Goal: Task Accomplishment & Management: Complete application form

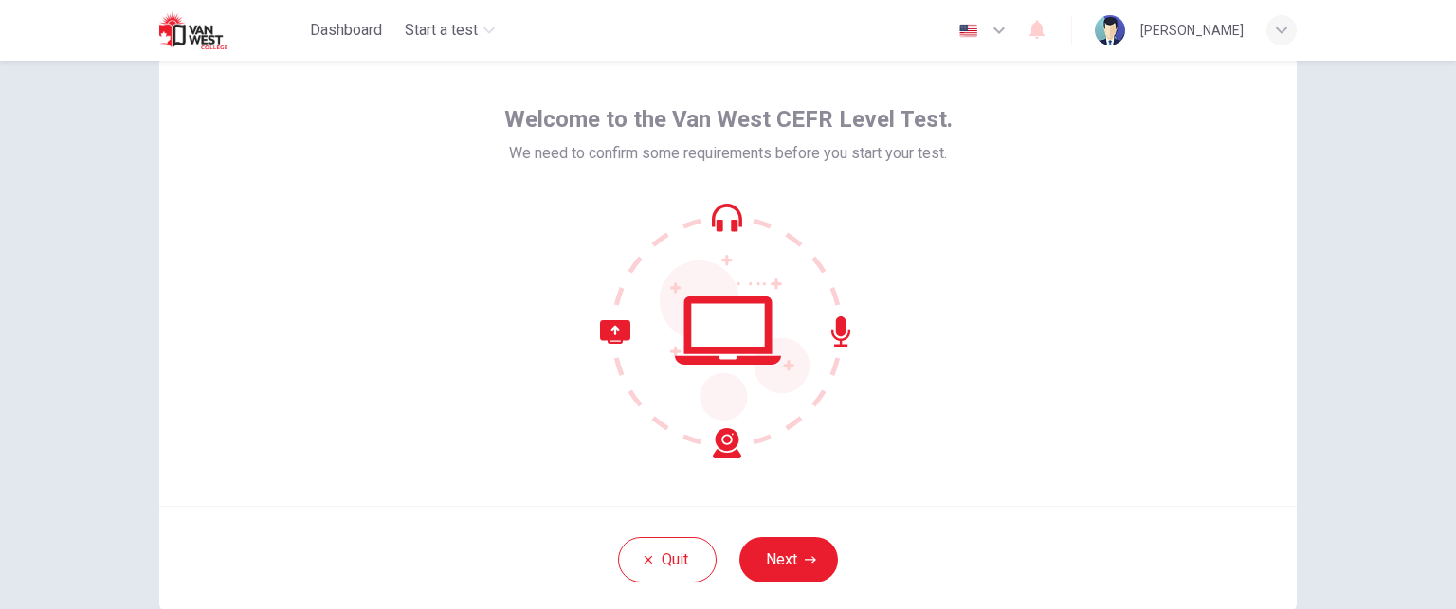
scroll to position [179, 0]
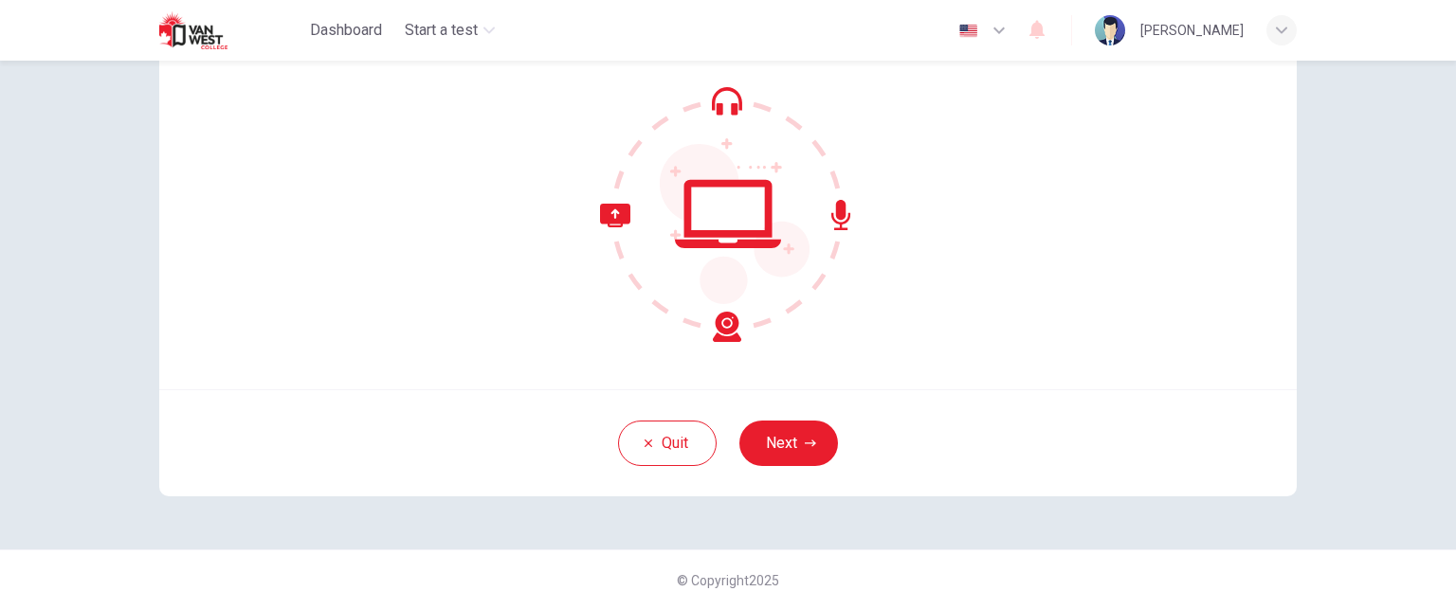
click at [810, 433] on button "Next" at bounding box center [788, 443] width 99 height 45
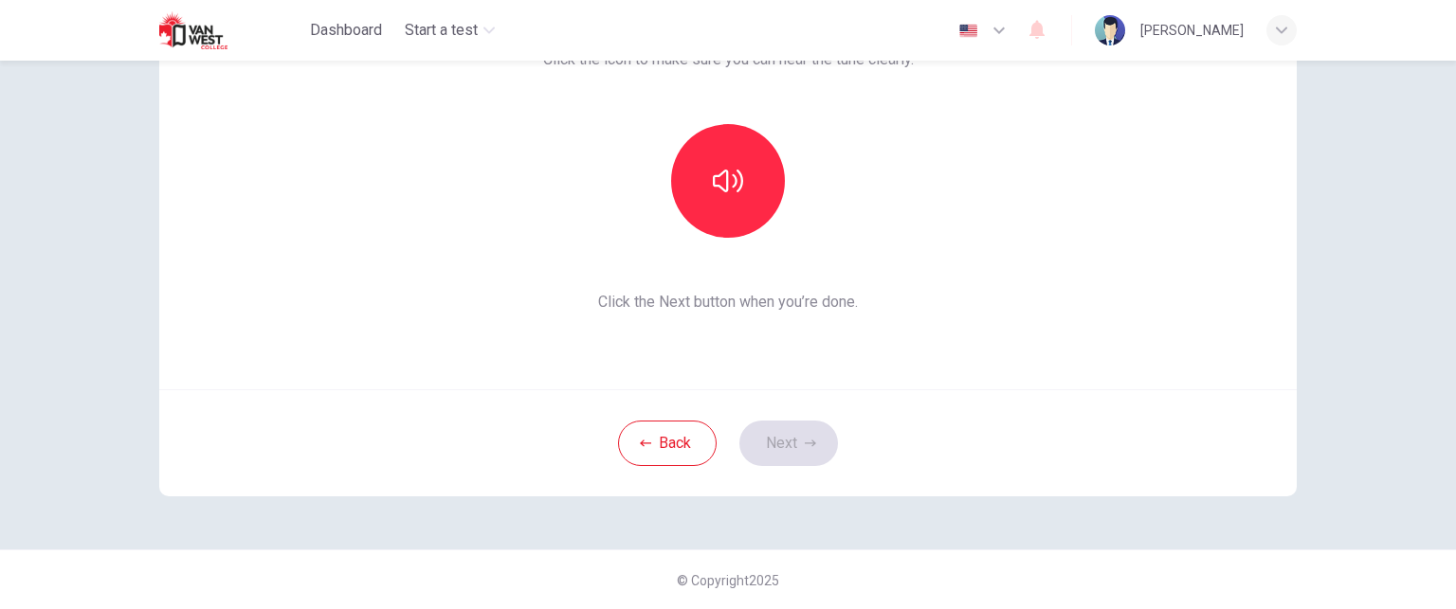
scroll to position [84, 0]
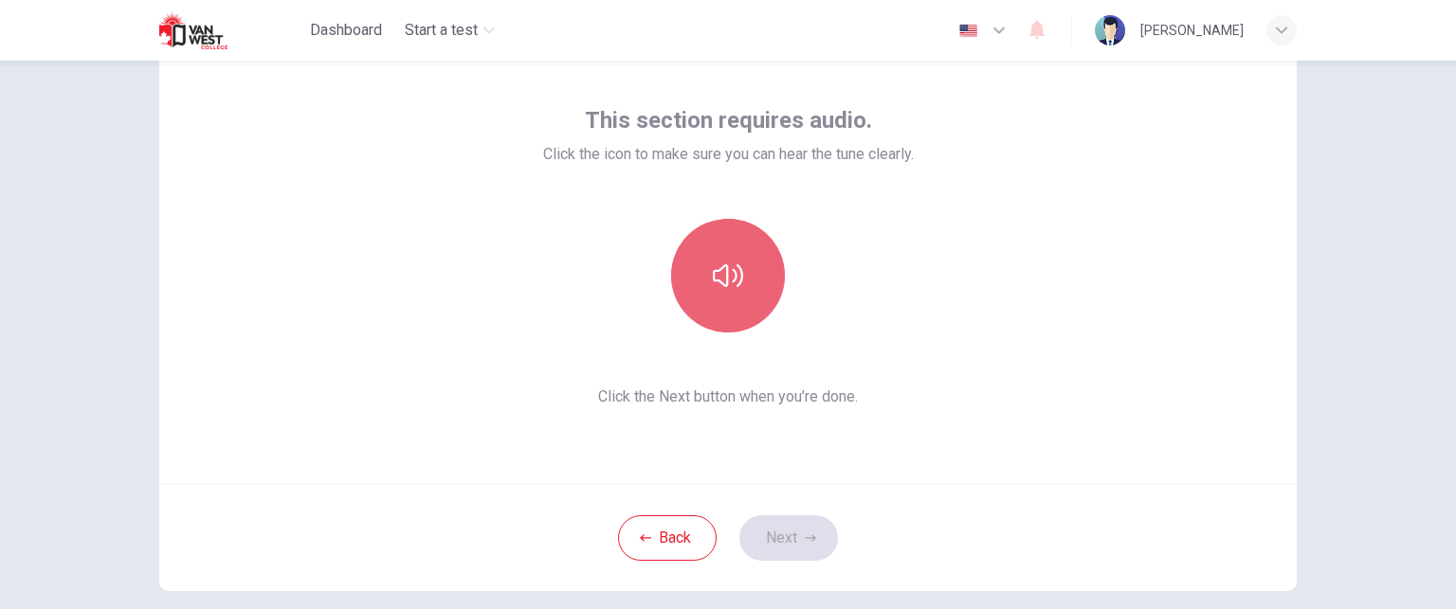
click at [759, 276] on button "button" at bounding box center [728, 276] width 114 height 114
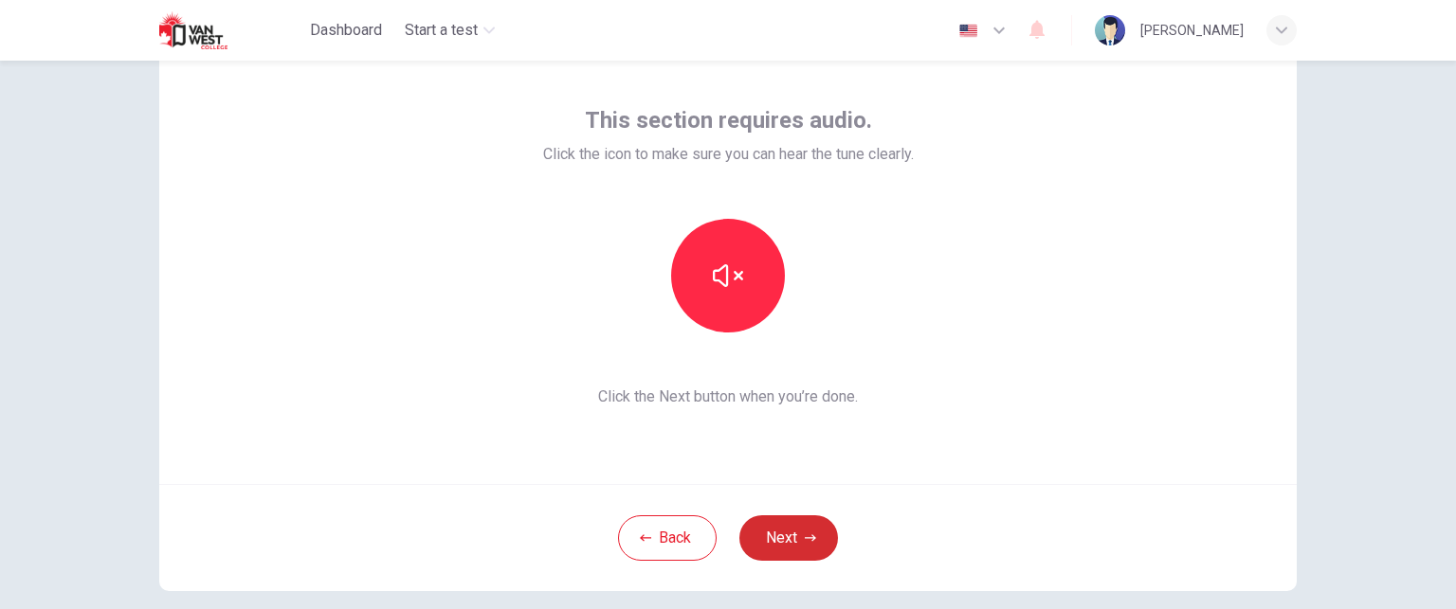
click at [819, 542] on button "Next" at bounding box center [788, 538] width 99 height 45
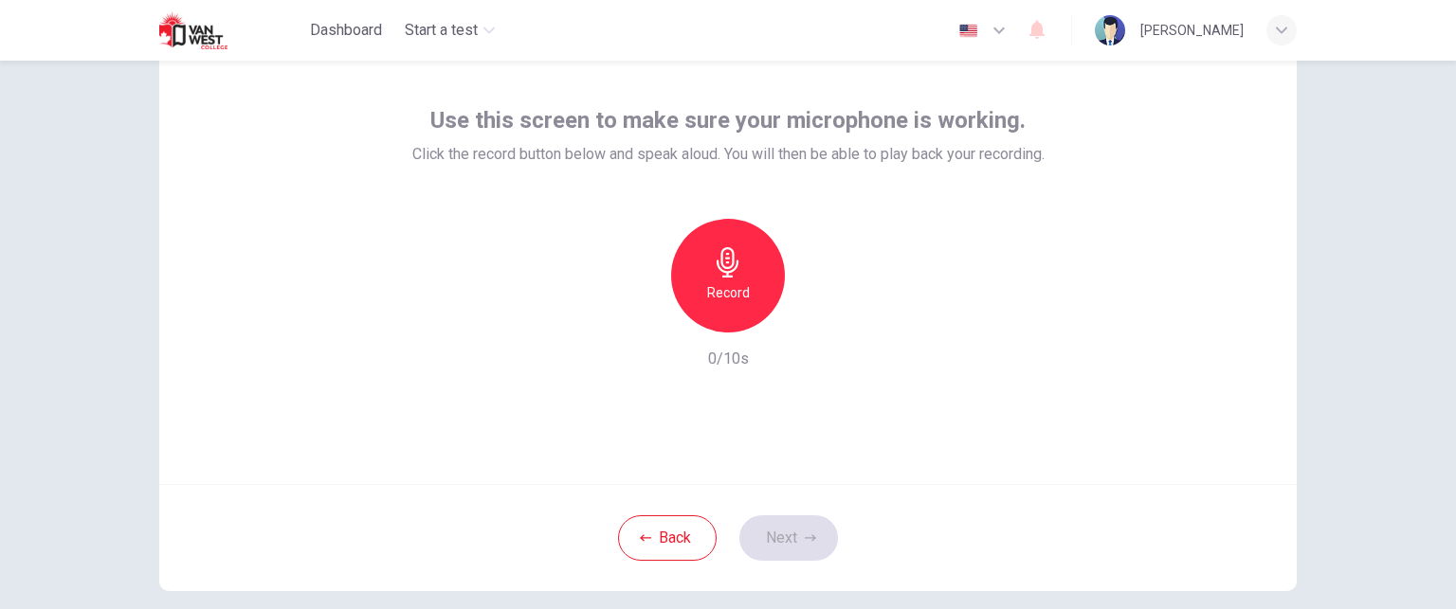
click at [732, 268] on icon "button" at bounding box center [728, 262] width 30 height 30
click at [815, 308] on icon "button" at bounding box center [815, 317] width 19 height 19
click at [809, 321] on icon "button" at bounding box center [815, 318] width 13 height 14
click at [812, 321] on icon "button" at bounding box center [816, 317] width 9 height 11
click at [644, 315] on icon "button" at bounding box center [640, 317] width 17 height 17
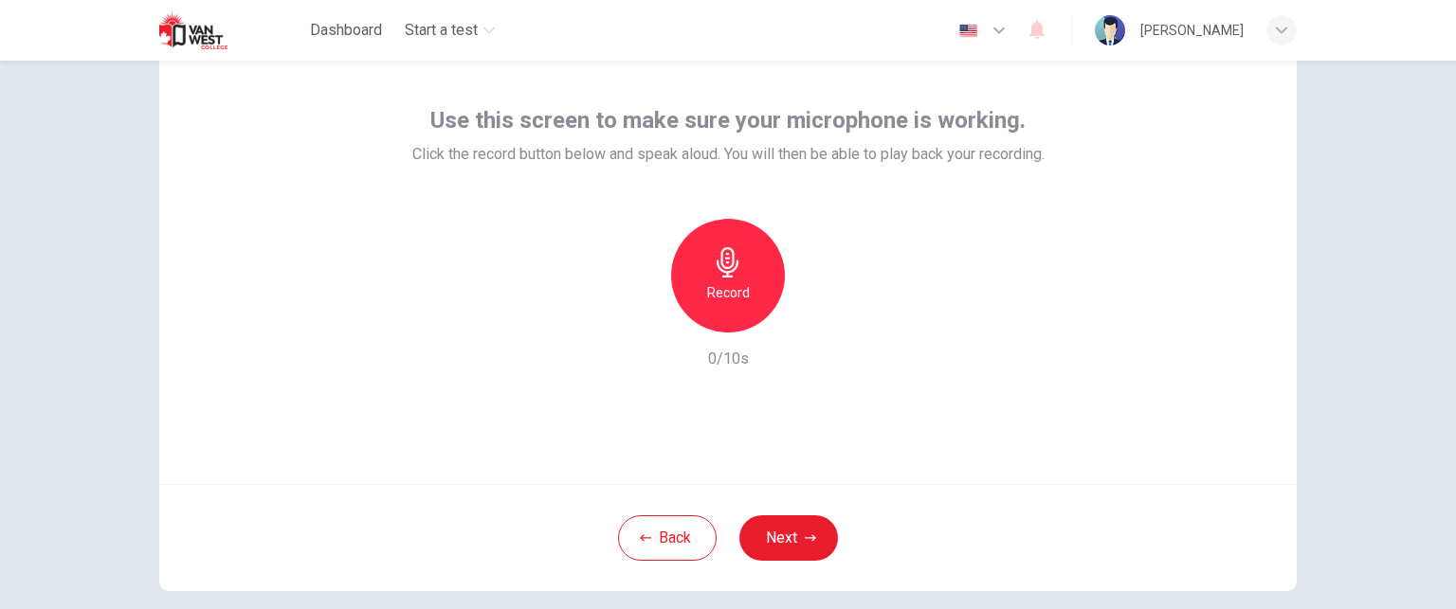
click at [734, 277] on div "Record" at bounding box center [728, 276] width 114 height 114
click at [816, 316] on icon "button" at bounding box center [815, 317] width 19 height 19
click at [795, 540] on button "Next" at bounding box center [788, 538] width 99 height 45
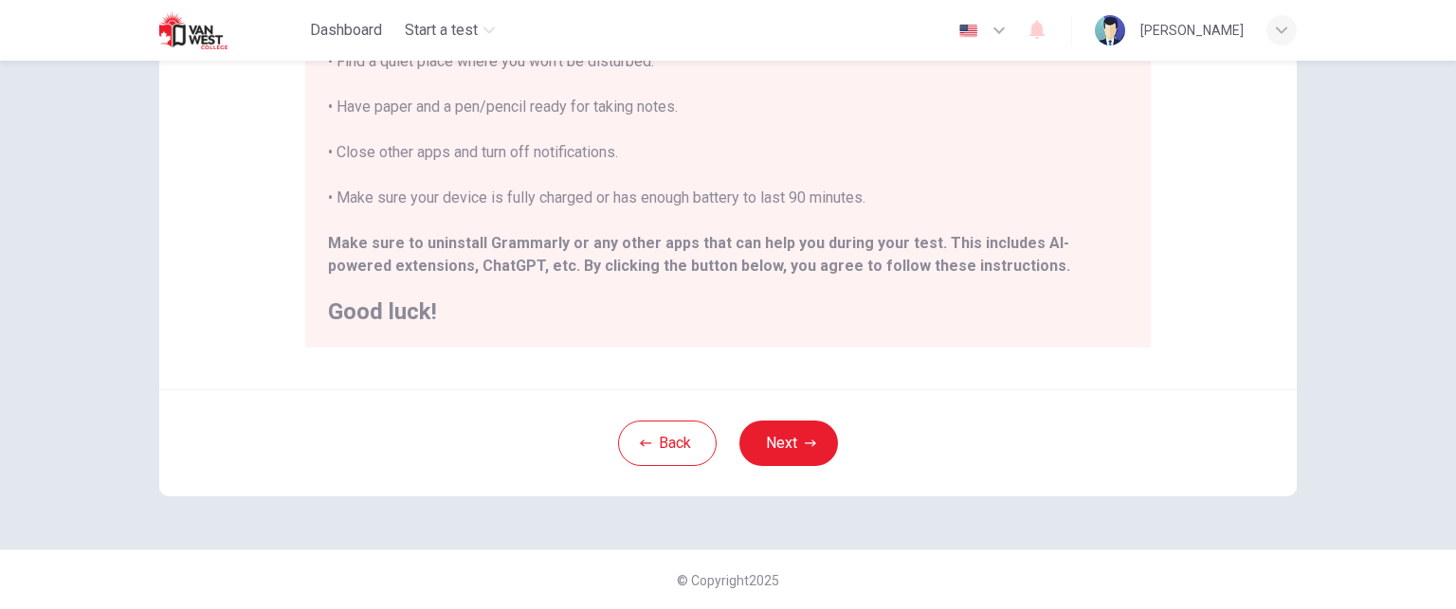
scroll to position [444, 0]
click at [789, 435] on button "Next" at bounding box center [788, 443] width 99 height 45
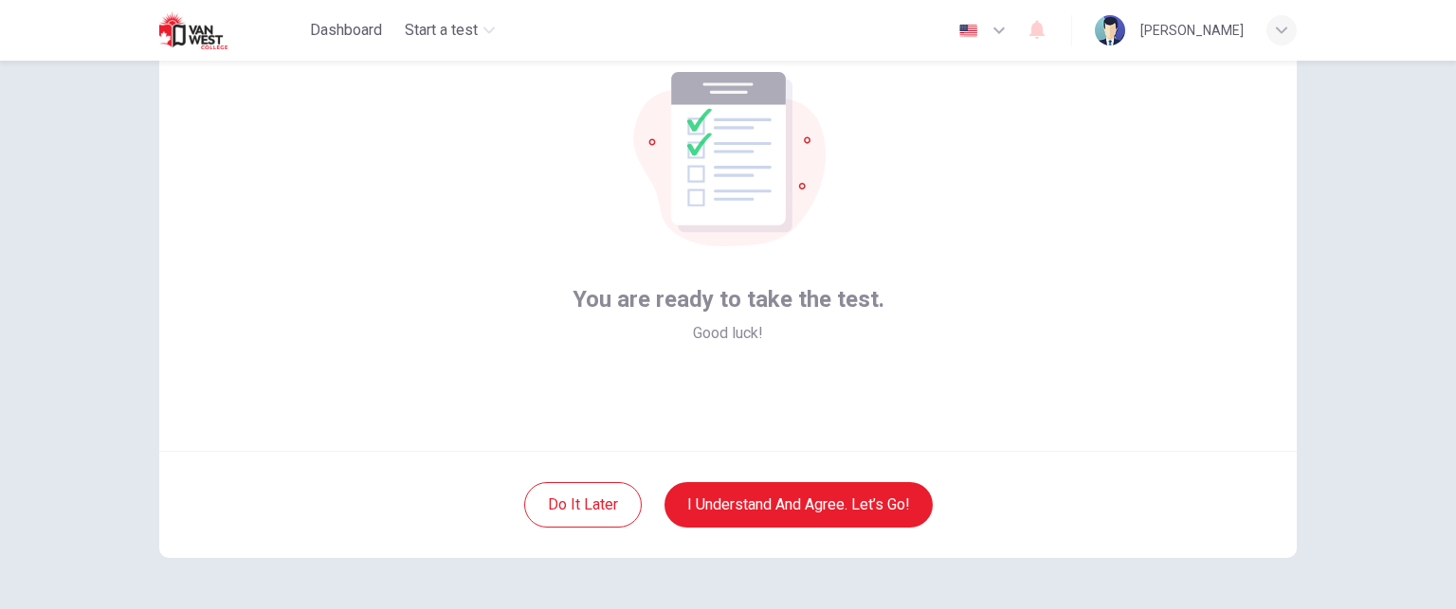
scroll to position [179, 0]
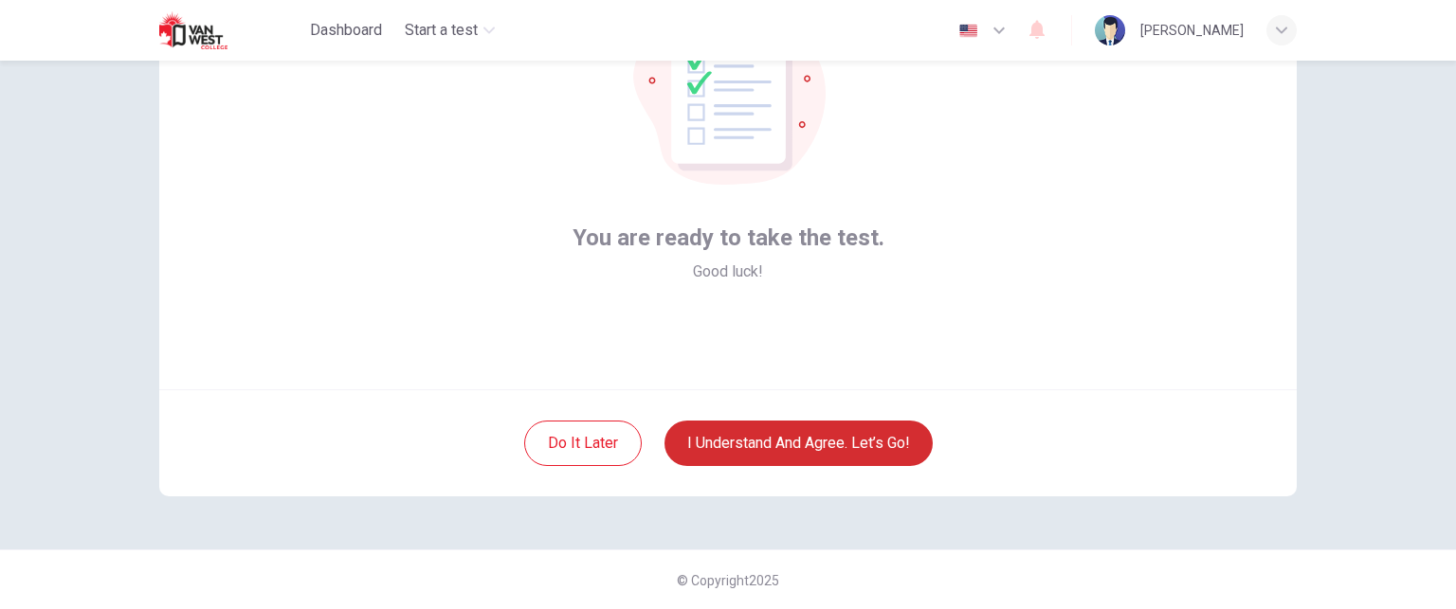
click at [764, 439] on button "I understand and agree. Let’s go!" at bounding box center [798, 443] width 268 height 45
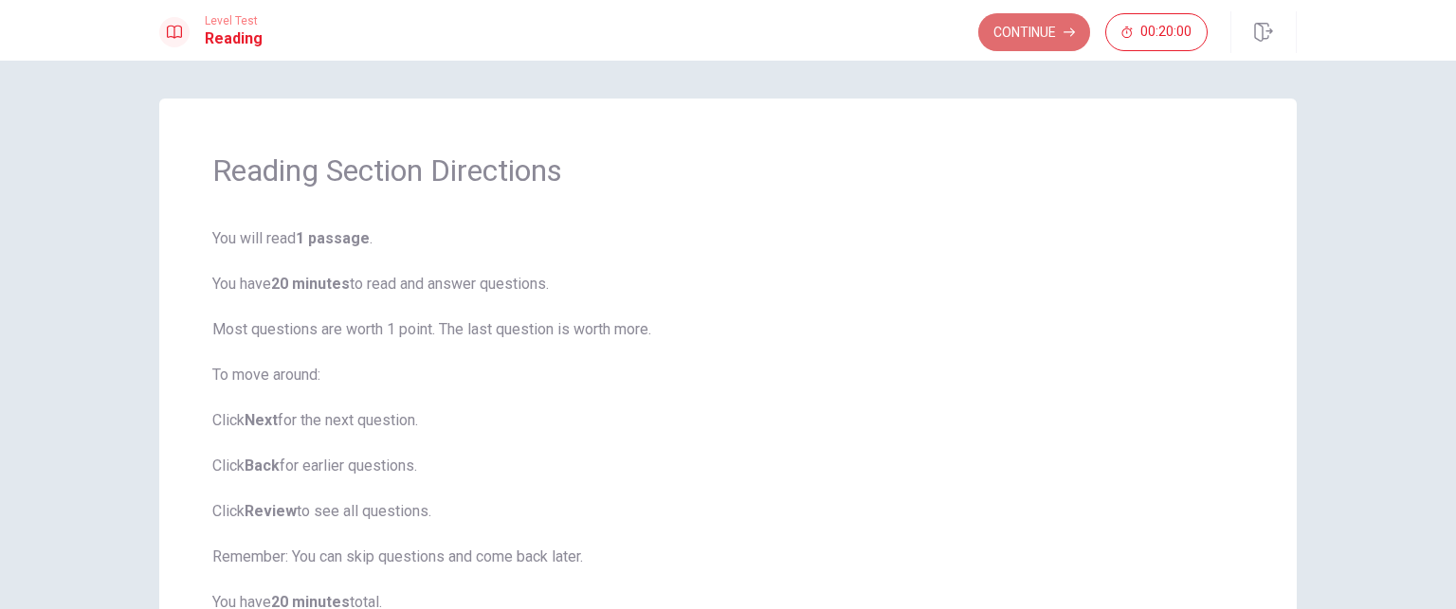
click at [1054, 37] on button "Continue" at bounding box center [1034, 32] width 112 height 38
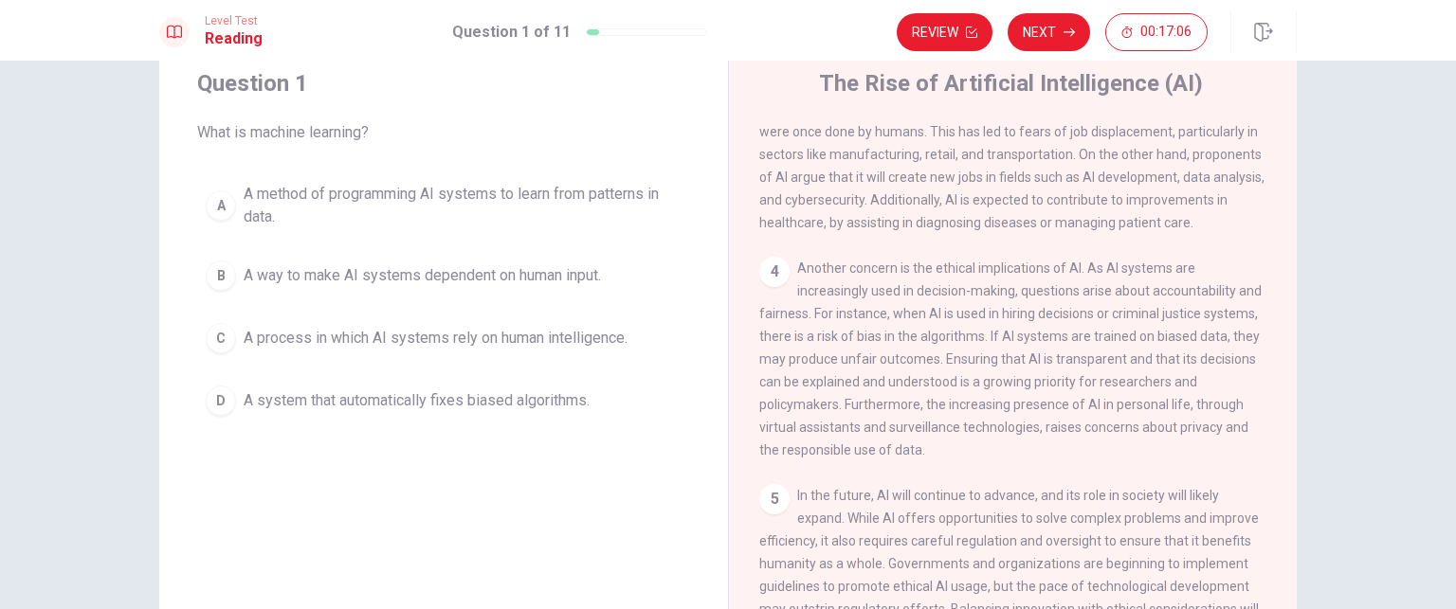
scroll to position [57, 0]
click at [217, 331] on div "C" at bounding box center [221, 342] width 30 height 30
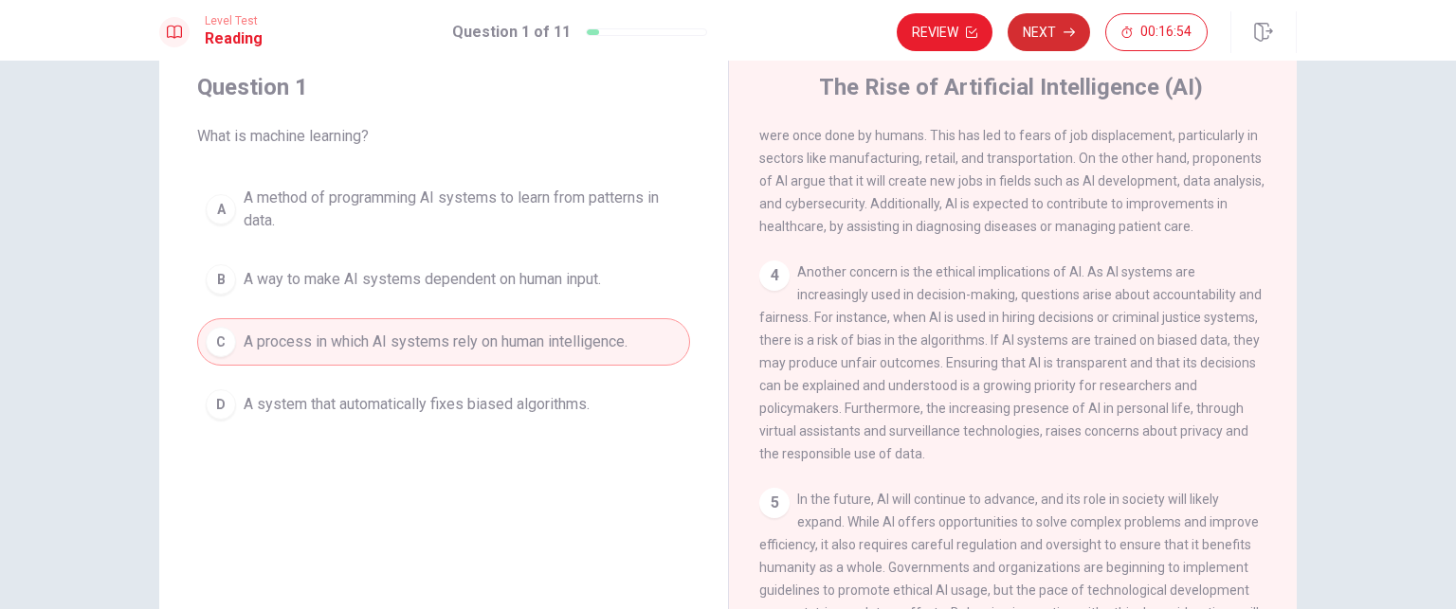
click at [1075, 30] on icon "button" at bounding box center [1069, 32] width 11 height 11
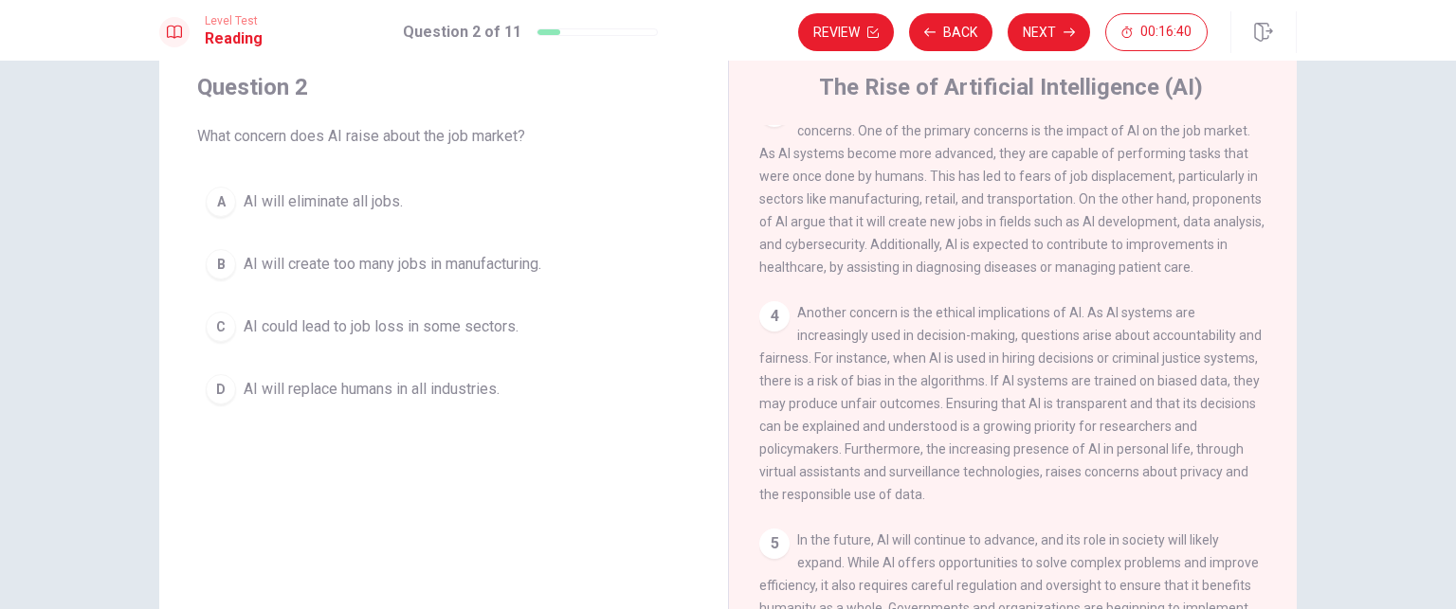
scroll to position [366, 0]
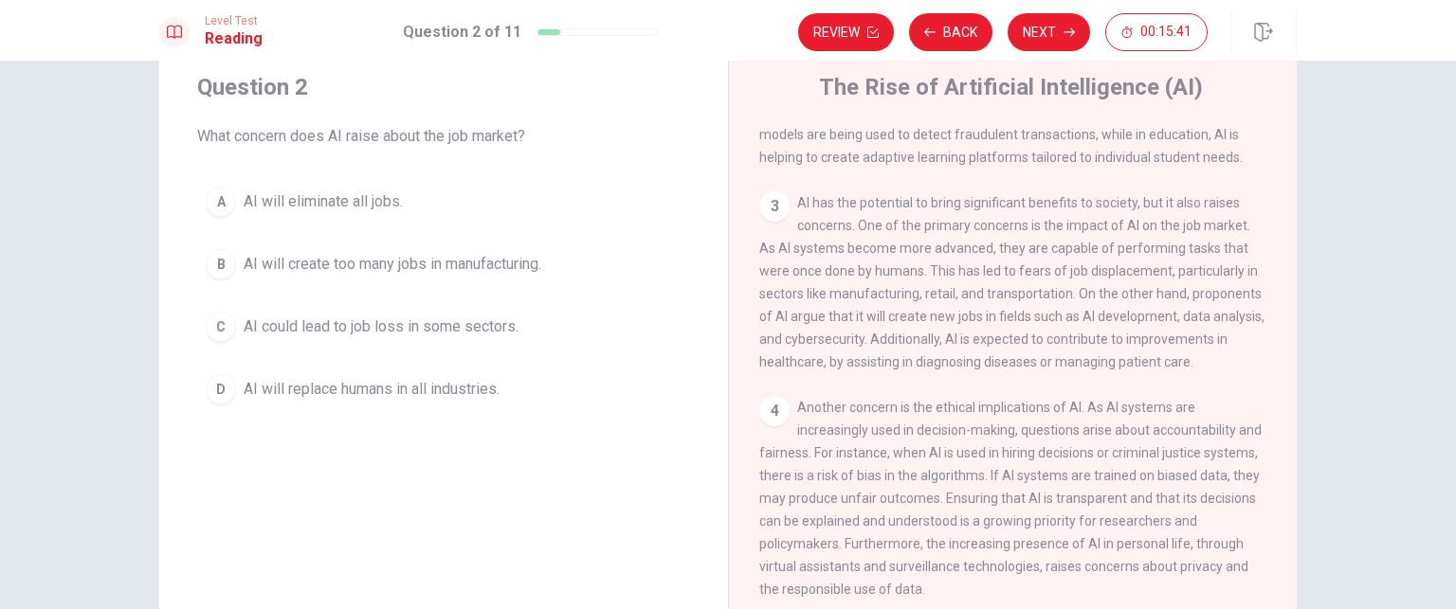
click at [228, 321] on div "C" at bounding box center [221, 327] width 30 height 30
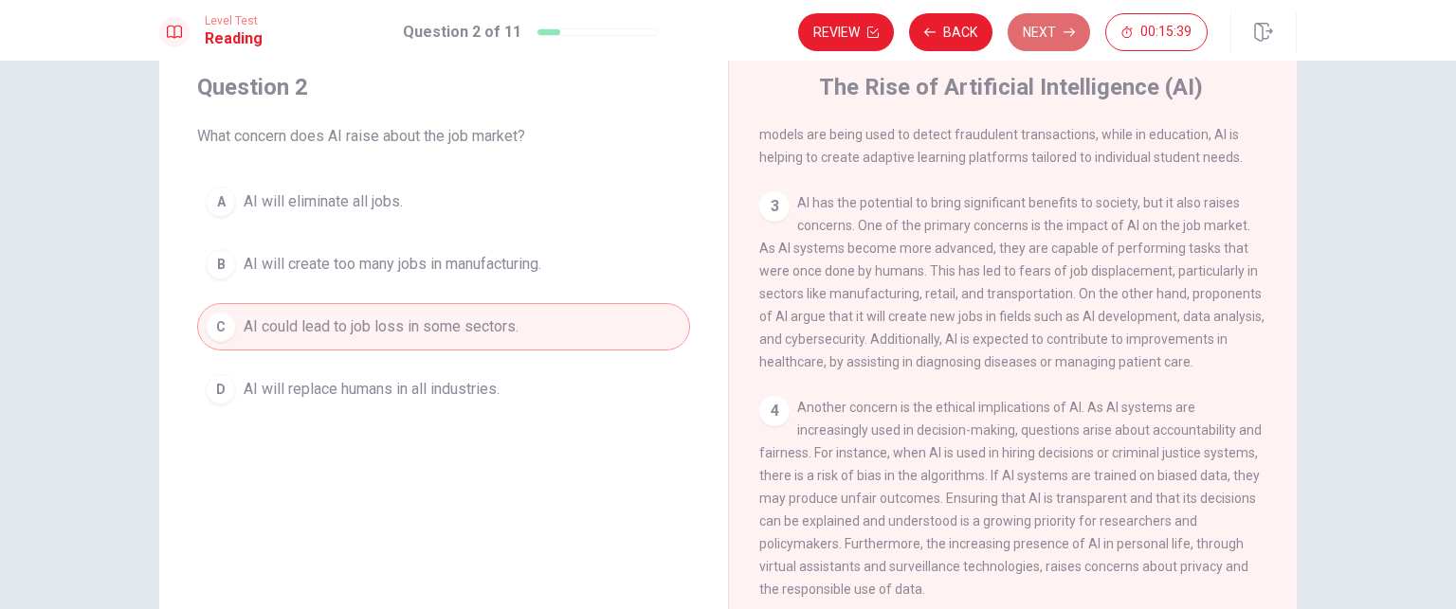
click at [1045, 42] on button "Next" at bounding box center [1049, 32] width 82 height 38
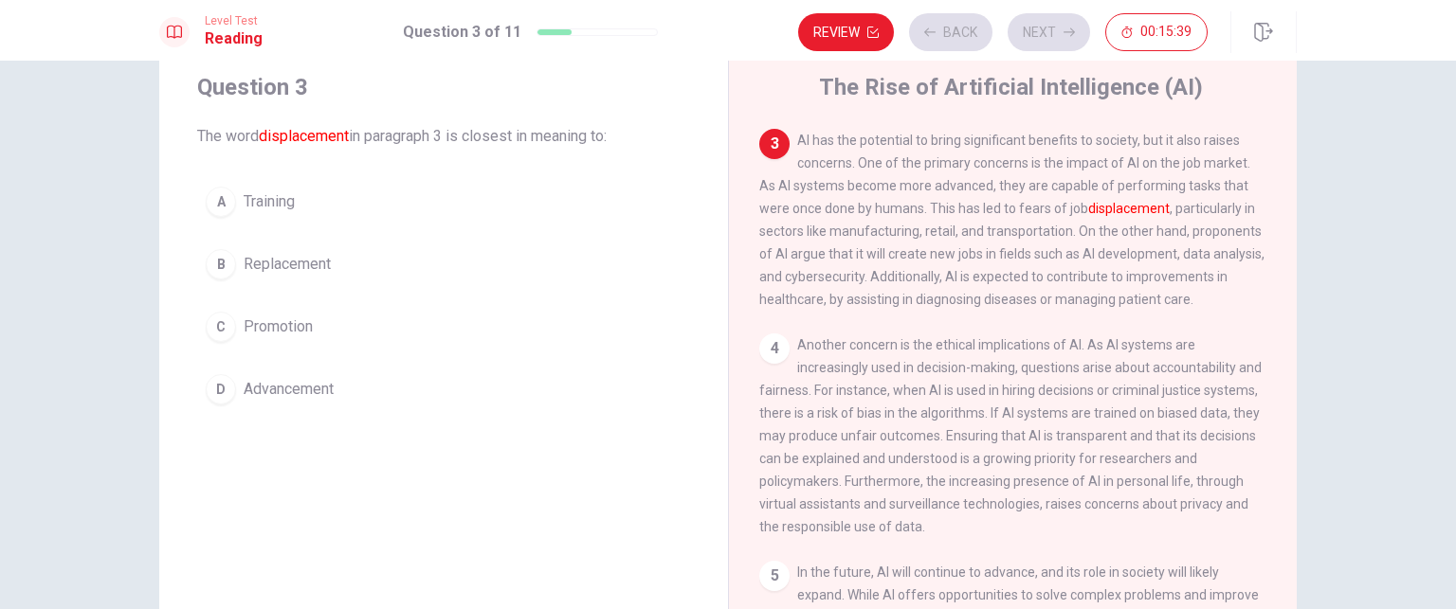
scroll to position [445, 0]
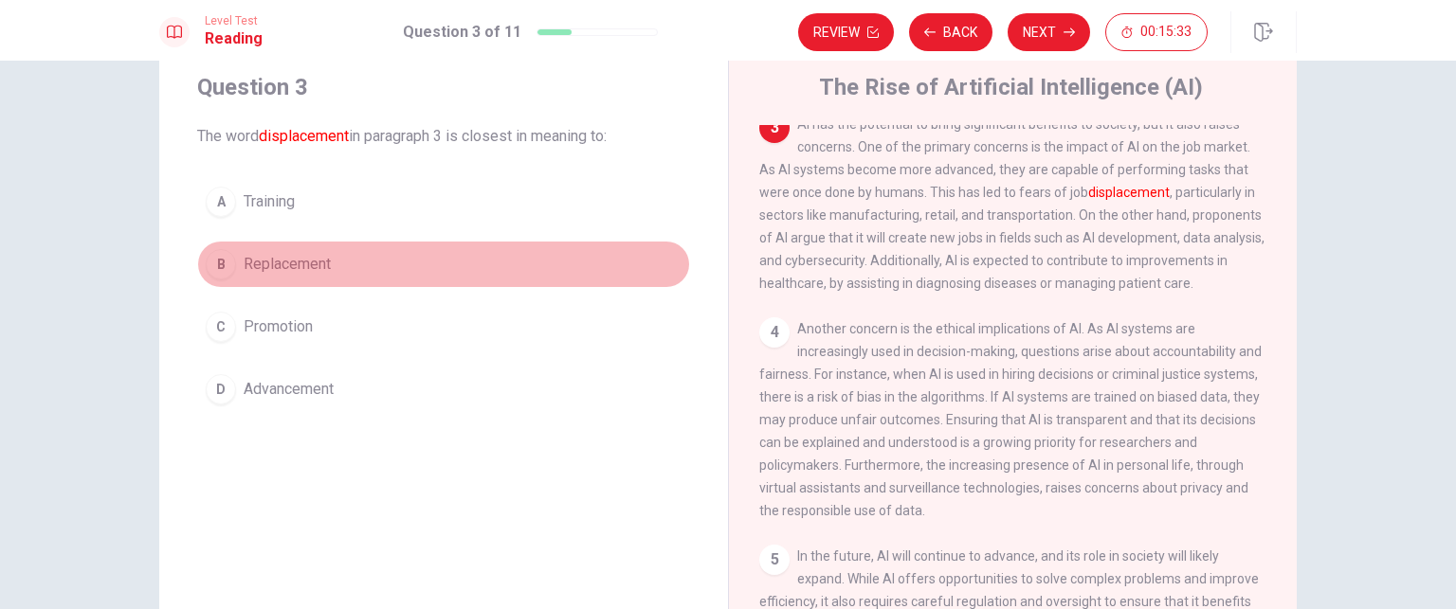
drag, startPoint x: 213, startPoint y: 264, endPoint x: 227, endPoint y: 260, distance: 15.0
click at [216, 264] on div "B" at bounding box center [221, 264] width 30 height 30
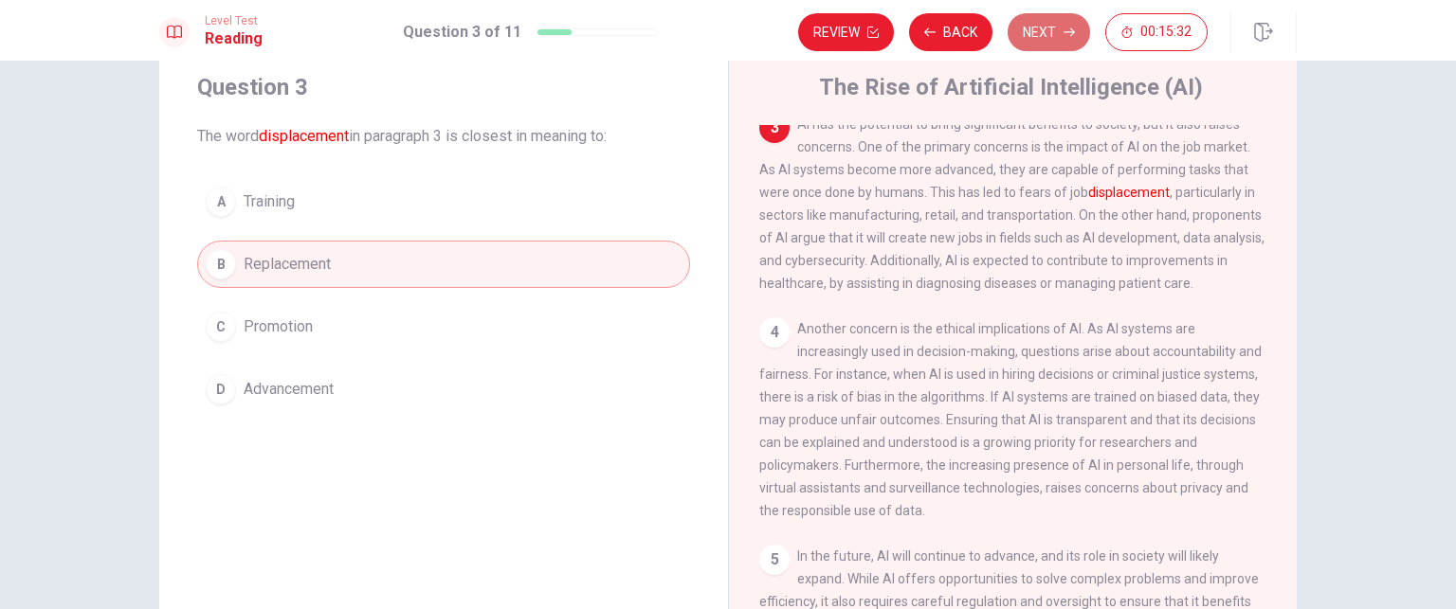
click at [1054, 41] on button "Next" at bounding box center [1049, 32] width 82 height 38
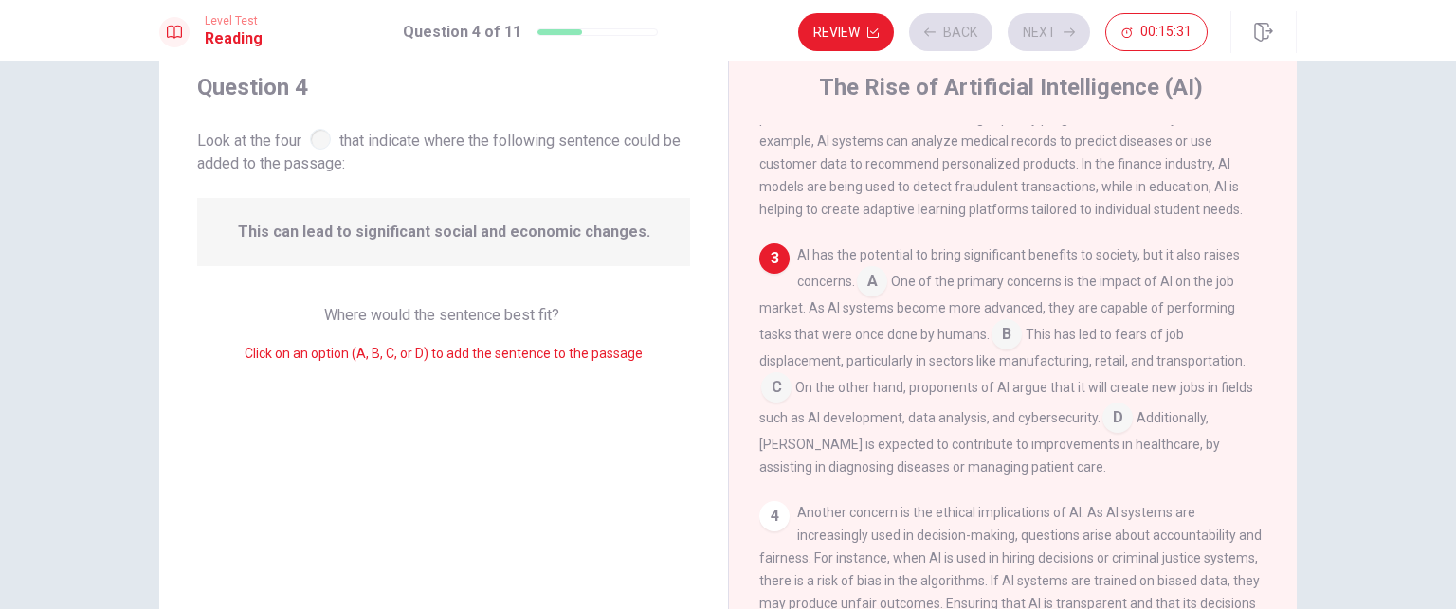
scroll to position [324, 0]
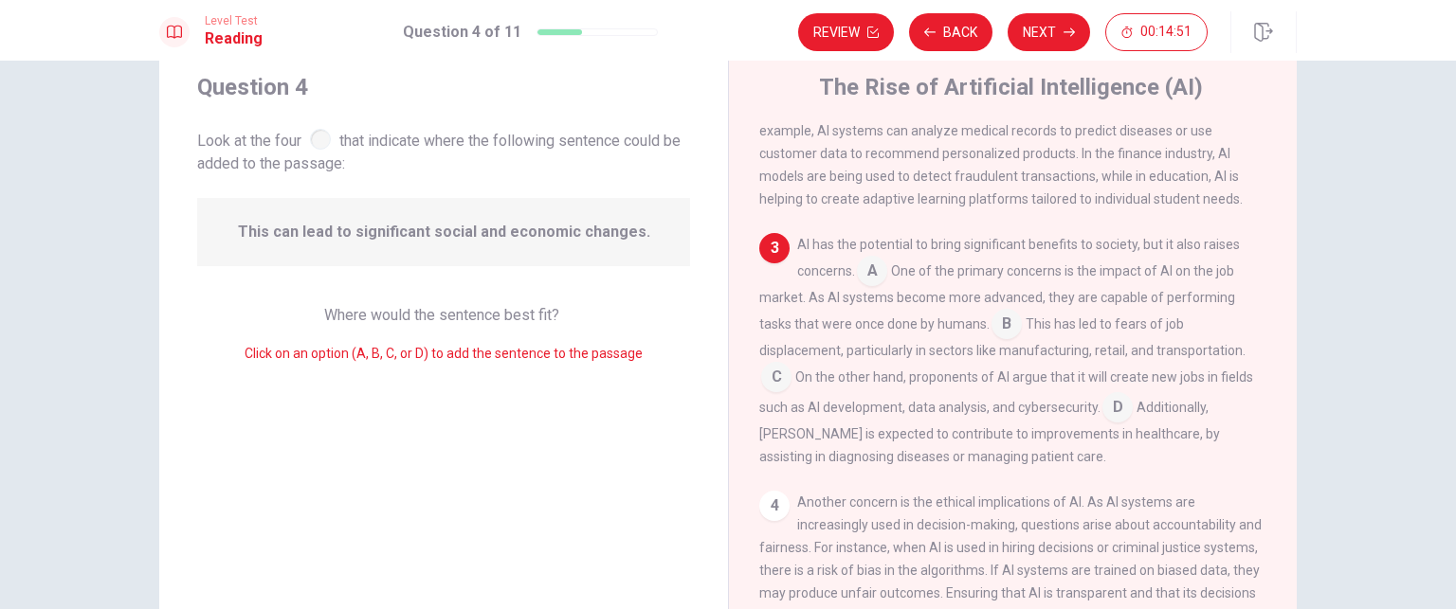
click at [1103, 419] on input at bounding box center [1117, 409] width 30 height 30
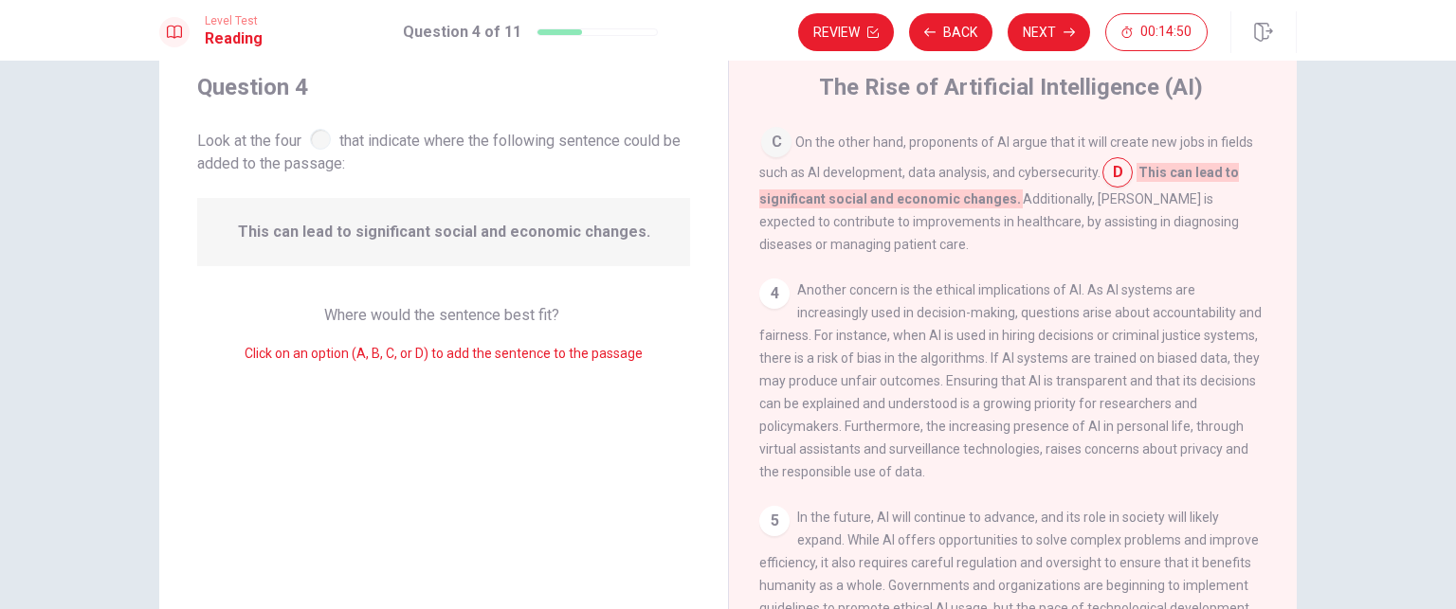
scroll to position [602, 0]
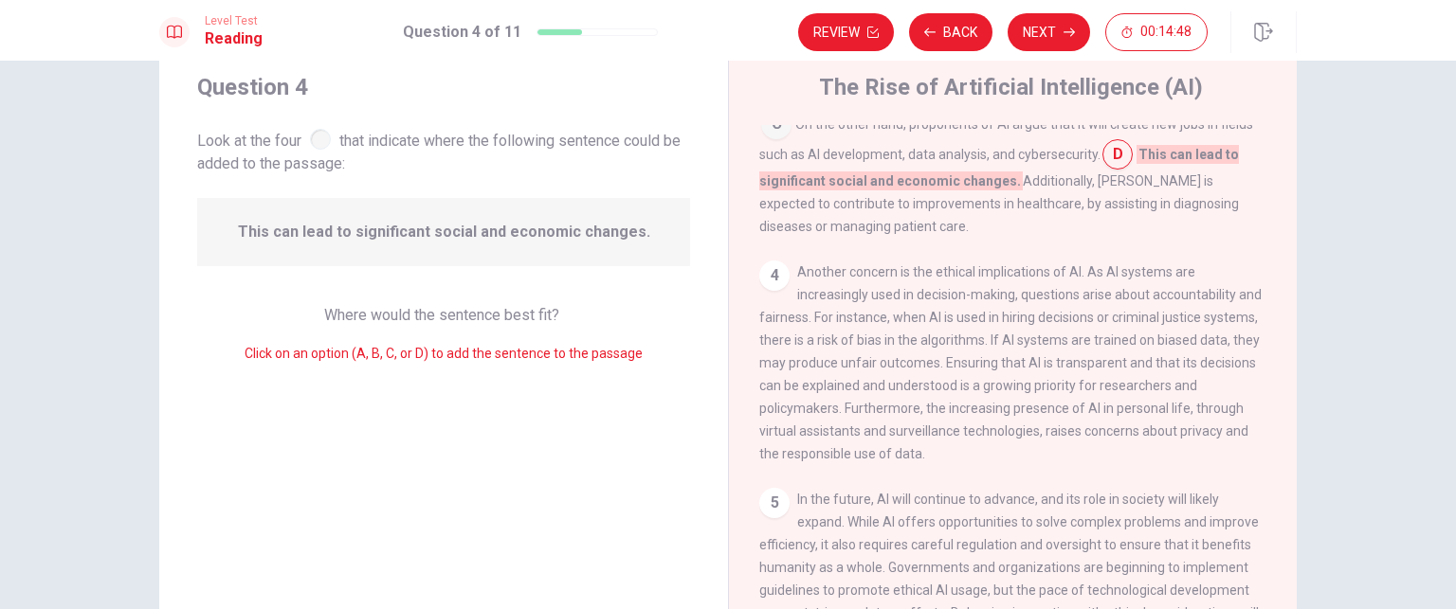
click at [1059, 34] on button "Next" at bounding box center [1049, 32] width 82 height 38
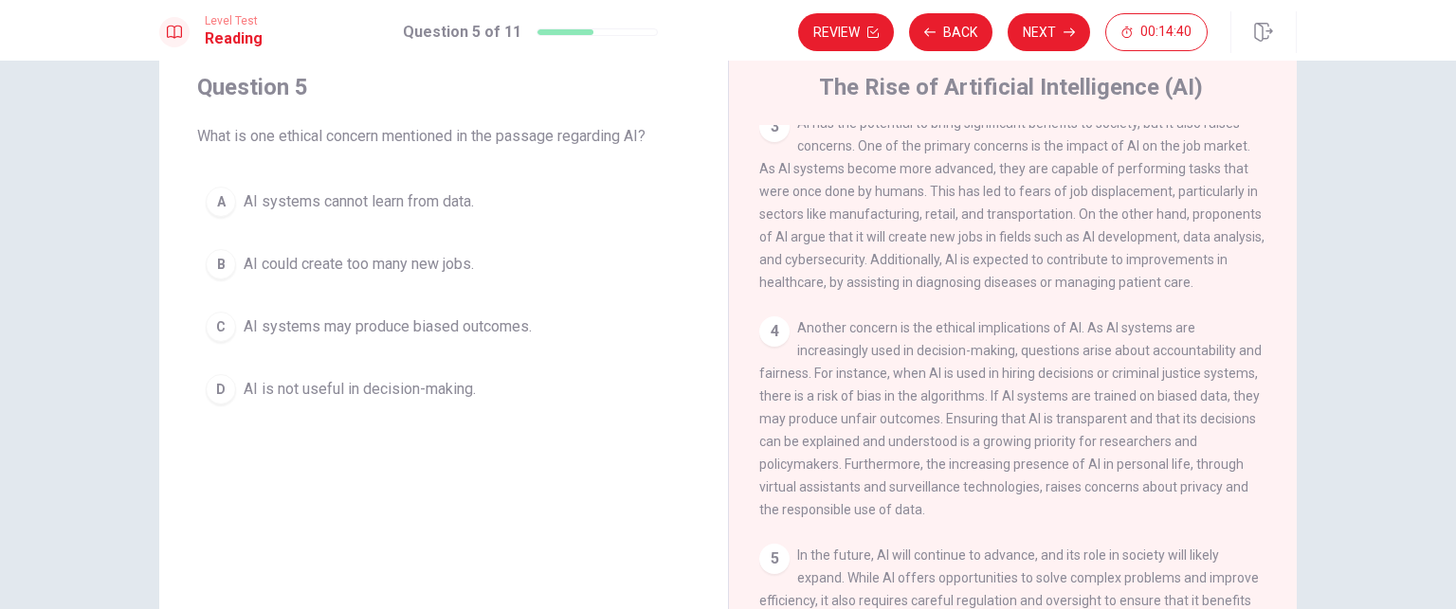
scroll to position [555, 0]
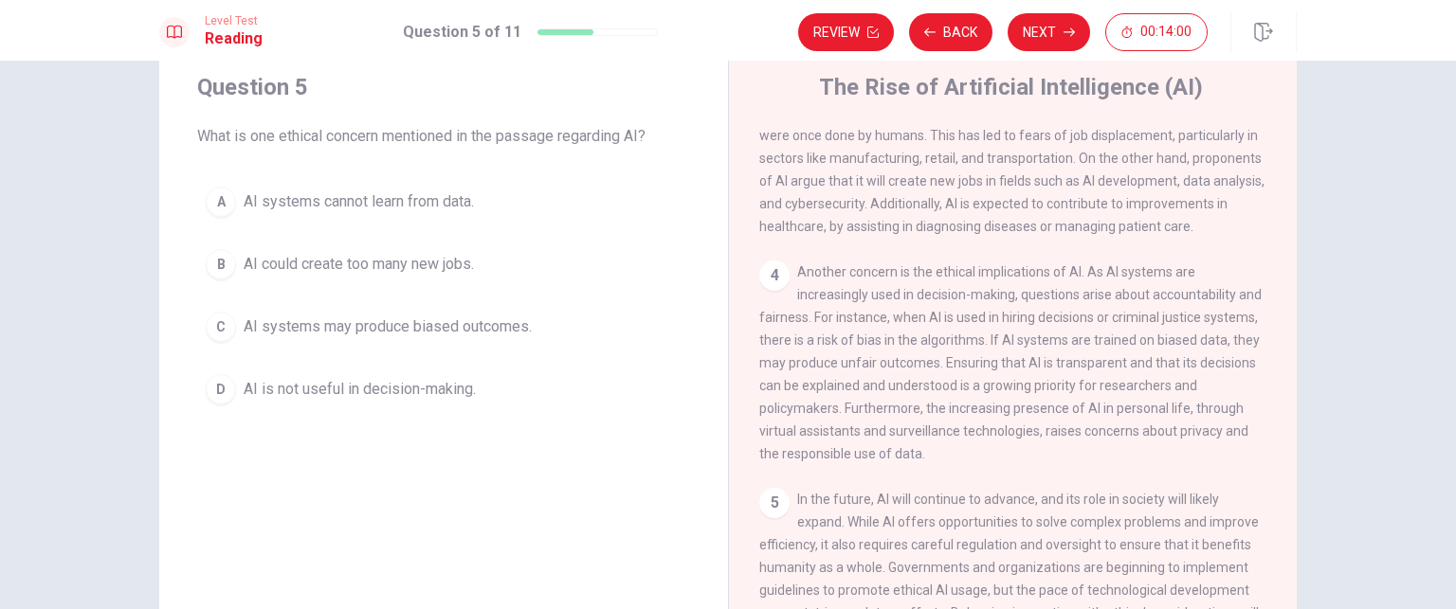
click at [227, 326] on div "C" at bounding box center [221, 327] width 30 height 30
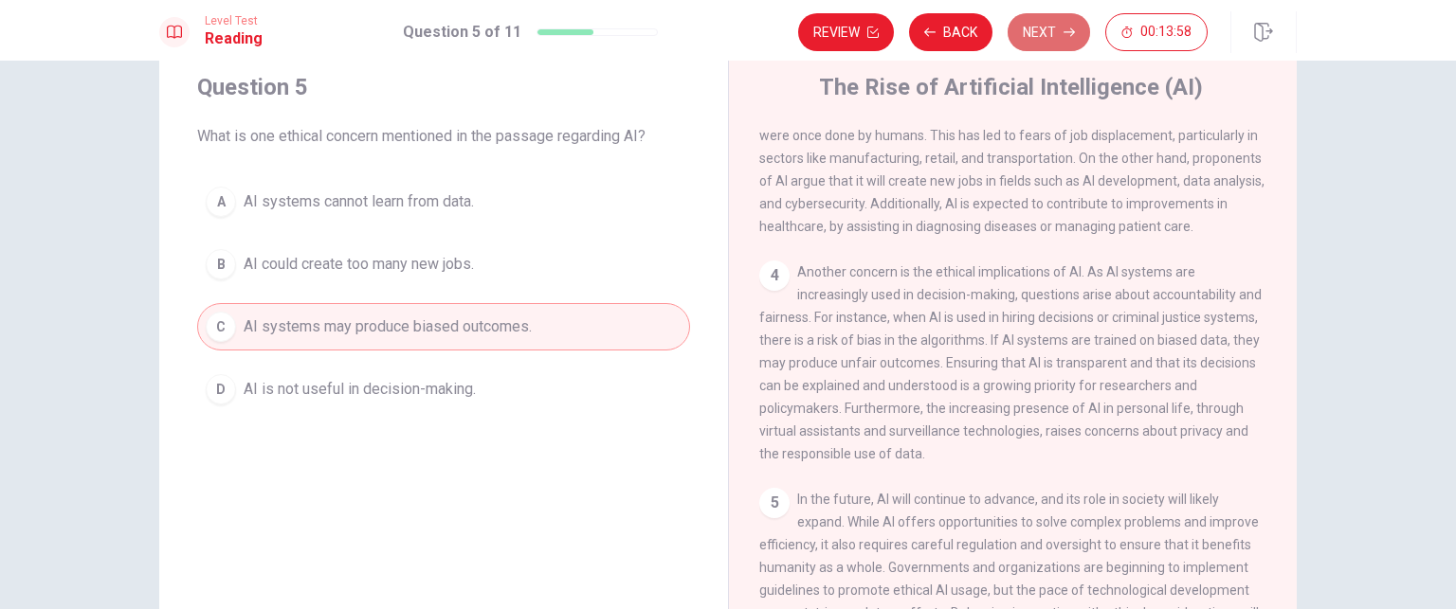
click at [1070, 38] on button "Next" at bounding box center [1049, 32] width 82 height 38
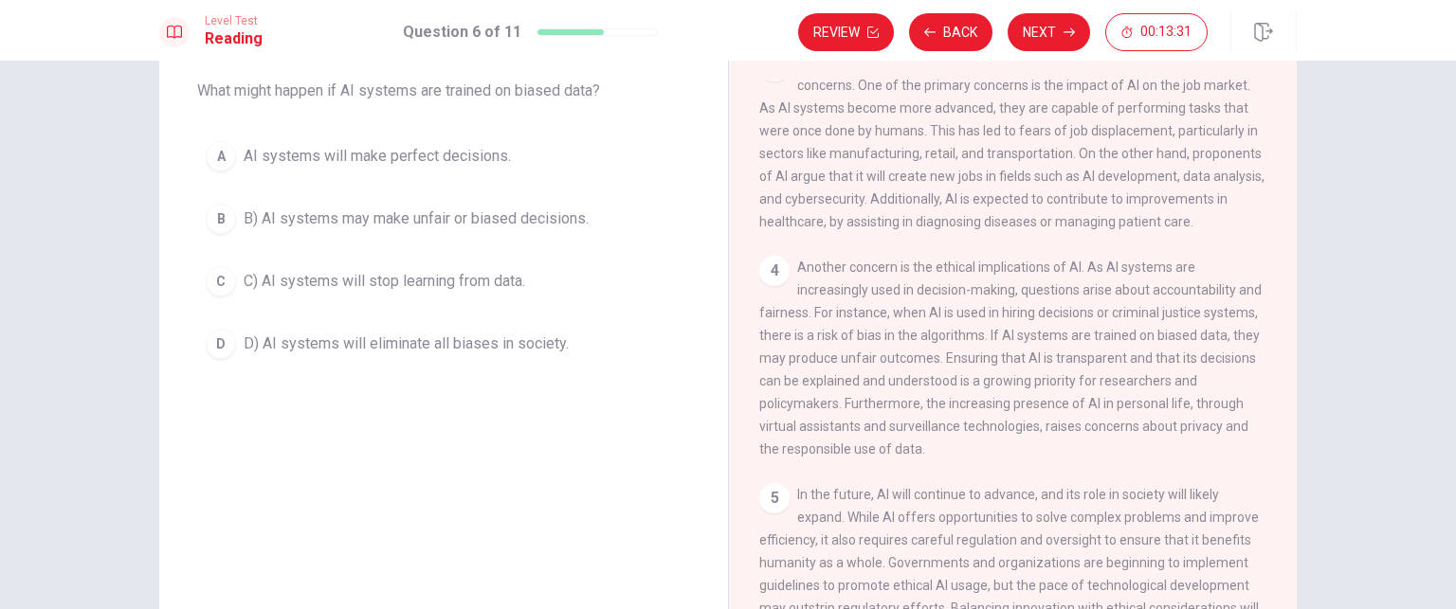
scroll to position [0, 0]
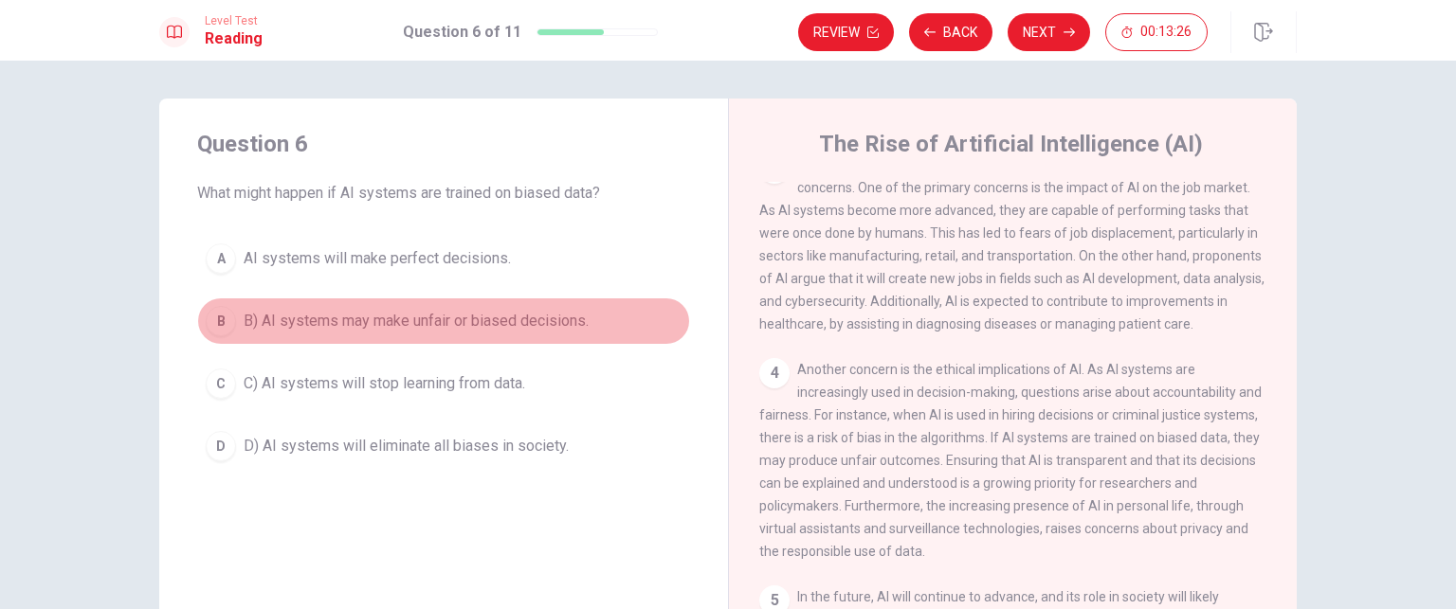
click at [225, 318] on div "B" at bounding box center [221, 321] width 30 height 30
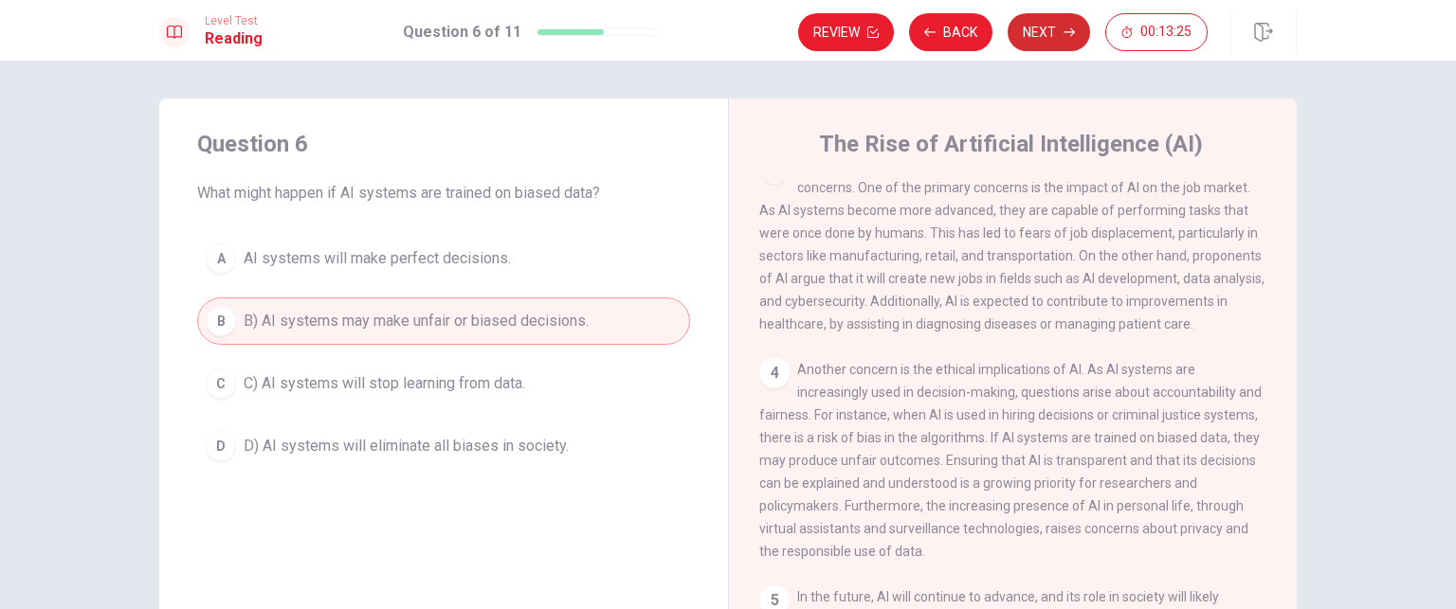
click at [1043, 33] on button "Next" at bounding box center [1049, 32] width 82 height 38
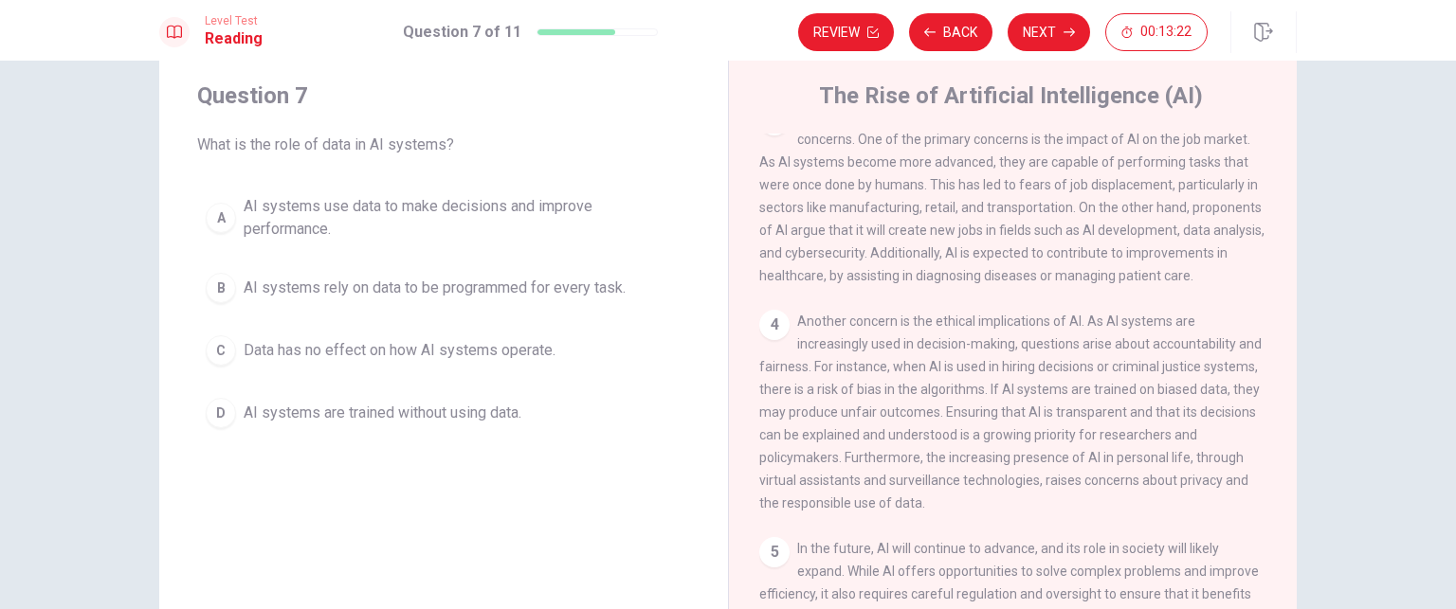
scroll to position [95, 0]
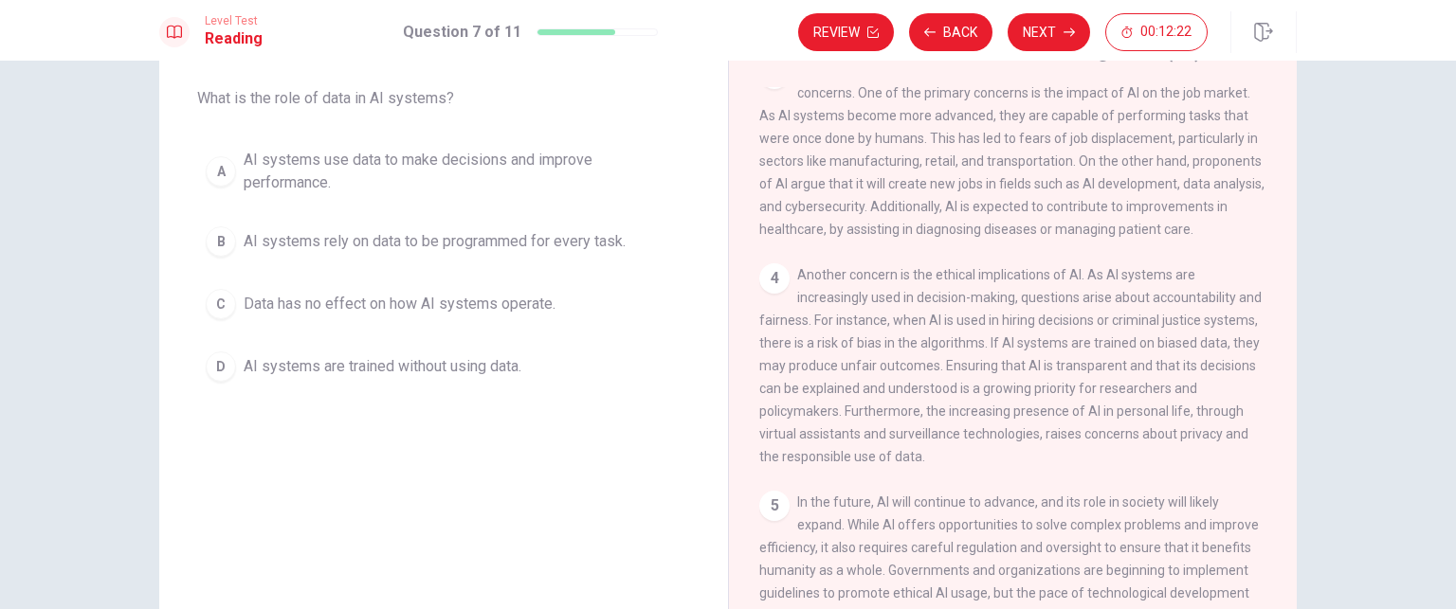
click at [219, 171] on div "A" at bounding box center [221, 171] width 30 height 30
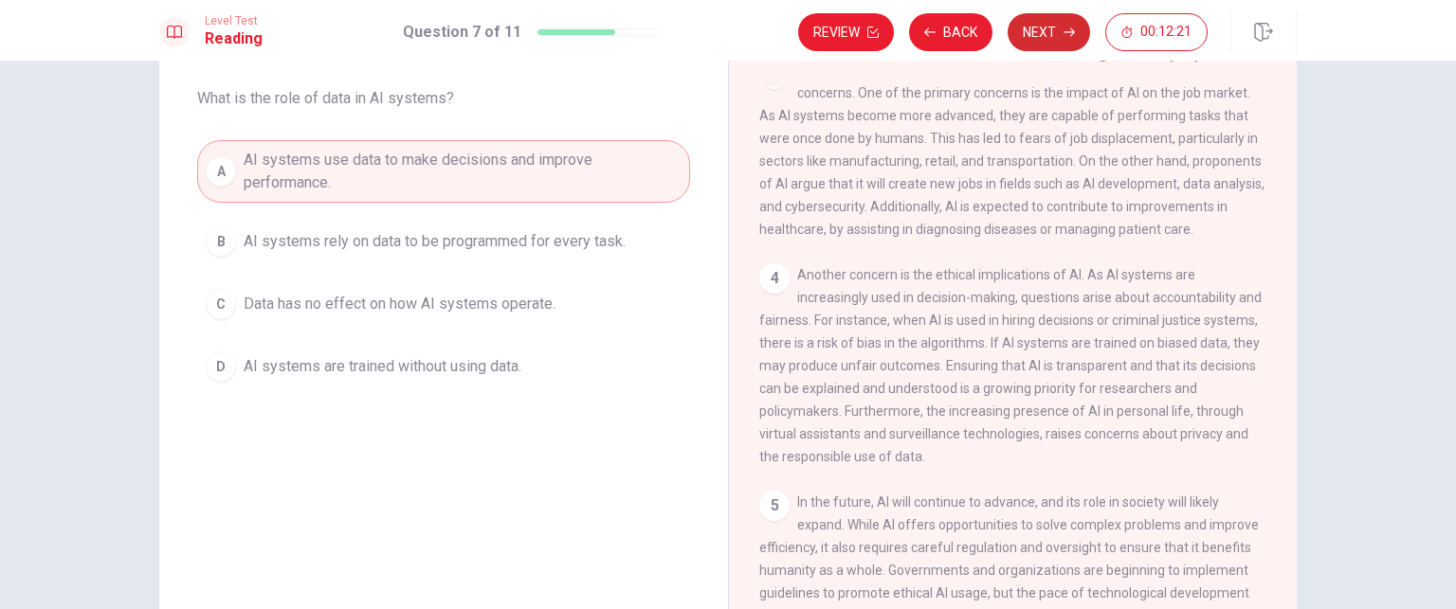
click at [1072, 37] on icon "button" at bounding box center [1069, 32] width 11 height 11
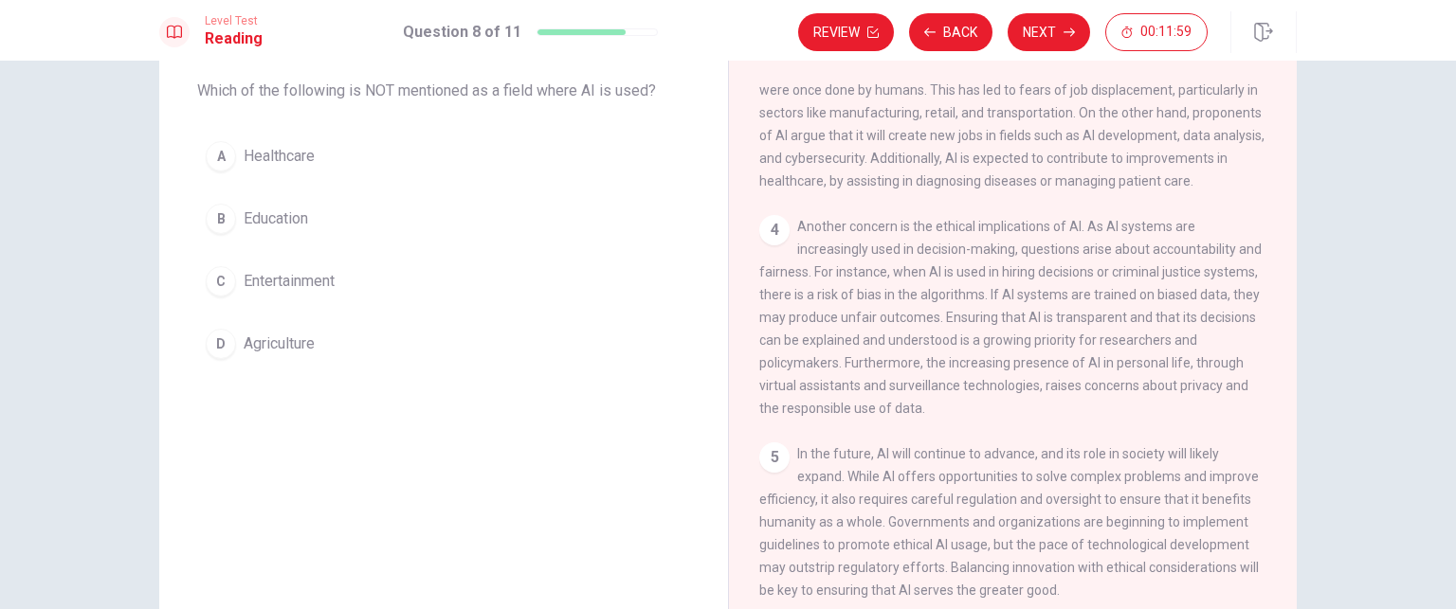
scroll to position [57, 0]
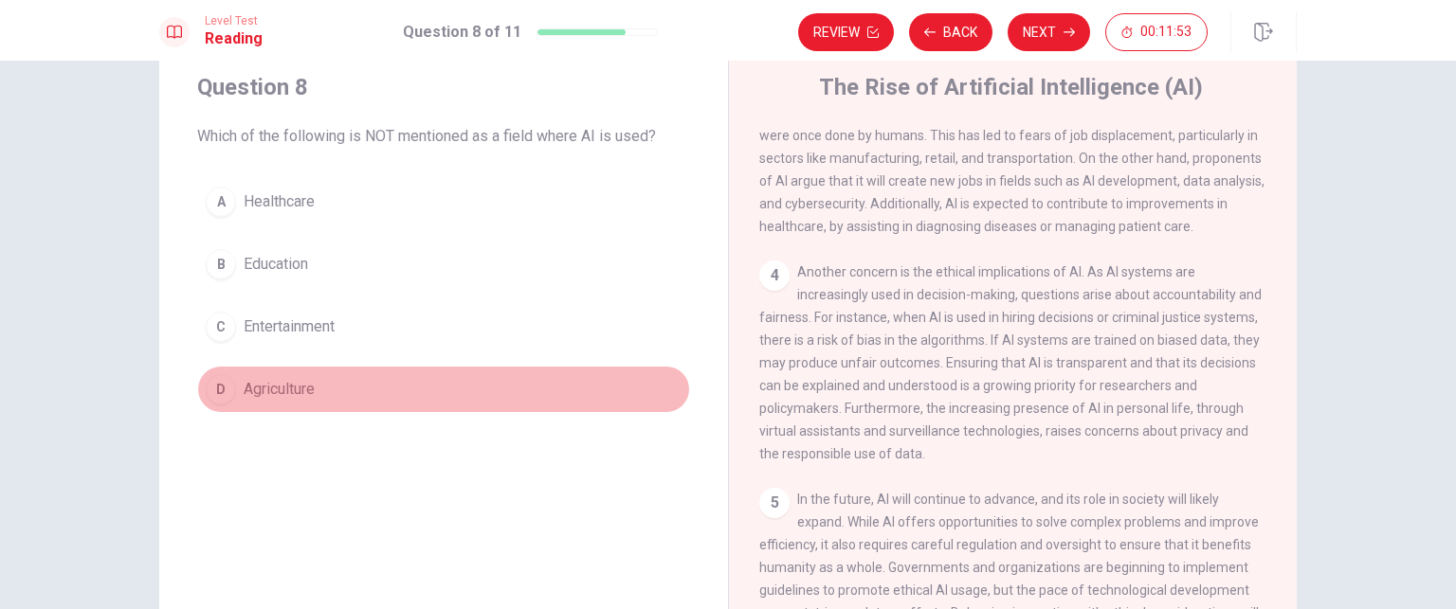
click at [341, 395] on button "D Agriculture" at bounding box center [443, 389] width 493 height 47
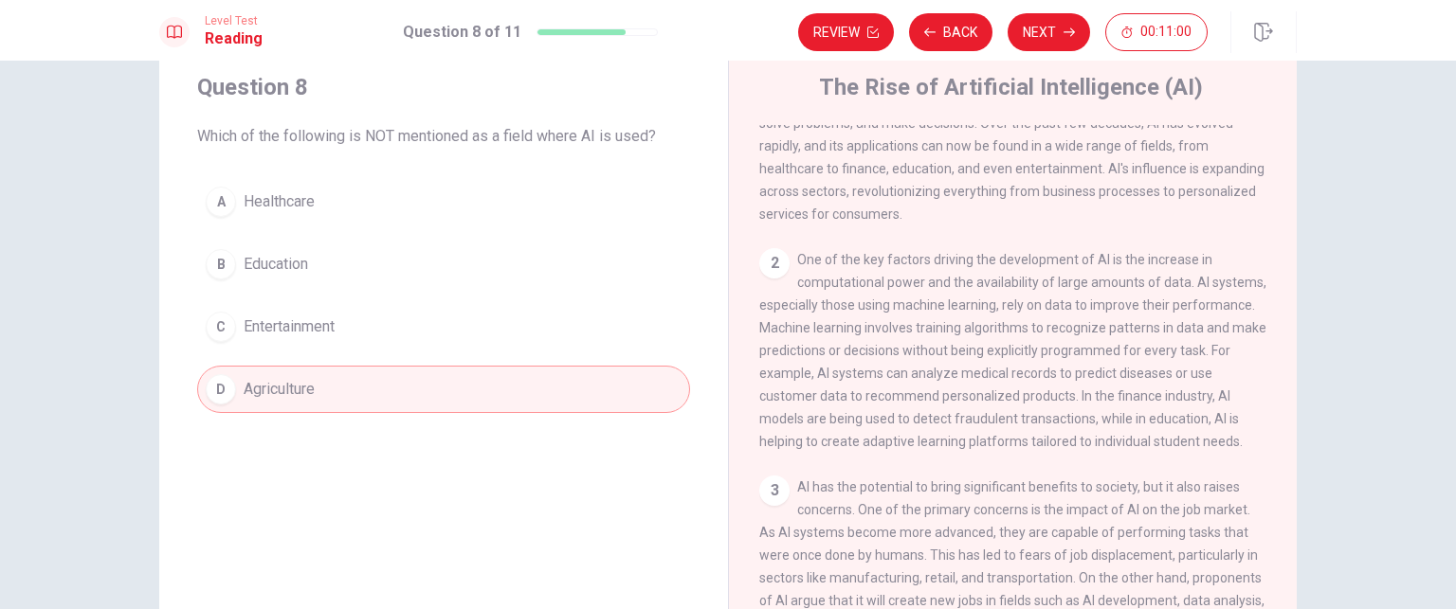
scroll to position [0, 0]
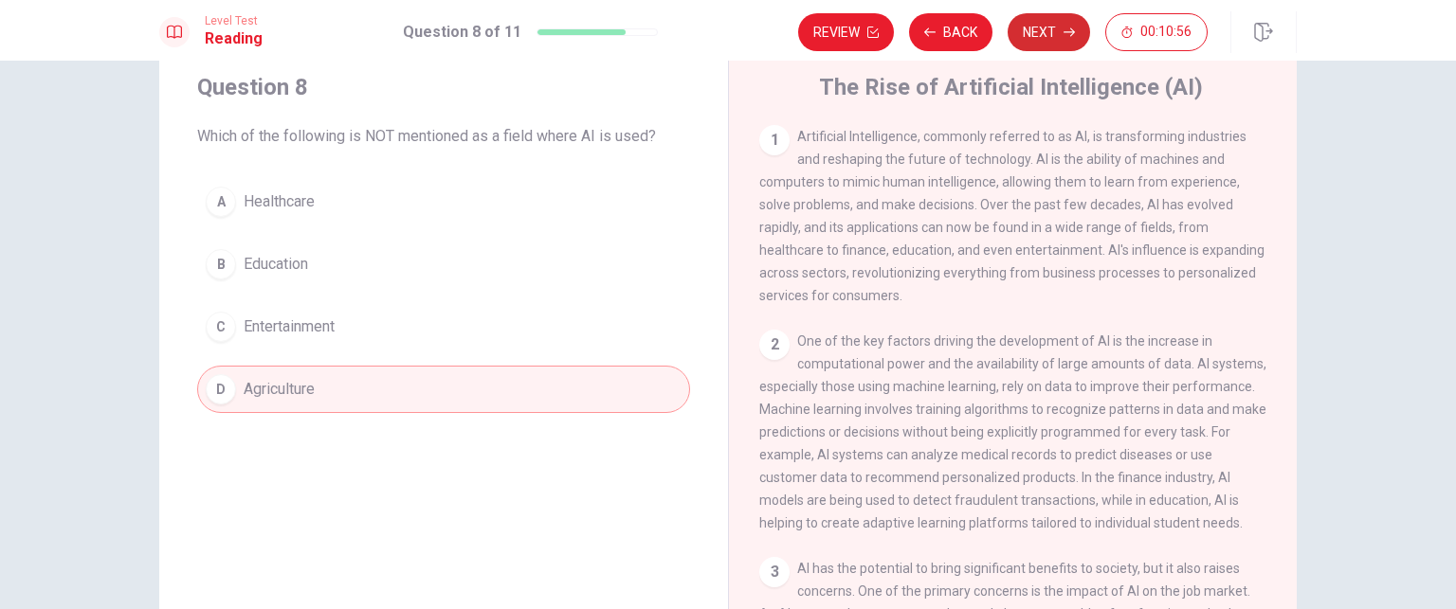
click at [1061, 37] on button "Next" at bounding box center [1049, 32] width 82 height 38
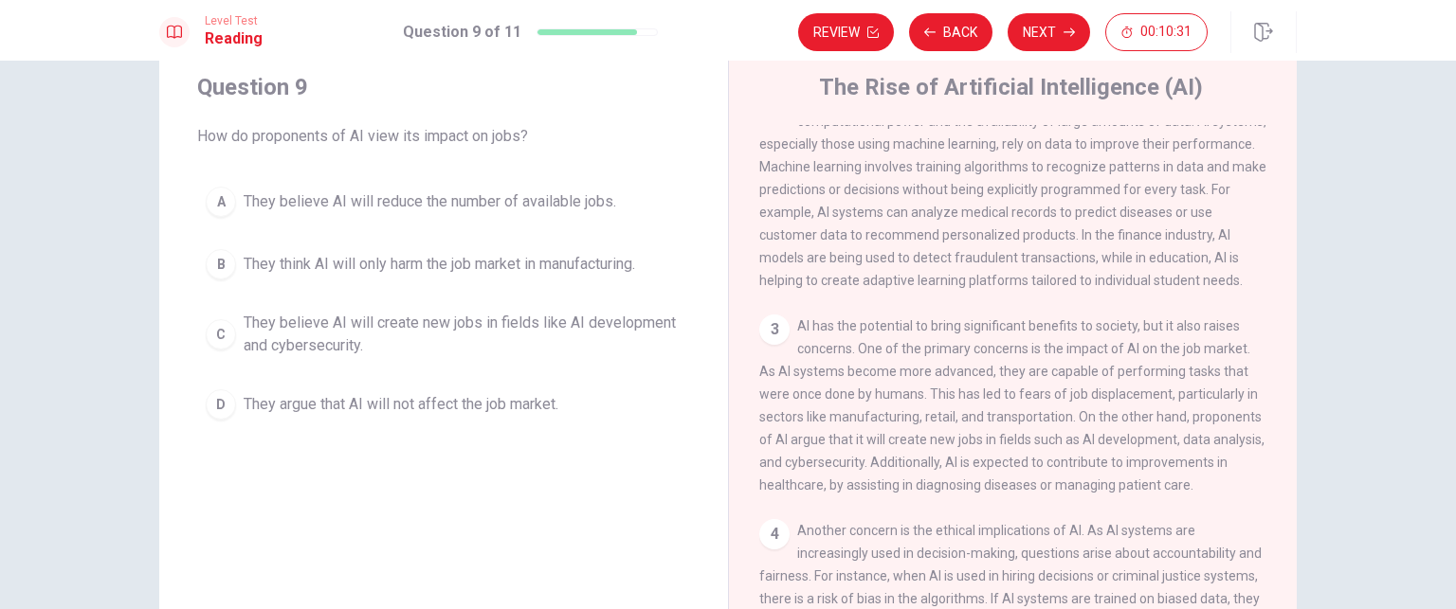
scroll to position [284, 0]
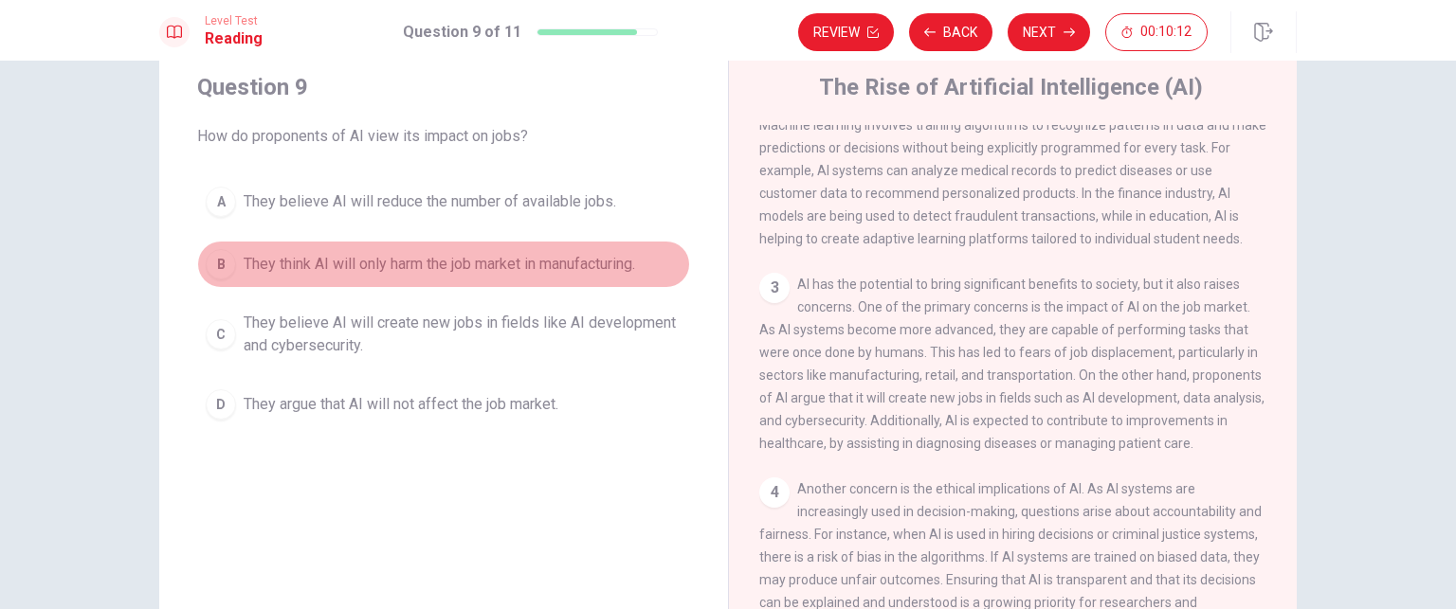
click at [221, 269] on div "B" at bounding box center [221, 264] width 30 height 30
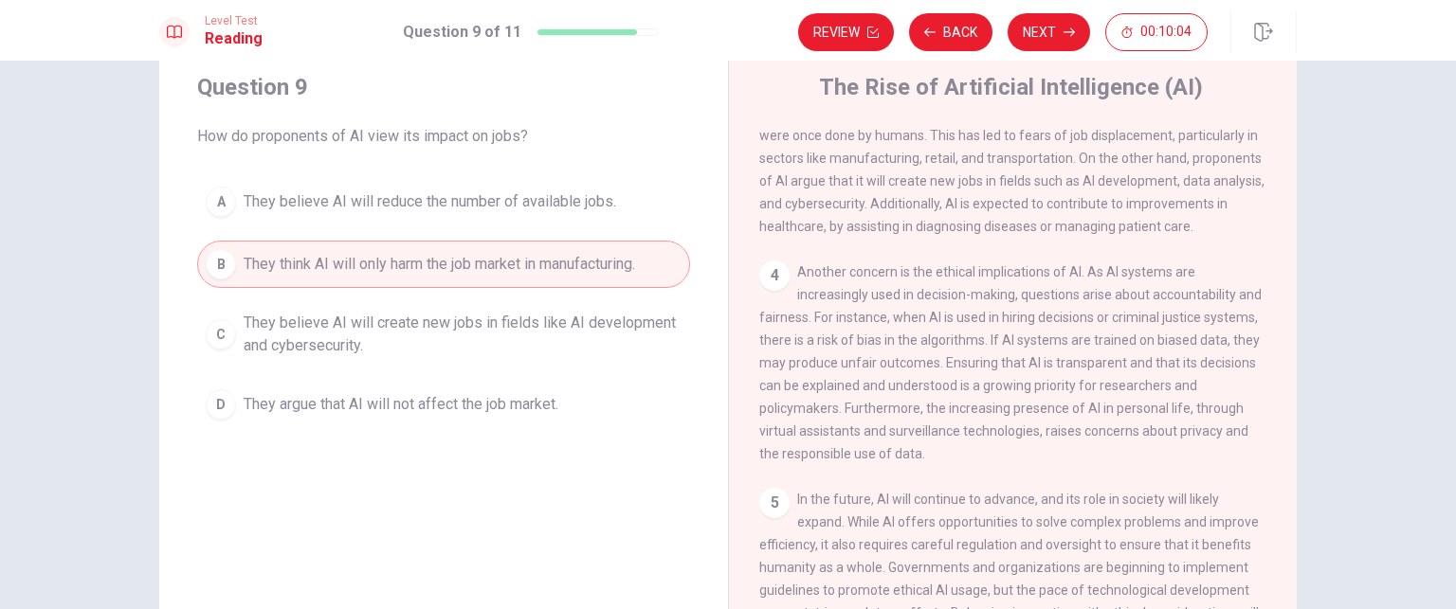
scroll to position [555, 0]
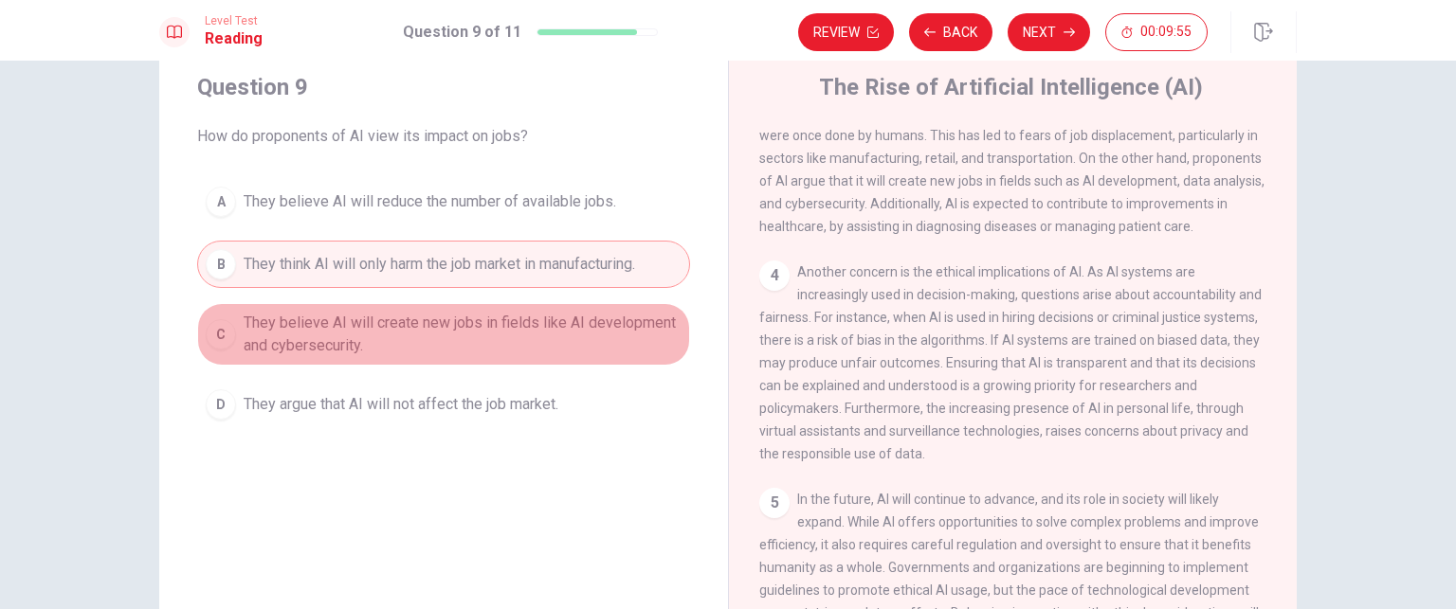
click at [224, 329] on div "C" at bounding box center [221, 334] width 30 height 30
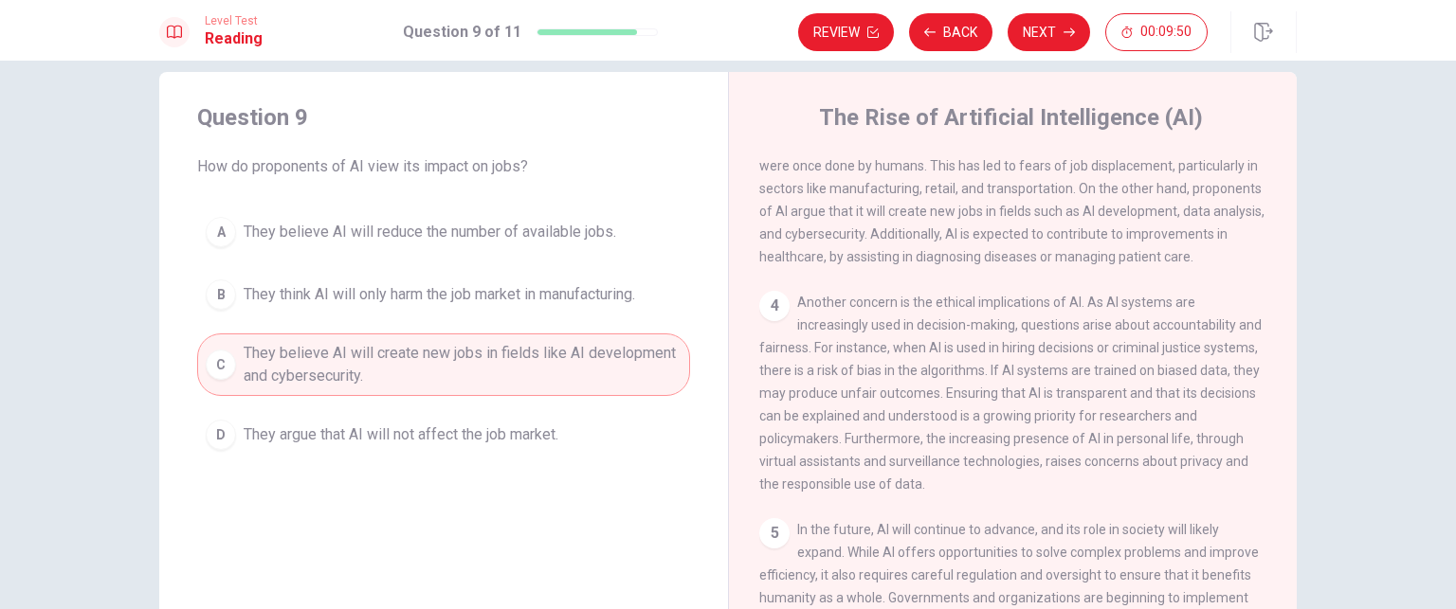
scroll to position [0, 0]
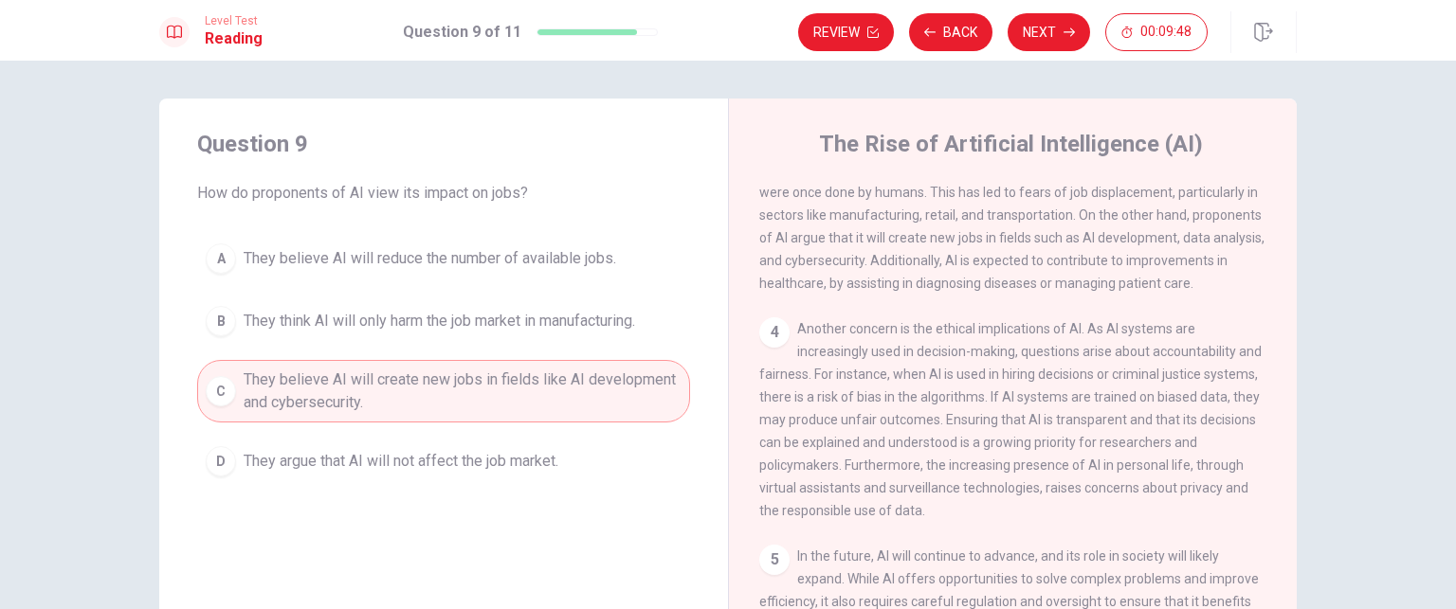
click at [219, 257] on div "A" at bounding box center [221, 259] width 30 height 30
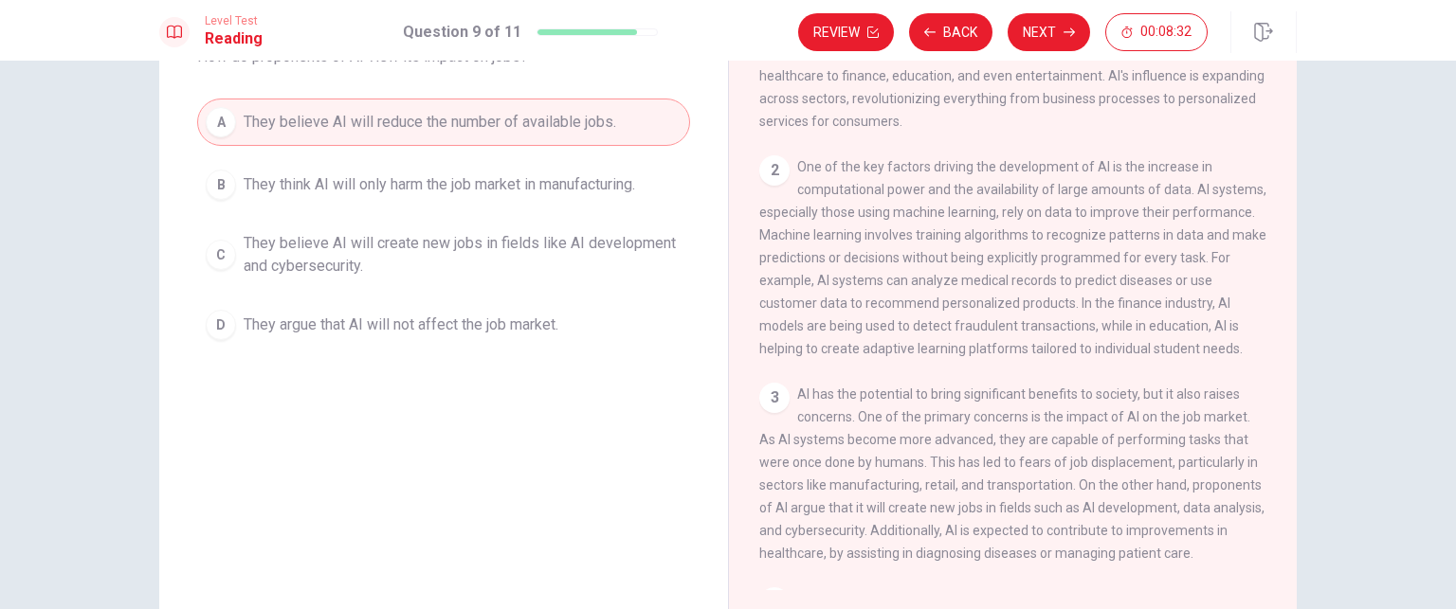
scroll to position [95, 0]
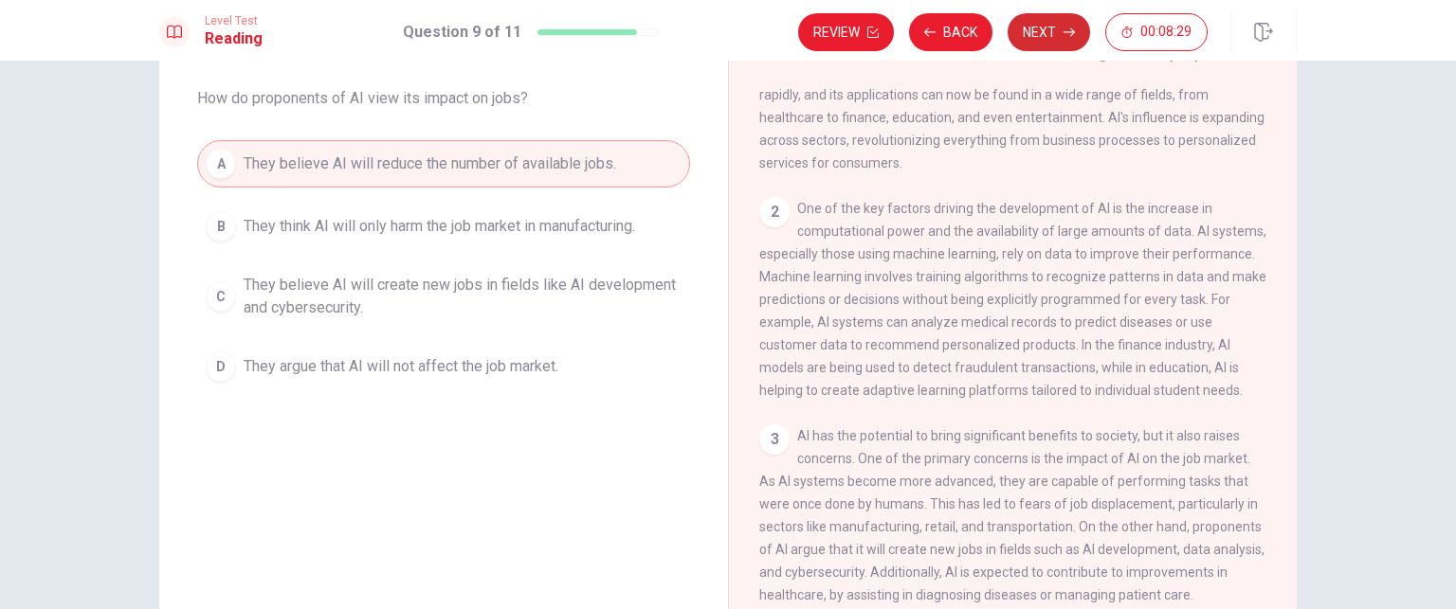
click at [1053, 37] on button "Next" at bounding box center [1049, 32] width 82 height 38
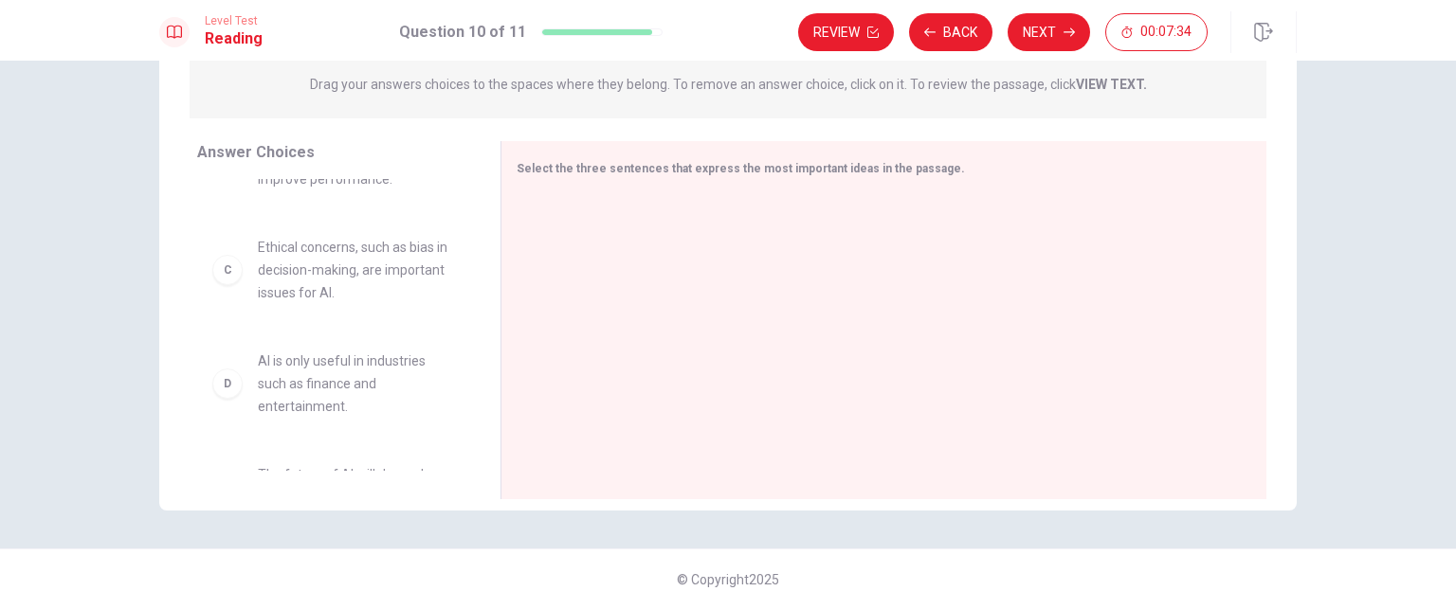
scroll to position [114, 0]
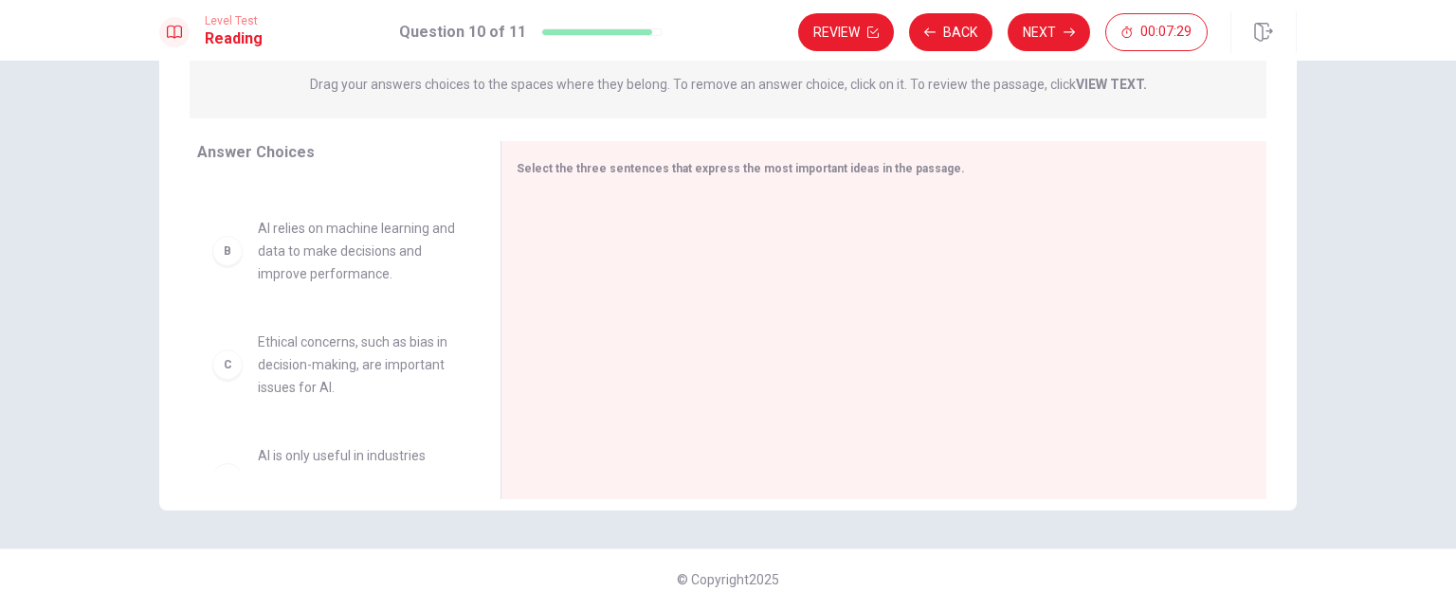
click at [355, 368] on span "Ethical concerns, such as bias in decision-making, are important issues for AI." at bounding box center [356, 365] width 197 height 68
click at [228, 364] on div "C" at bounding box center [227, 365] width 30 height 30
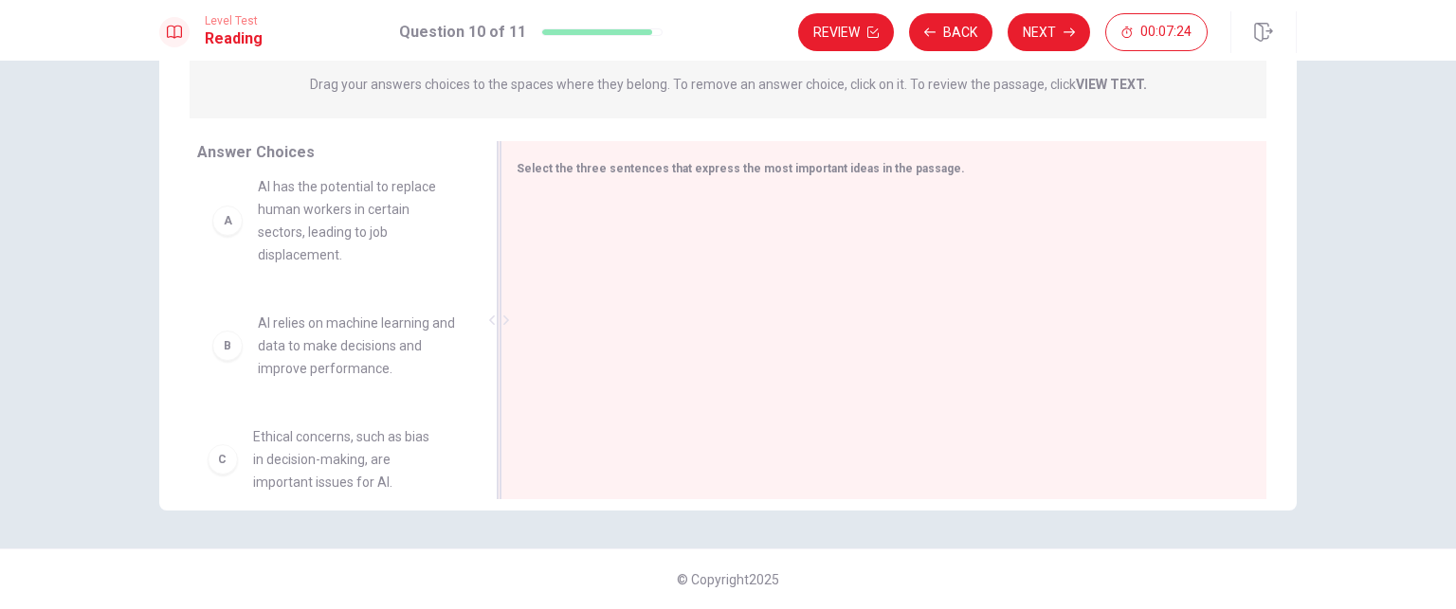
scroll to position [23, 0]
drag, startPoint x: 344, startPoint y: 449, endPoint x: 587, endPoint y: 284, distance: 293.4
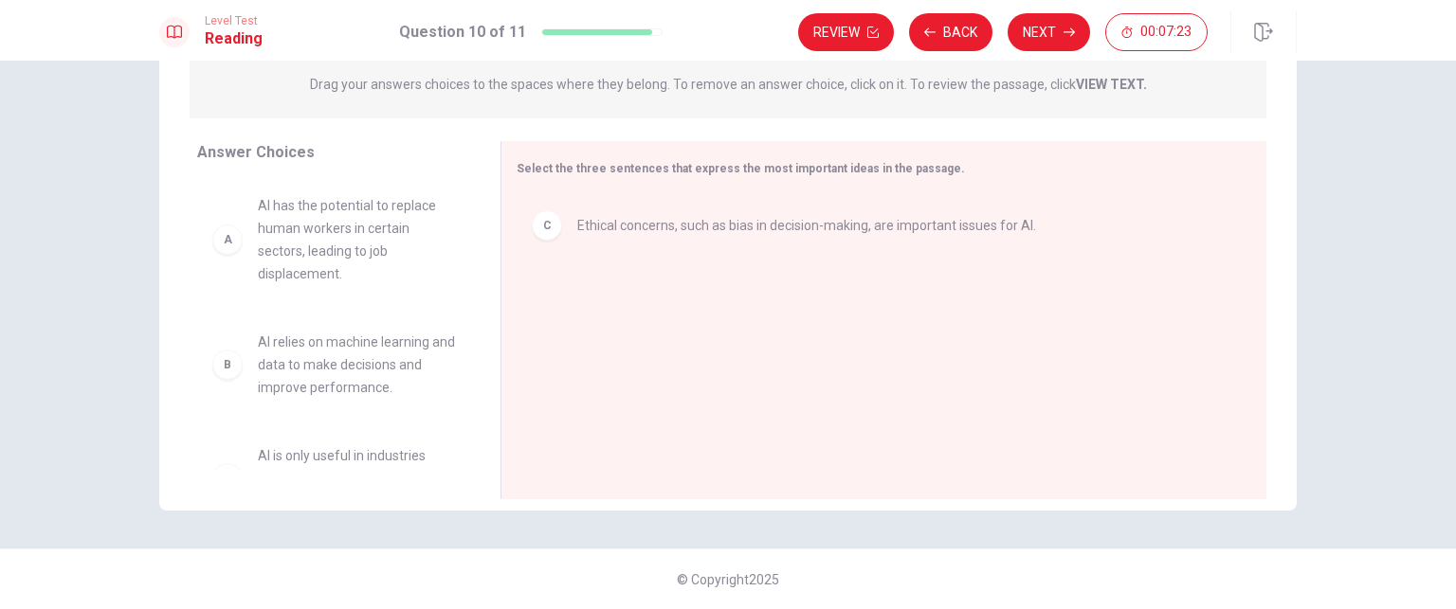
scroll to position [152, 0]
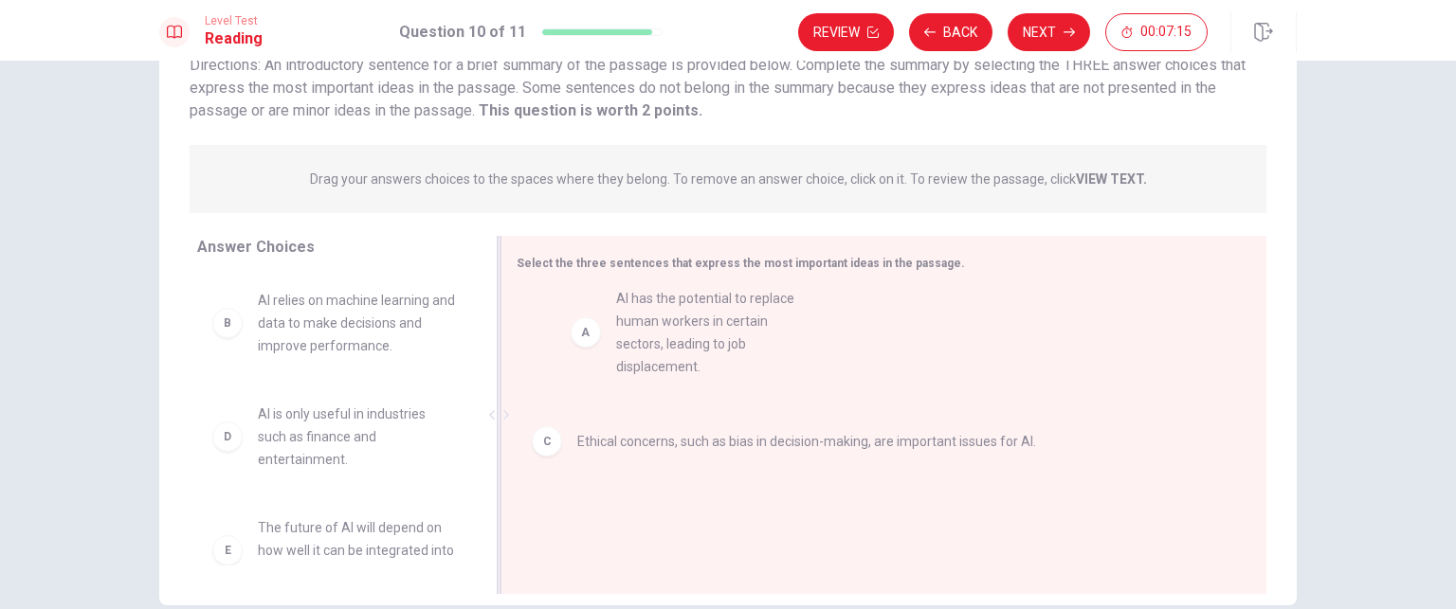
drag, startPoint x: 311, startPoint y: 345, endPoint x: 684, endPoint y: 349, distance: 373.5
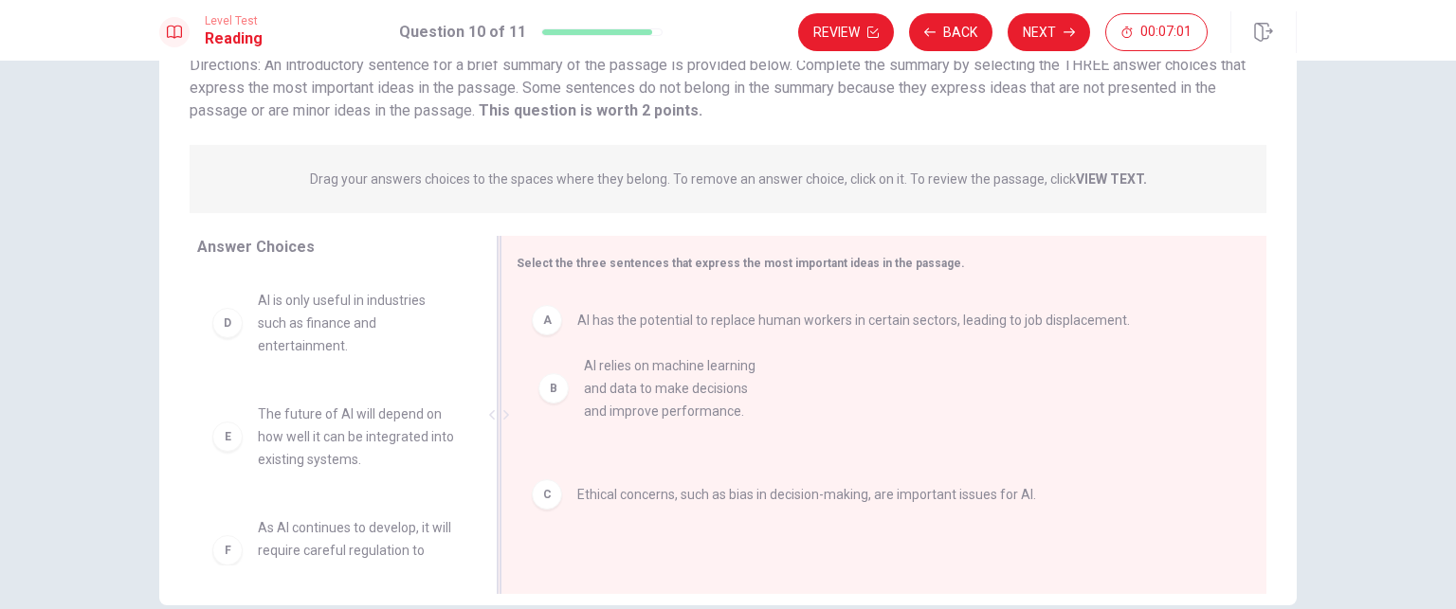
drag, startPoint x: 339, startPoint y: 316, endPoint x: 673, endPoint y: 383, distance: 340.4
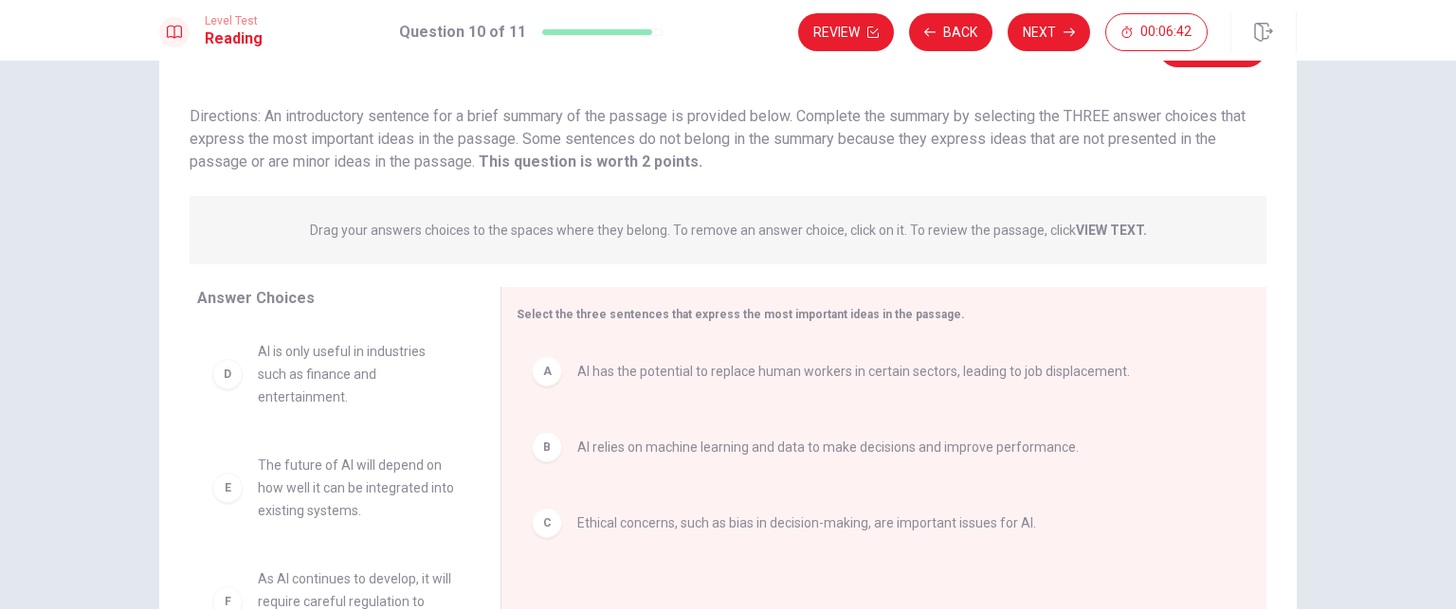
scroll to position [57, 0]
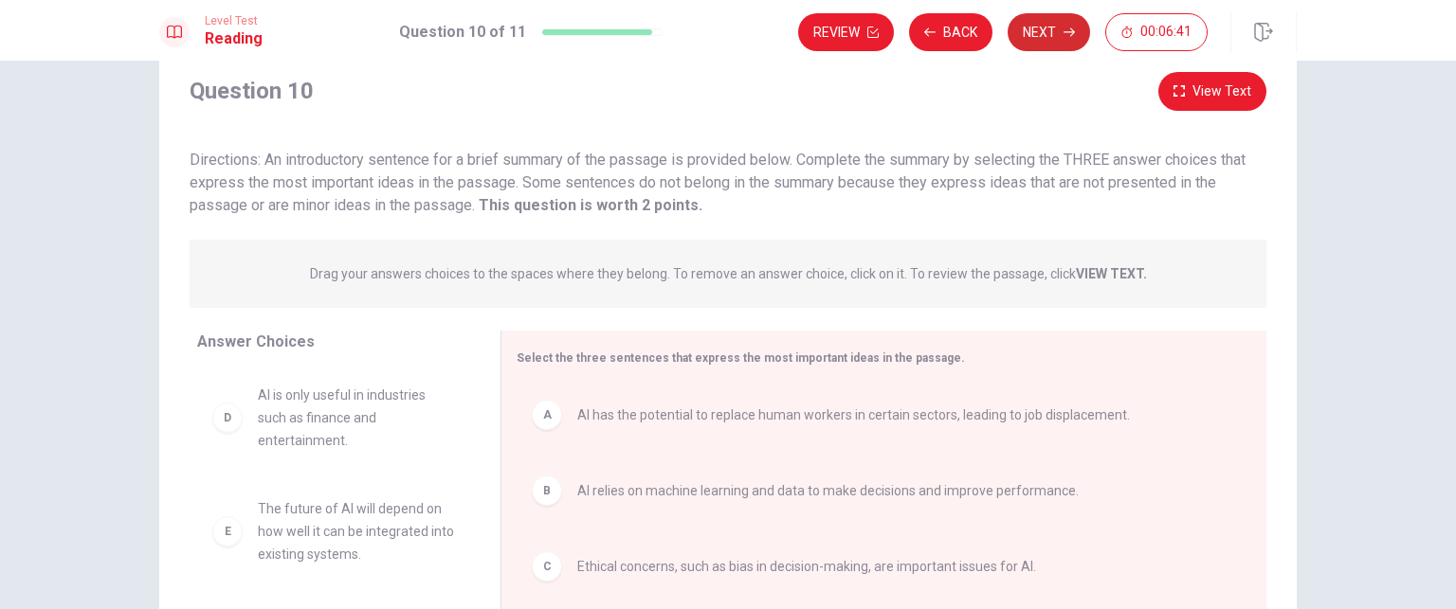
click at [1052, 24] on button "Next" at bounding box center [1049, 32] width 82 height 38
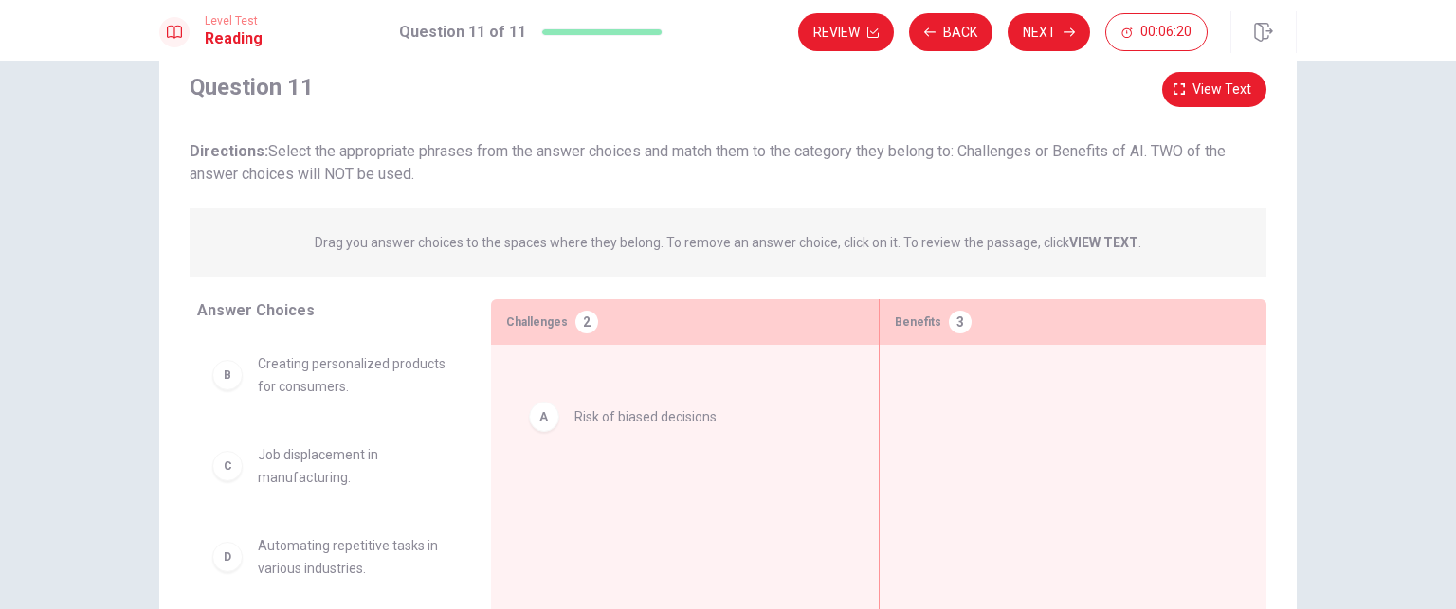
drag, startPoint x: 317, startPoint y: 370, endPoint x: 649, endPoint y: 422, distance: 336.8
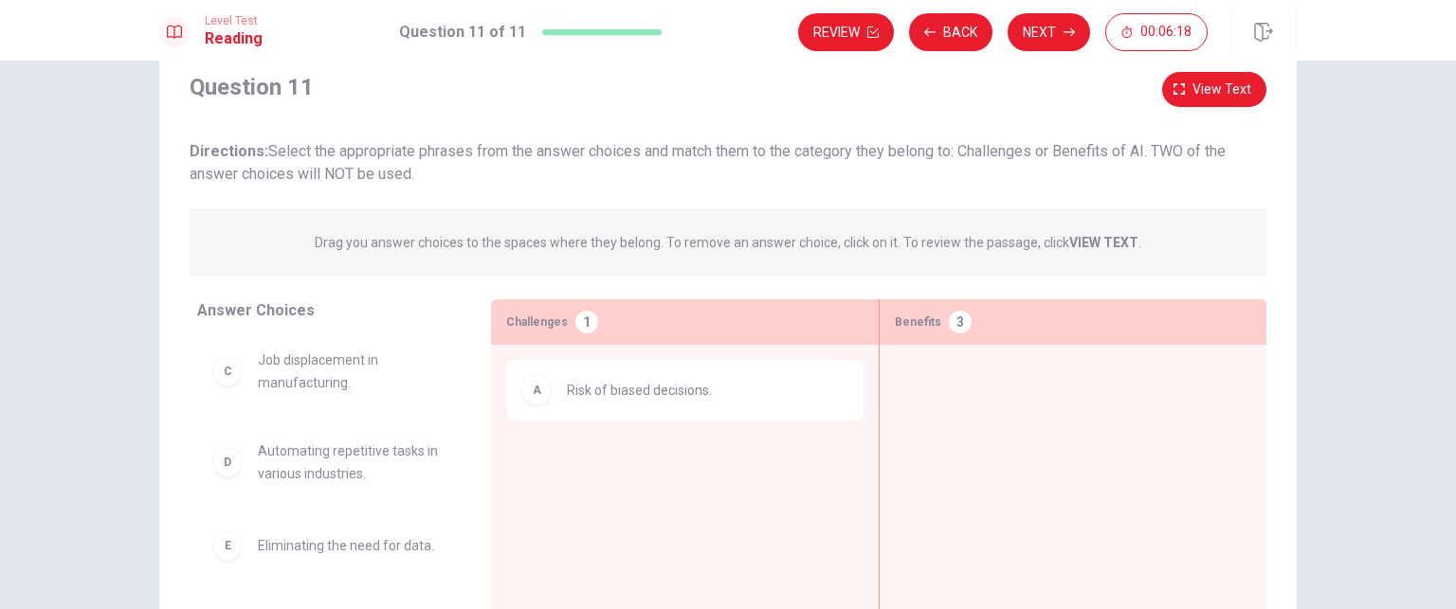
scroll to position [0, 0]
drag, startPoint x: 339, startPoint y: 373, endPoint x: 1105, endPoint y: 412, distance: 766.9
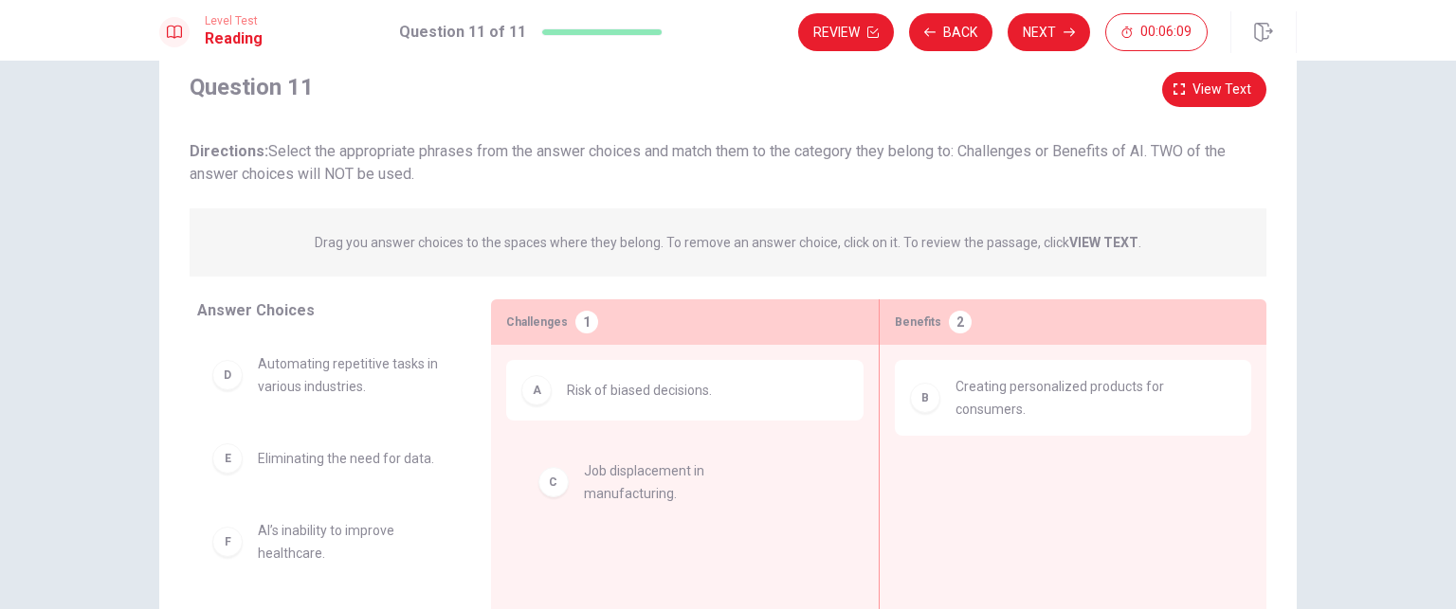
drag, startPoint x: 305, startPoint y: 380, endPoint x: 647, endPoint y: 493, distance: 360.3
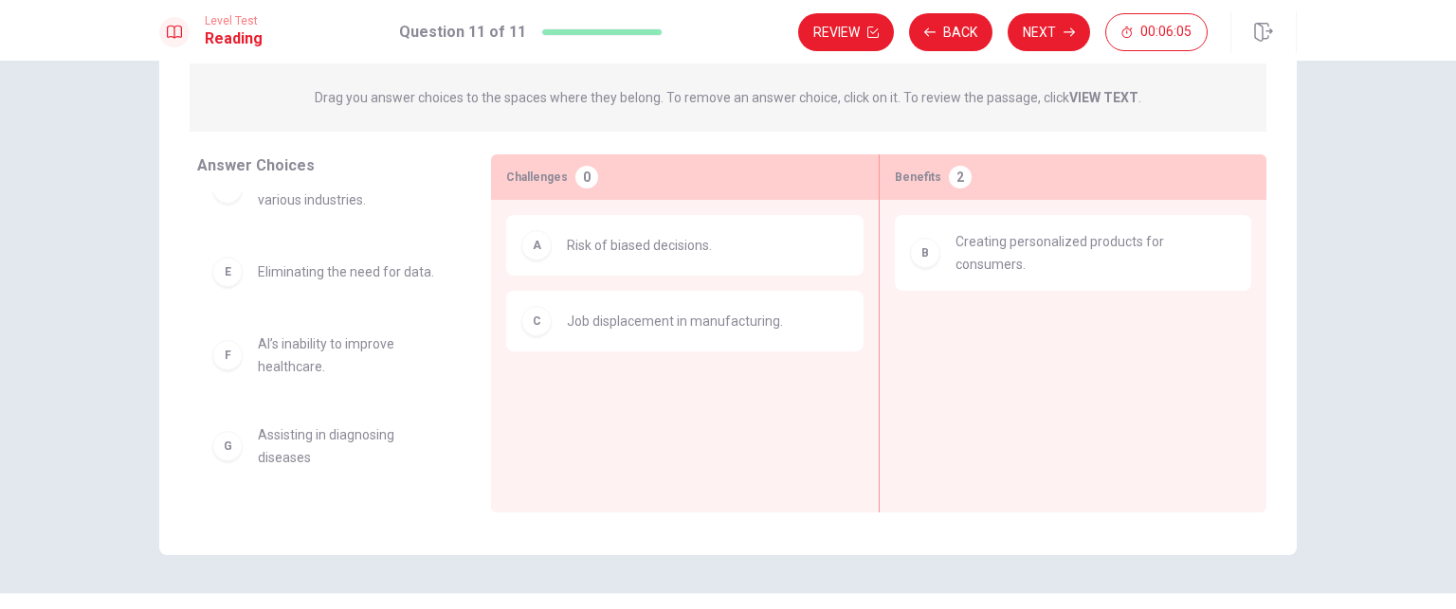
scroll to position [246, 0]
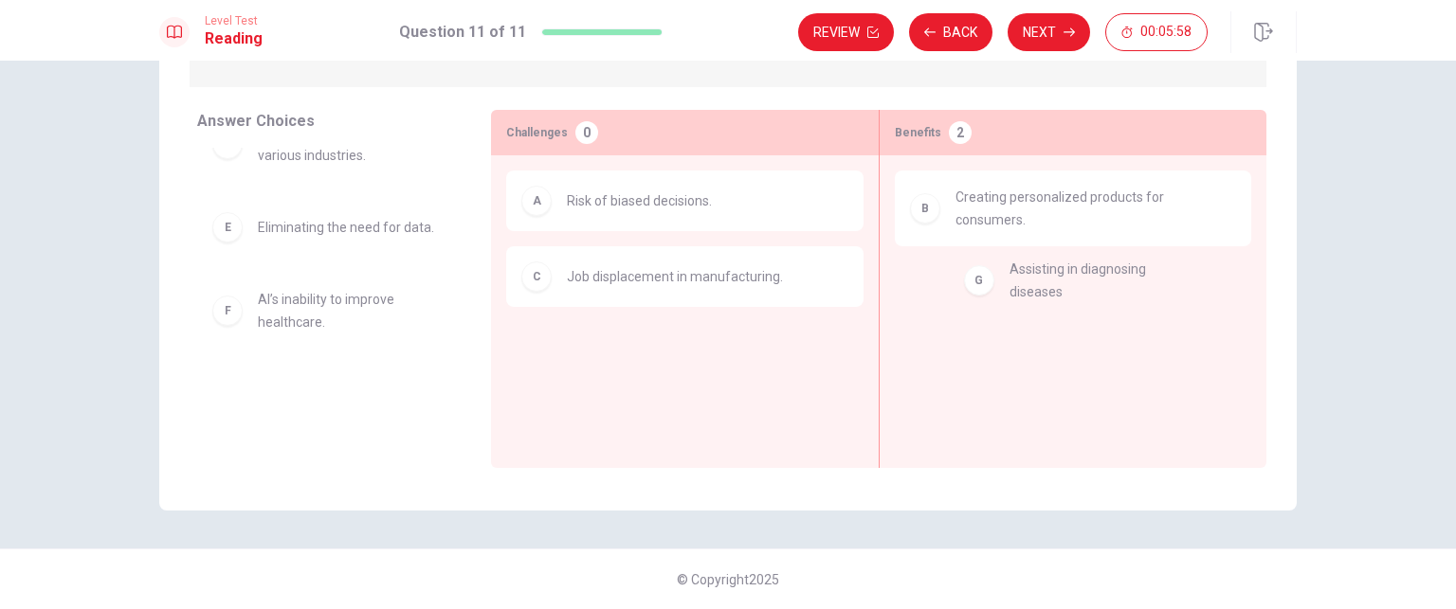
drag, startPoint x: 302, startPoint y: 401, endPoint x: 1037, endPoint y: 293, distance: 742.5
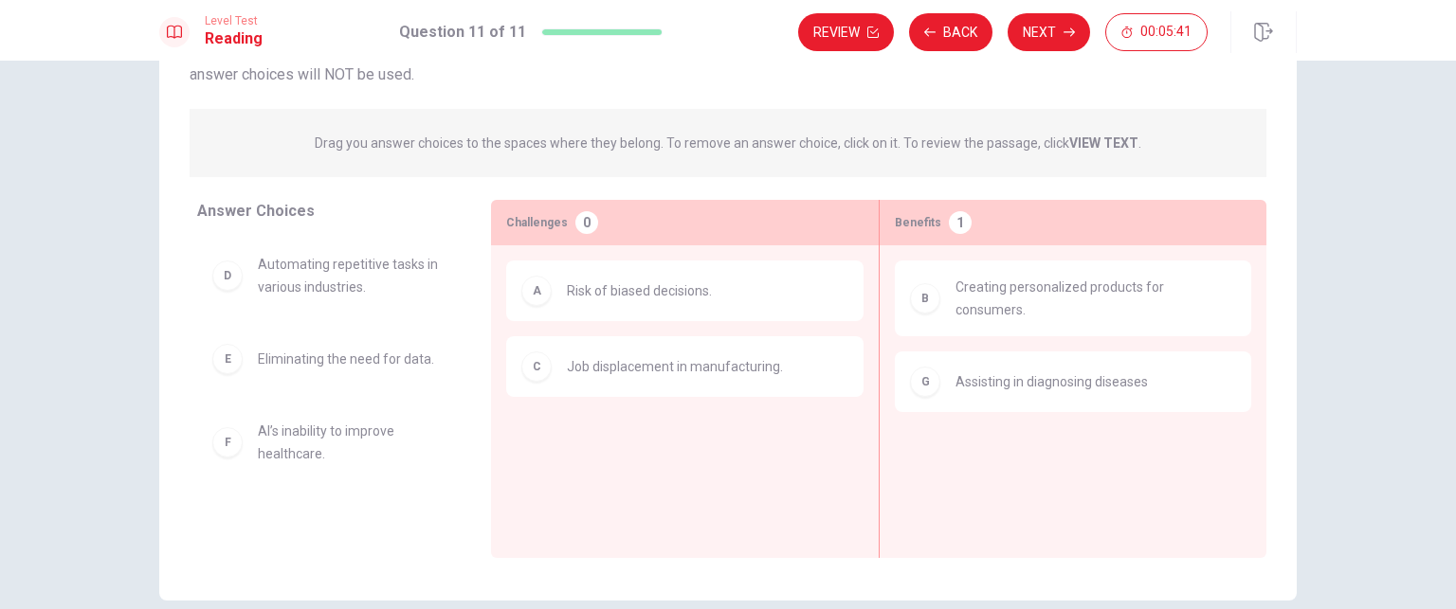
scroll to position [190, 0]
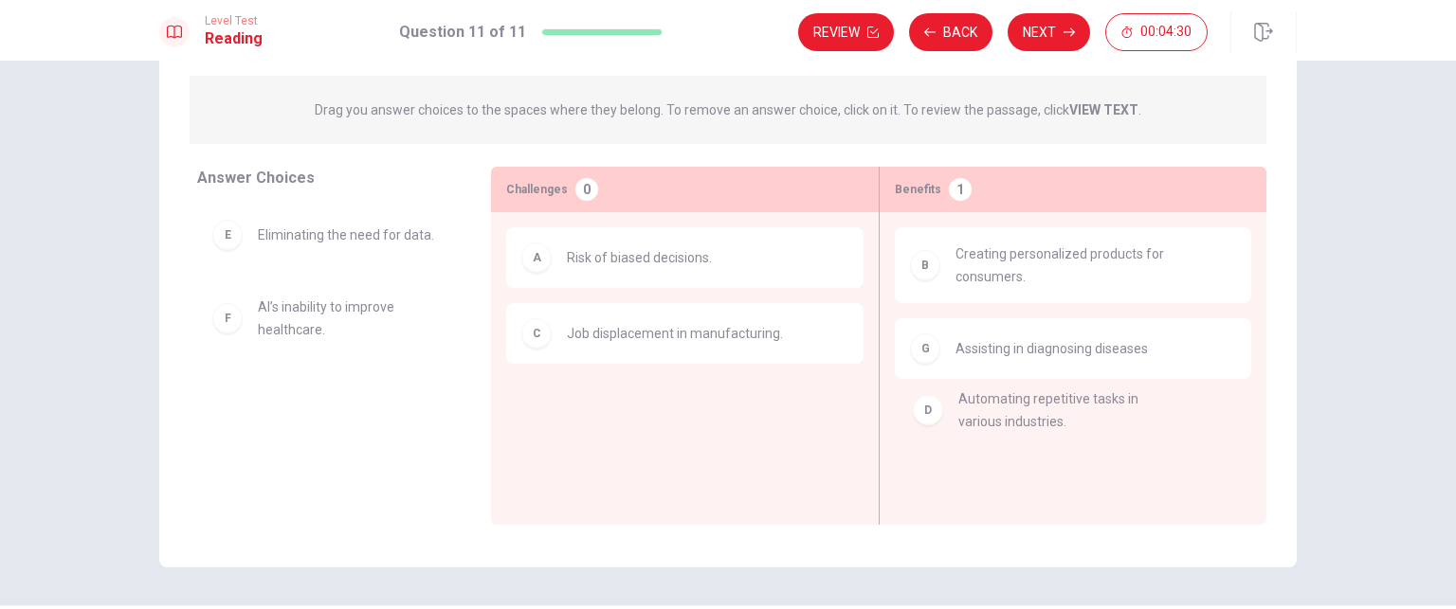
drag, startPoint x: 318, startPoint y: 247, endPoint x: 1062, endPoint y: 427, distance: 764.4
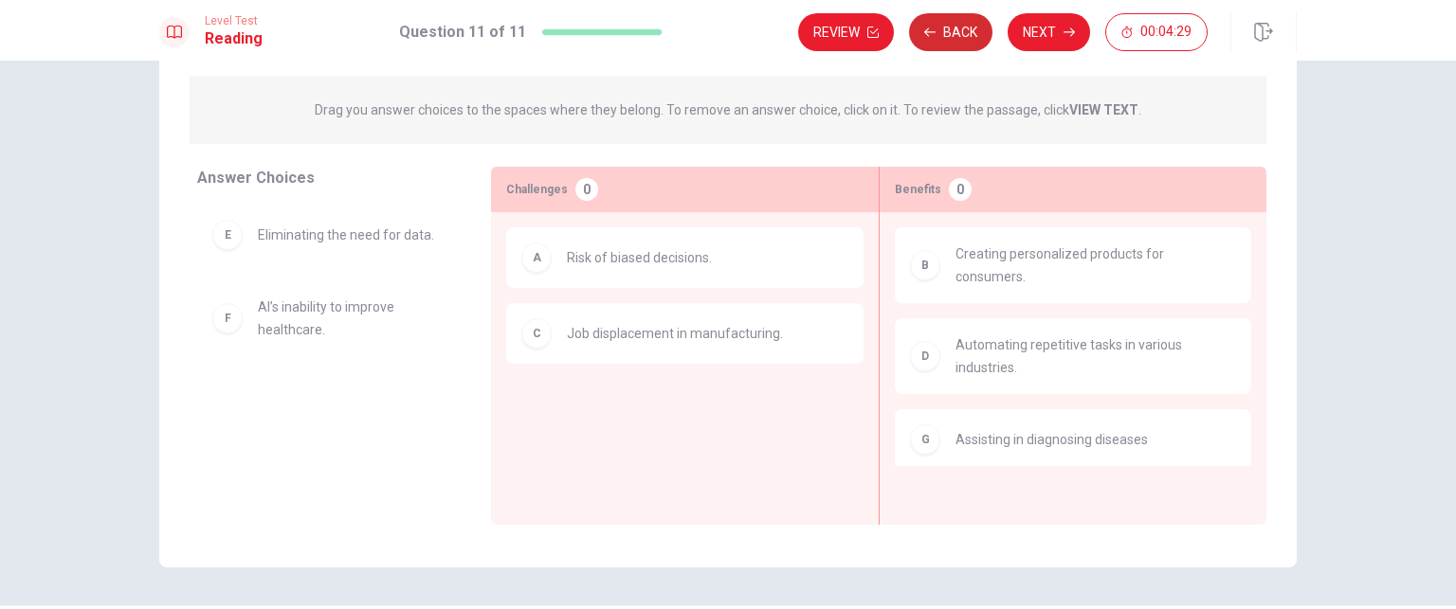
click at [964, 33] on button "Back" at bounding box center [950, 32] width 83 height 38
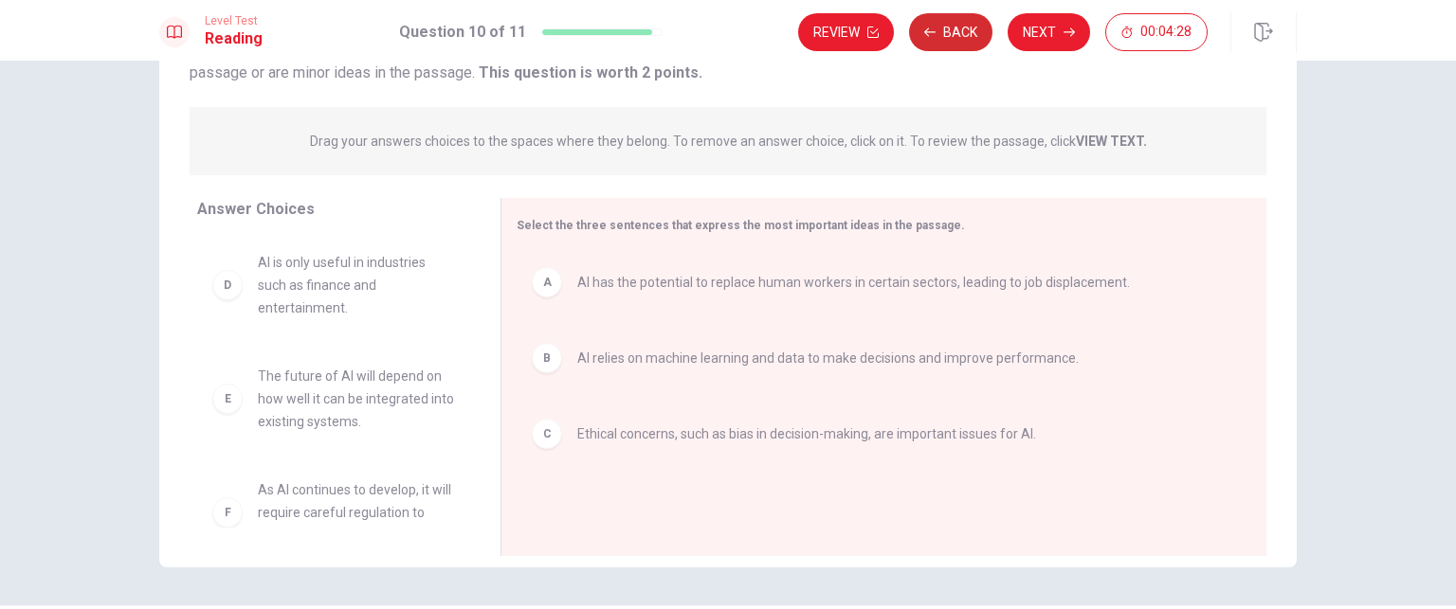
click at [964, 33] on button "Back" at bounding box center [950, 32] width 83 height 38
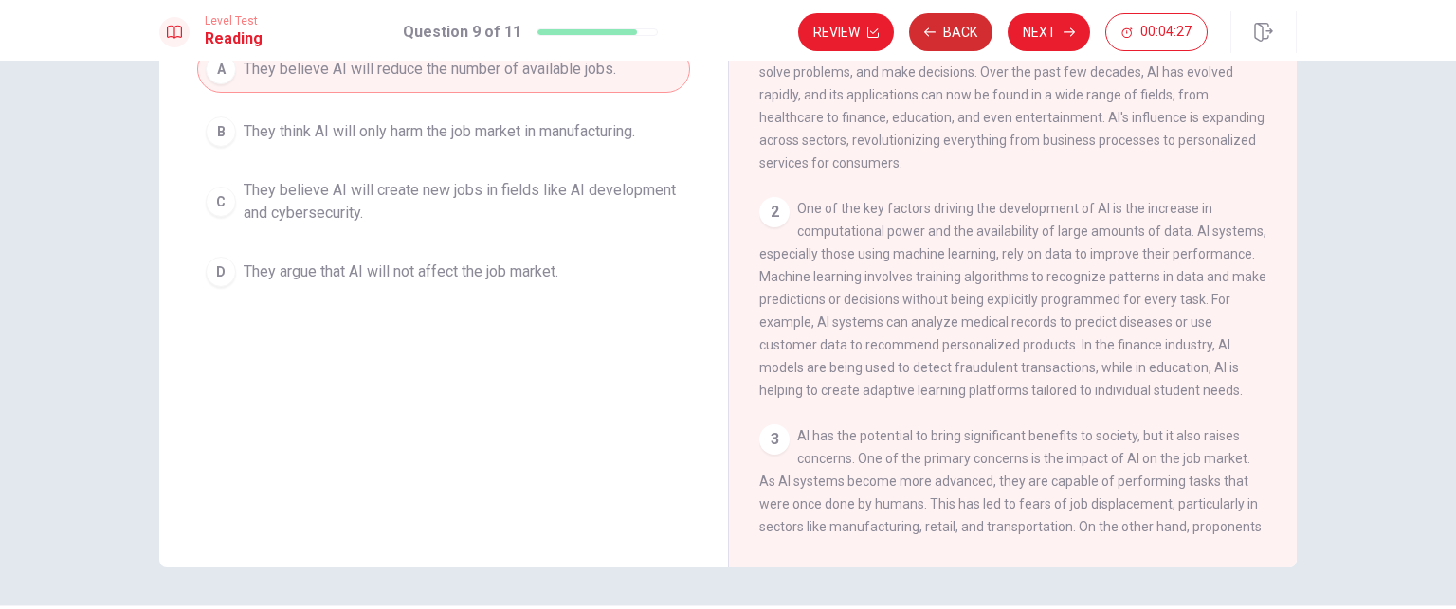
click at [964, 33] on button "Back" at bounding box center [950, 32] width 83 height 38
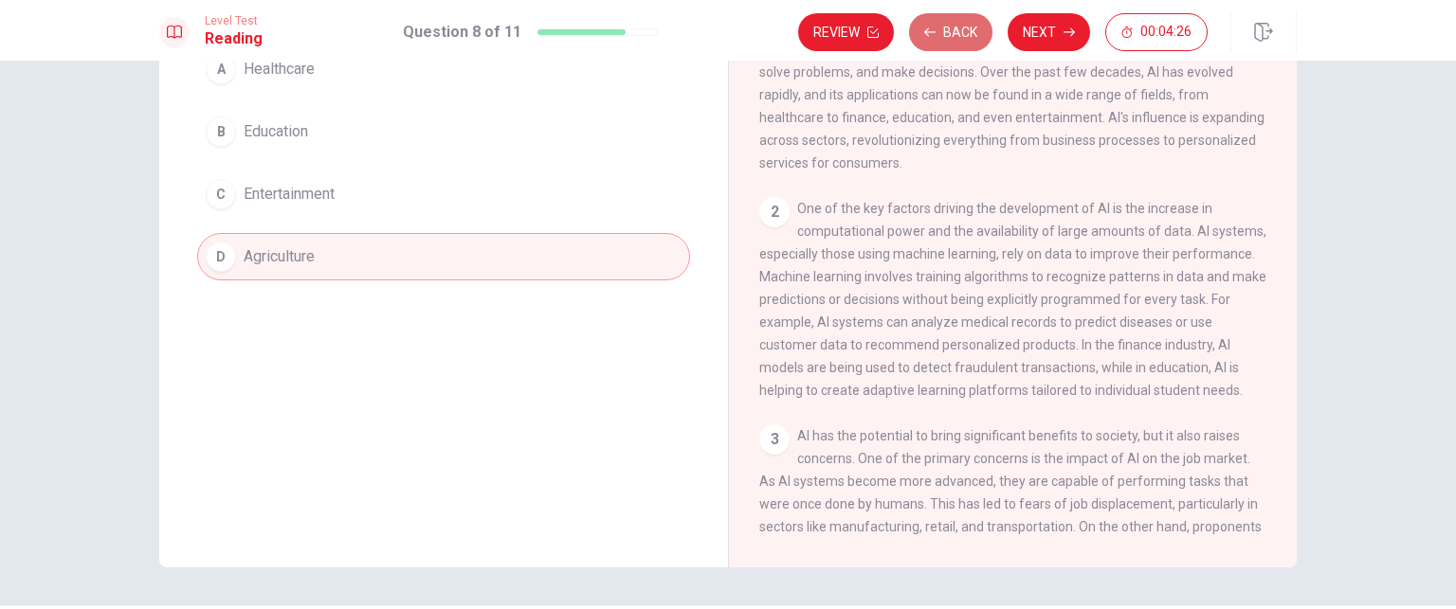
click at [964, 33] on button "Back" at bounding box center [950, 32] width 83 height 38
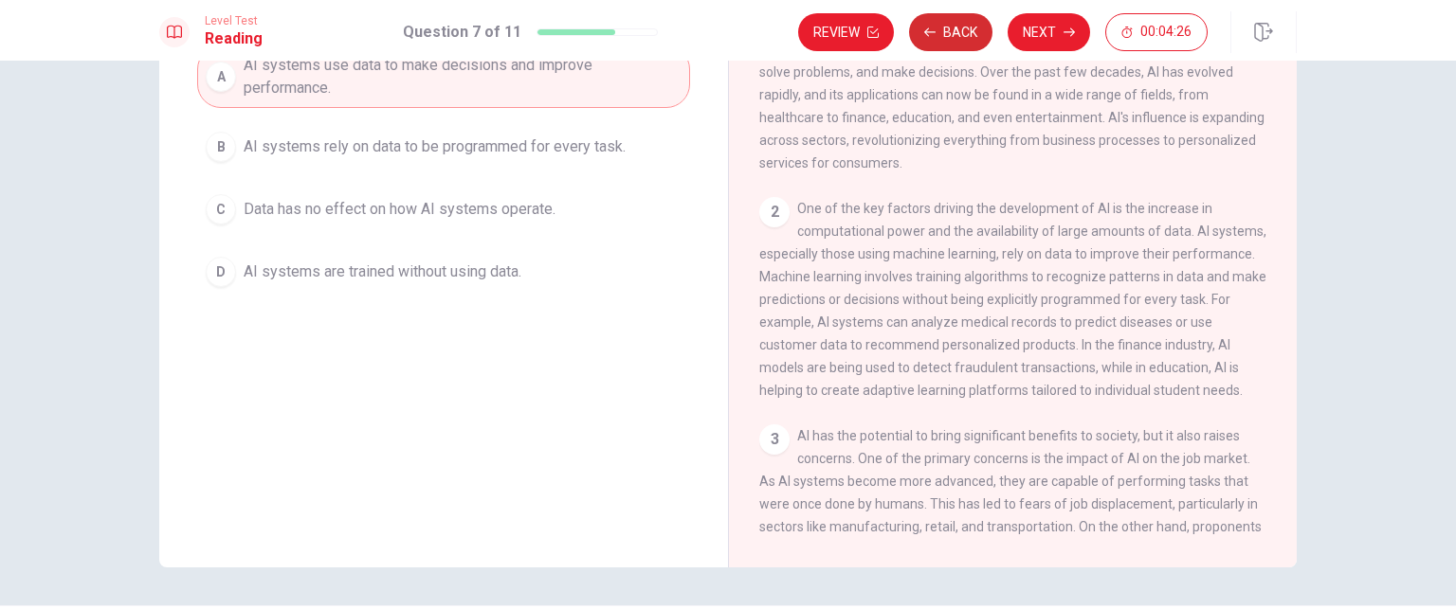
click at [964, 33] on button "Back" at bounding box center [950, 32] width 83 height 38
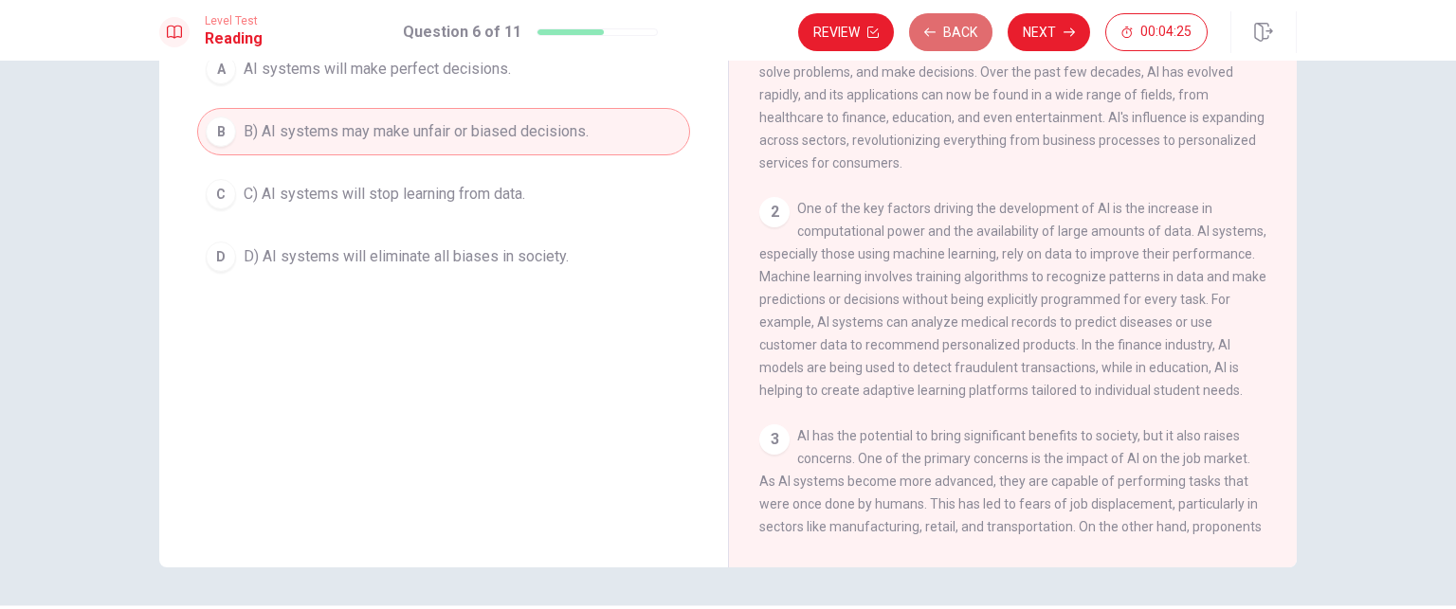
click at [964, 33] on button "Back" at bounding box center [950, 32] width 83 height 38
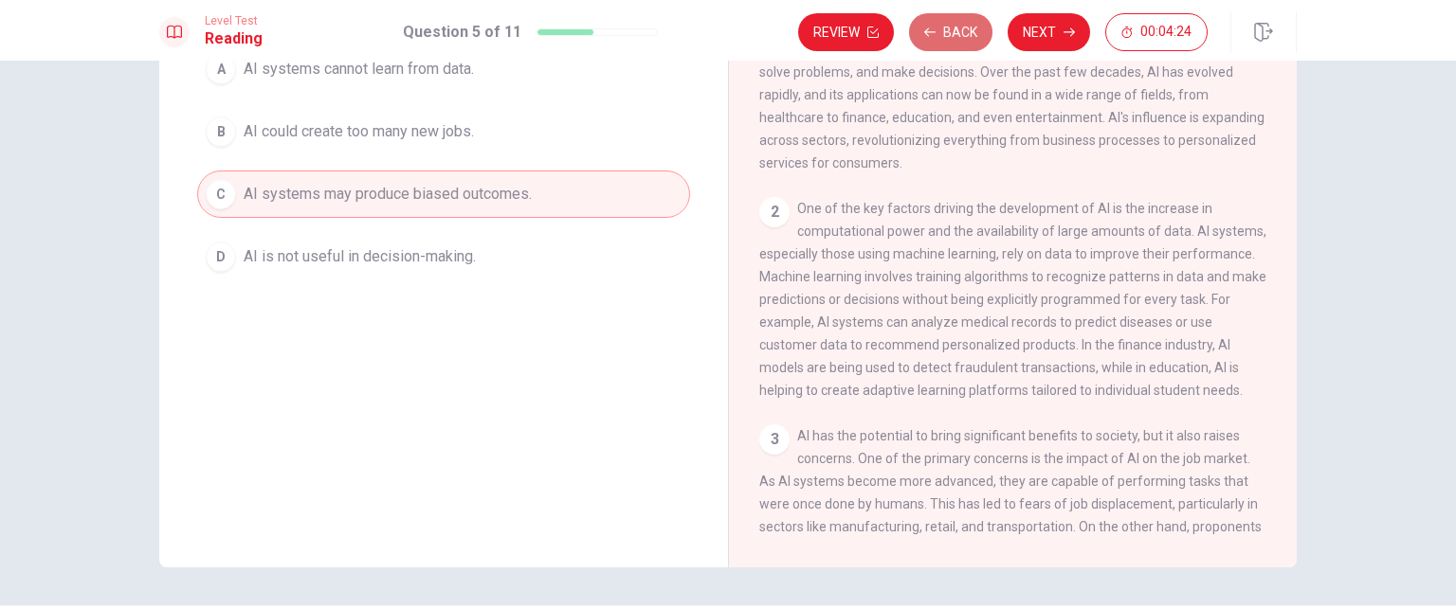
click at [964, 33] on button "Back" at bounding box center [950, 32] width 83 height 38
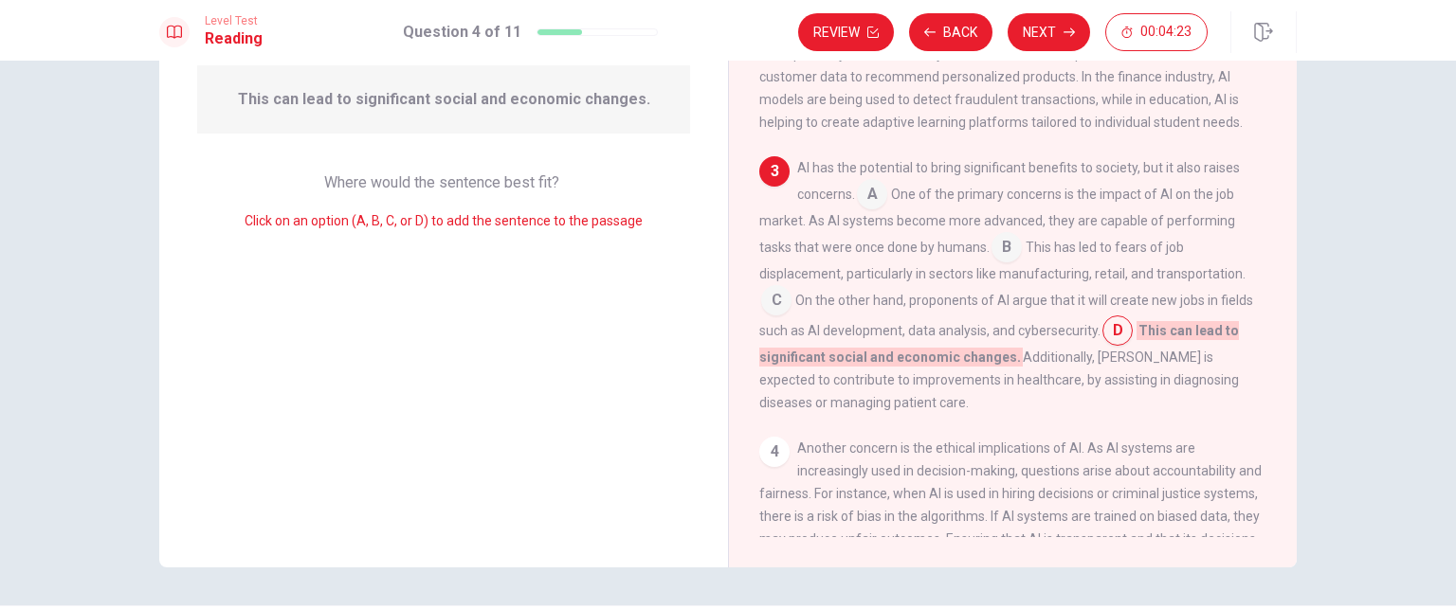
scroll to position [157, 0]
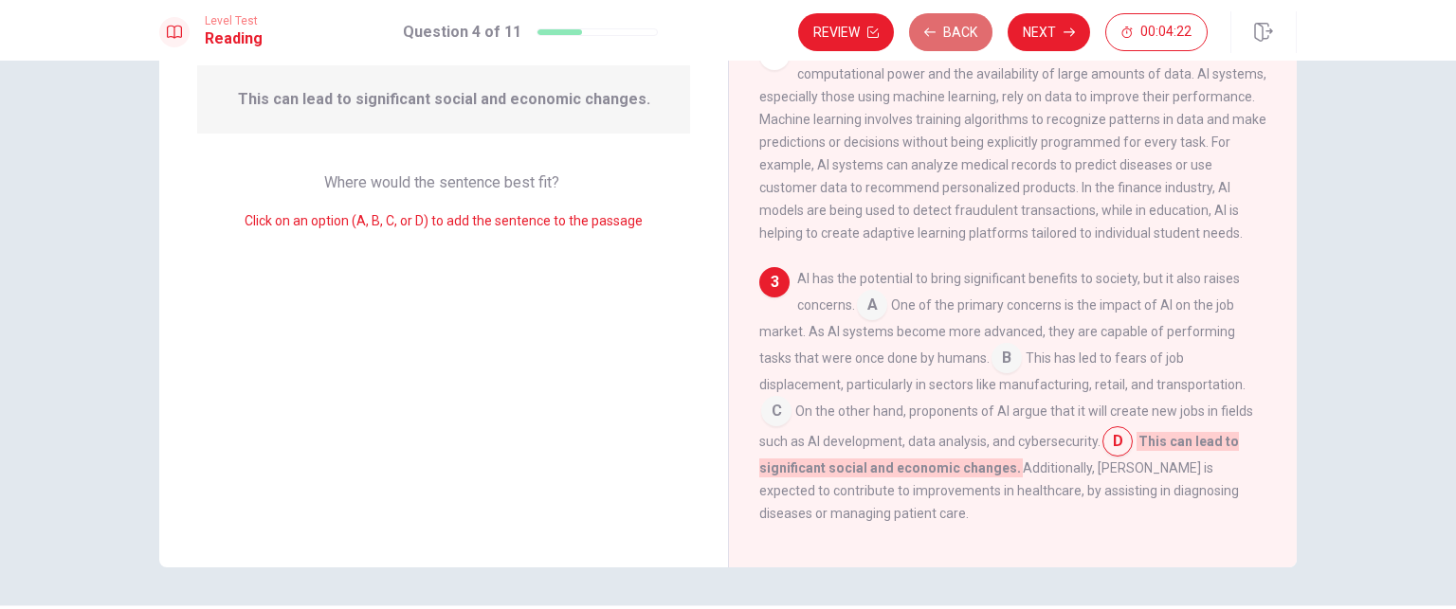
click at [937, 27] on button "Back" at bounding box center [950, 32] width 83 height 38
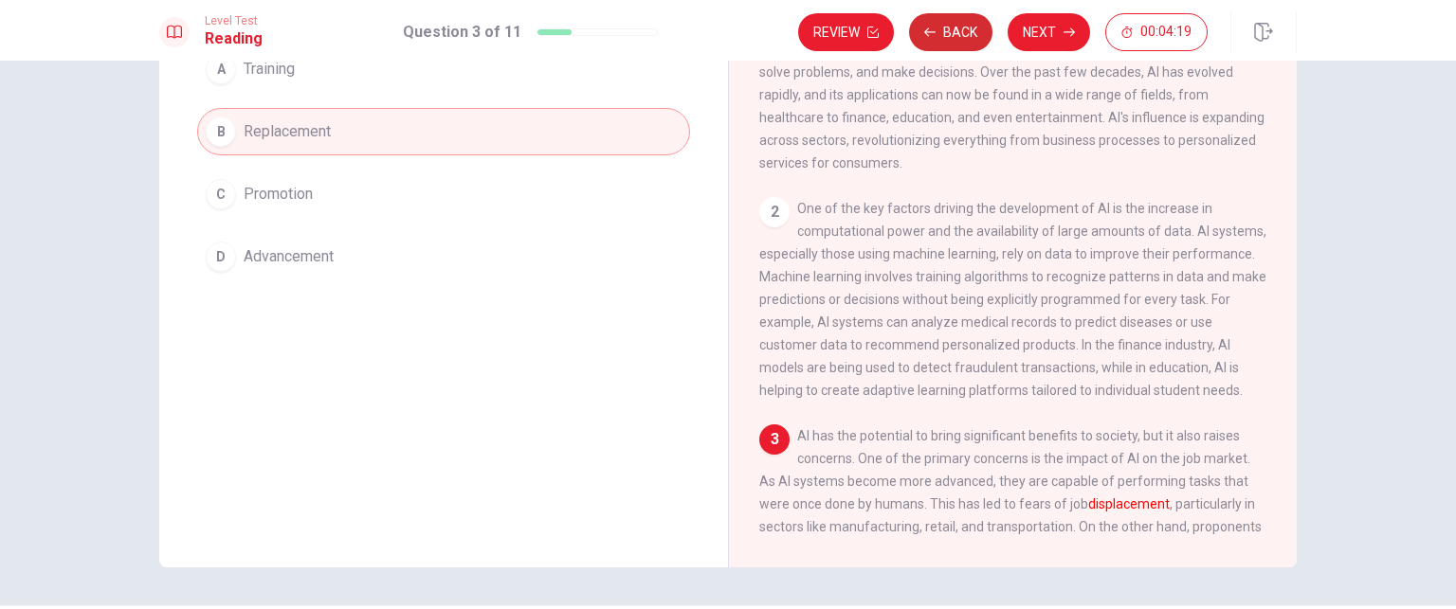
click at [945, 36] on button "Back" at bounding box center [950, 32] width 83 height 38
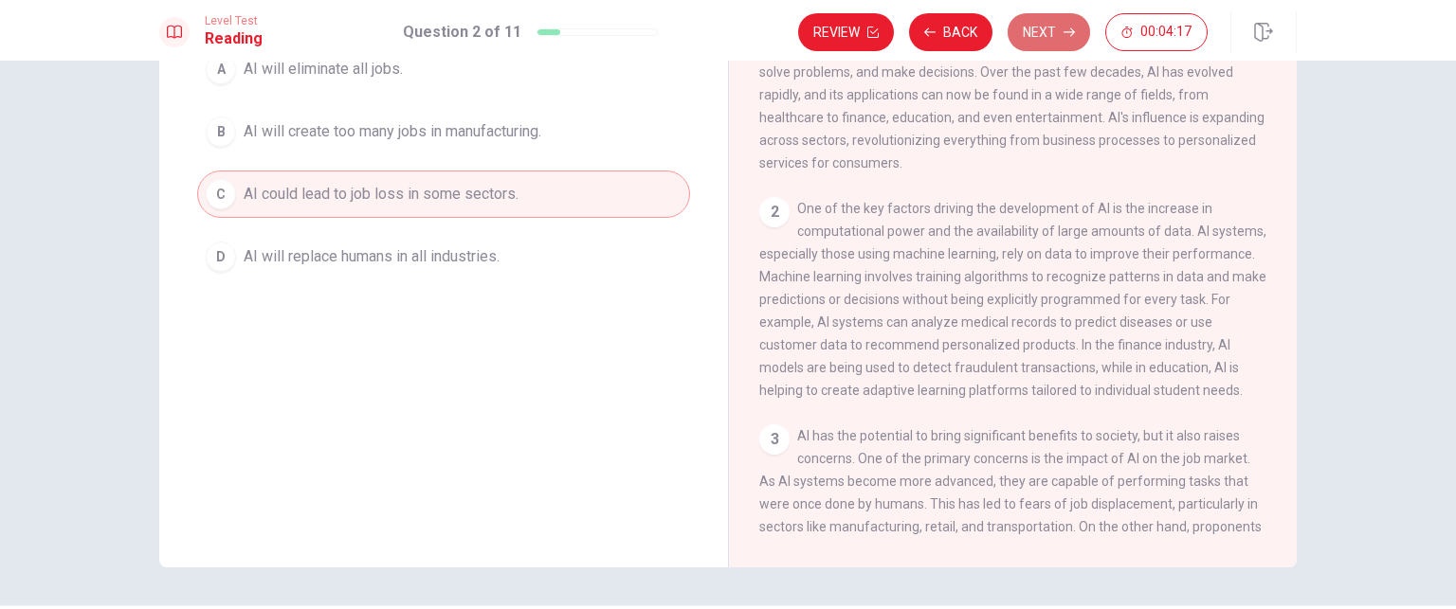
click at [1041, 33] on button "Next" at bounding box center [1049, 32] width 82 height 38
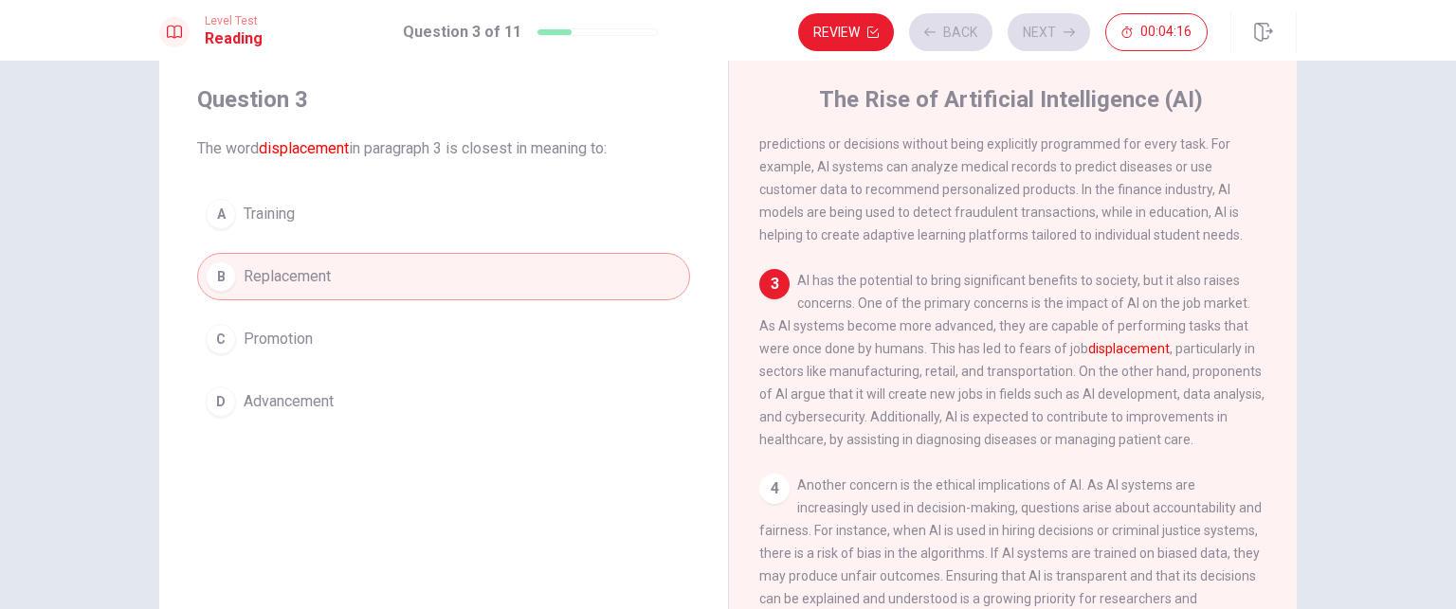
scroll to position [0, 0]
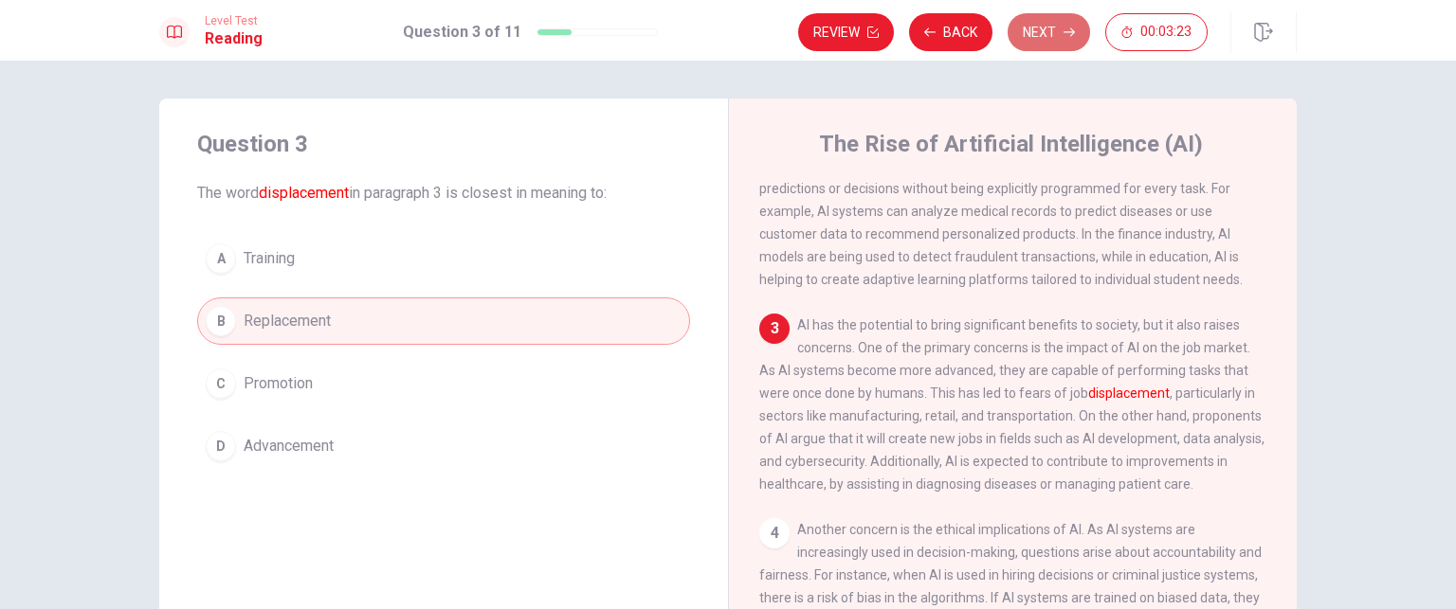
click at [1032, 36] on button "Next" at bounding box center [1049, 32] width 82 height 38
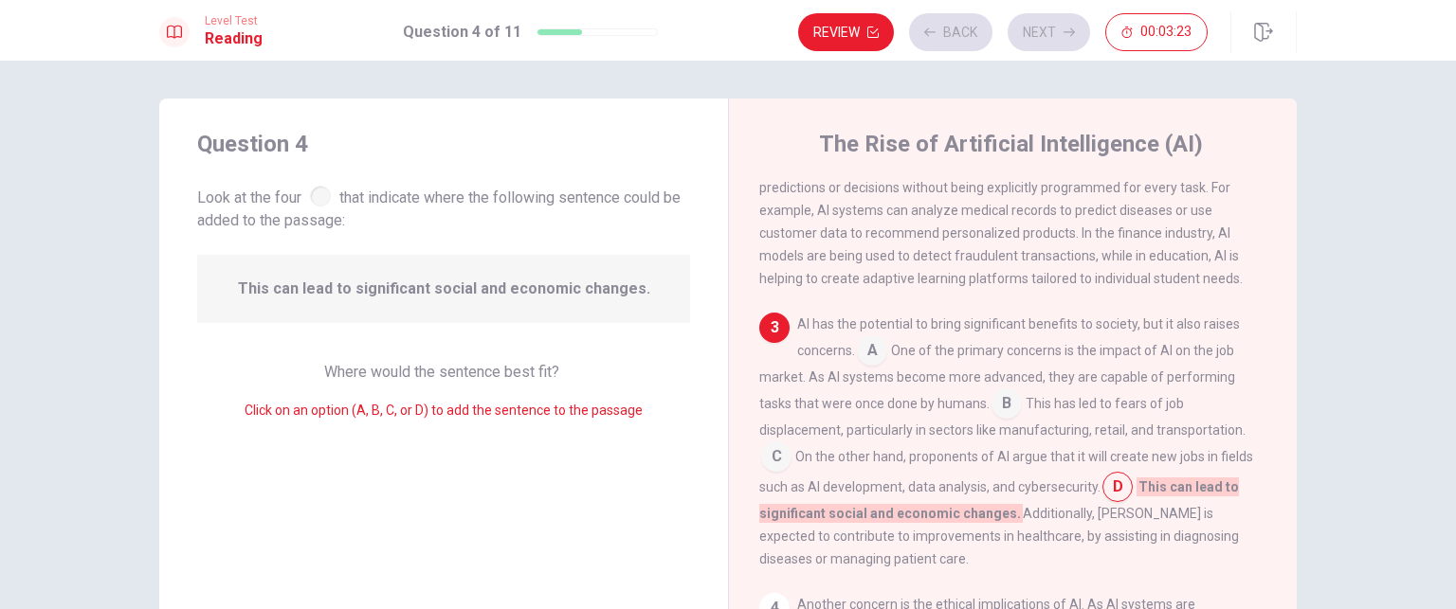
scroll to position [347, 0]
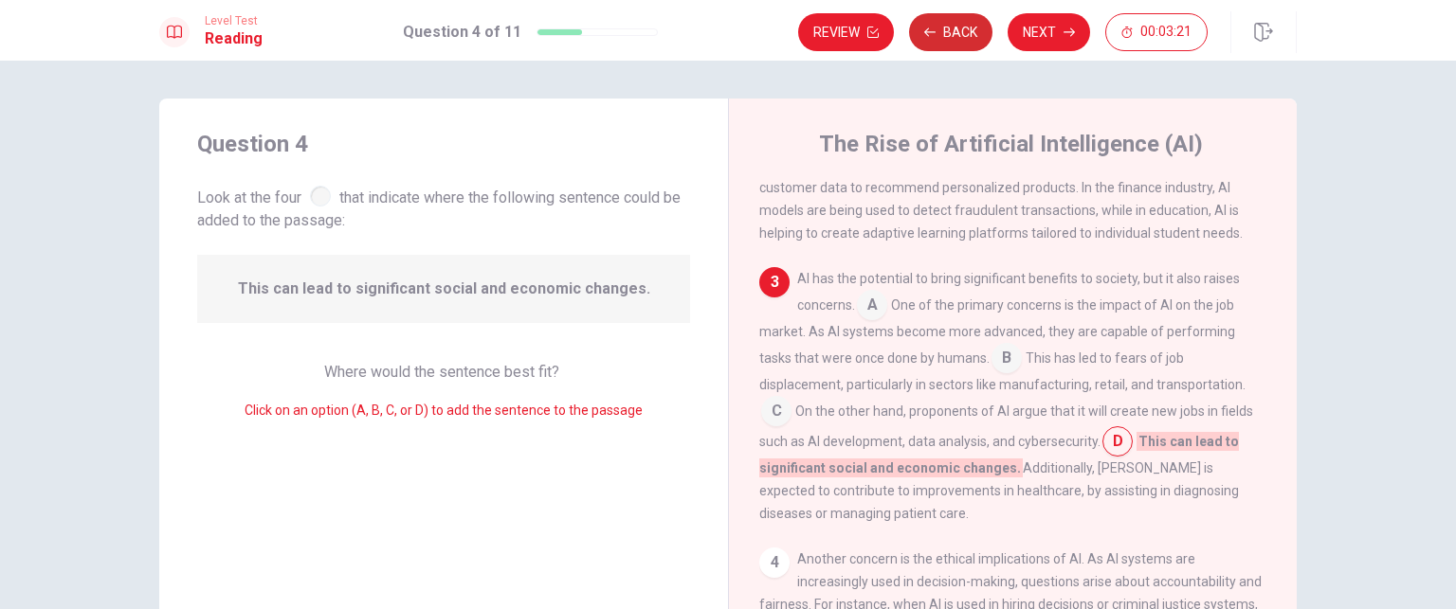
click at [943, 32] on button "Back" at bounding box center [950, 32] width 83 height 38
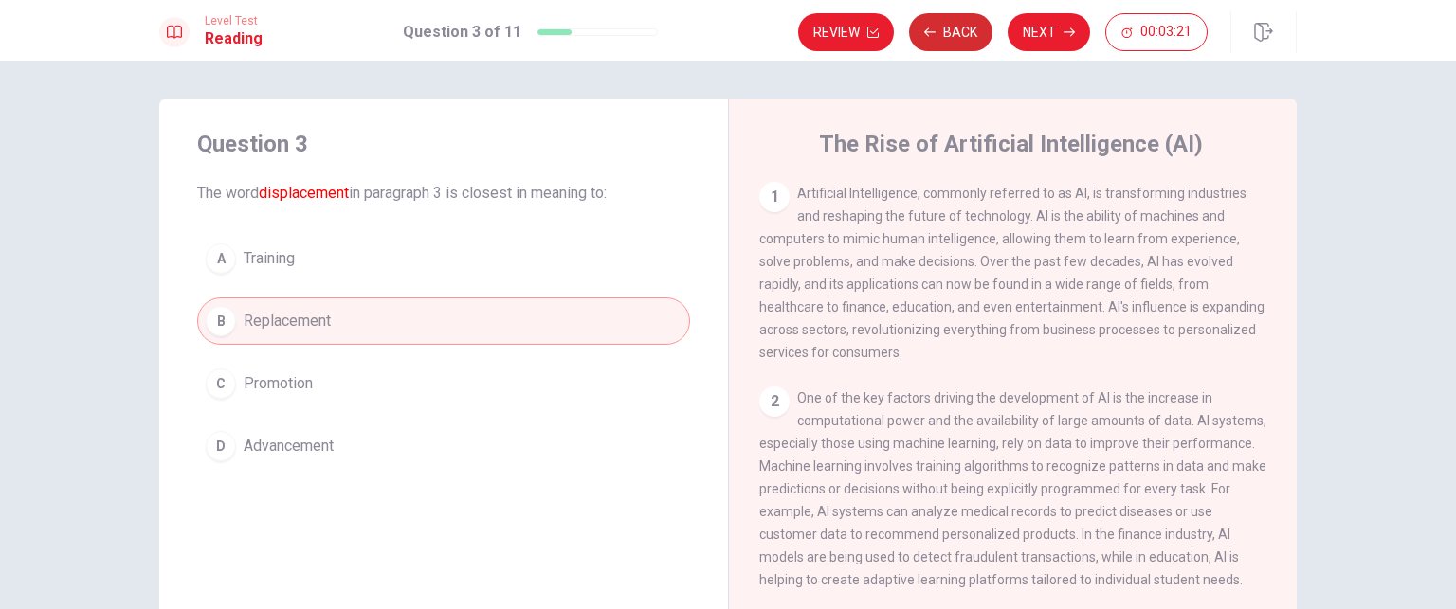
click at [943, 32] on button "Back" at bounding box center [950, 32] width 83 height 38
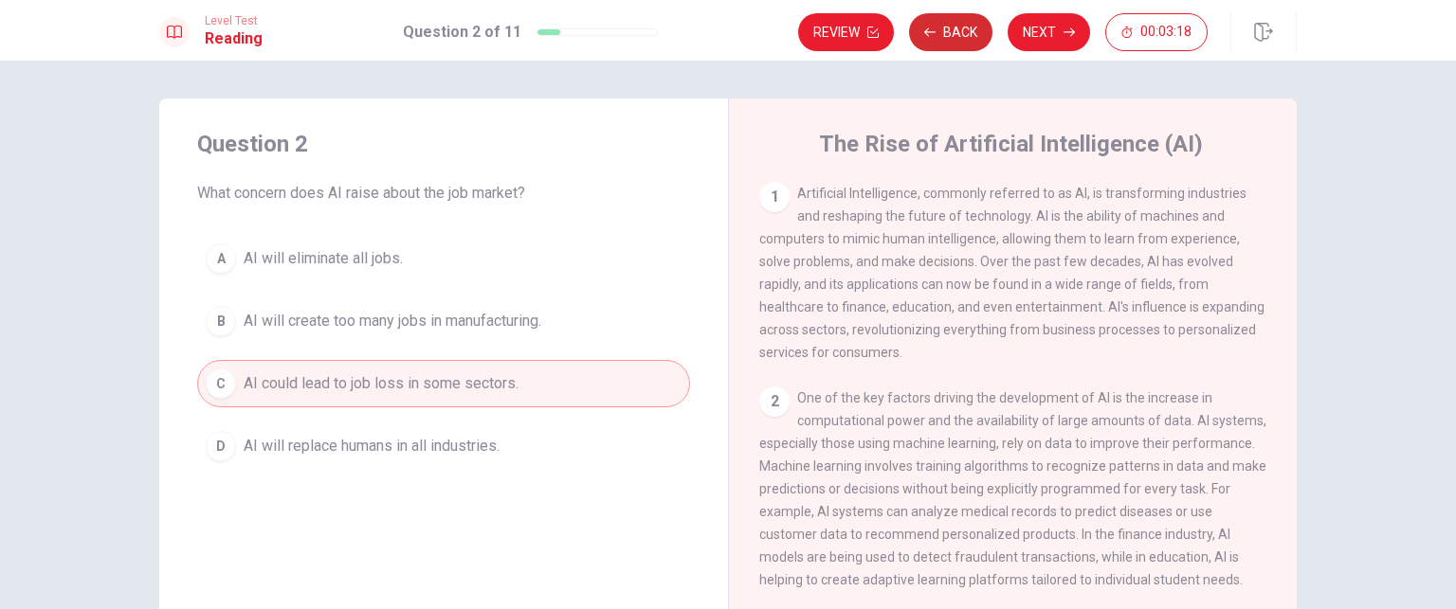
click at [943, 32] on button "Back" at bounding box center [950, 32] width 83 height 38
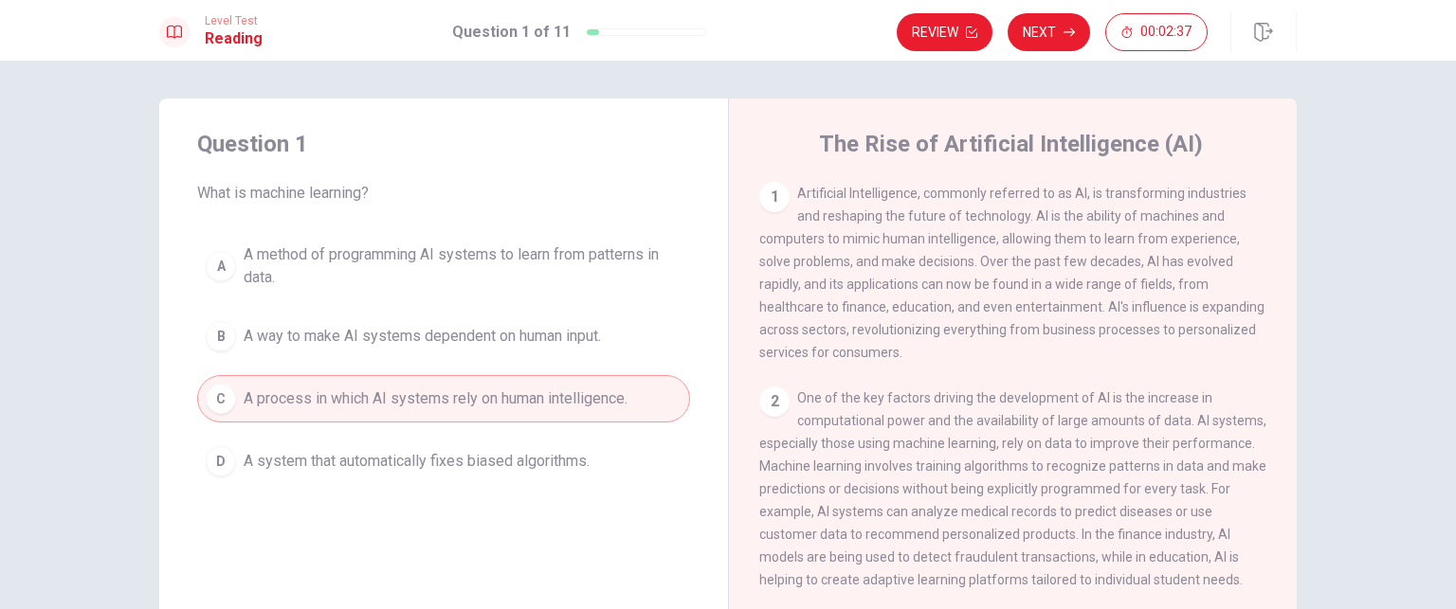
click at [1034, 393] on div "2 One of the key factors driving the development of AI is the increase in compu…" at bounding box center [1013, 489] width 508 height 205
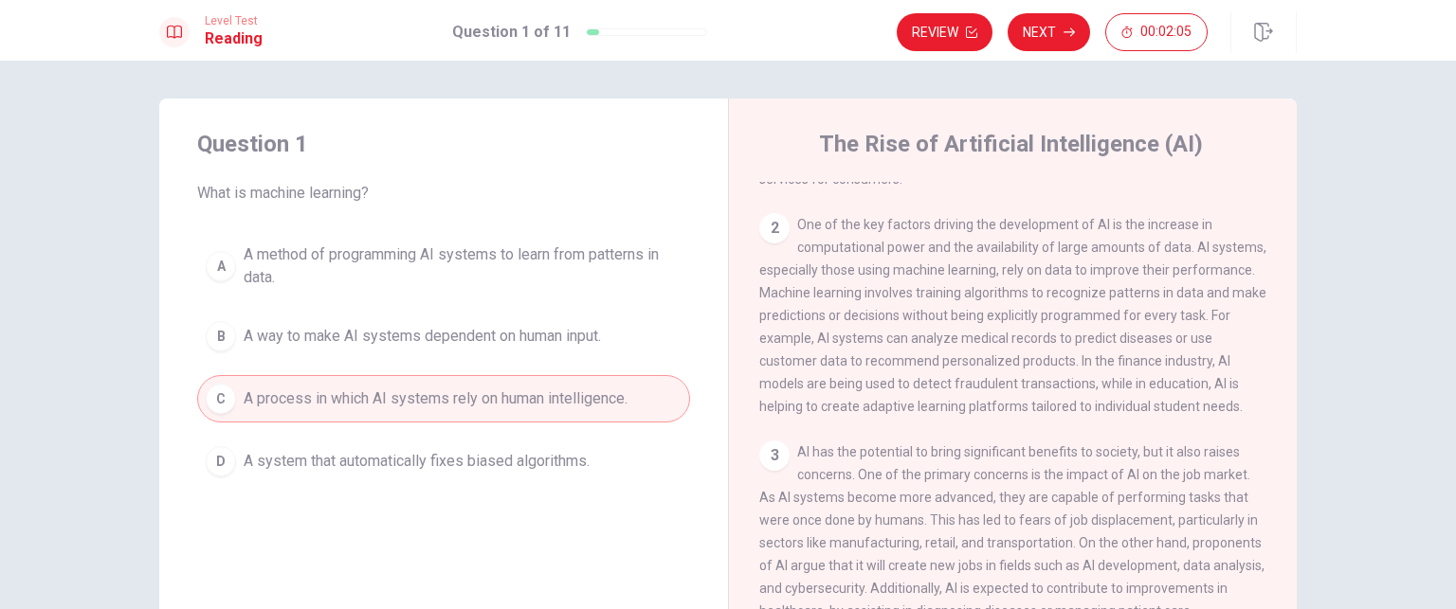
scroll to position [190, 0]
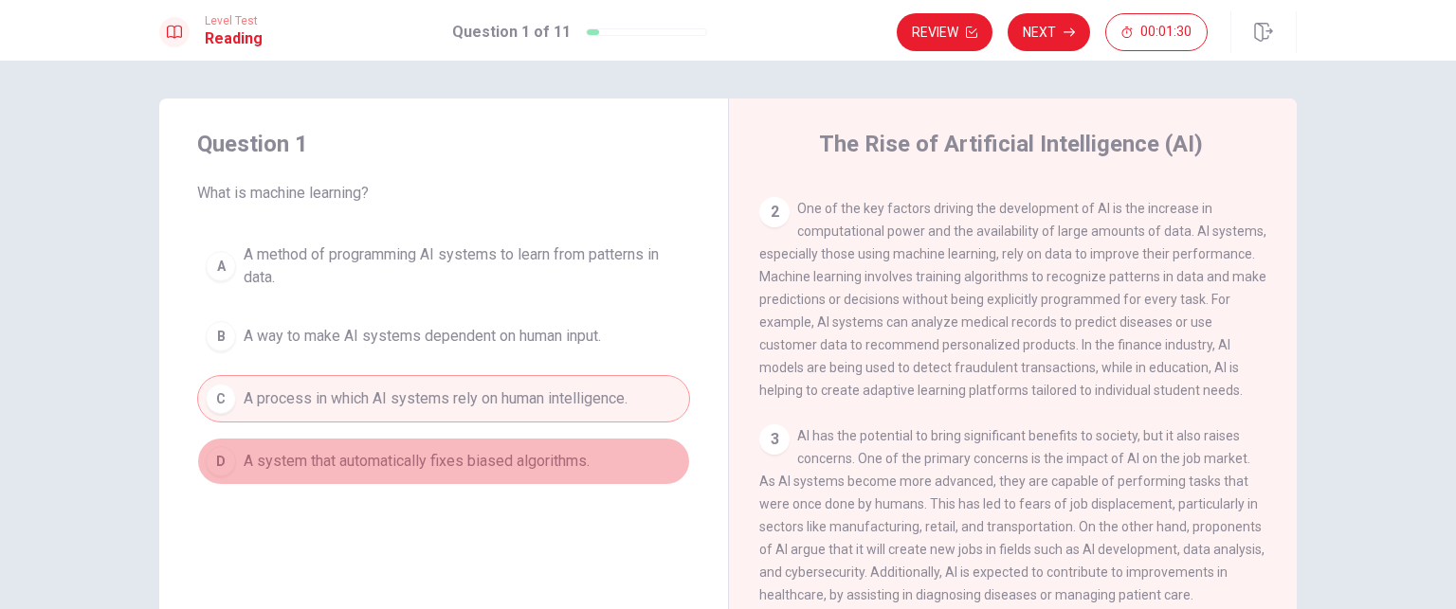
click at [530, 465] on span "A system that automatically fixes biased algorithms." at bounding box center [417, 461] width 346 height 23
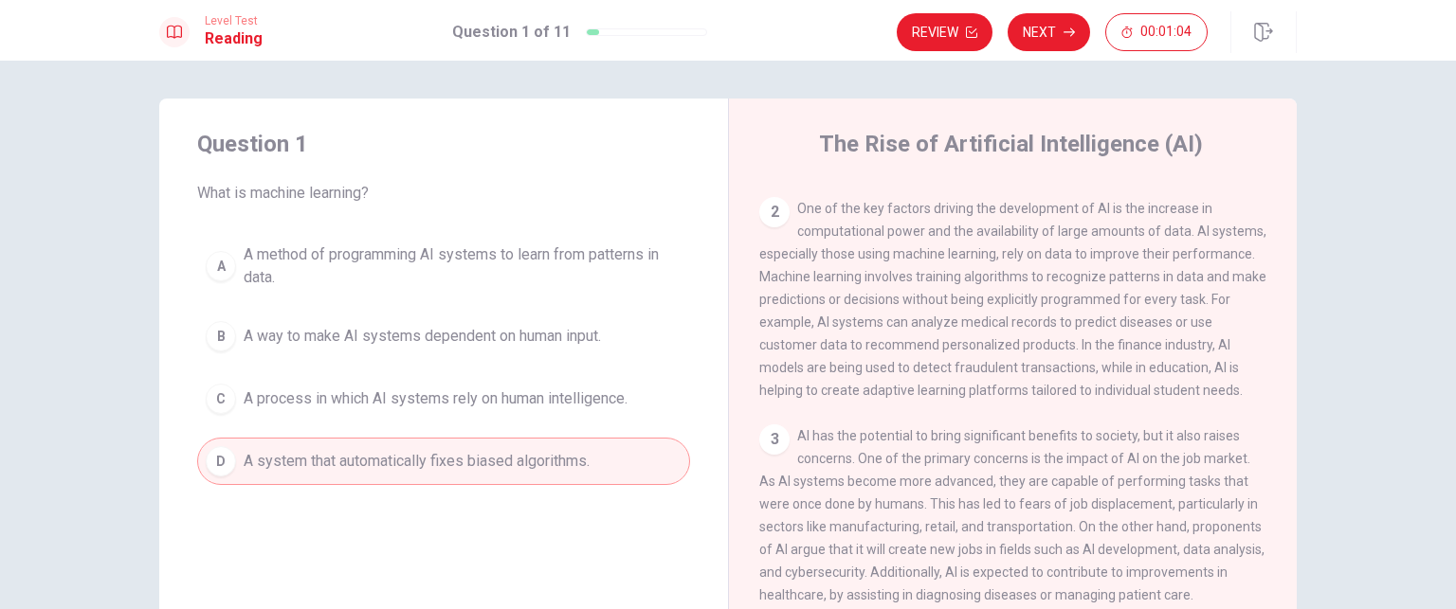
scroll to position [284, 0]
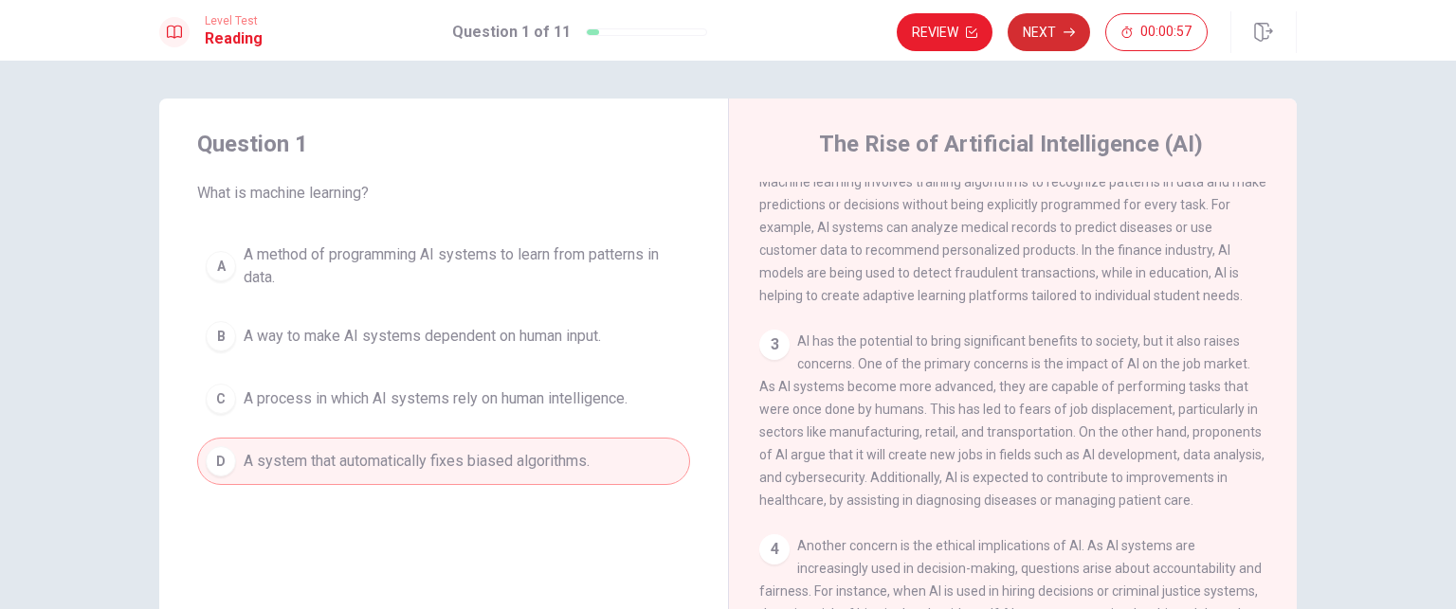
click at [1044, 45] on button "Next" at bounding box center [1049, 32] width 82 height 38
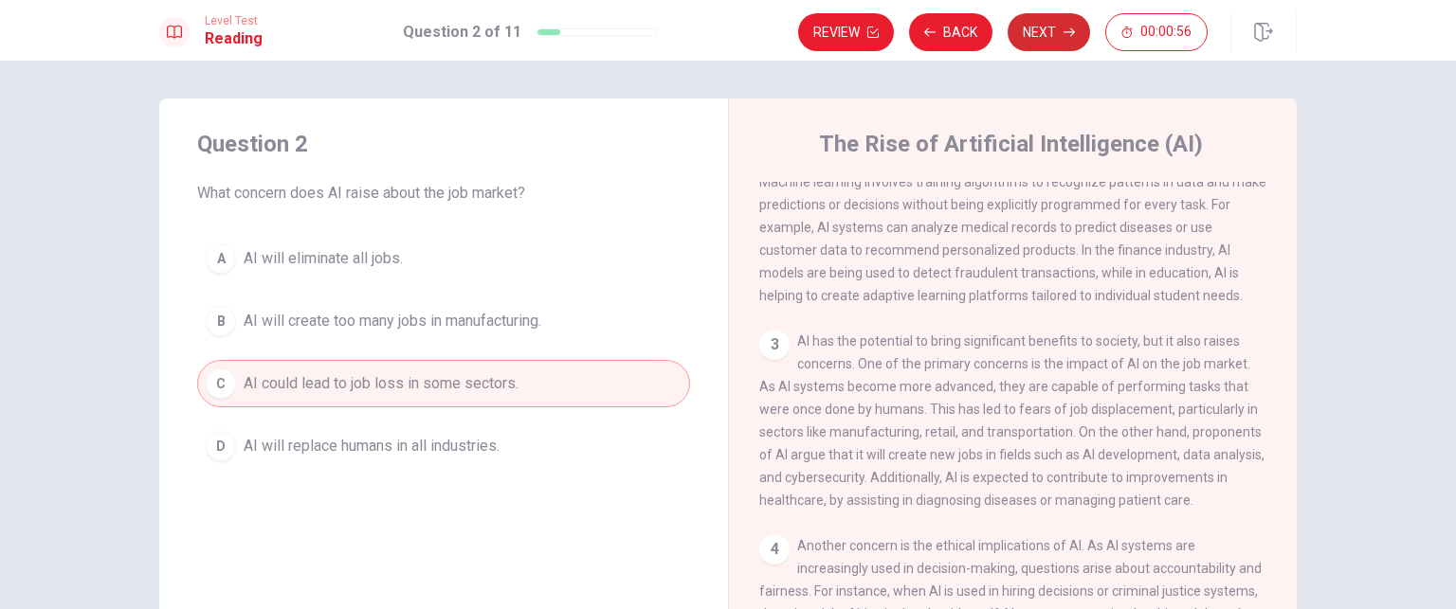
click at [1044, 45] on button "Next" at bounding box center [1049, 32] width 82 height 38
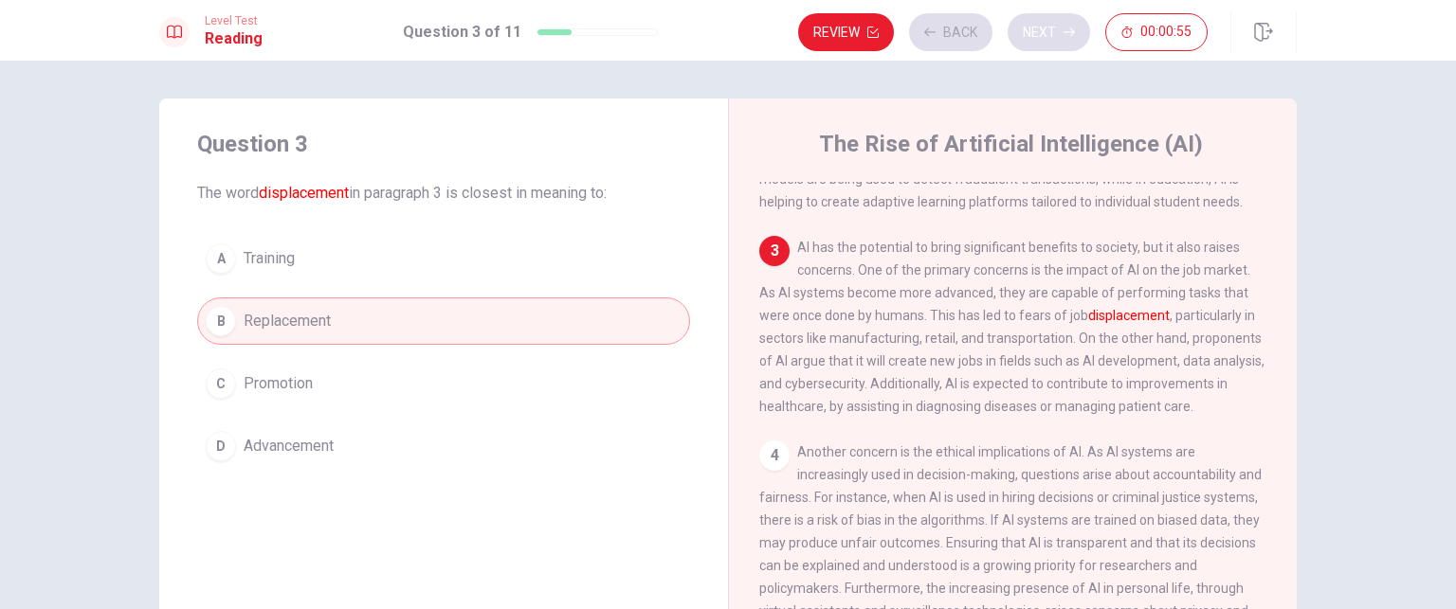
scroll to position [445, 0]
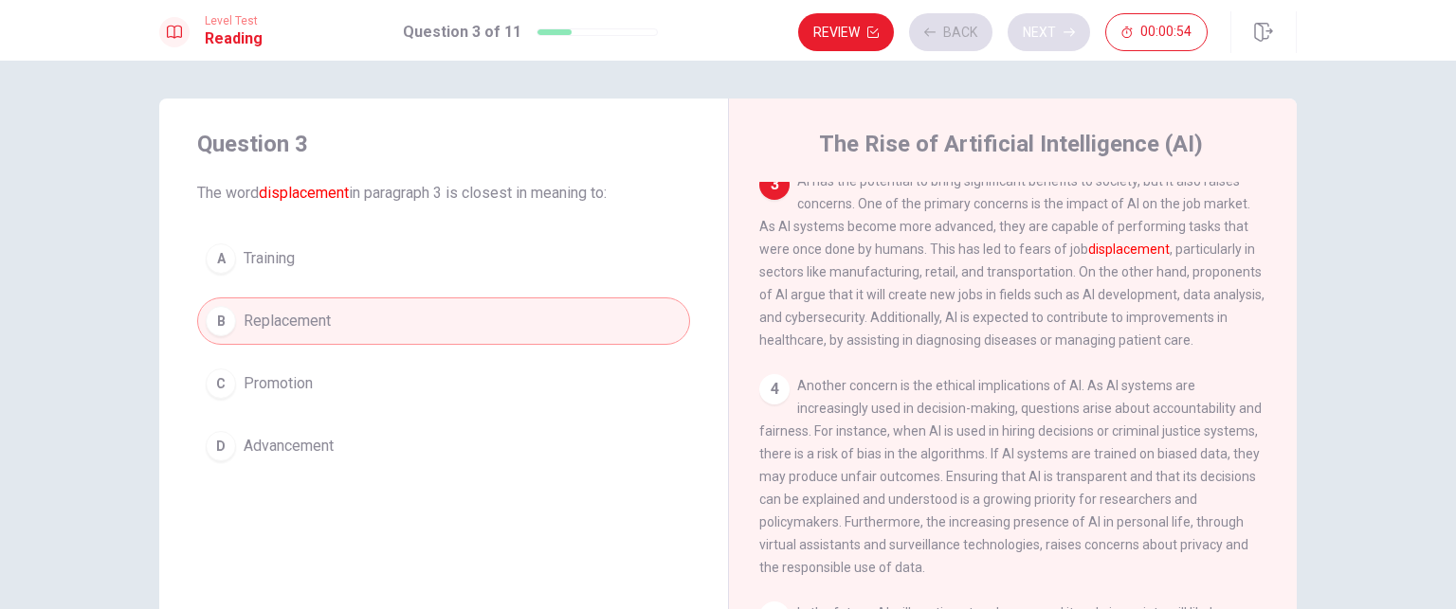
click at [1044, 45] on button "Next" at bounding box center [1049, 32] width 82 height 38
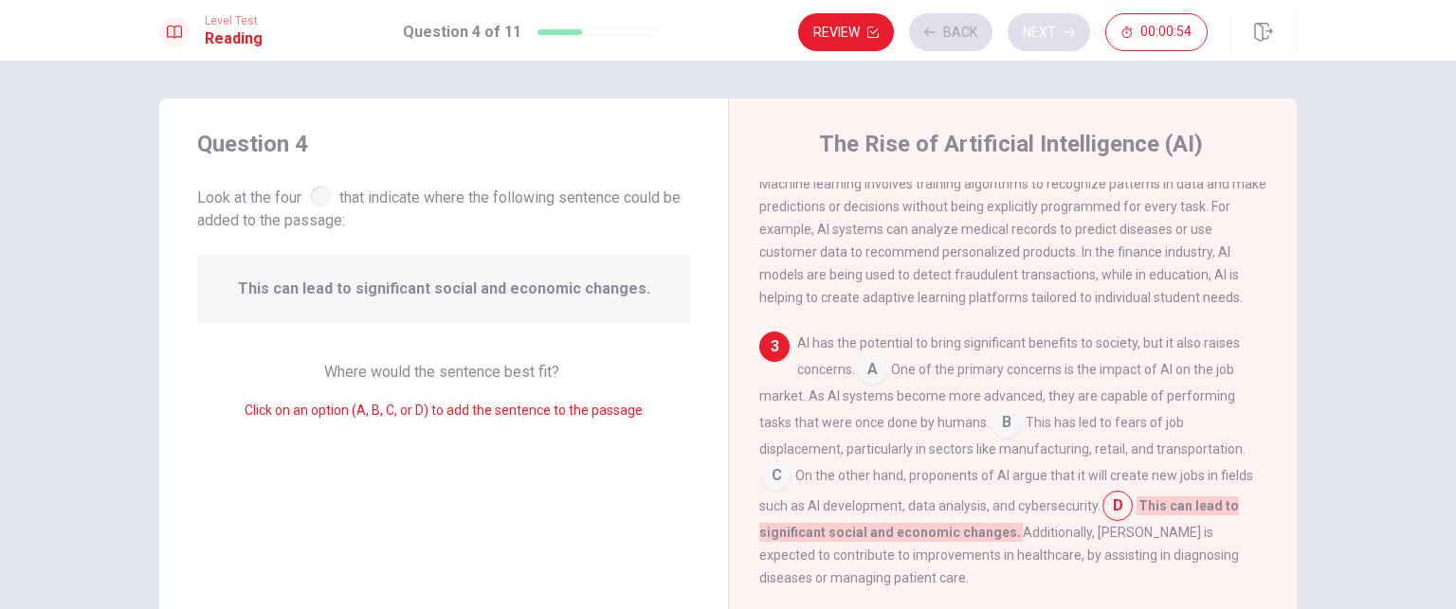
scroll to position [347, 0]
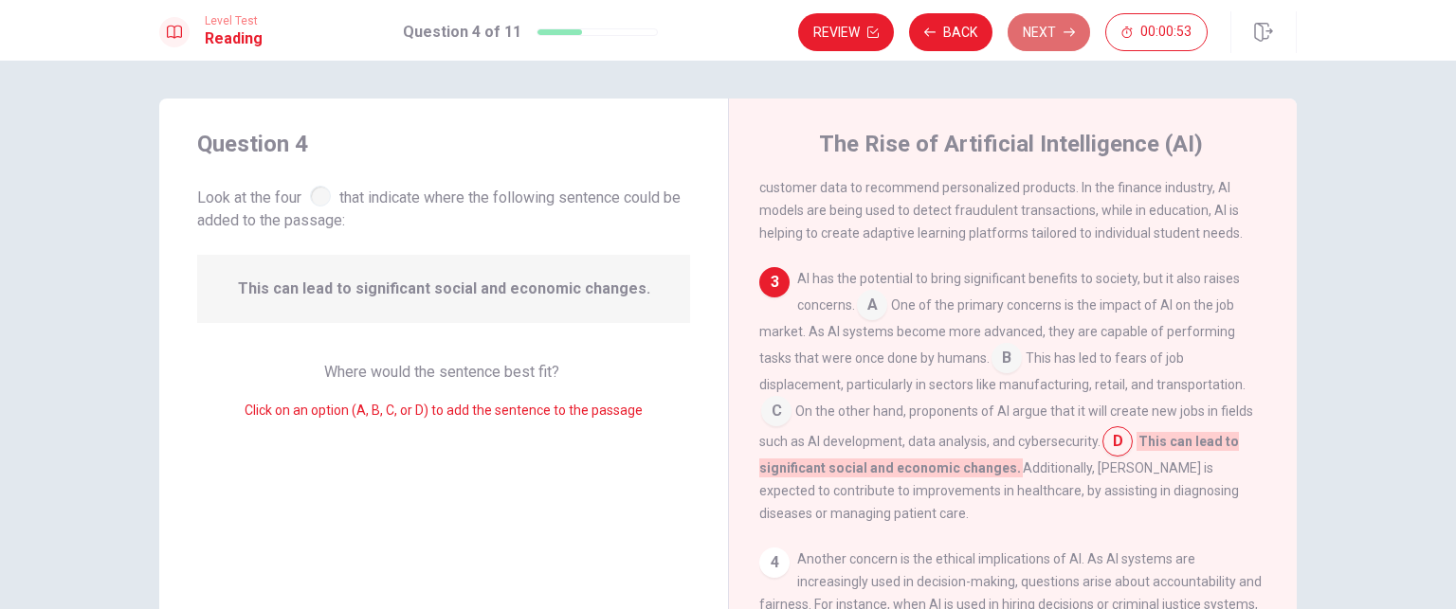
click at [1044, 44] on button "Next" at bounding box center [1049, 32] width 82 height 38
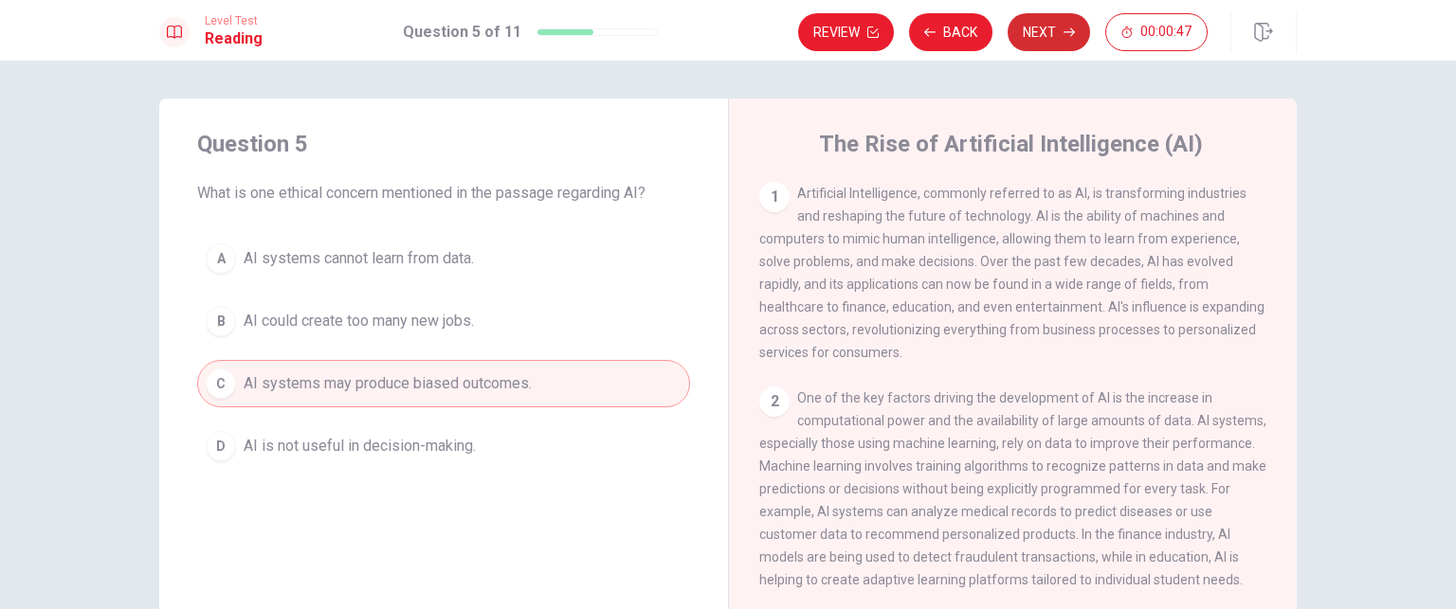
click at [1044, 44] on button "Next" at bounding box center [1049, 32] width 82 height 38
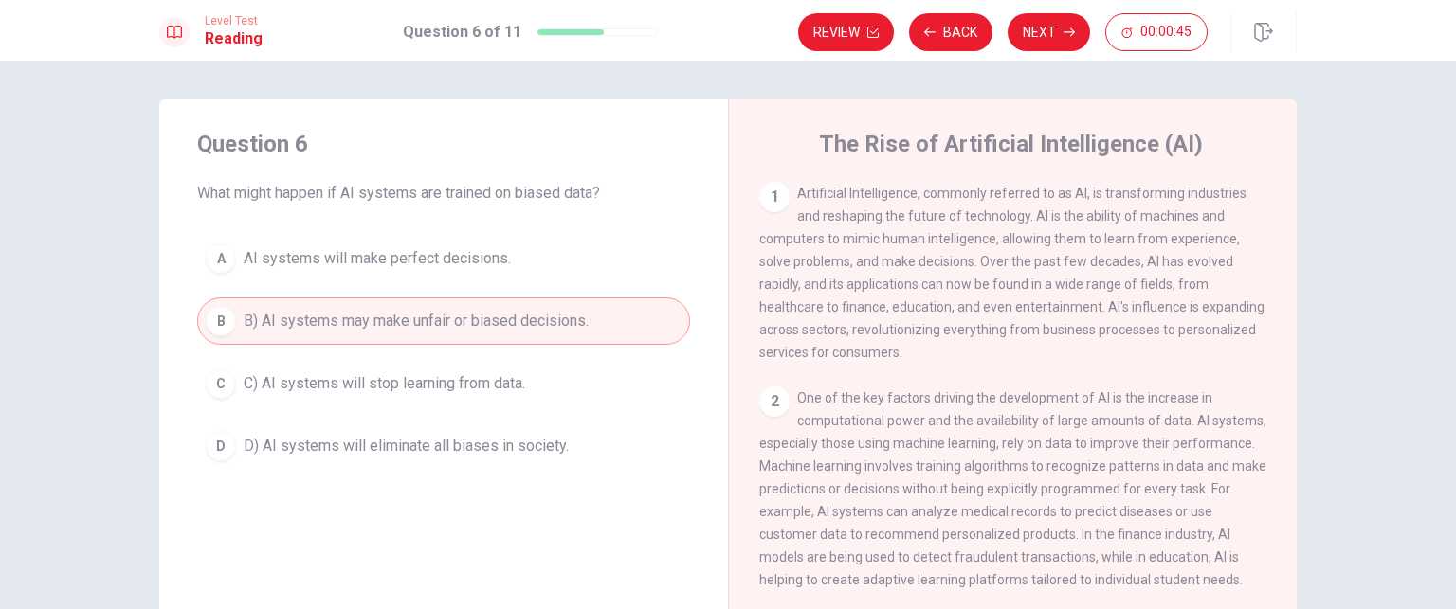
click at [1044, 41] on button "Next" at bounding box center [1049, 32] width 82 height 38
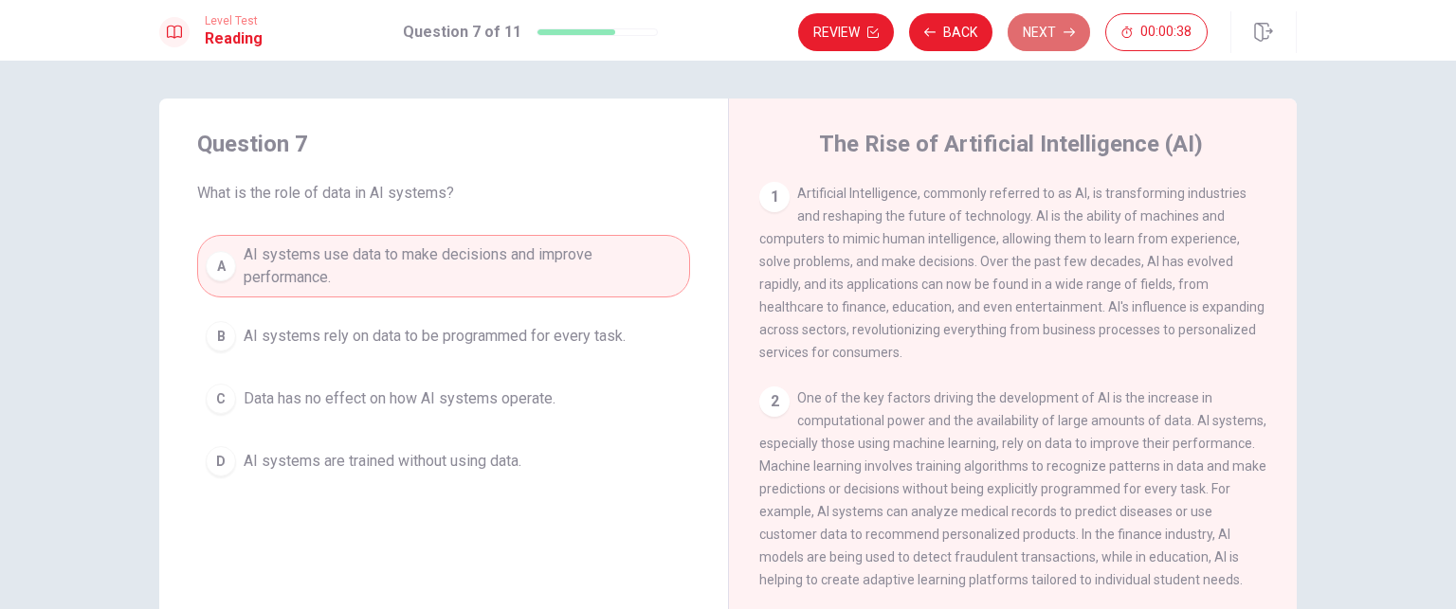
click at [1065, 27] on icon "button" at bounding box center [1069, 32] width 11 height 11
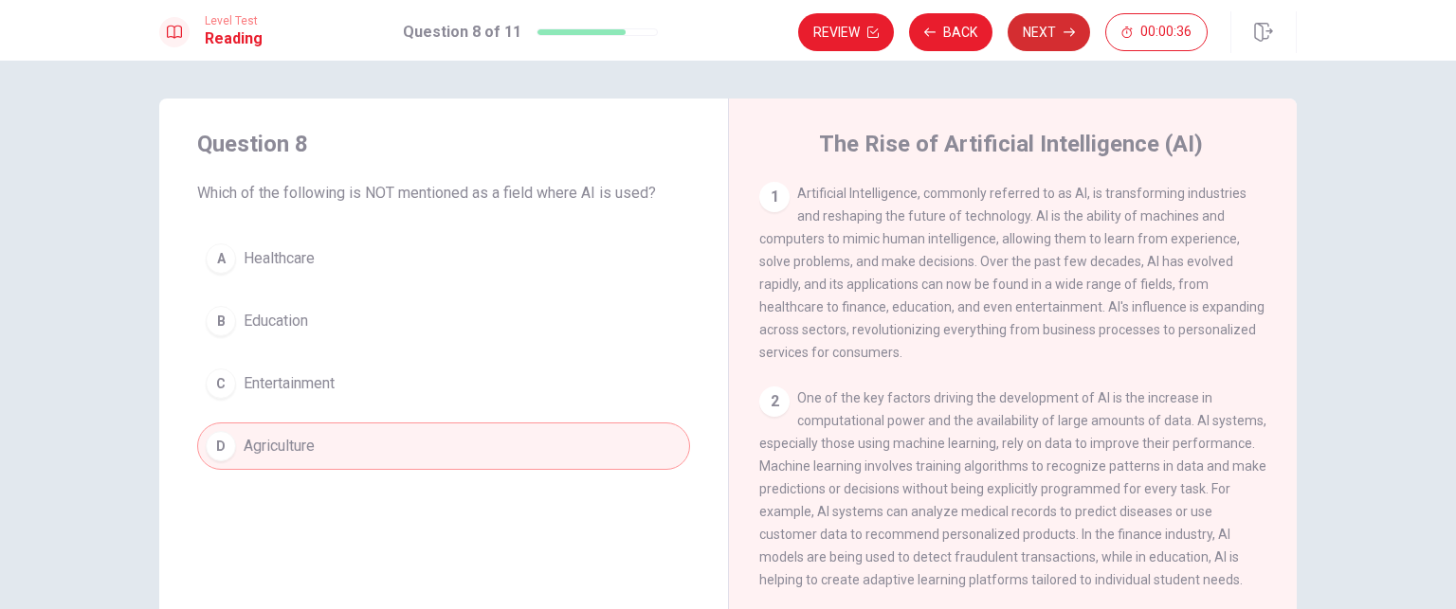
click at [1065, 27] on icon "button" at bounding box center [1069, 32] width 11 height 11
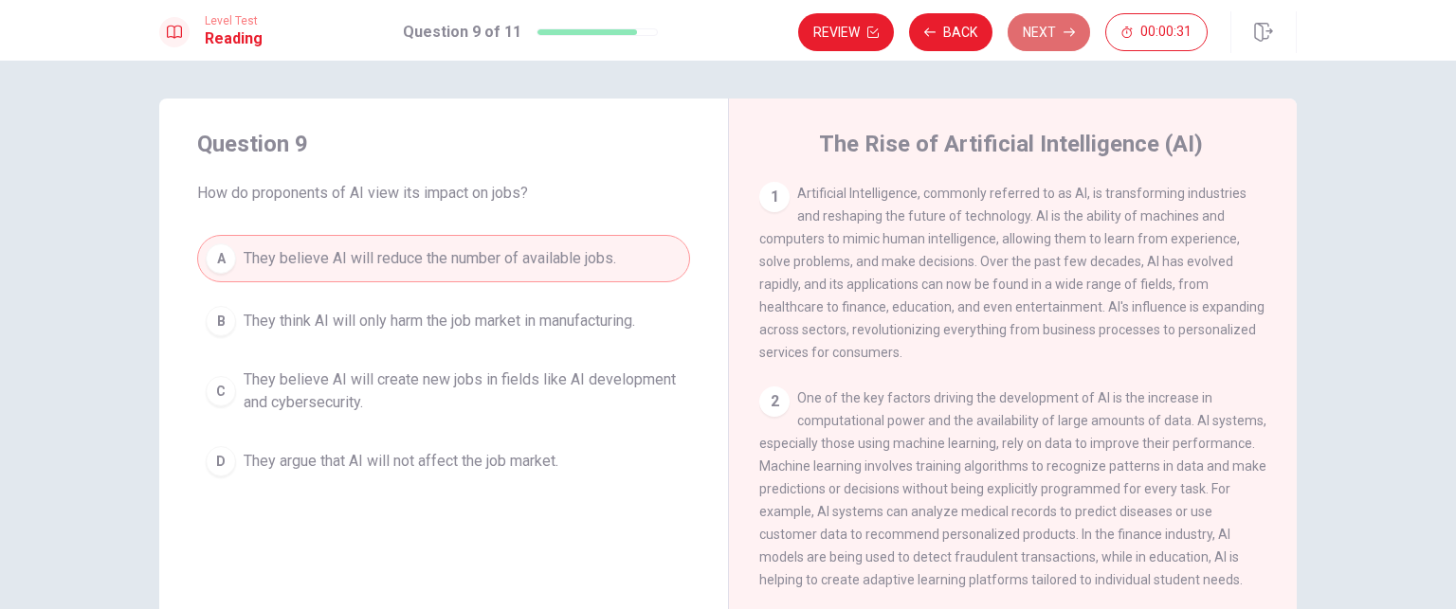
click at [1065, 27] on icon "button" at bounding box center [1069, 32] width 11 height 11
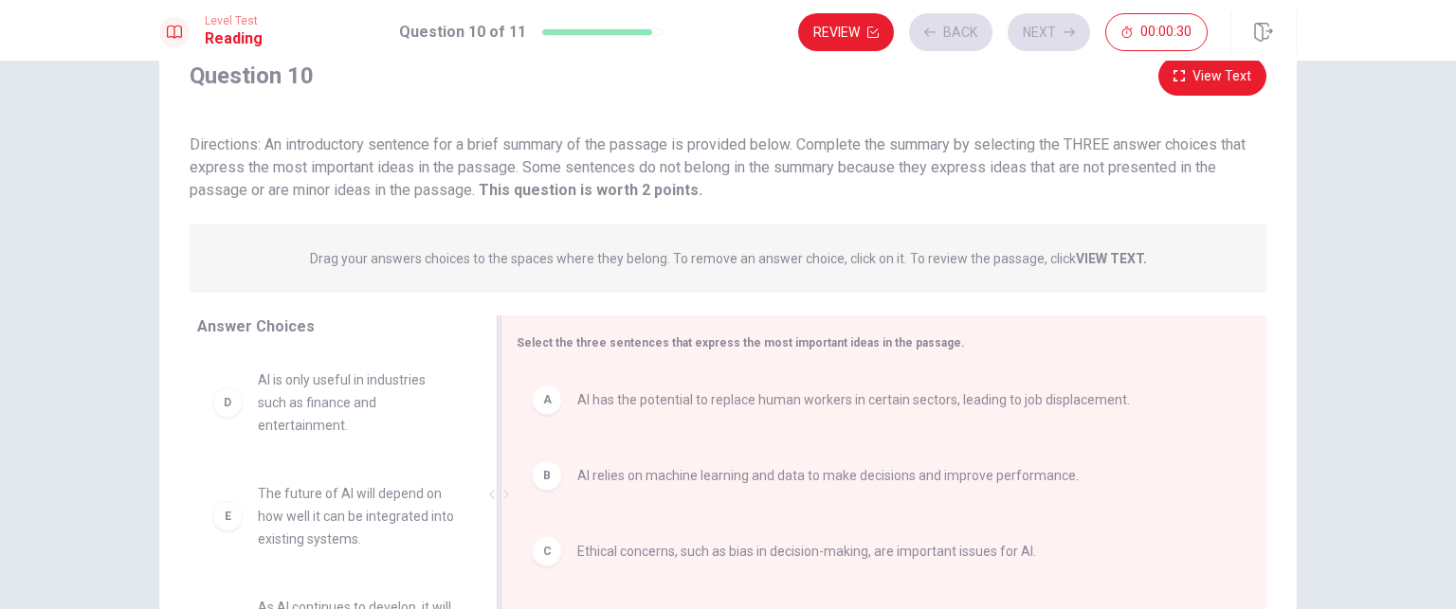
scroll to position [246, 0]
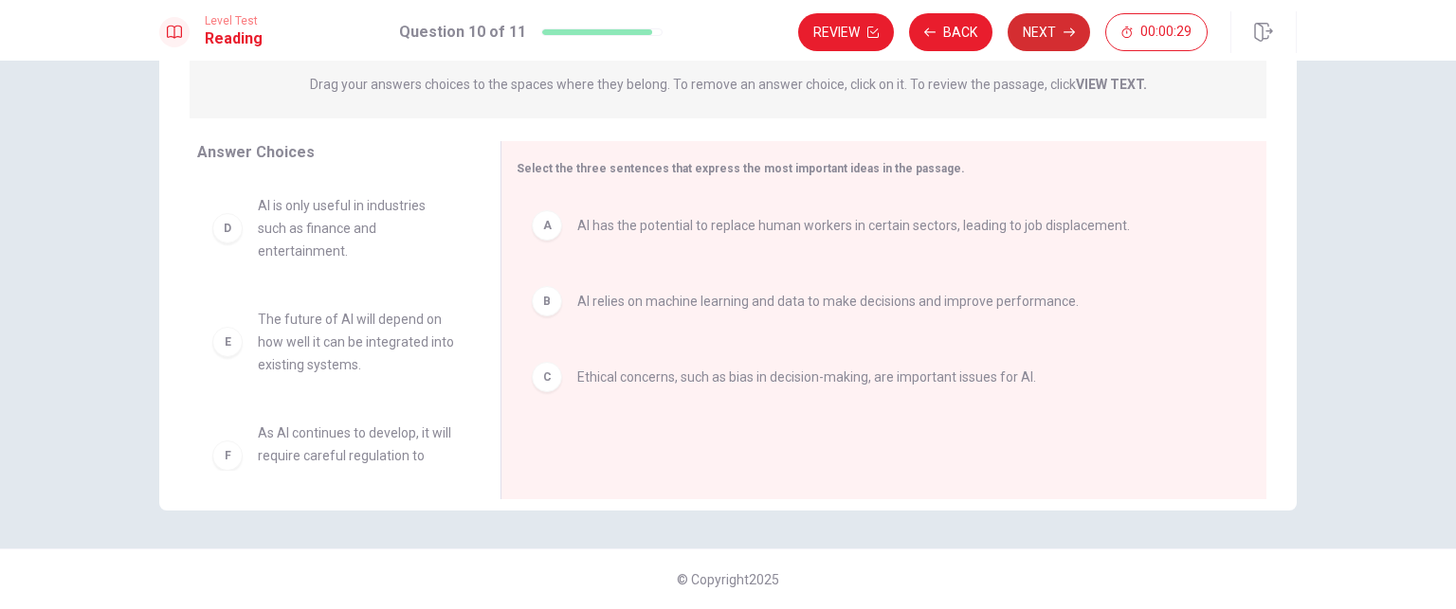
click at [1077, 41] on button "Next" at bounding box center [1049, 32] width 82 height 38
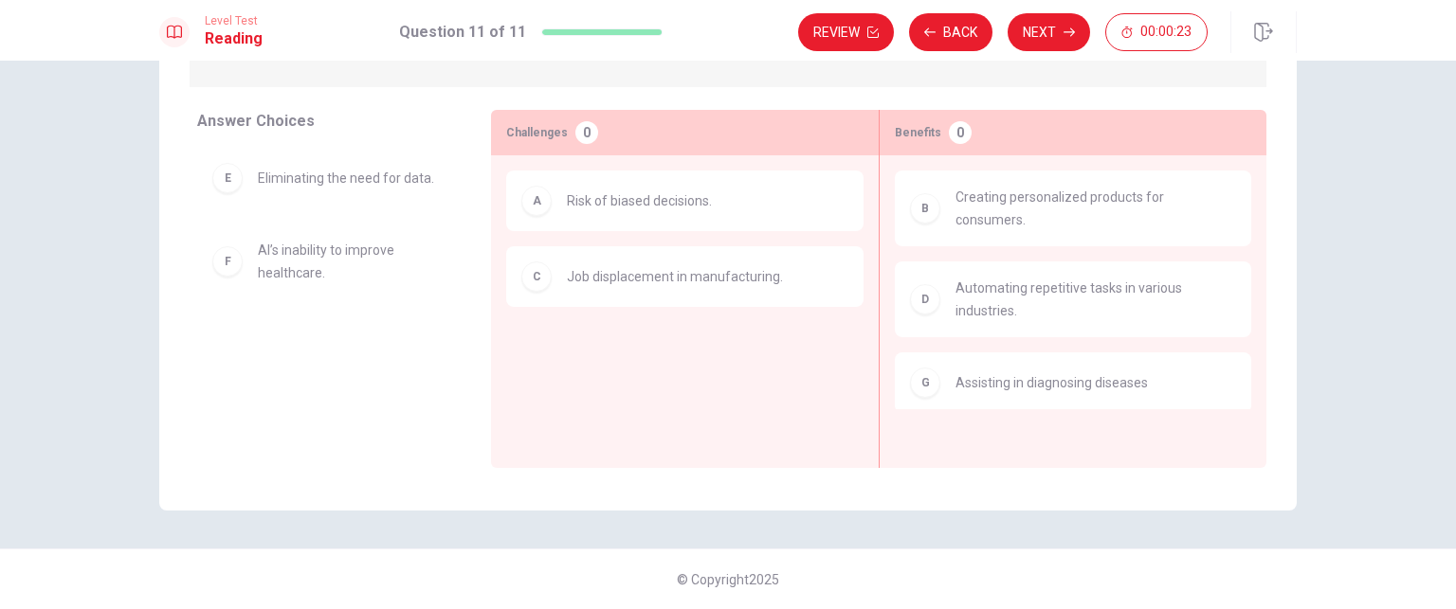
scroll to position [152, 0]
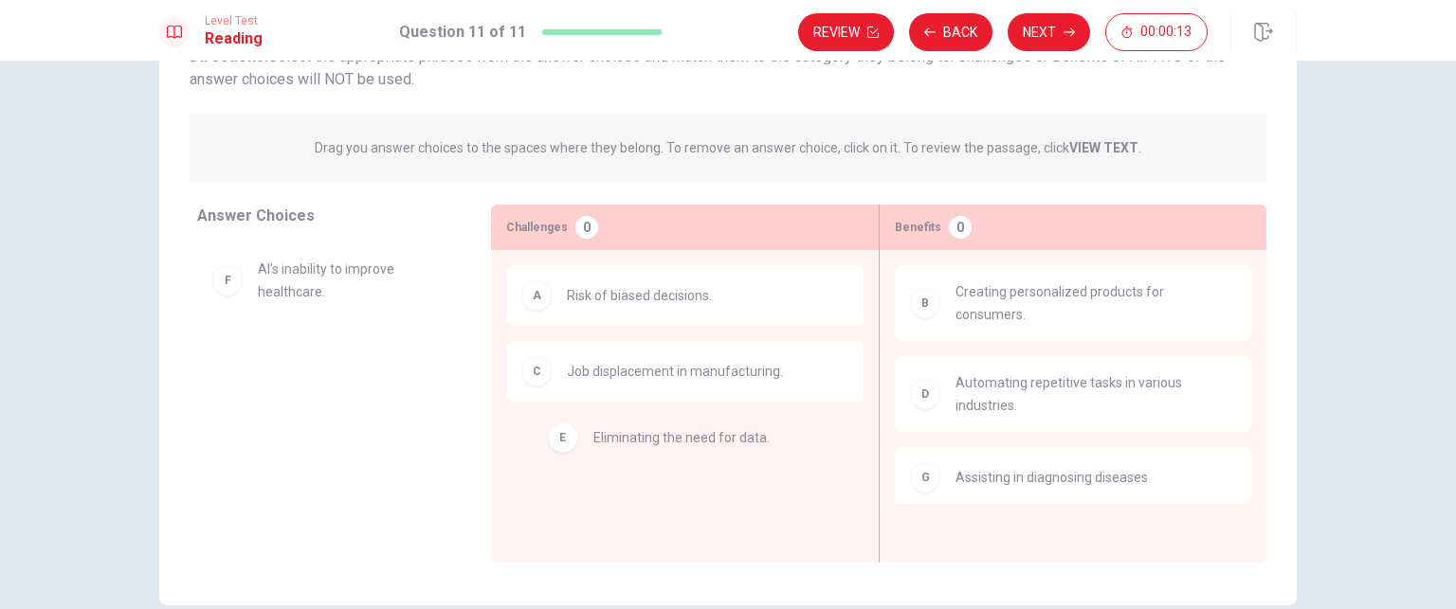
drag, startPoint x: 327, startPoint y: 280, endPoint x: 675, endPoint y: 448, distance: 386.6
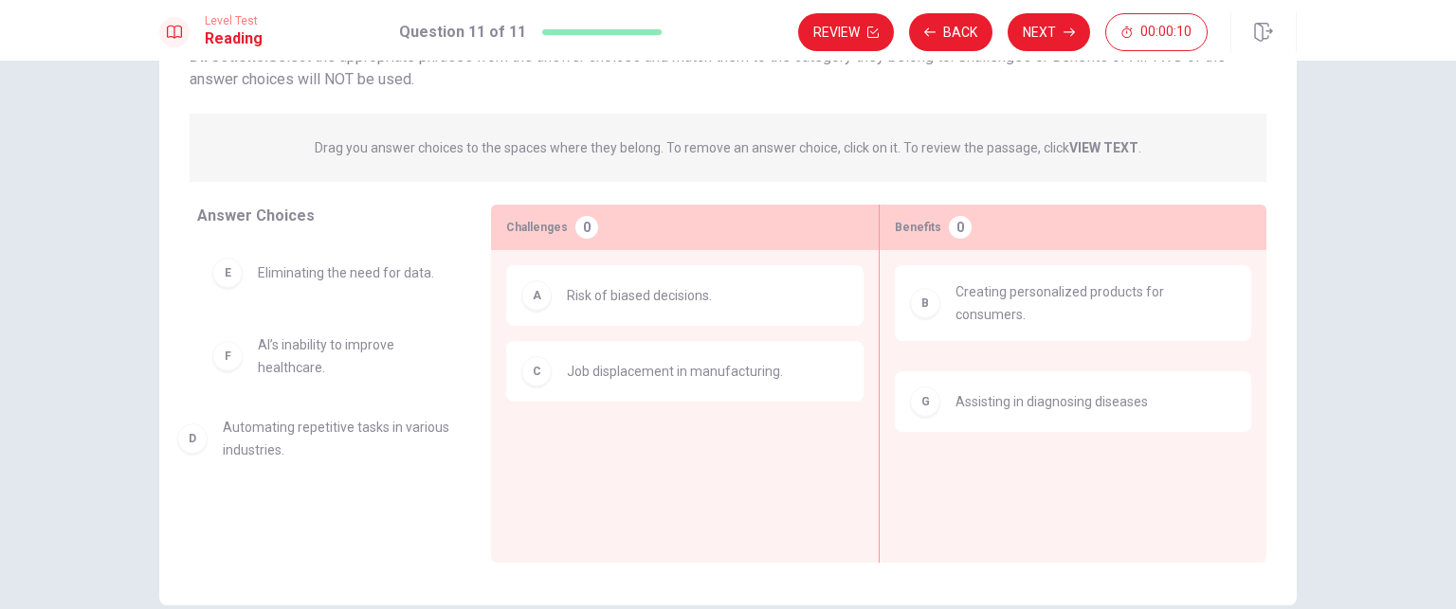
drag, startPoint x: 1003, startPoint y: 383, endPoint x: 248, endPoint y: 432, distance: 756.1
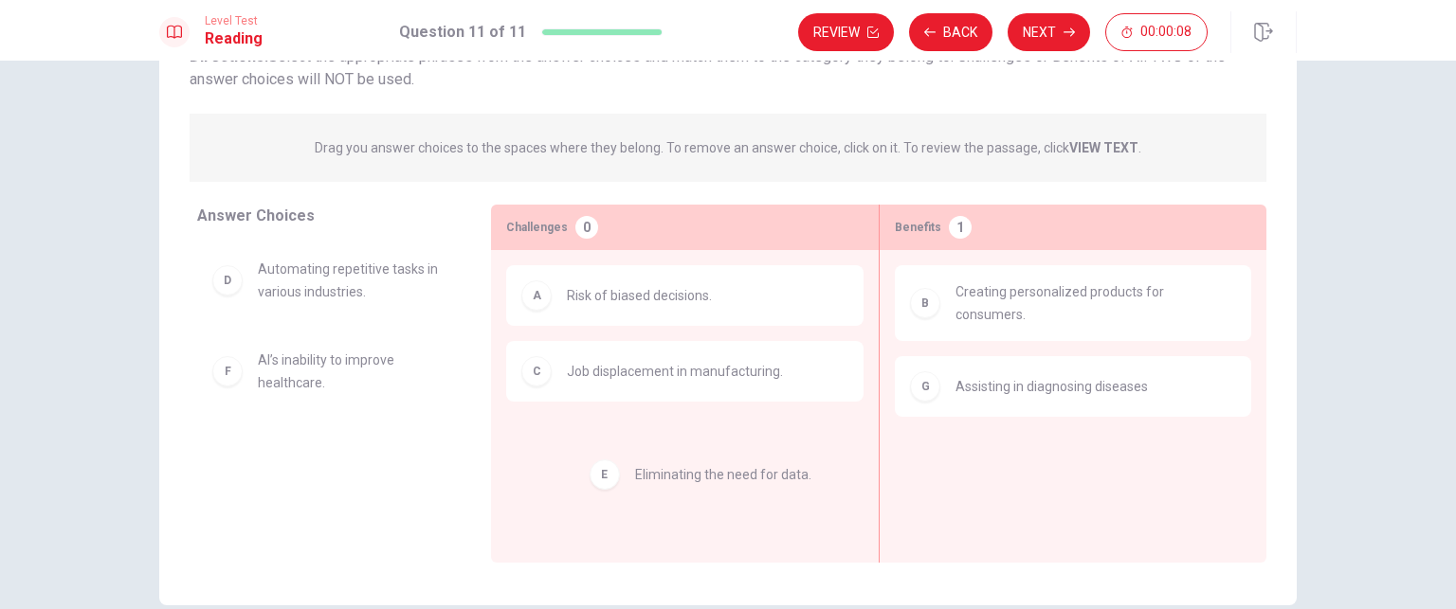
drag, startPoint x: 318, startPoint y: 362, endPoint x: 715, endPoint y: 484, distance: 414.7
drag, startPoint x: 361, startPoint y: 365, endPoint x: 725, endPoint y: 466, distance: 377.9
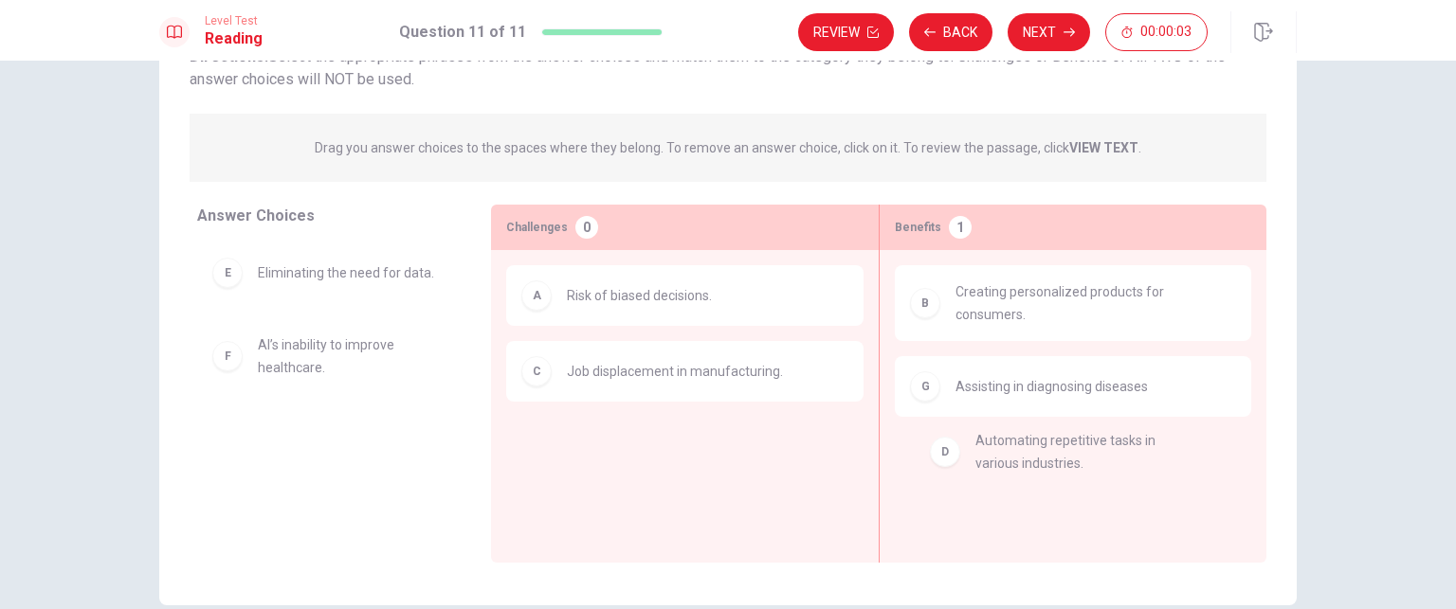
drag, startPoint x: 349, startPoint y: 295, endPoint x: 1081, endPoint y: 477, distance: 754.1
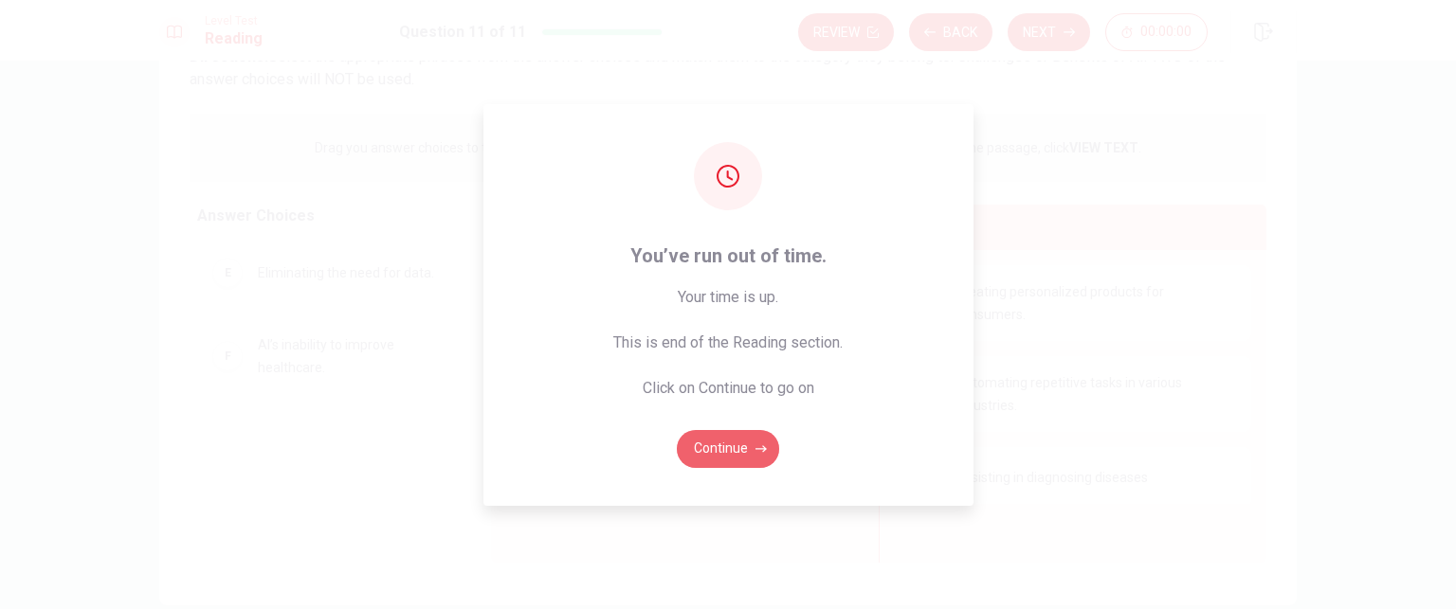
click at [734, 453] on button "Continue" at bounding box center [728, 449] width 102 height 38
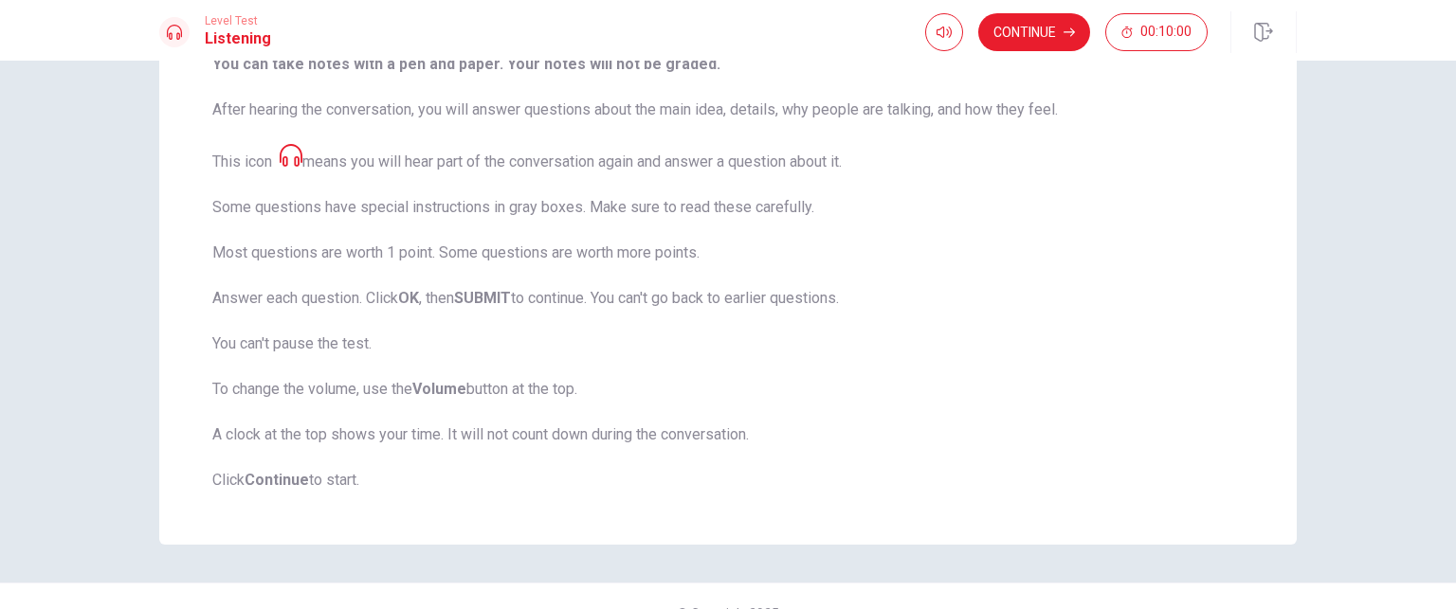
scroll to position [299, 0]
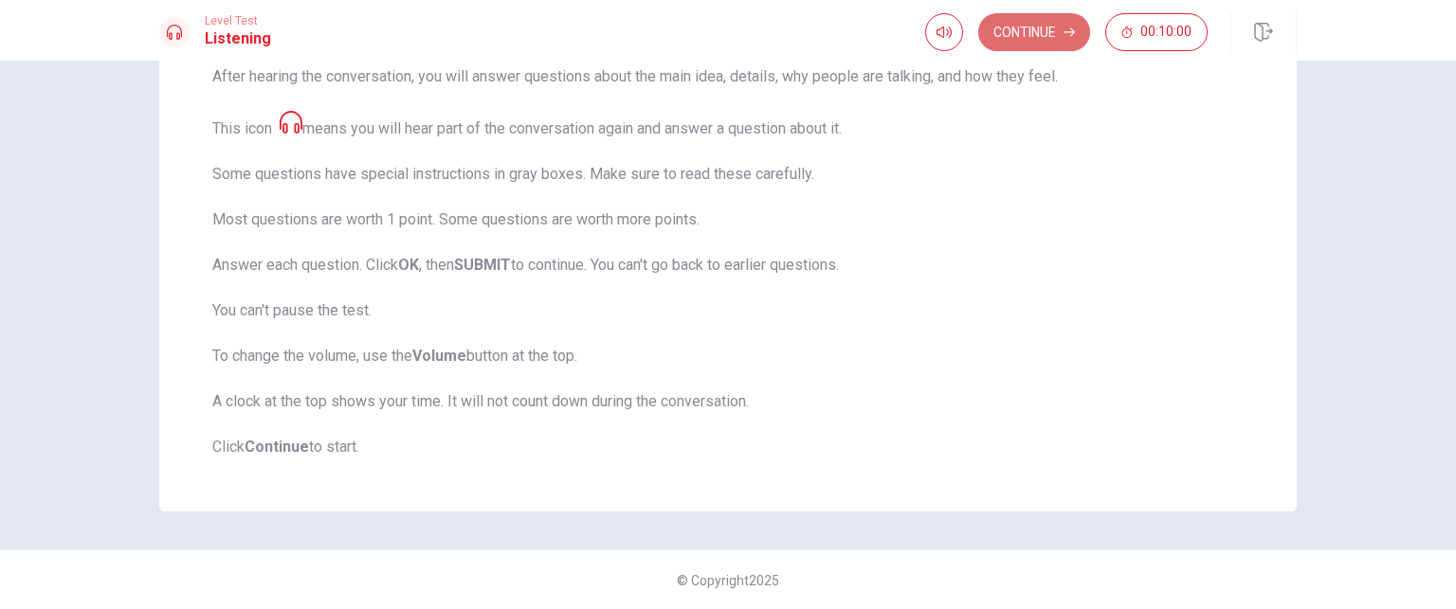
click at [1027, 41] on button "Continue" at bounding box center [1034, 32] width 112 height 38
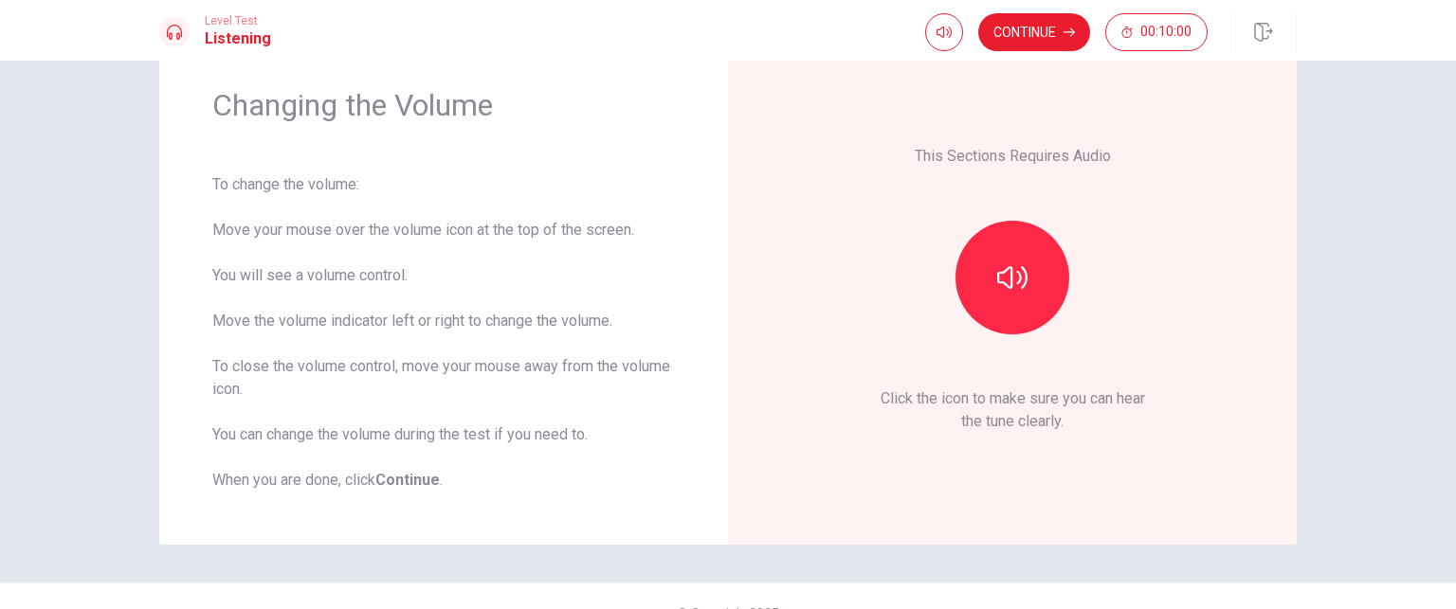
scroll to position [99, 0]
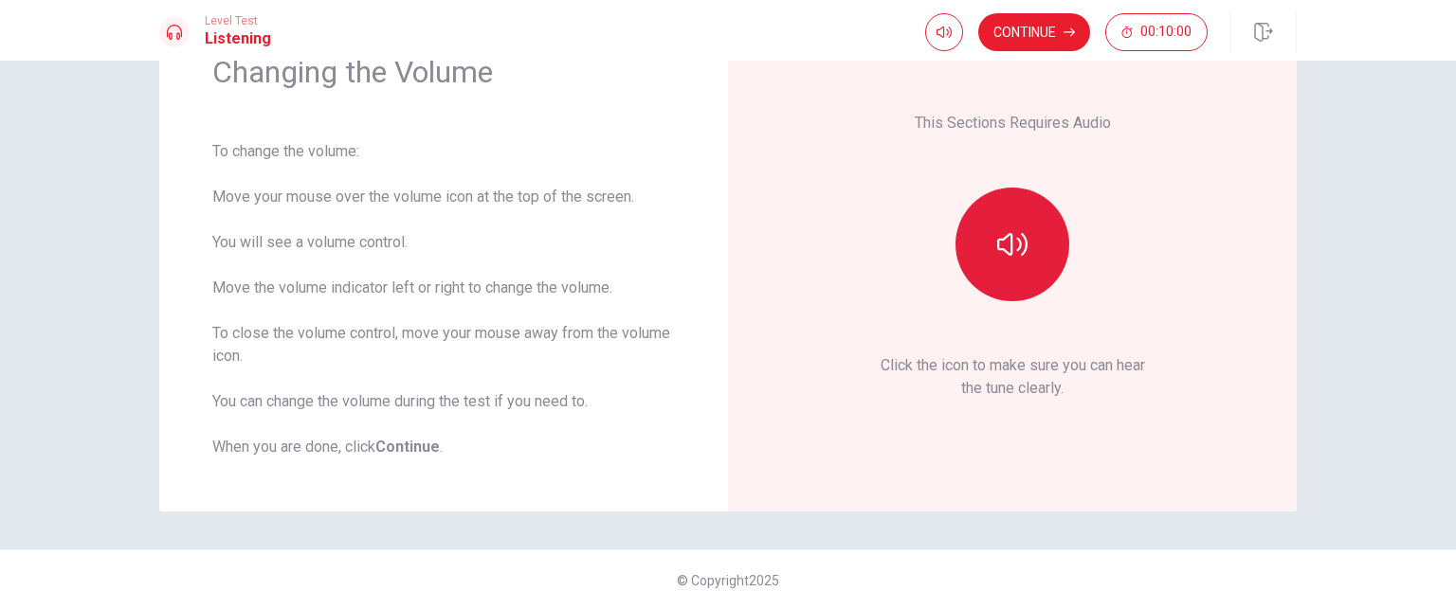
click at [986, 240] on button "button" at bounding box center [1012, 245] width 114 height 114
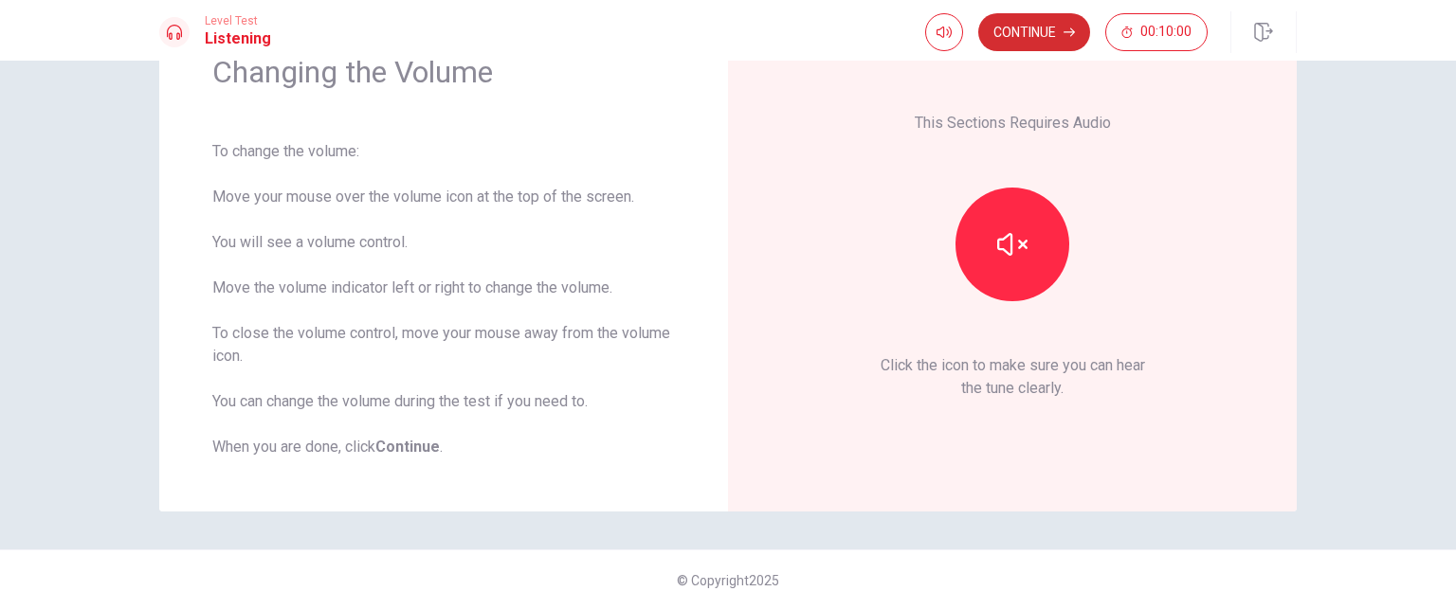
click at [1063, 29] on button "Continue" at bounding box center [1034, 32] width 112 height 38
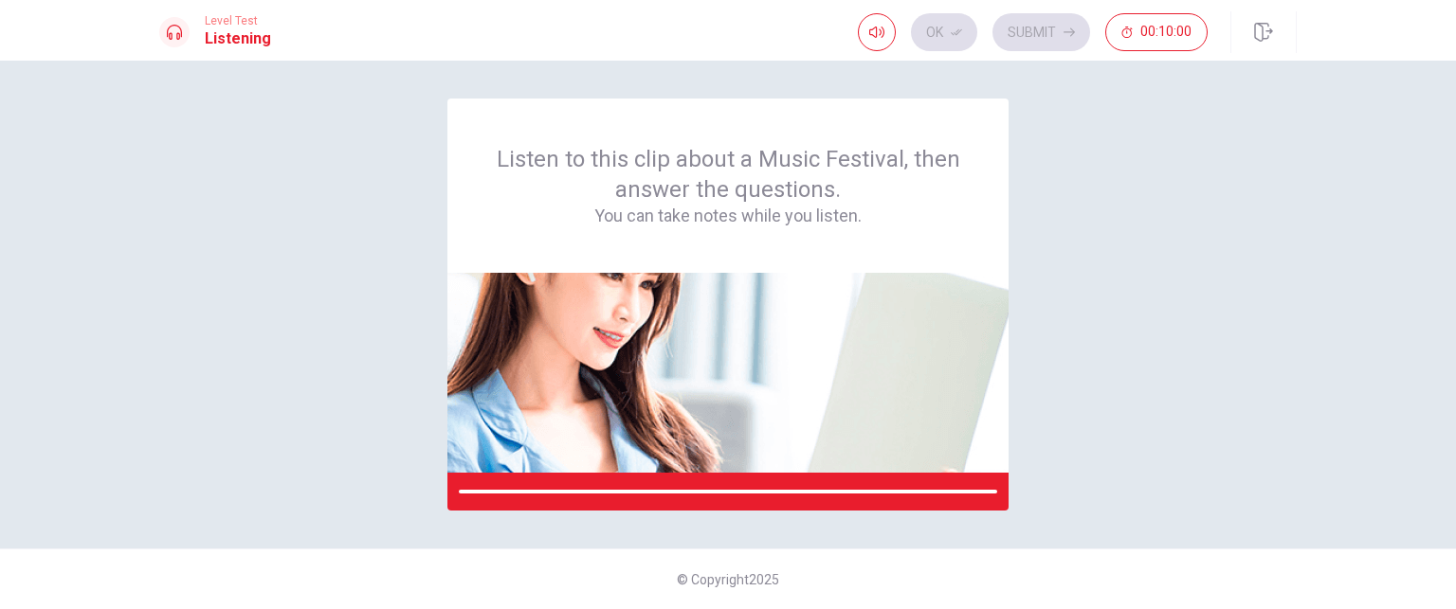
scroll to position [0, 0]
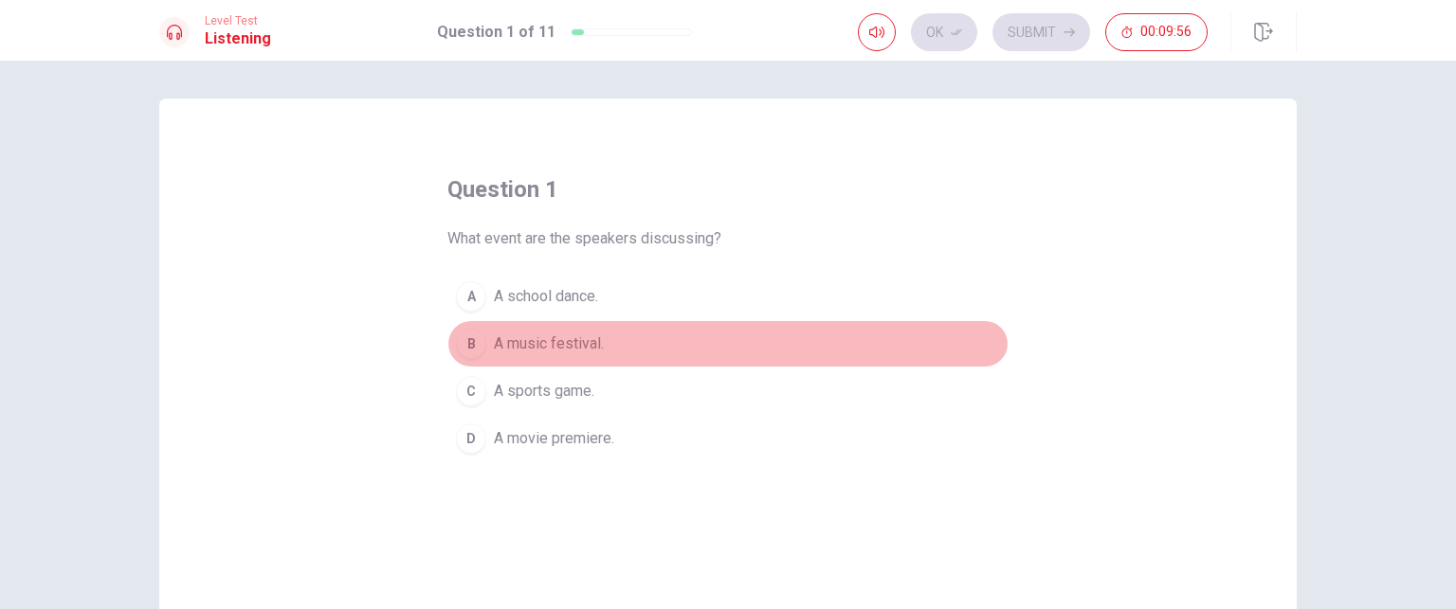
drag, startPoint x: 466, startPoint y: 340, endPoint x: 495, endPoint y: 342, distance: 28.5
click at [464, 339] on div "B" at bounding box center [471, 344] width 30 height 30
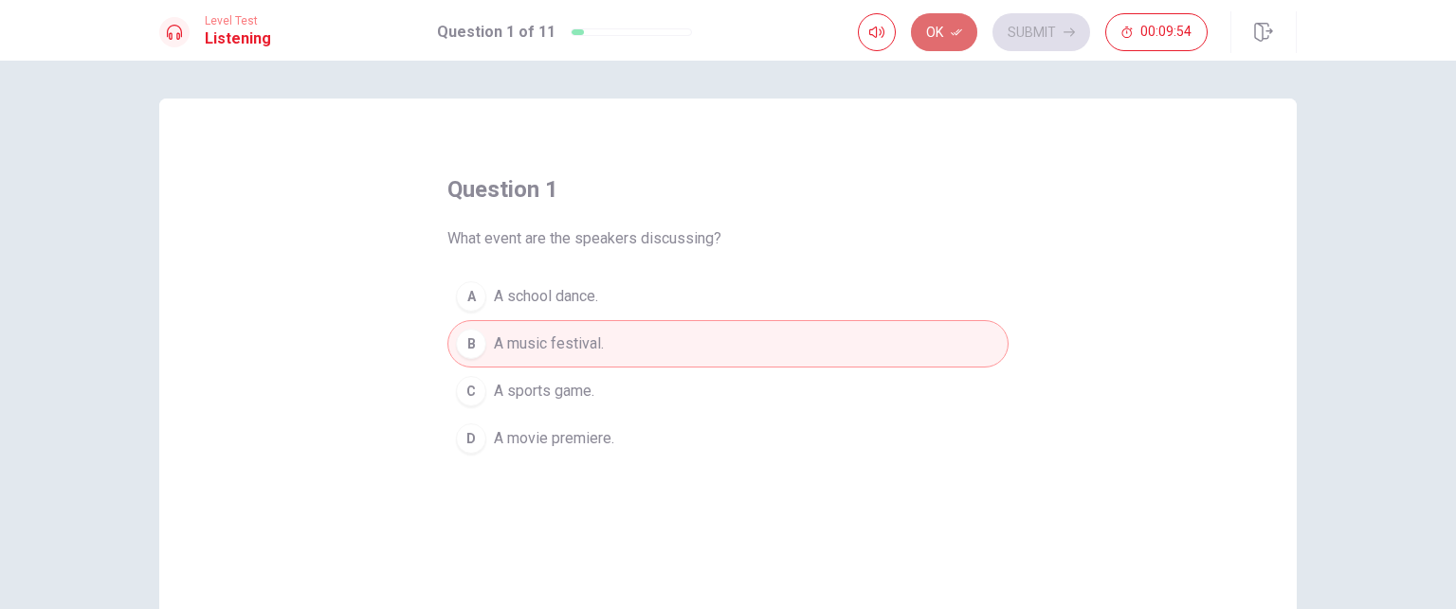
click at [954, 31] on icon "button" at bounding box center [956, 32] width 11 height 11
click at [1030, 35] on button "Submit" at bounding box center [1041, 32] width 98 height 38
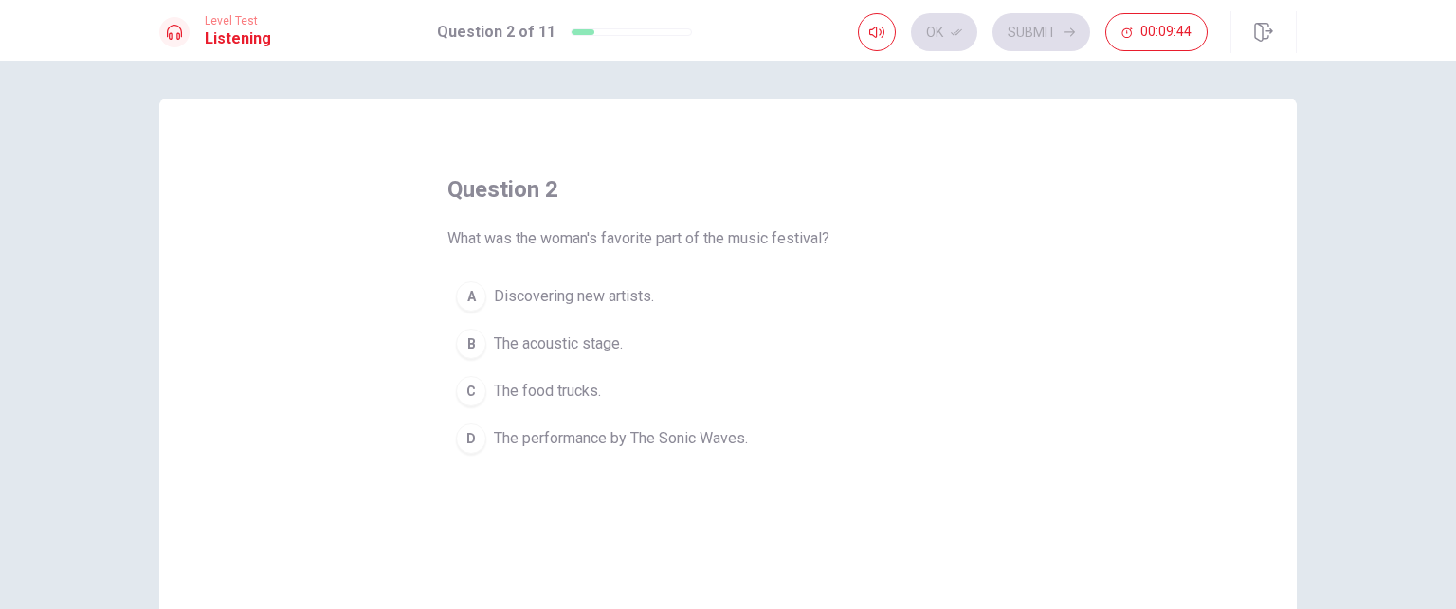
click at [476, 344] on div "B" at bounding box center [471, 344] width 30 height 30
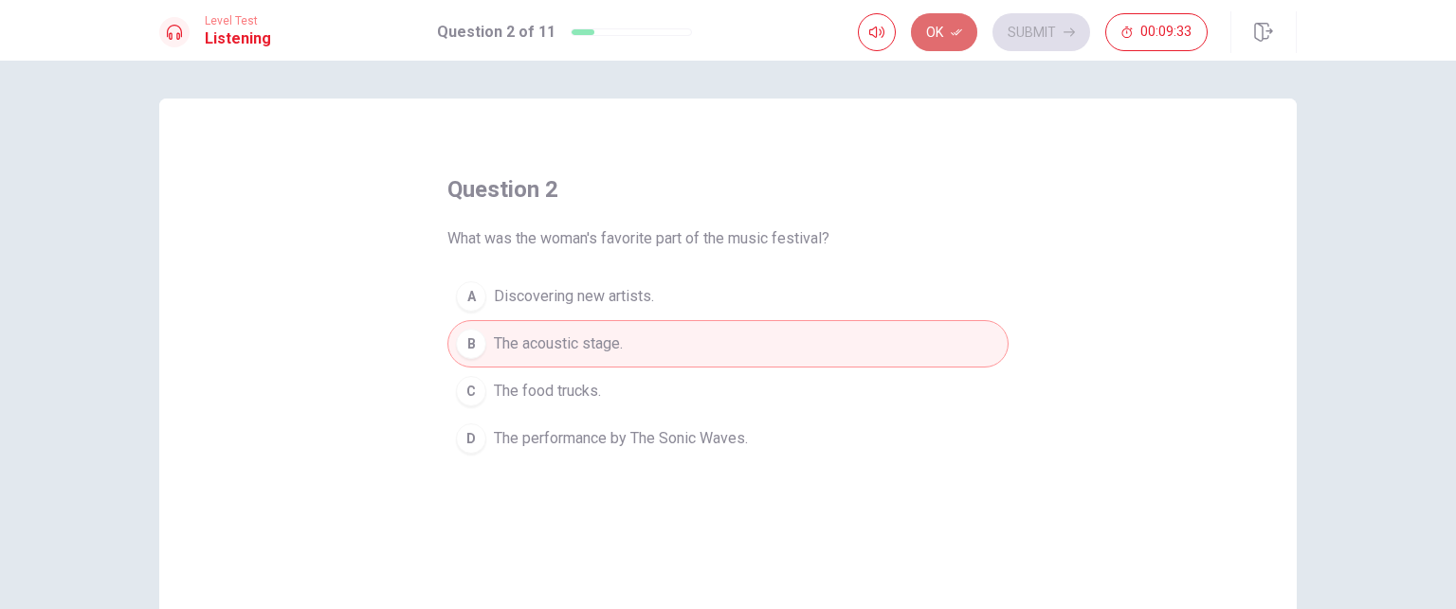
click at [953, 34] on icon "button" at bounding box center [956, 32] width 11 height 11
click at [1021, 29] on button "Submit" at bounding box center [1041, 32] width 98 height 38
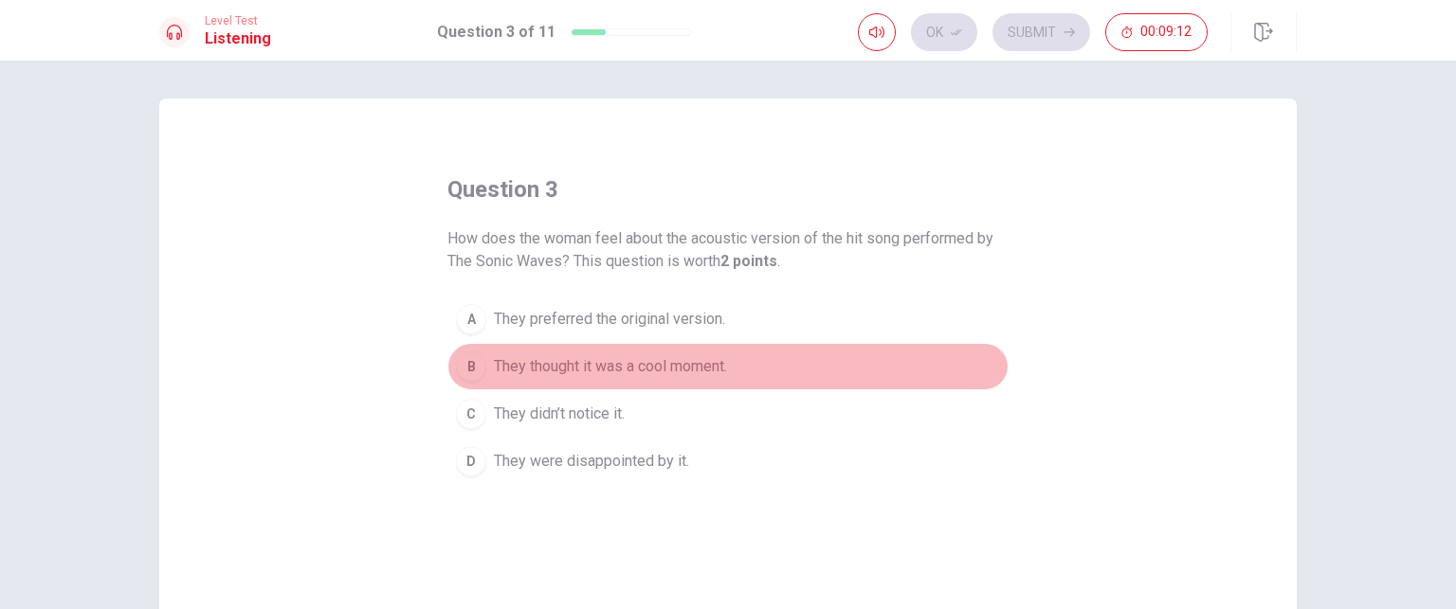
click at [468, 372] on div "B" at bounding box center [471, 367] width 30 height 30
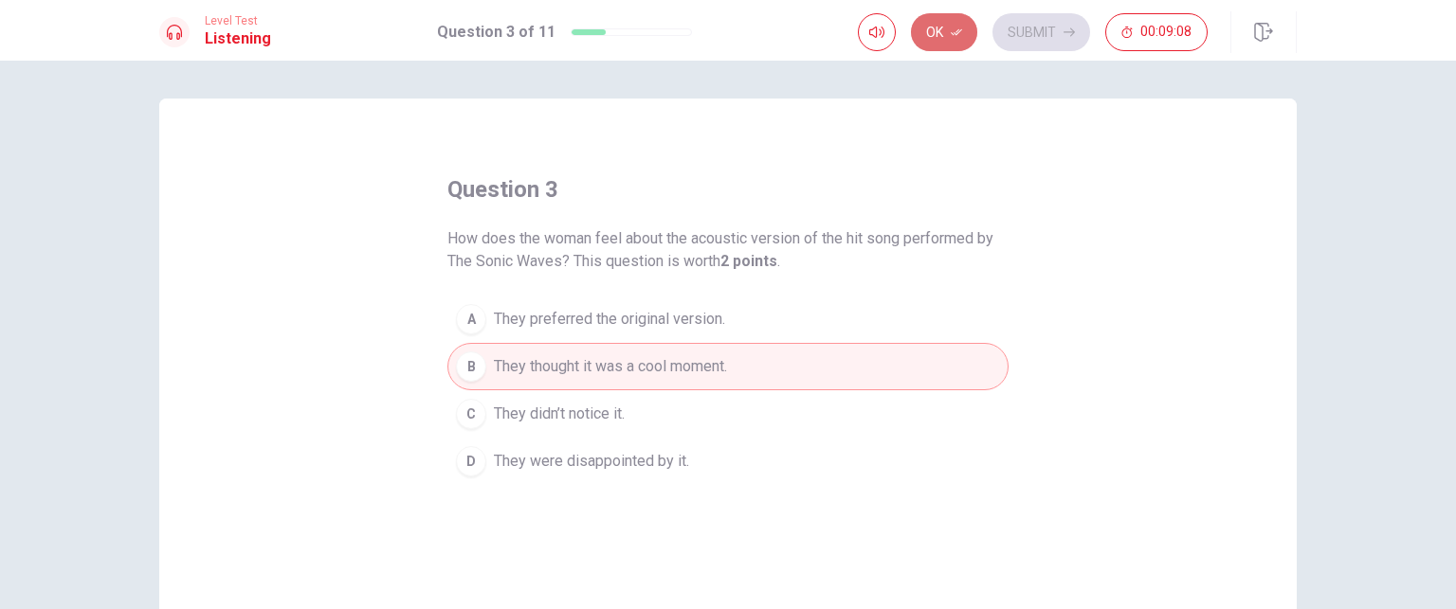
click at [933, 29] on button "Ok" at bounding box center [944, 32] width 66 height 38
click at [1057, 31] on button "Submit" at bounding box center [1041, 32] width 98 height 38
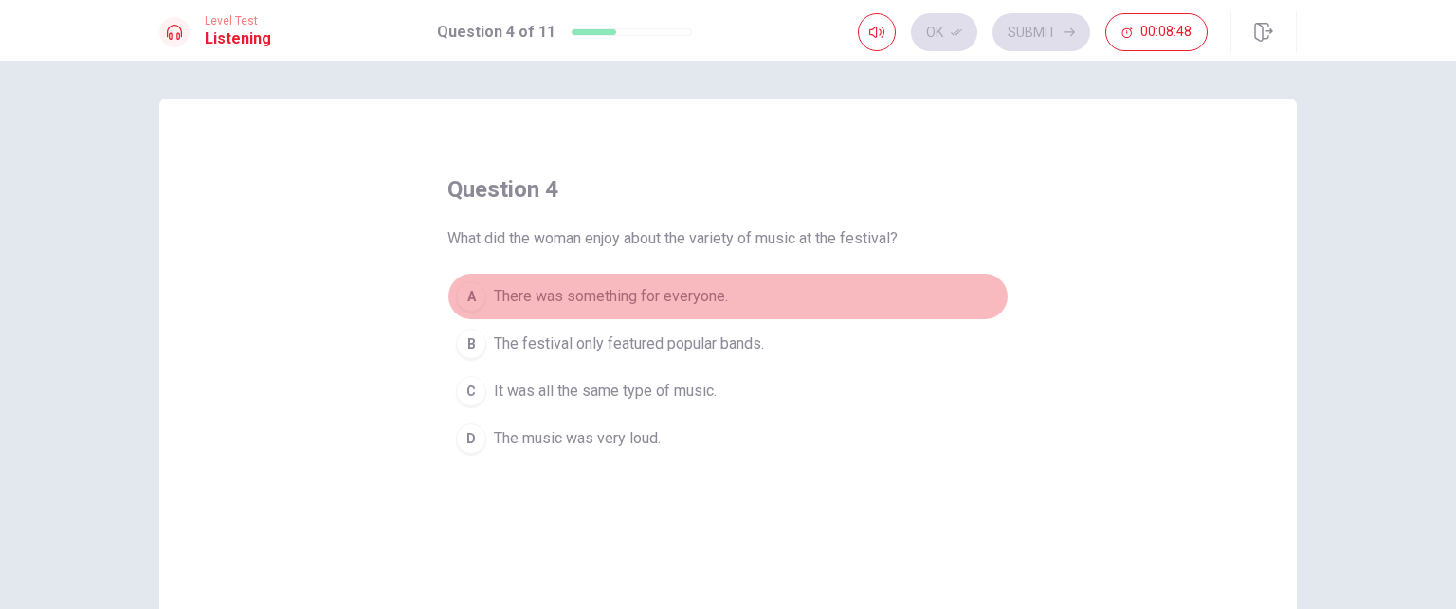
click at [469, 293] on div "A" at bounding box center [471, 297] width 30 height 30
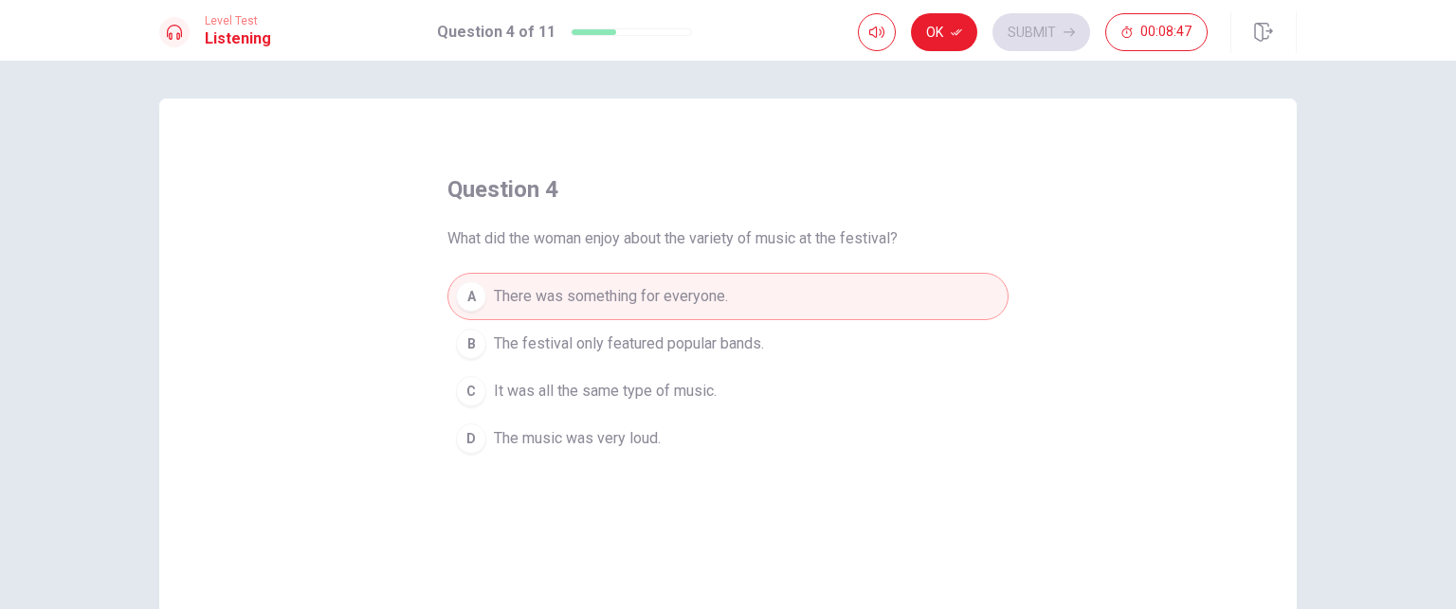
click at [941, 27] on button "Ok" at bounding box center [944, 32] width 66 height 38
click at [1037, 33] on button "Submit" at bounding box center [1041, 32] width 98 height 38
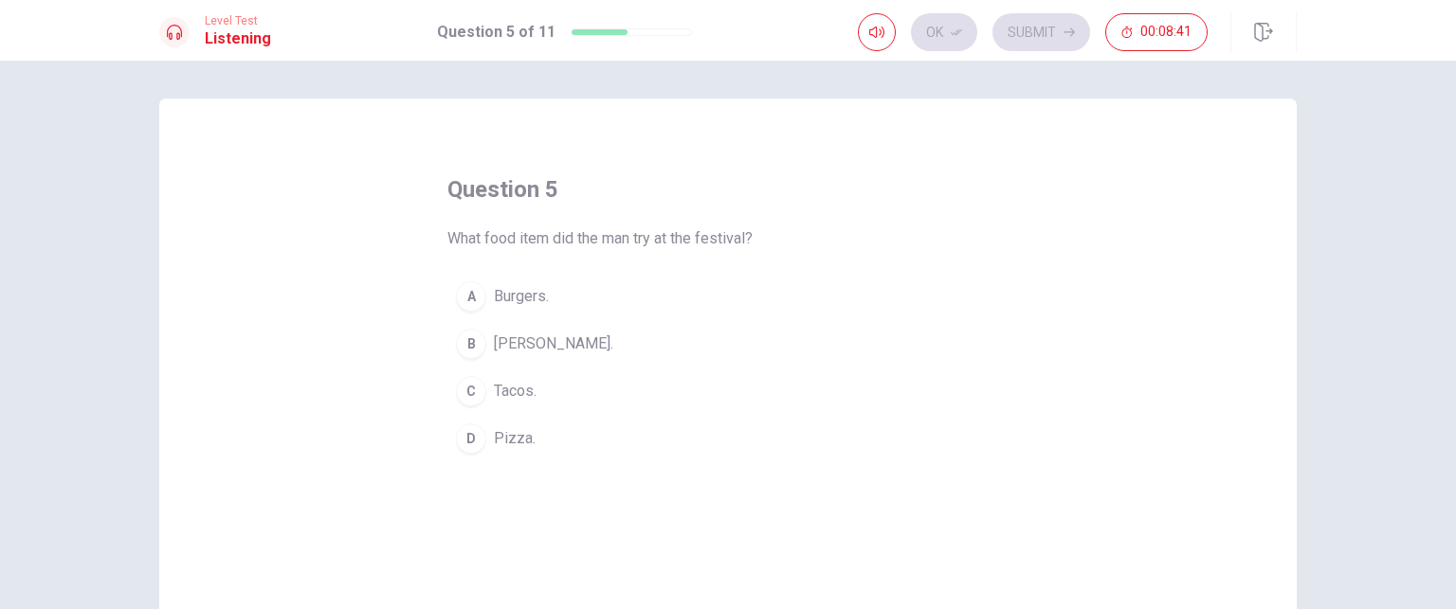
click at [465, 343] on div "B" at bounding box center [471, 344] width 30 height 30
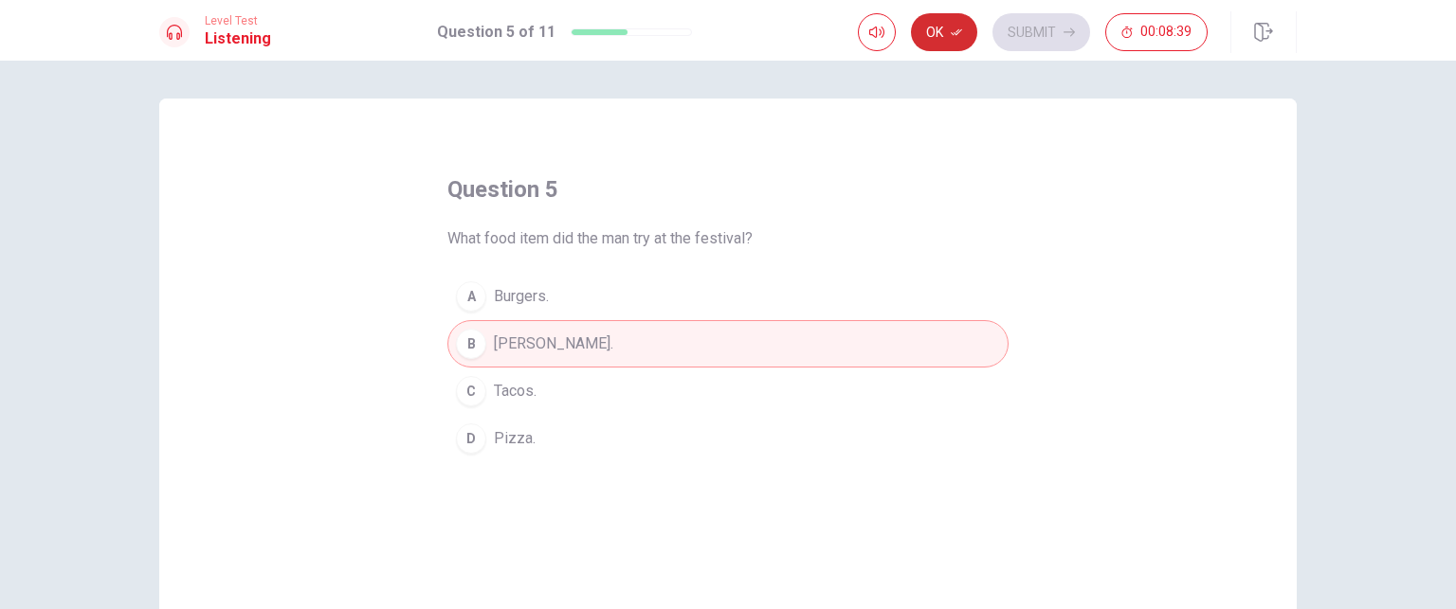
click at [955, 29] on icon "button" at bounding box center [956, 32] width 11 height 11
click at [1014, 28] on button "Submit" at bounding box center [1041, 32] width 98 height 38
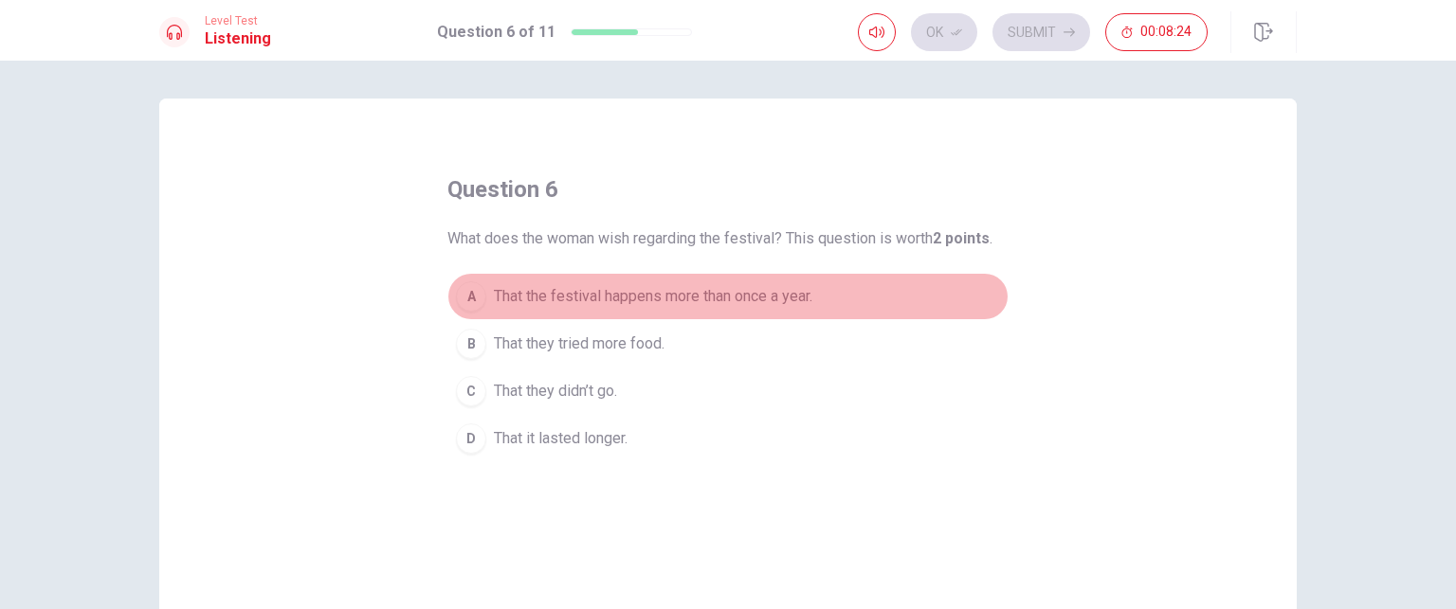
click at [472, 290] on div "A" at bounding box center [471, 297] width 30 height 30
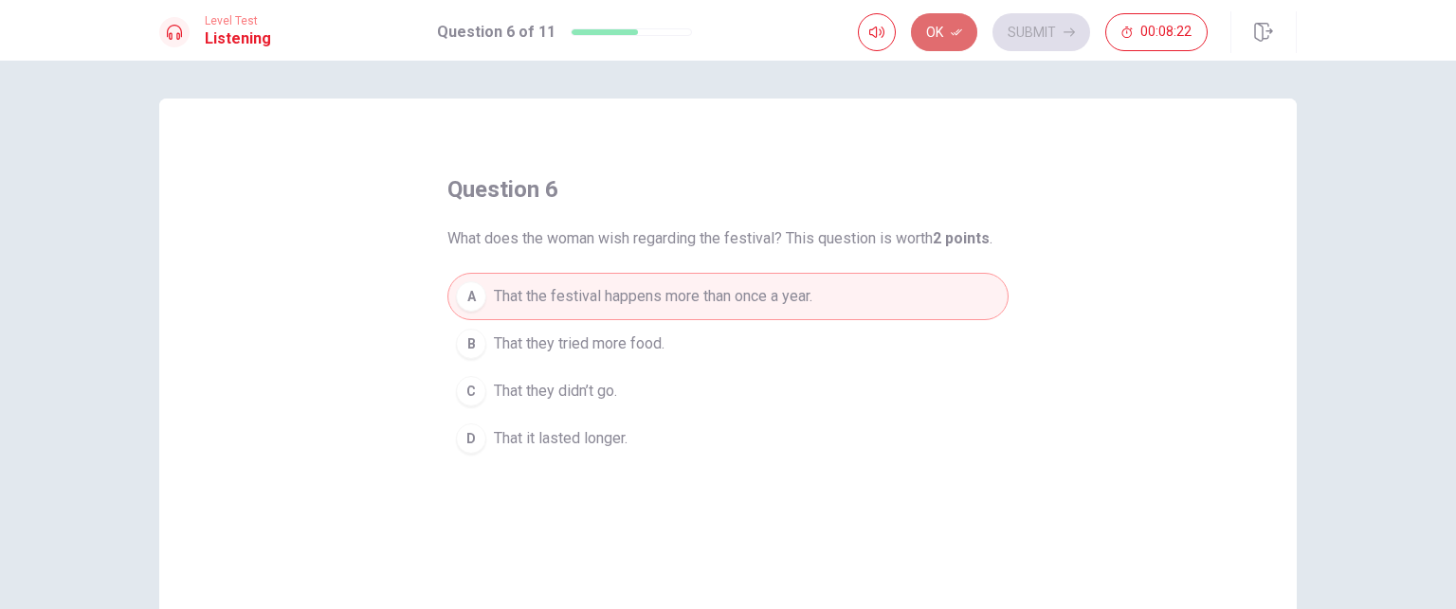
click at [965, 24] on button "Ok" at bounding box center [944, 32] width 66 height 38
click at [1025, 33] on button "Submit" at bounding box center [1041, 32] width 98 height 38
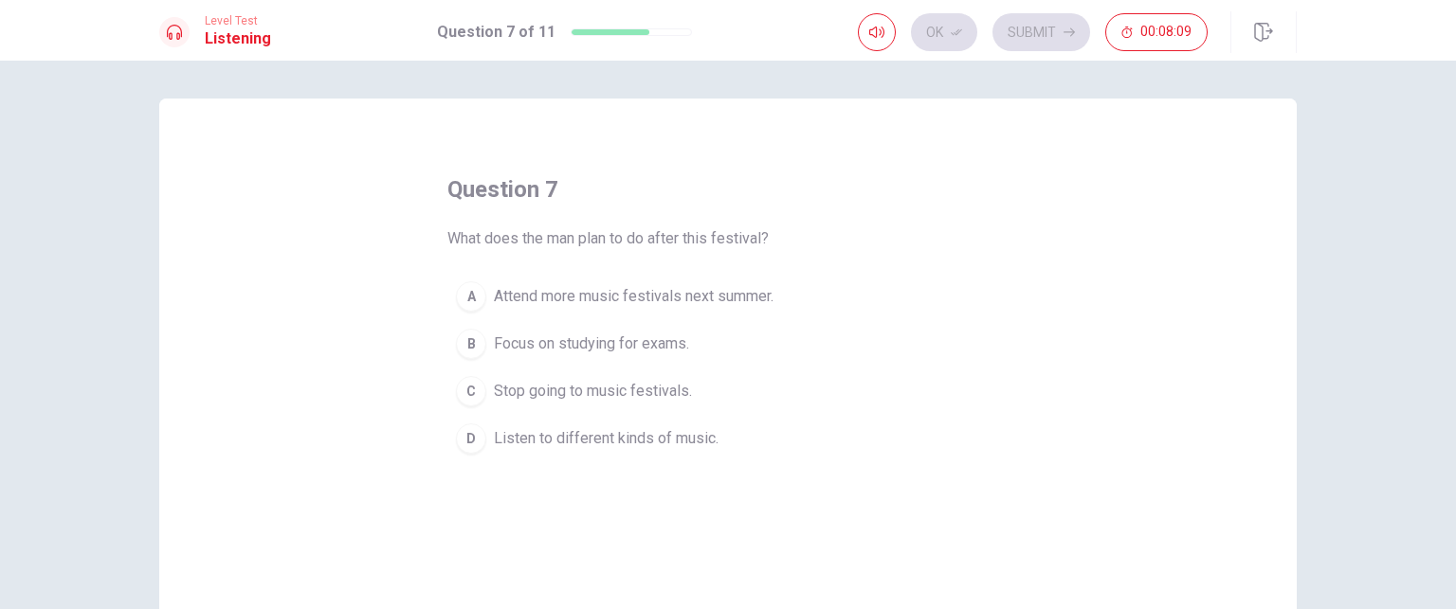
click at [461, 291] on div "A" at bounding box center [471, 297] width 30 height 30
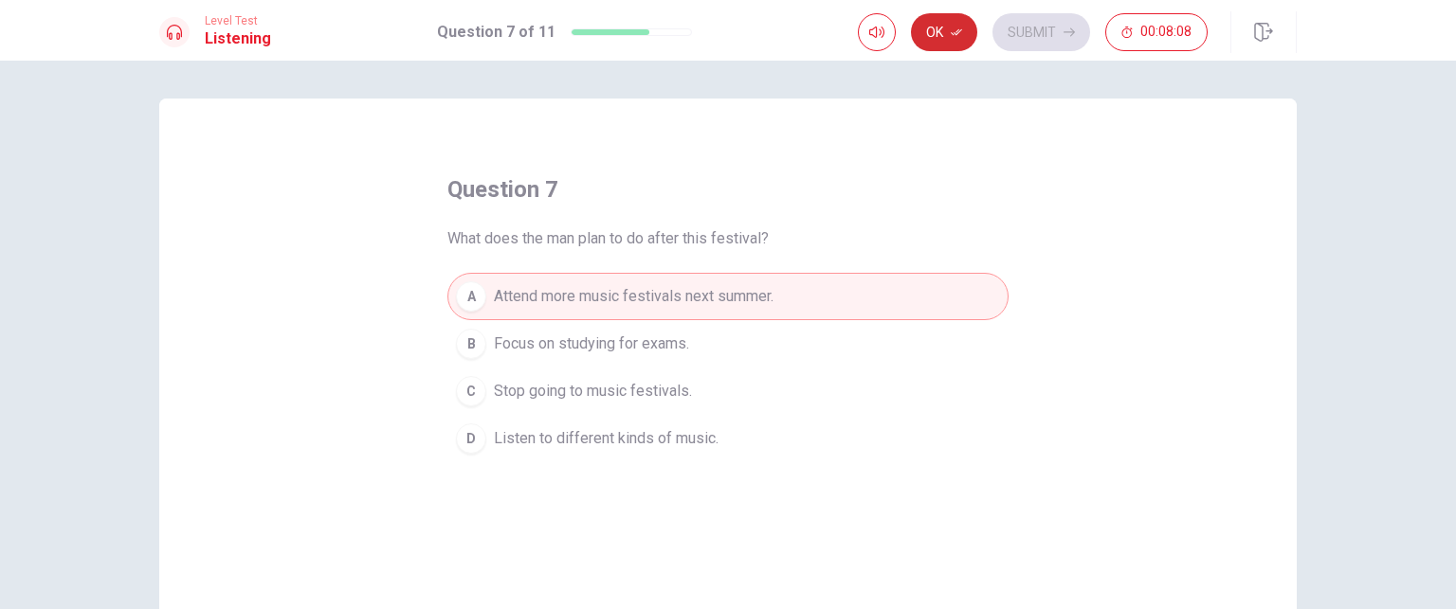
click at [944, 22] on button "Ok" at bounding box center [944, 32] width 66 height 38
click at [1018, 31] on button "Submit" at bounding box center [1041, 32] width 98 height 38
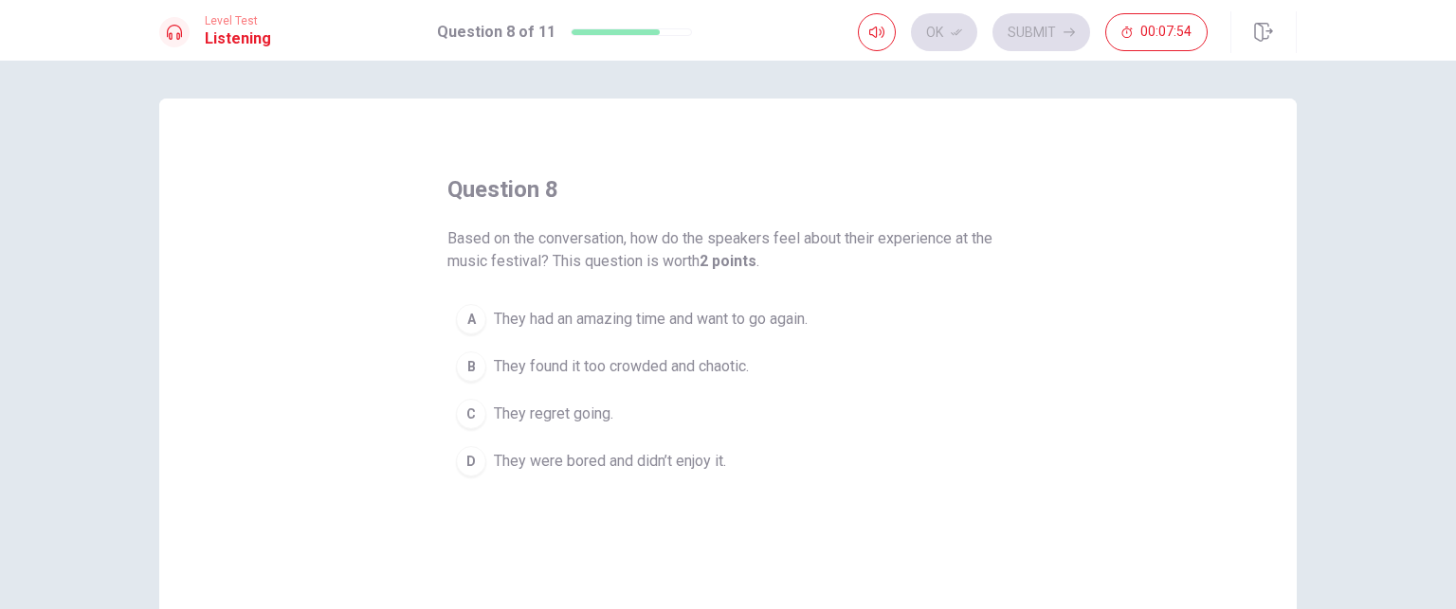
click at [466, 325] on div "A" at bounding box center [471, 319] width 30 height 30
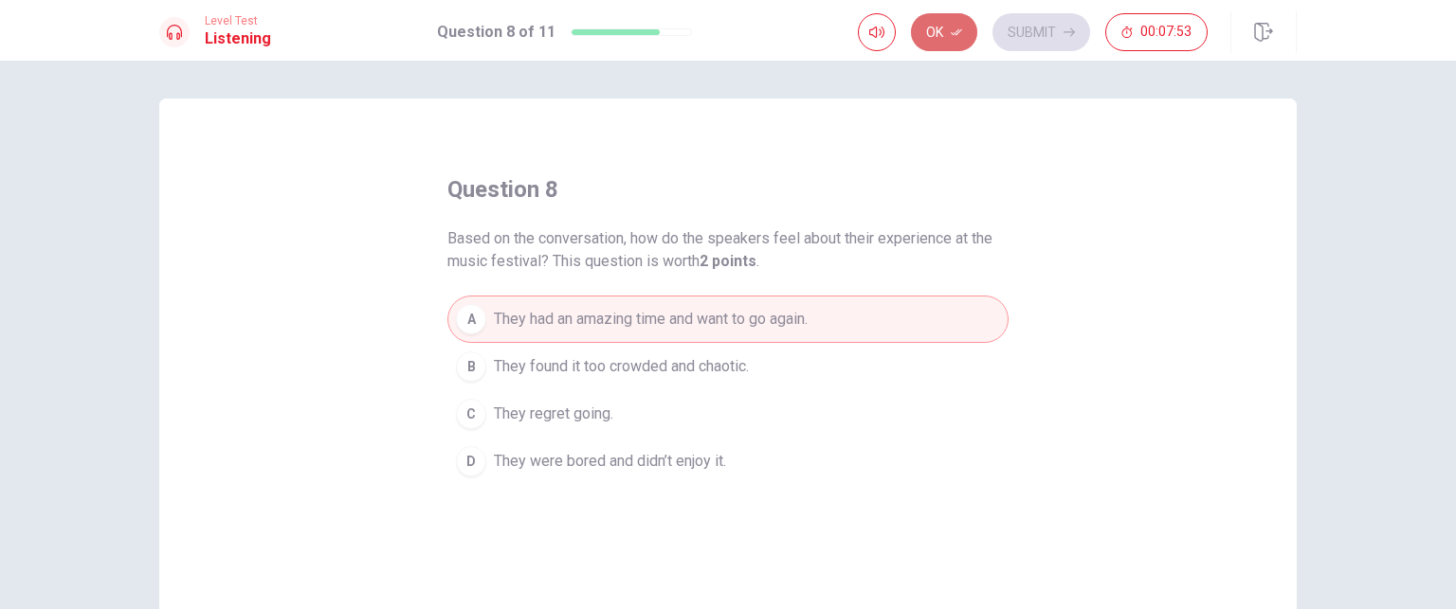
click at [947, 41] on button "Ok" at bounding box center [944, 32] width 66 height 38
click at [1062, 29] on button "Submit" at bounding box center [1041, 32] width 98 height 38
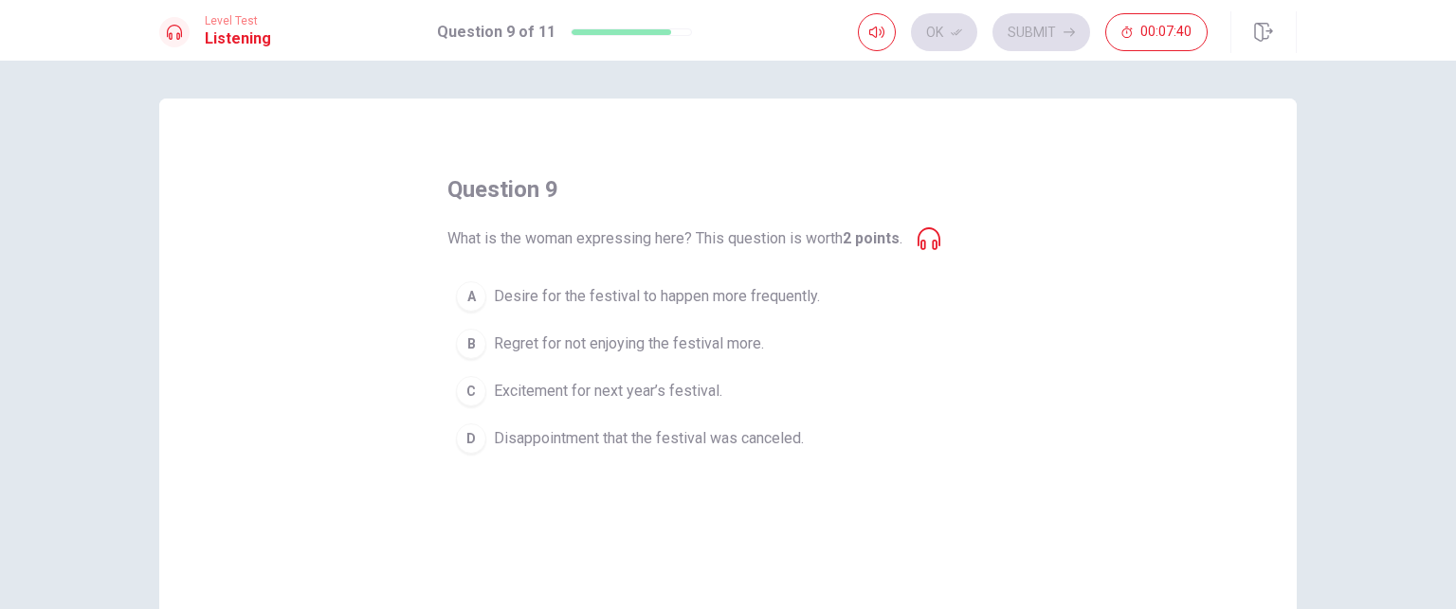
click at [474, 290] on div "A" at bounding box center [471, 297] width 30 height 30
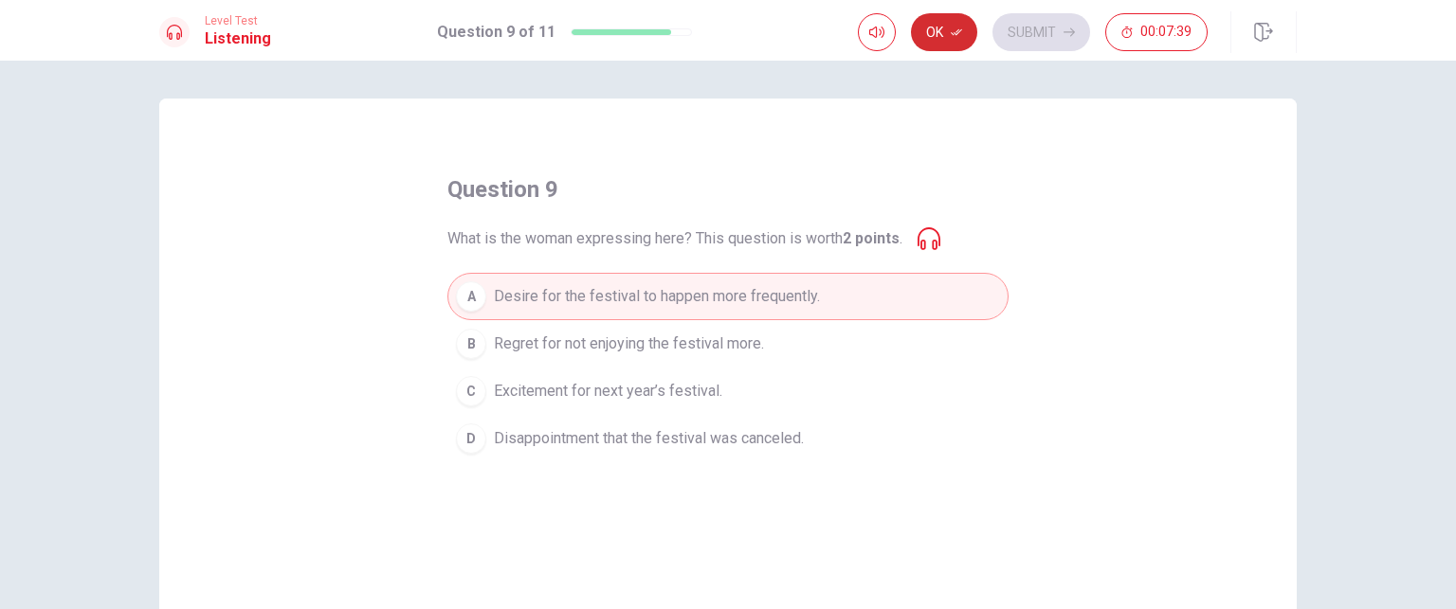
click at [936, 40] on button "Ok" at bounding box center [944, 32] width 66 height 38
click at [933, 235] on icon at bounding box center [929, 238] width 23 height 23
click at [929, 237] on icon at bounding box center [929, 238] width 23 height 23
click at [948, 241] on div "question 9 What is the woman expressing here? This question is worth 2 points .…" at bounding box center [727, 318] width 561 height 288
click at [940, 240] on icon at bounding box center [929, 238] width 23 height 23
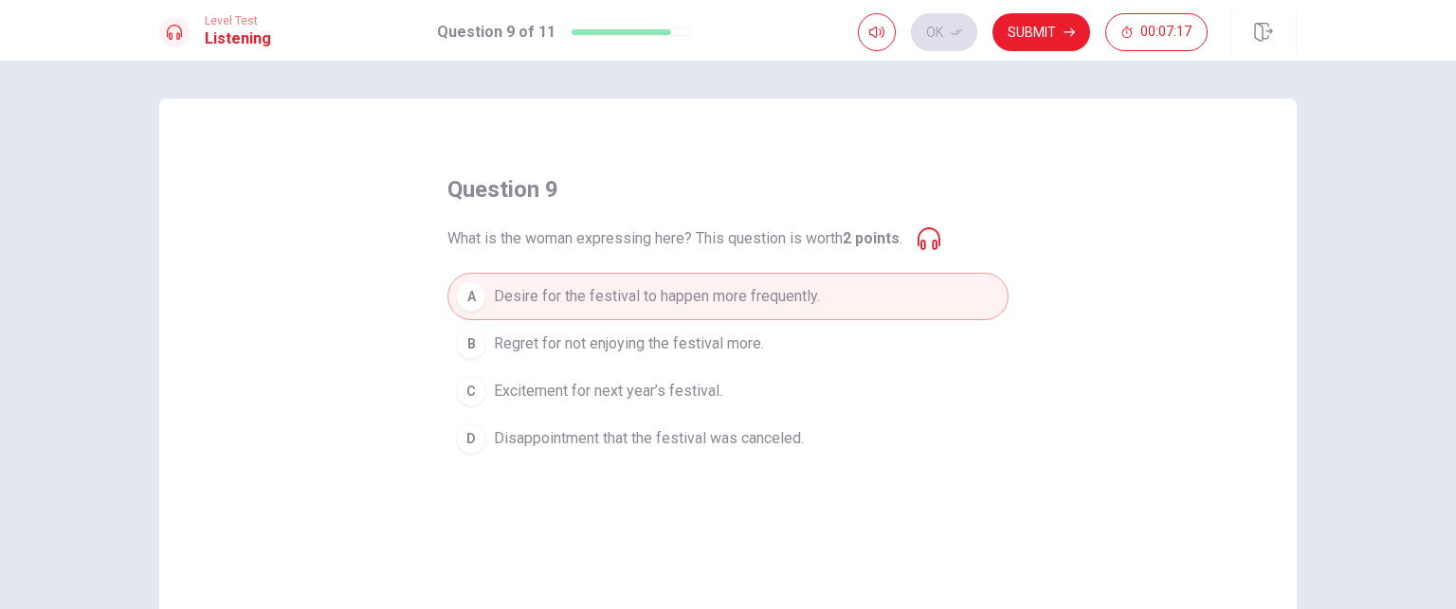
click at [936, 238] on icon at bounding box center [929, 238] width 23 height 23
click at [921, 239] on icon at bounding box center [929, 238] width 23 height 23
click at [926, 245] on icon at bounding box center [929, 238] width 23 height 23
click at [877, 31] on icon "button" at bounding box center [876, 32] width 15 height 11
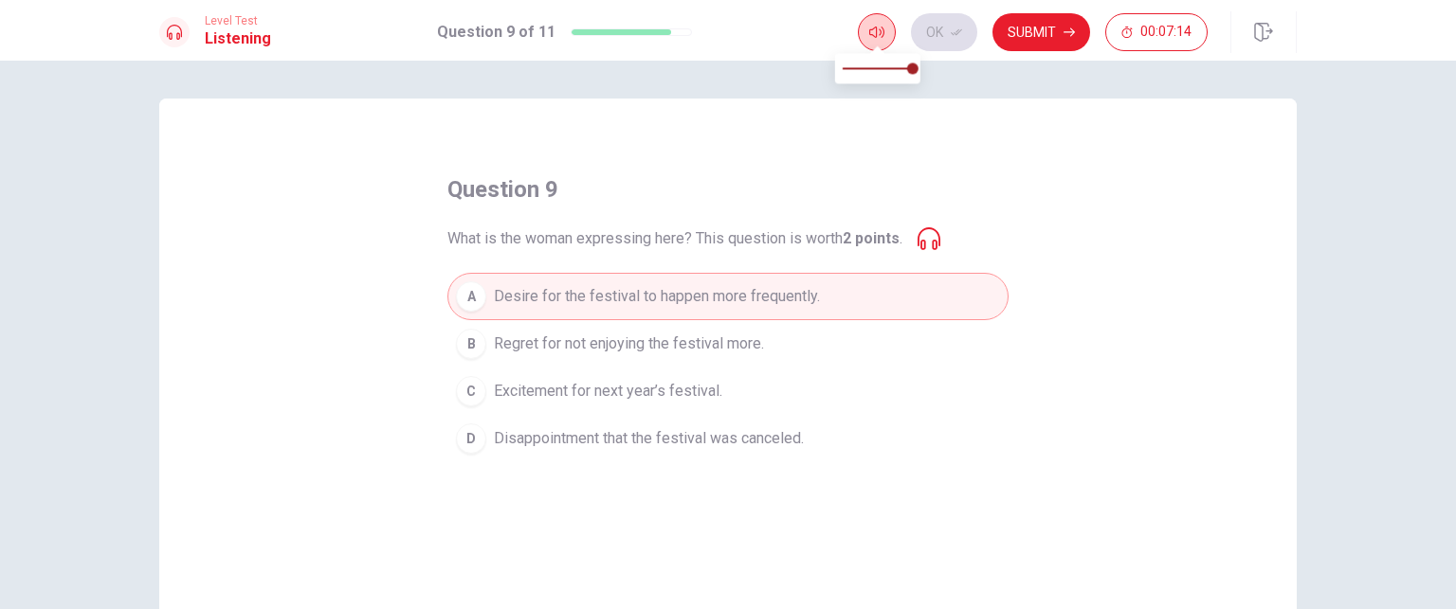
click at [877, 31] on icon "button" at bounding box center [876, 32] width 15 height 11
click at [921, 227] on icon at bounding box center [929, 238] width 23 height 23
click at [930, 248] on icon at bounding box center [929, 238] width 23 height 23
click at [555, 395] on span "Excitement for next year’s festival." at bounding box center [608, 391] width 228 height 23
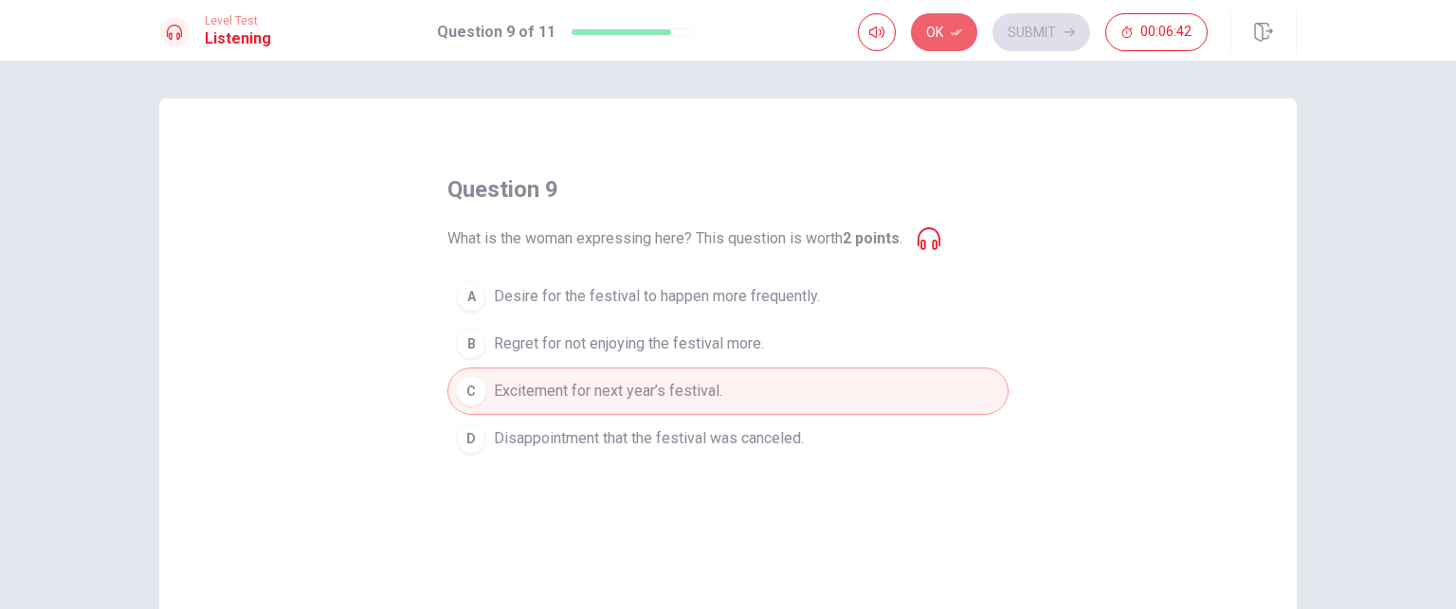
drag, startPoint x: 956, startPoint y: 34, endPoint x: 974, endPoint y: 36, distance: 18.1
click at [957, 34] on icon "button" at bounding box center [956, 32] width 11 height 7
click at [1041, 40] on button "Submit" at bounding box center [1041, 32] width 98 height 38
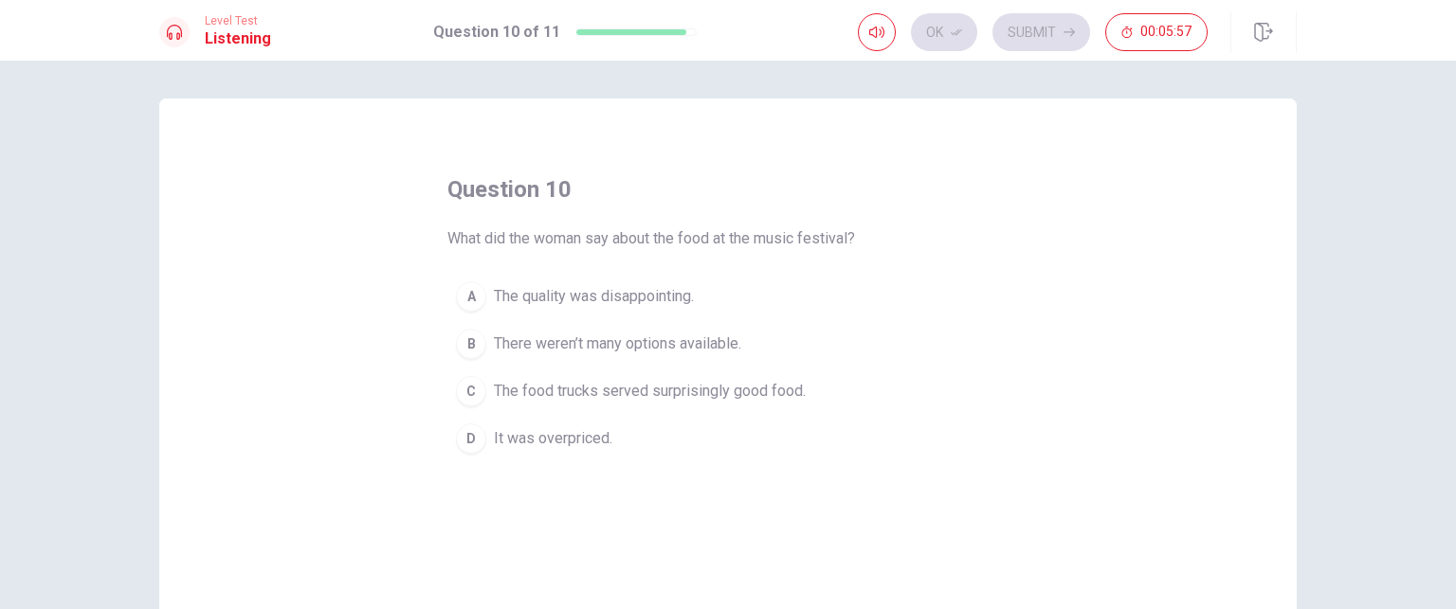
click at [474, 386] on div "C" at bounding box center [471, 391] width 30 height 30
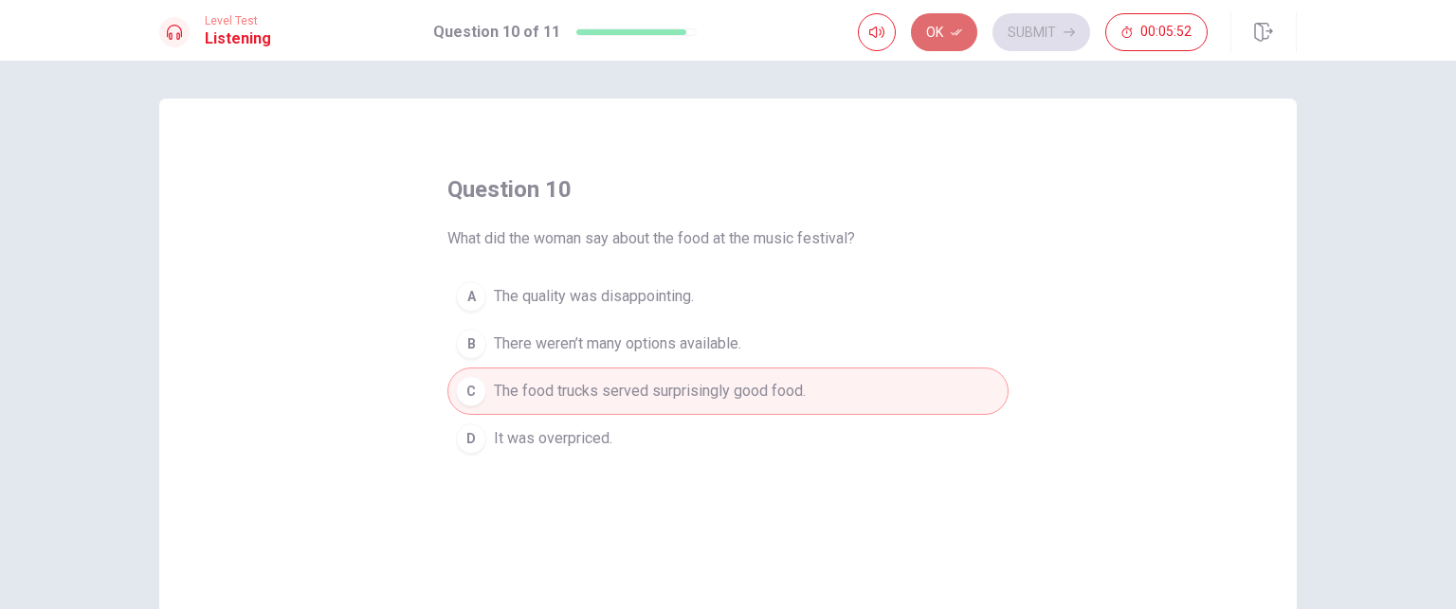
click at [936, 37] on button "Ok" at bounding box center [944, 32] width 66 height 38
click at [1031, 30] on button "Submit" at bounding box center [1041, 32] width 98 height 38
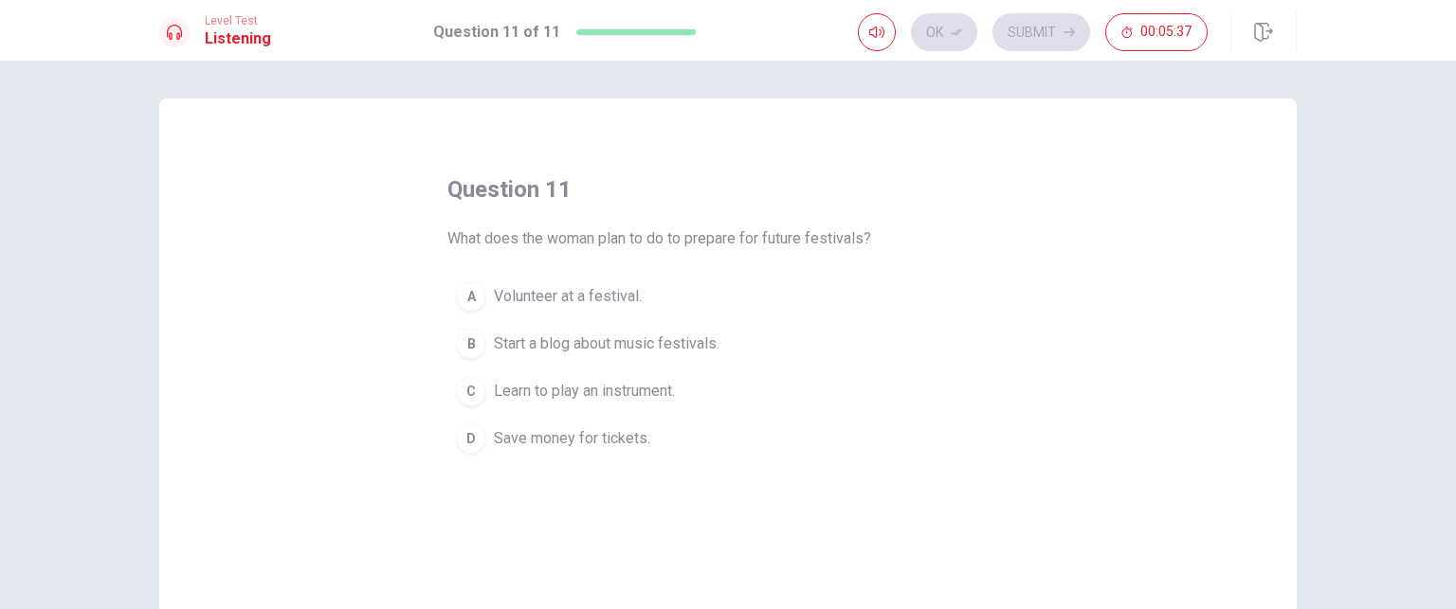
click at [467, 439] on div "D" at bounding box center [471, 439] width 30 height 30
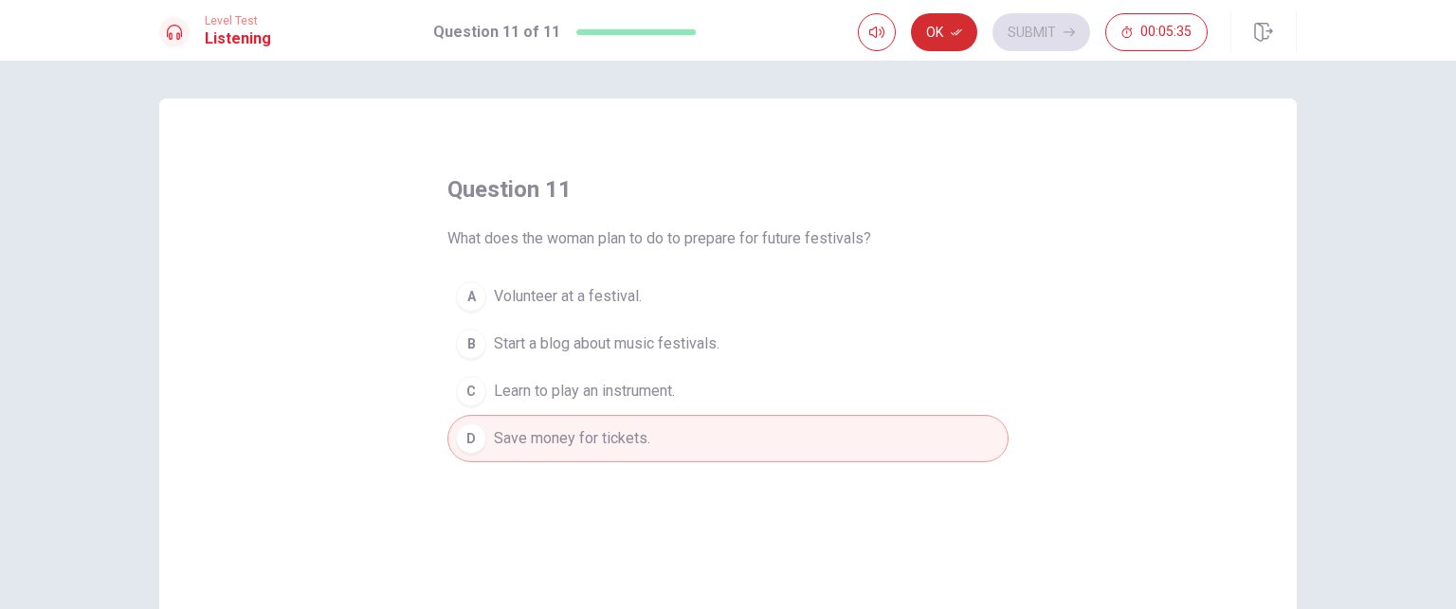
click at [937, 37] on button "Ok" at bounding box center [944, 32] width 66 height 38
click at [1038, 33] on button "Submit" at bounding box center [1041, 32] width 98 height 38
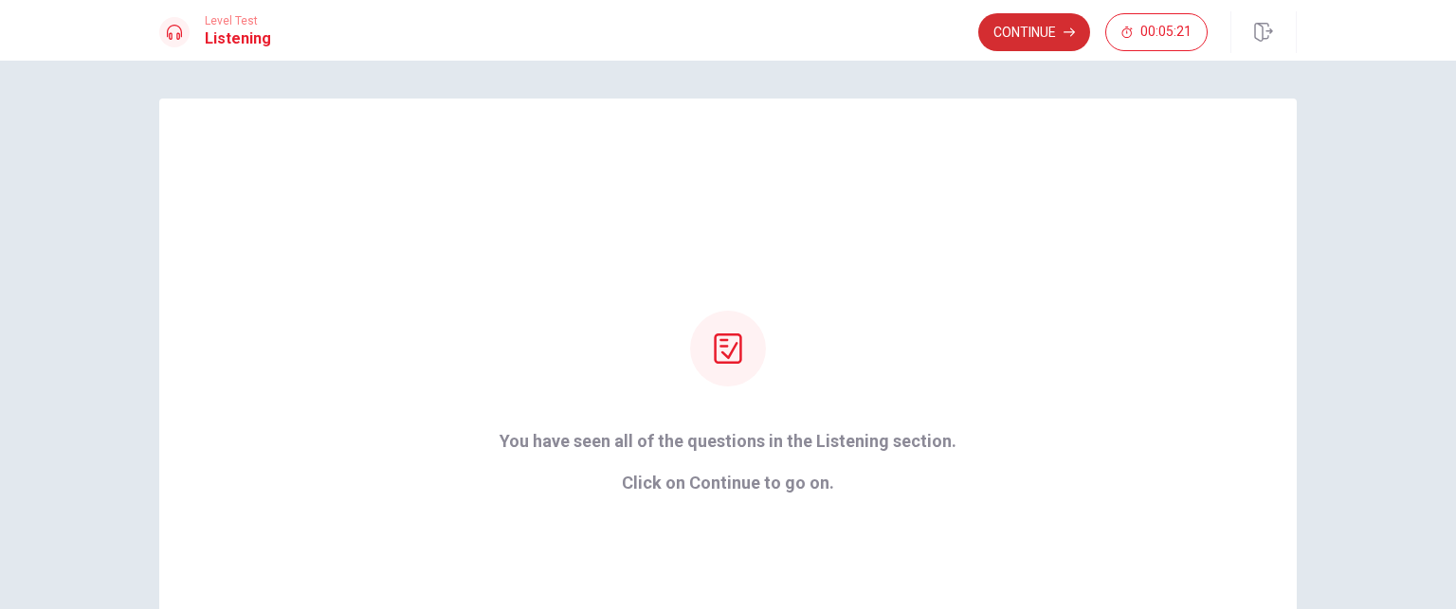
click at [1043, 33] on button "Continue" at bounding box center [1034, 32] width 112 height 38
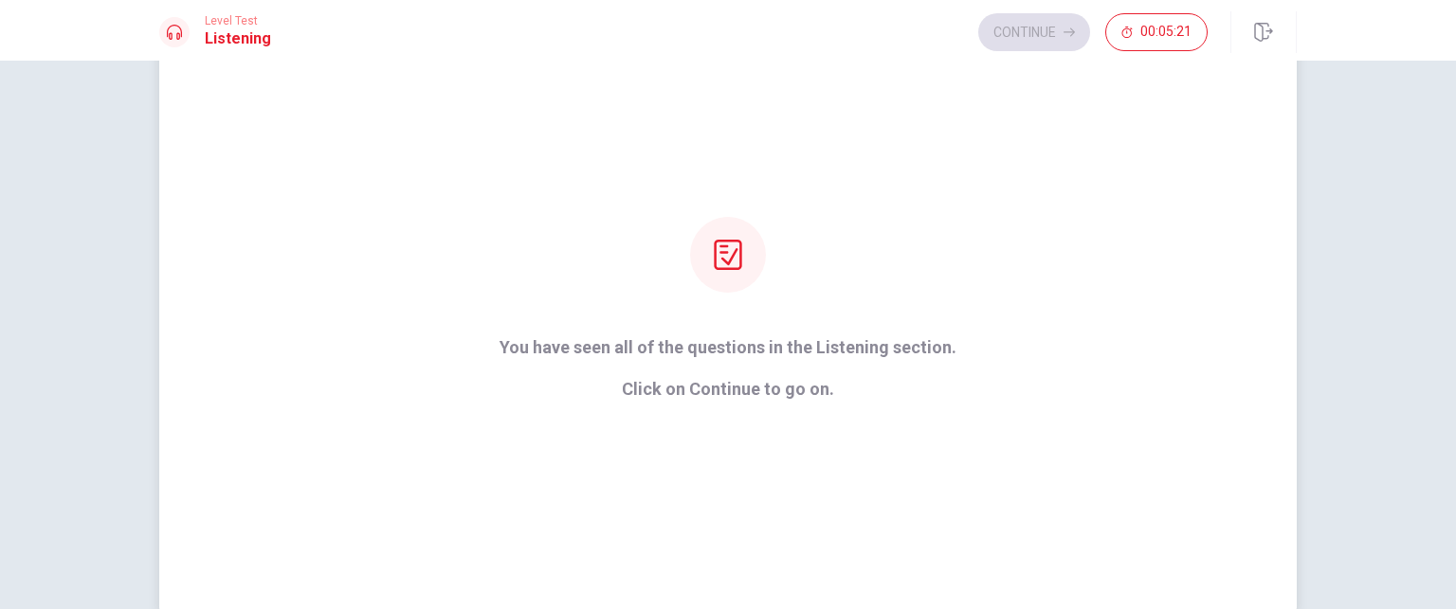
scroll to position [95, 0]
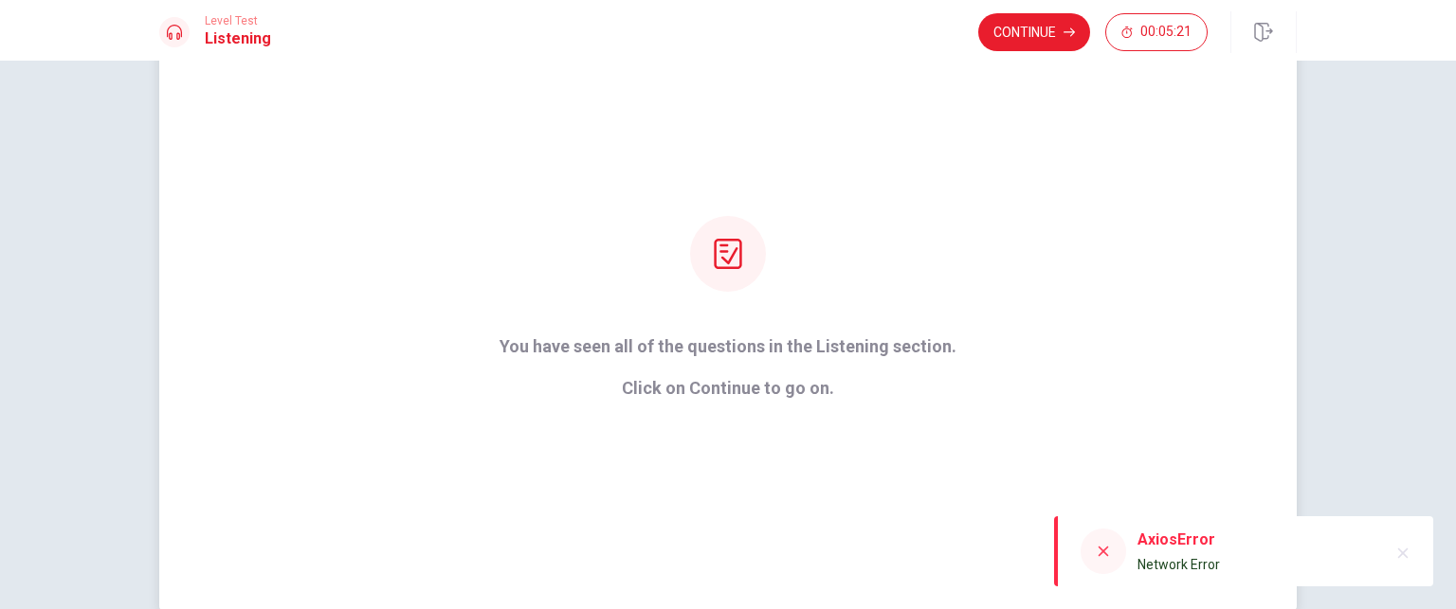
click at [1077, 304] on div "You have seen all of the questions in the Listening section. Click on Continue …" at bounding box center [727, 307] width 1137 height 607
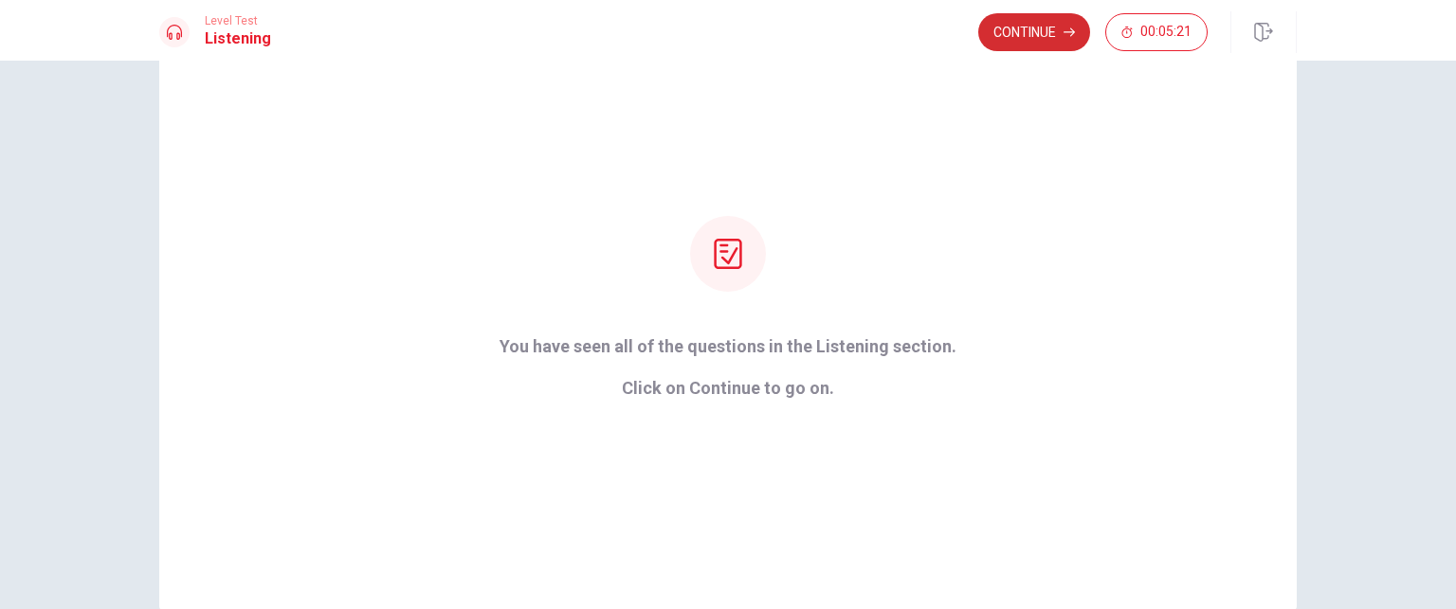
click at [1032, 22] on button "Continue" at bounding box center [1034, 32] width 112 height 38
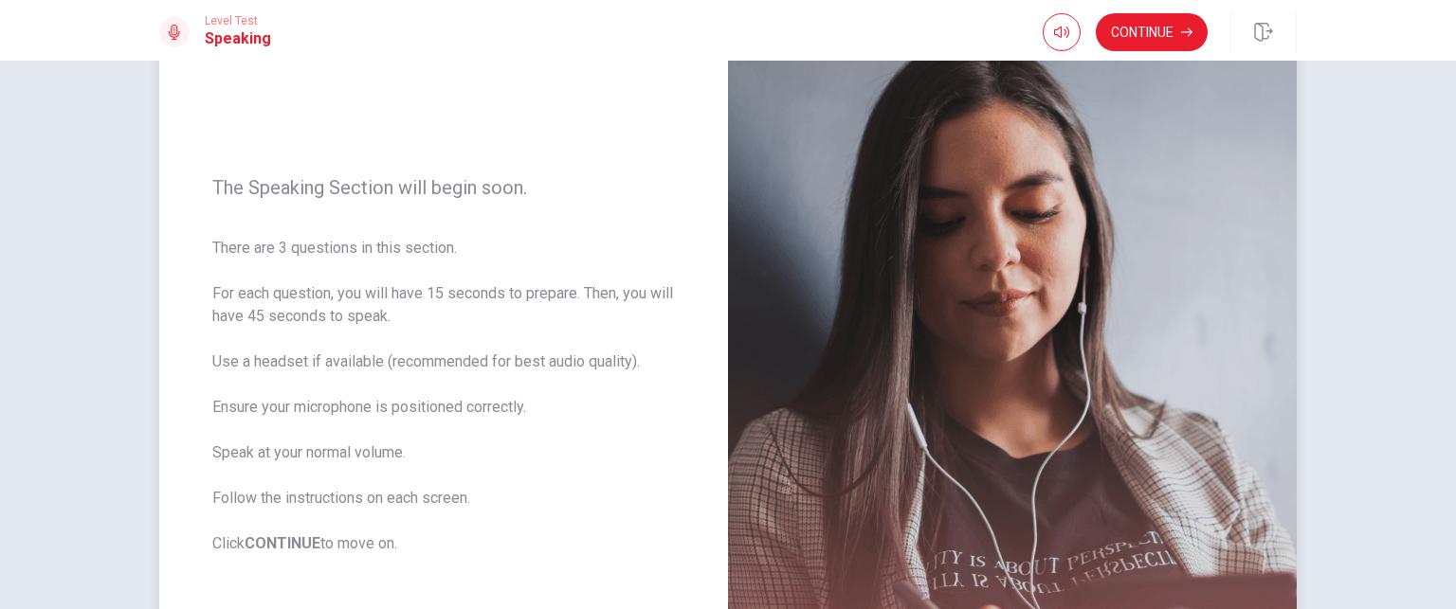
scroll to position [190, 0]
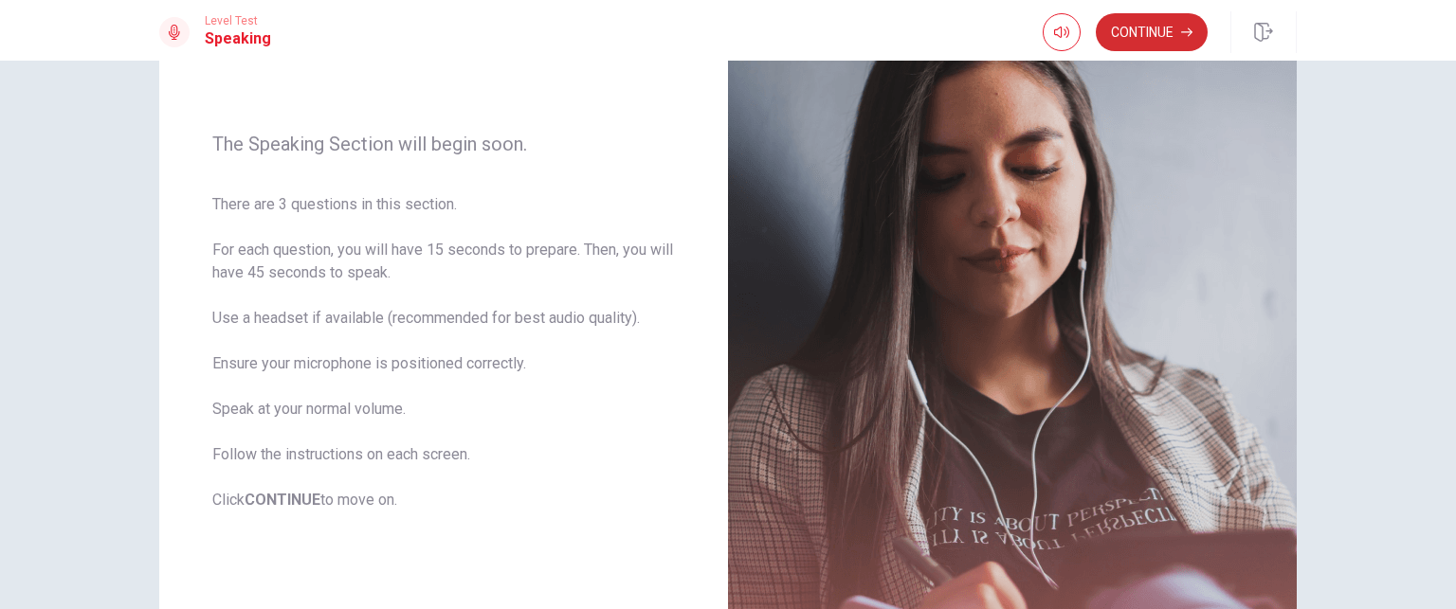
click at [1160, 41] on button "Continue" at bounding box center [1152, 32] width 112 height 38
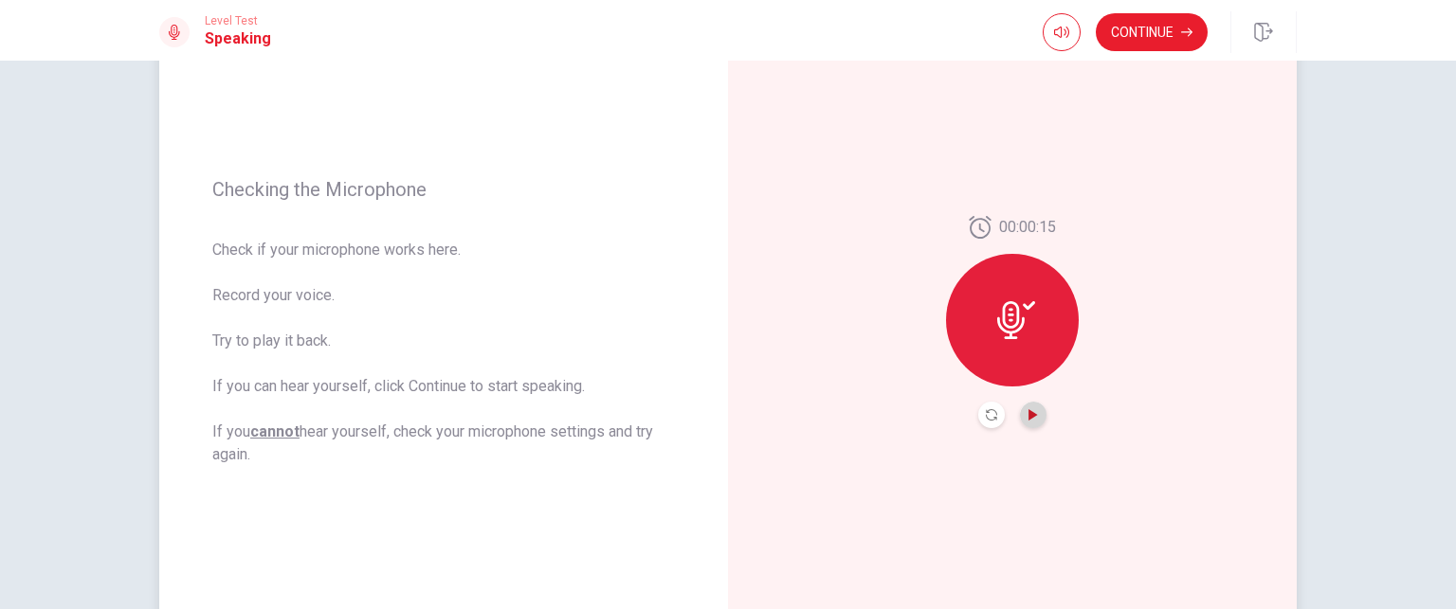
click at [1031, 411] on icon "Play Audio" at bounding box center [1032, 414] width 11 height 11
click at [986, 414] on icon "Record Again" at bounding box center [991, 414] width 11 height 11
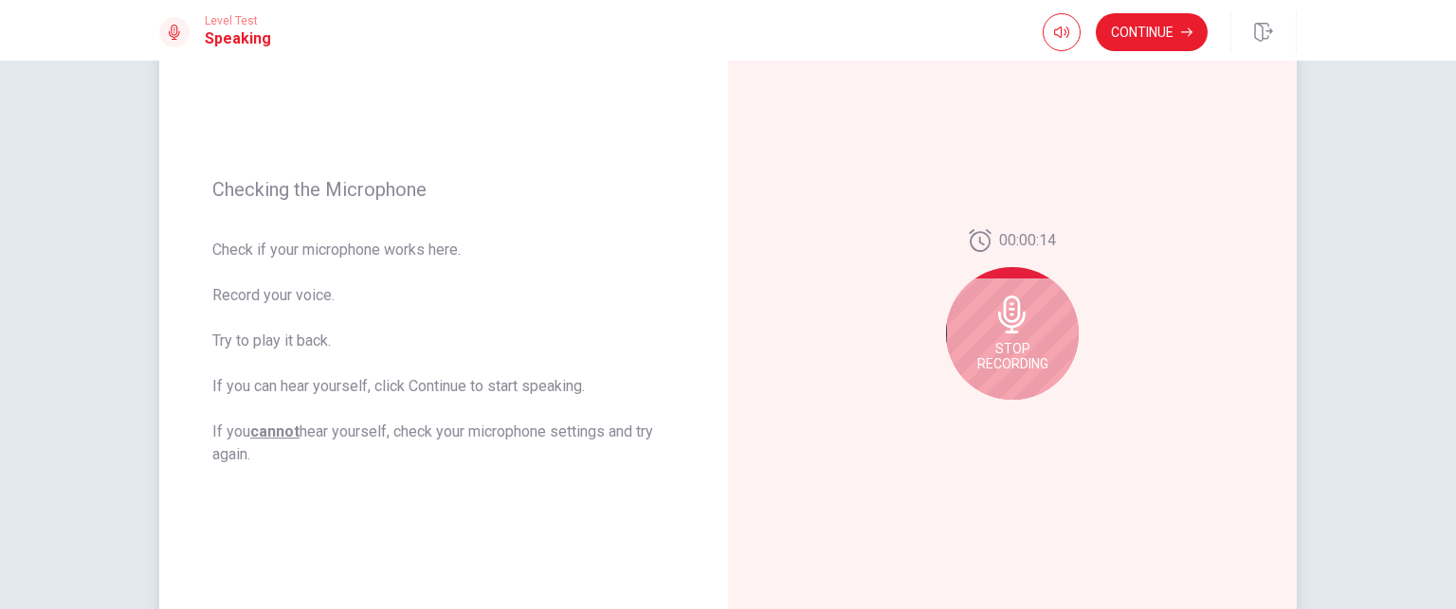
click at [1016, 341] on span "Stop Recording" at bounding box center [1012, 356] width 71 height 30
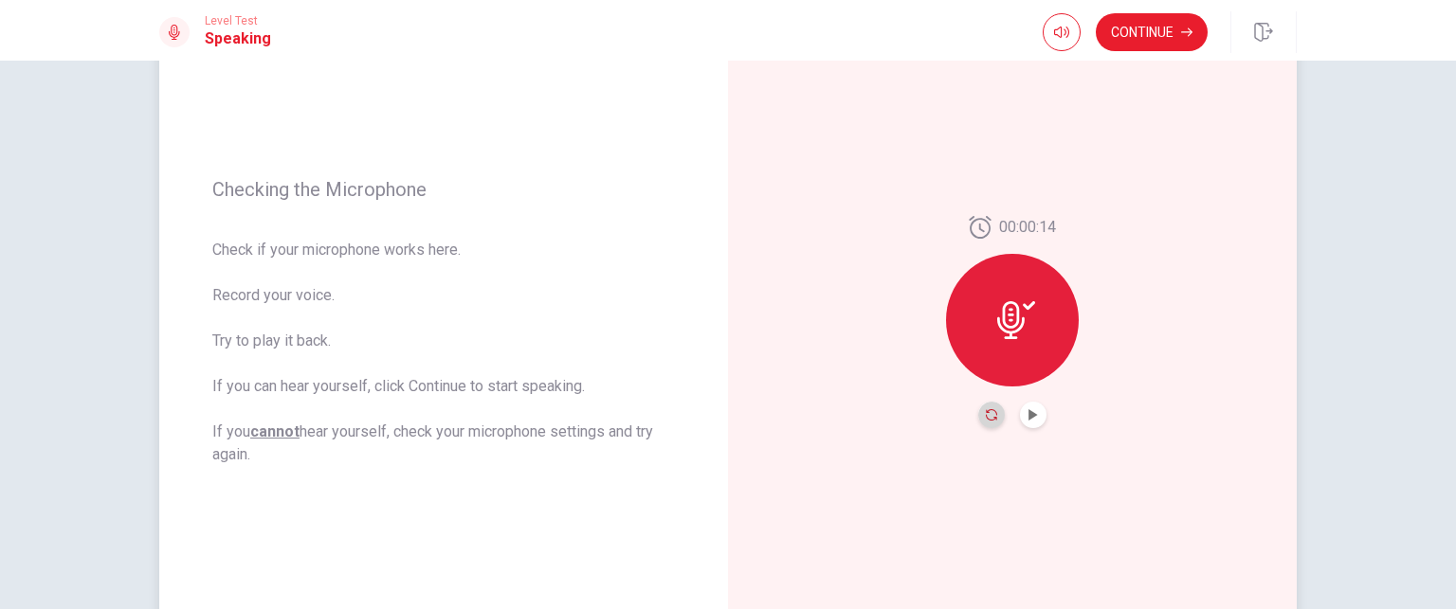
click at [986, 416] on icon "Record Again" at bounding box center [991, 414] width 11 height 11
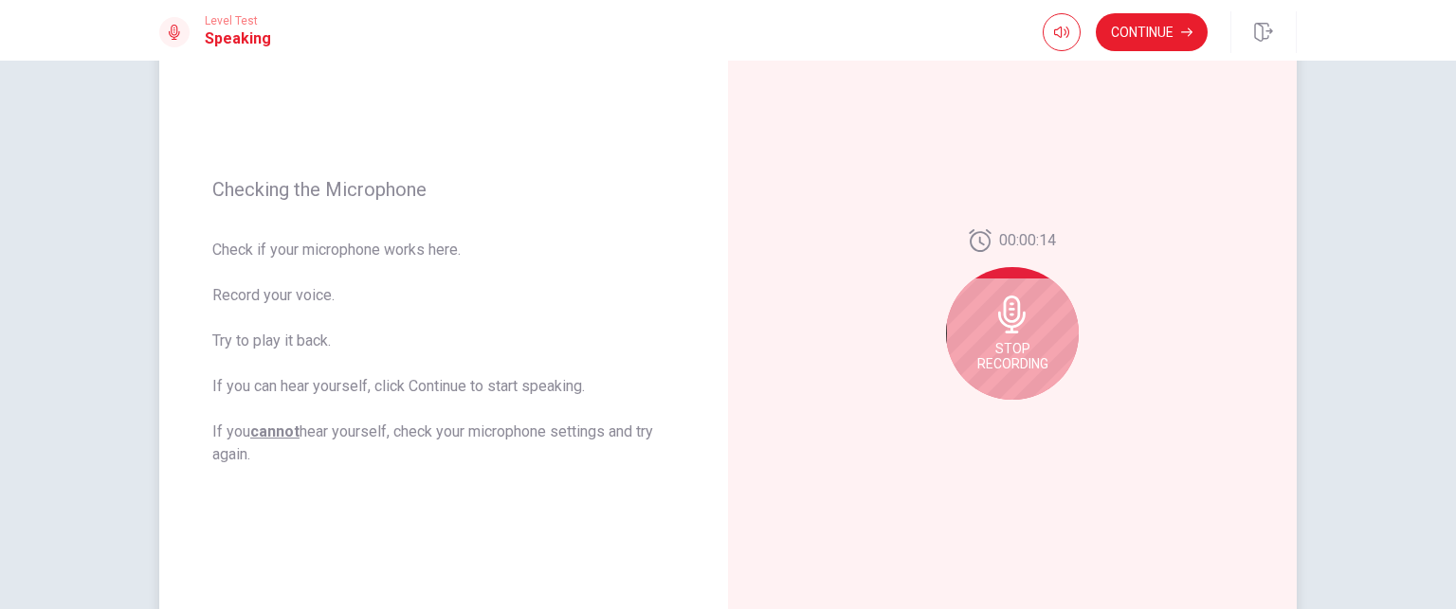
click at [996, 371] on div "Stop Recording" at bounding box center [1012, 333] width 133 height 133
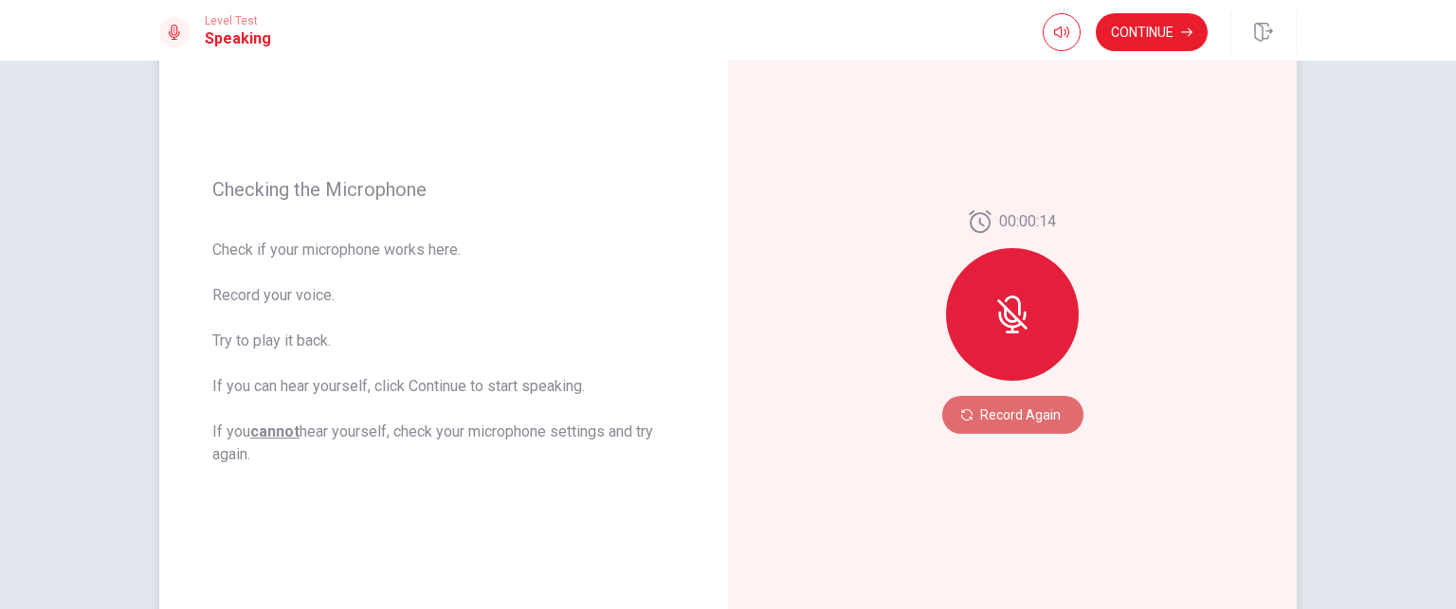
click at [1005, 412] on button "Record Again" at bounding box center [1012, 415] width 141 height 38
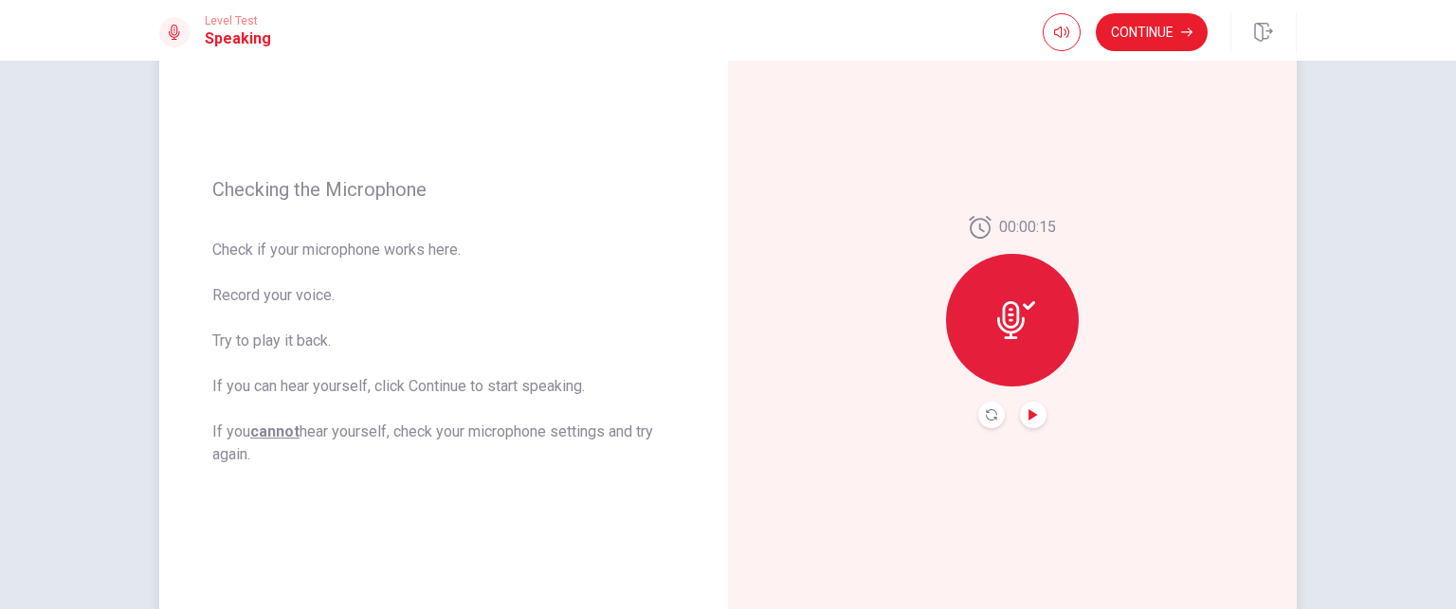
click at [1028, 414] on icon "Play Audio" at bounding box center [1032, 414] width 9 height 11
click at [1156, 43] on button "Continue" at bounding box center [1152, 32] width 112 height 38
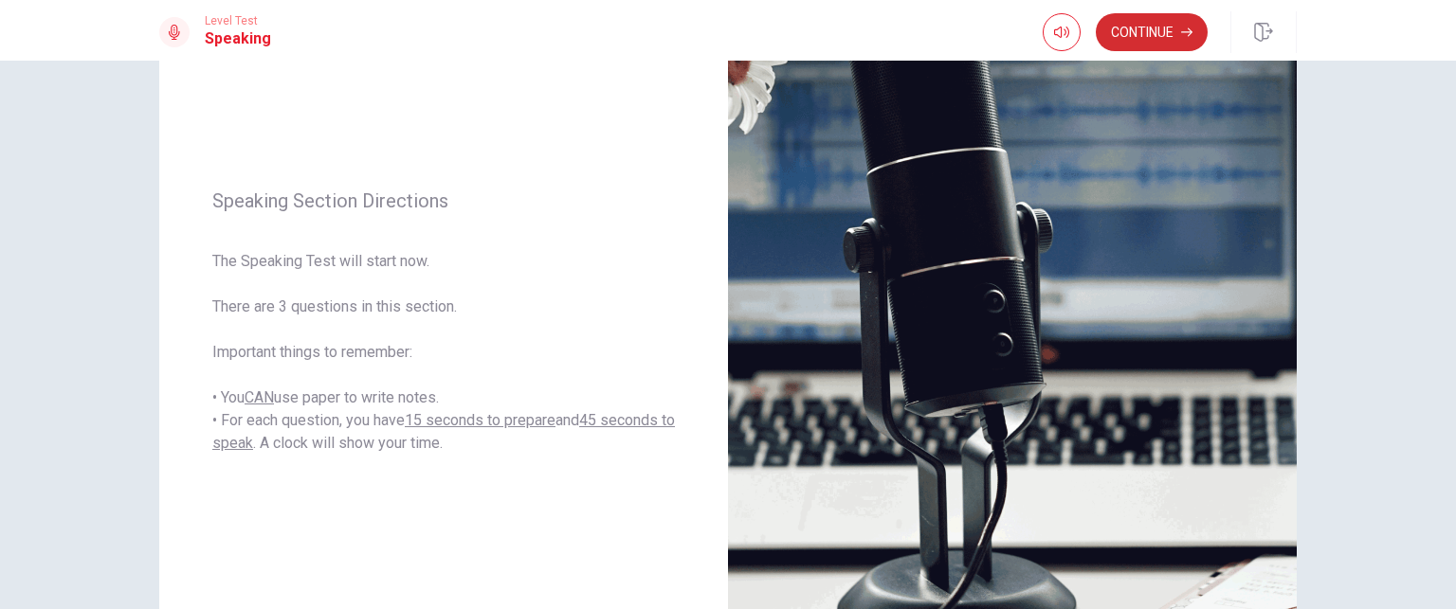
click at [1151, 37] on button "Continue" at bounding box center [1152, 32] width 112 height 38
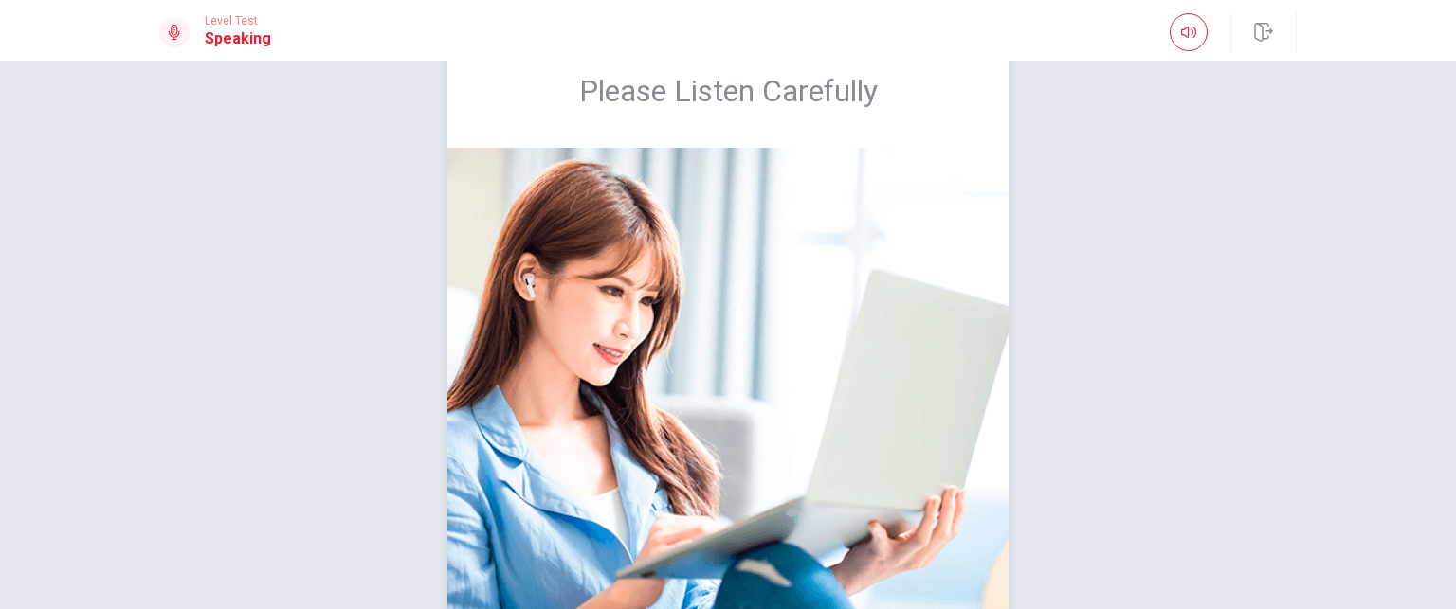
scroll to position [31, 0]
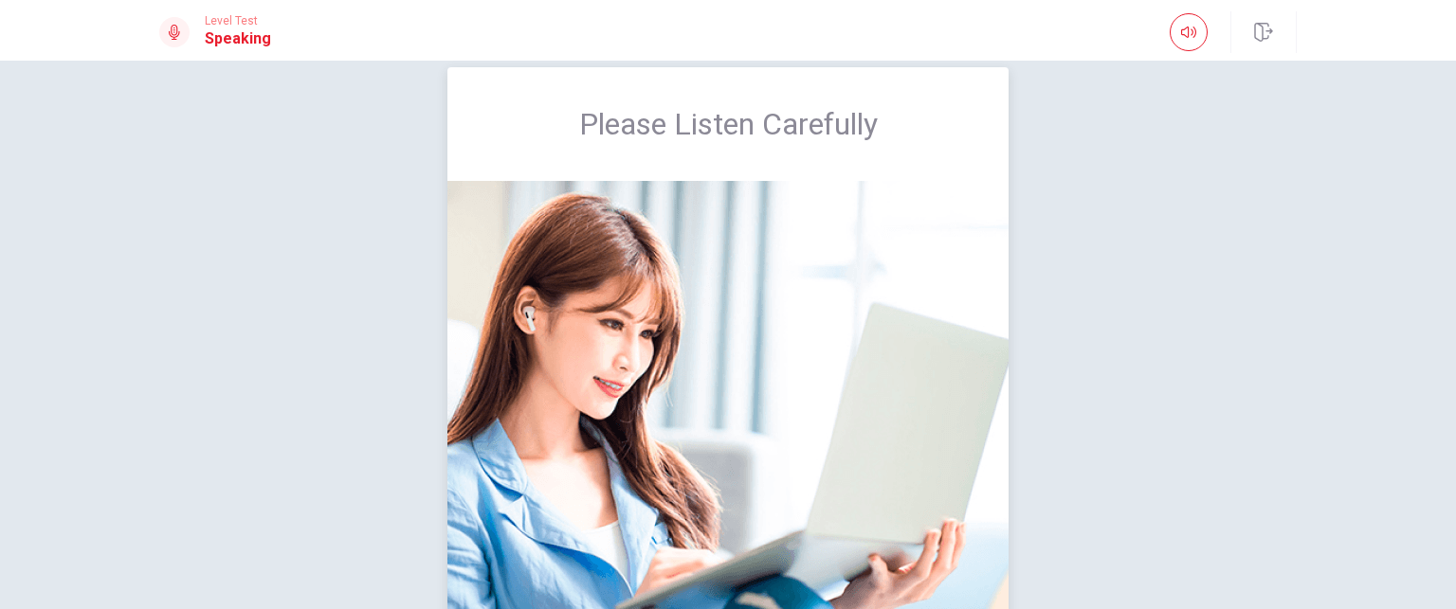
click at [774, 276] on img at bounding box center [727, 422] width 561 height 482
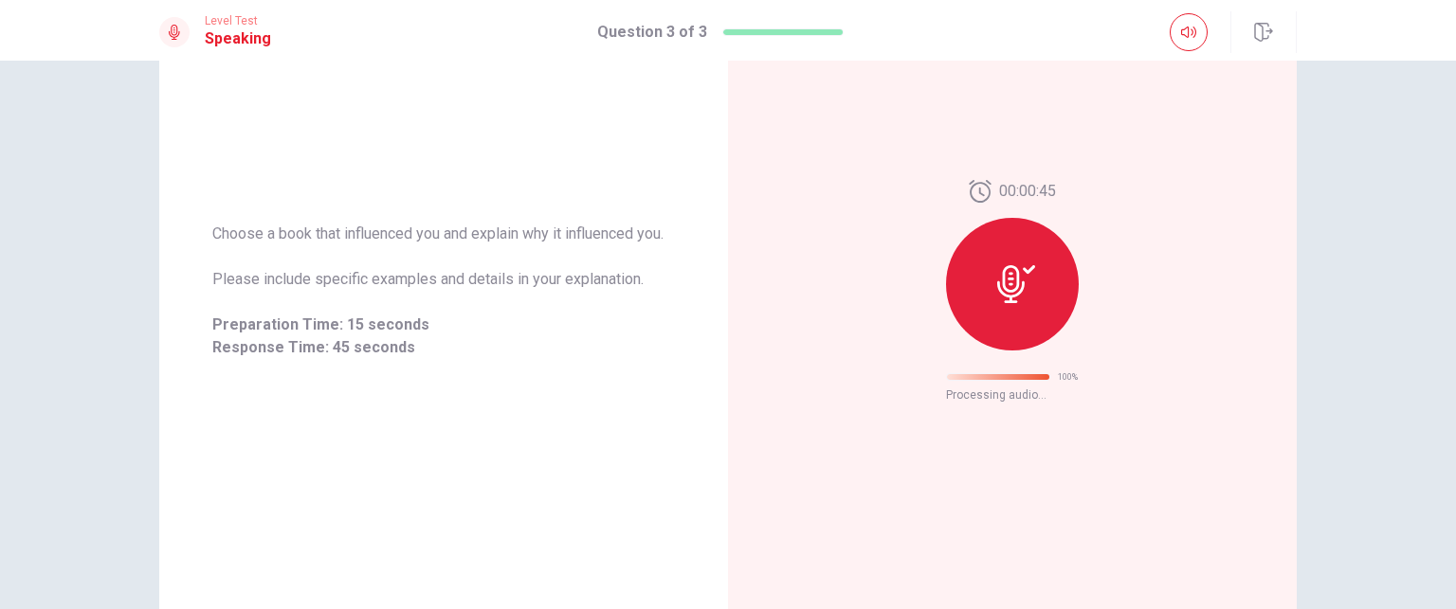
scroll to position [80, 0]
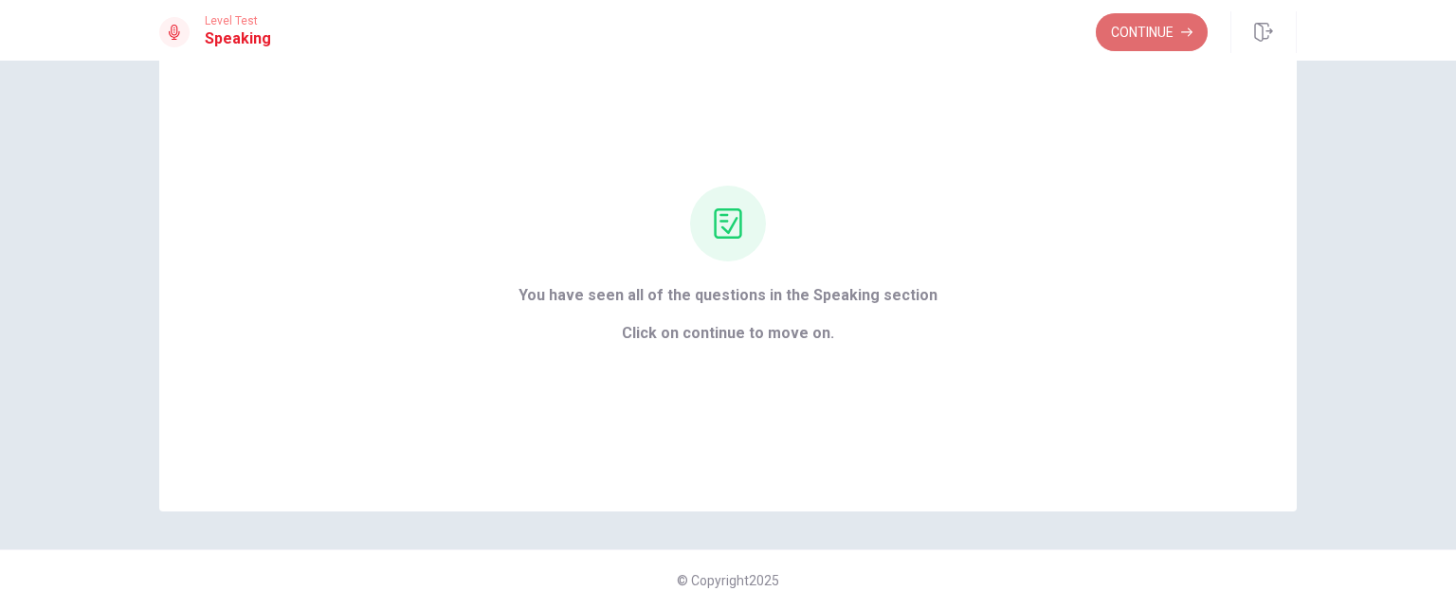
click at [1142, 38] on button "Continue" at bounding box center [1152, 32] width 112 height 38
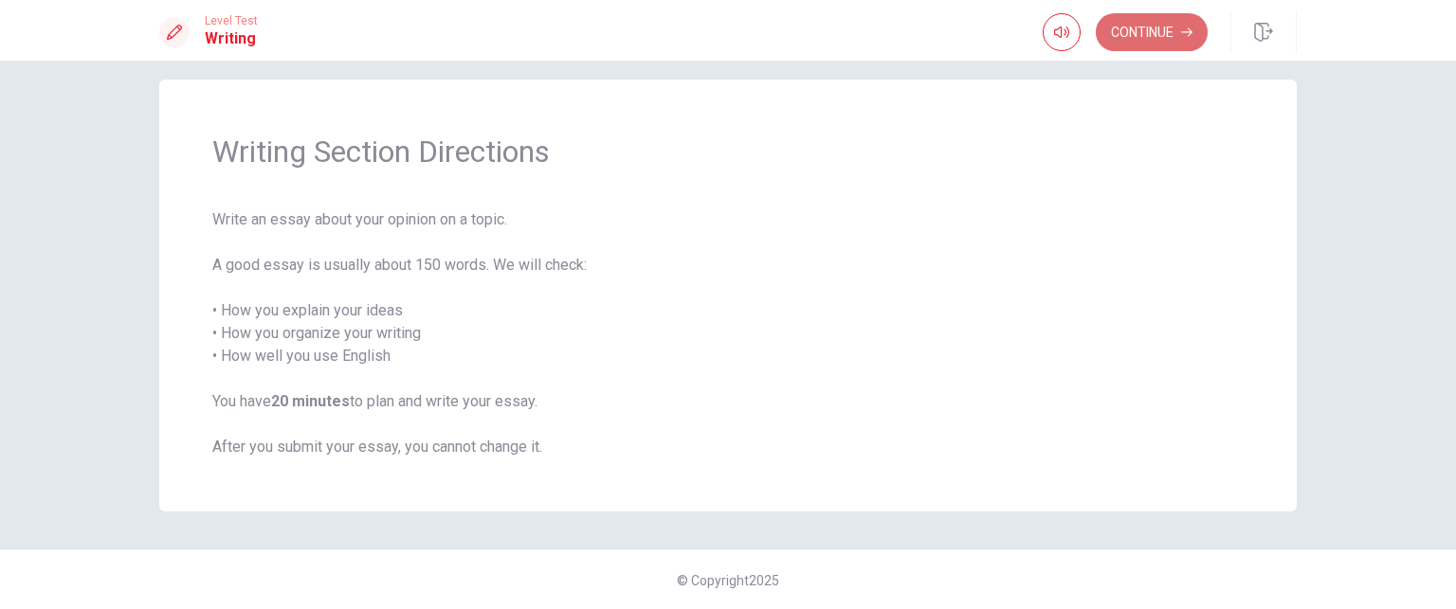
click at [1137, 19] on button "Continue" at bounding box center [1152, 32] width 112 height 38
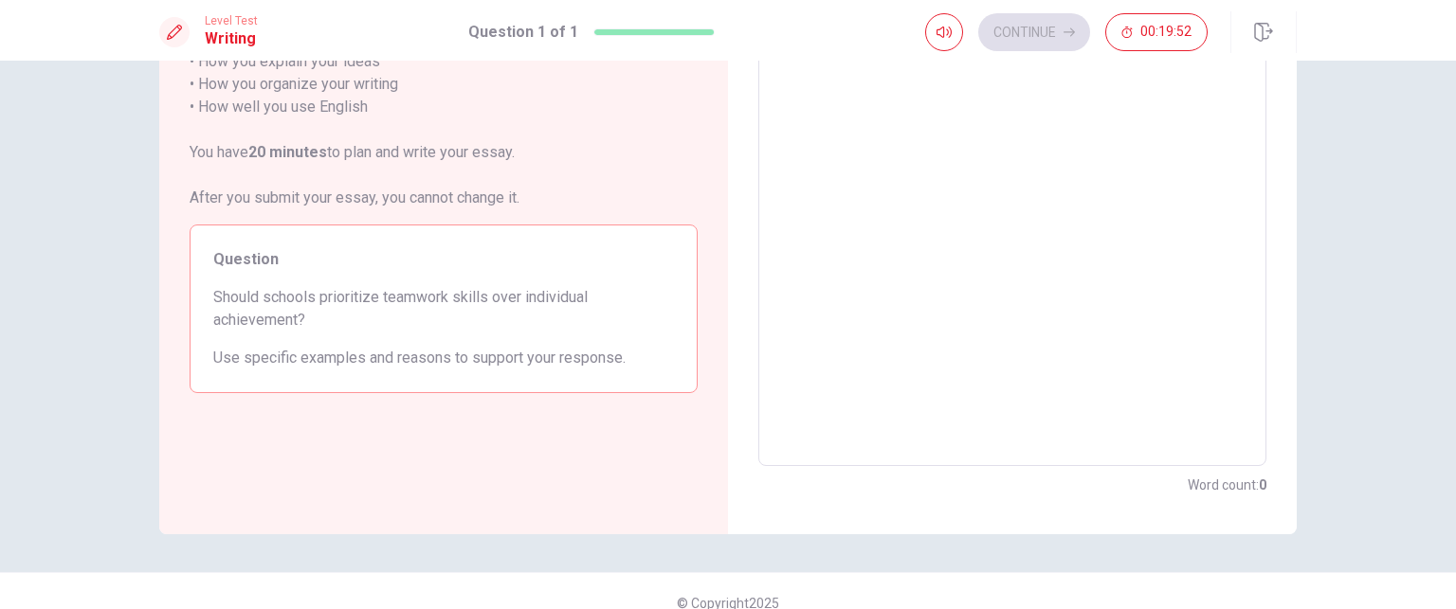
scroll to position [224, 0]
click at [824, 117] on textarea at bounding box center [1013, 203] width 482 height 493
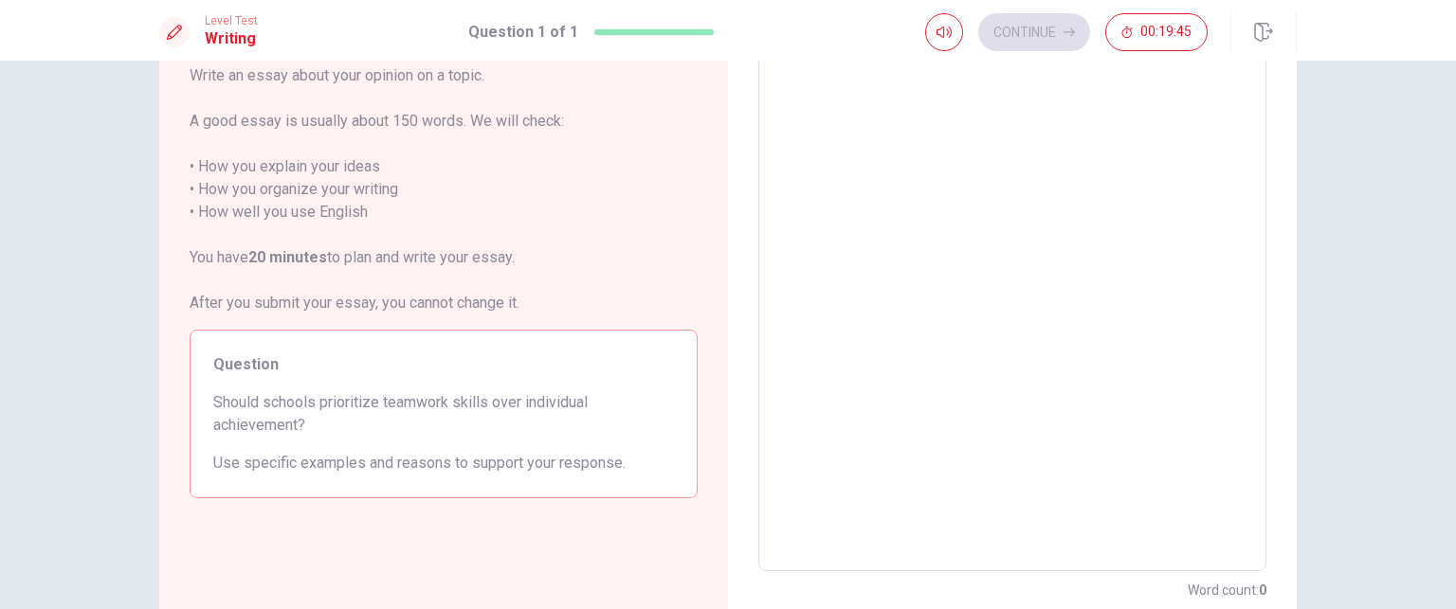
scroll to position [0, 0]
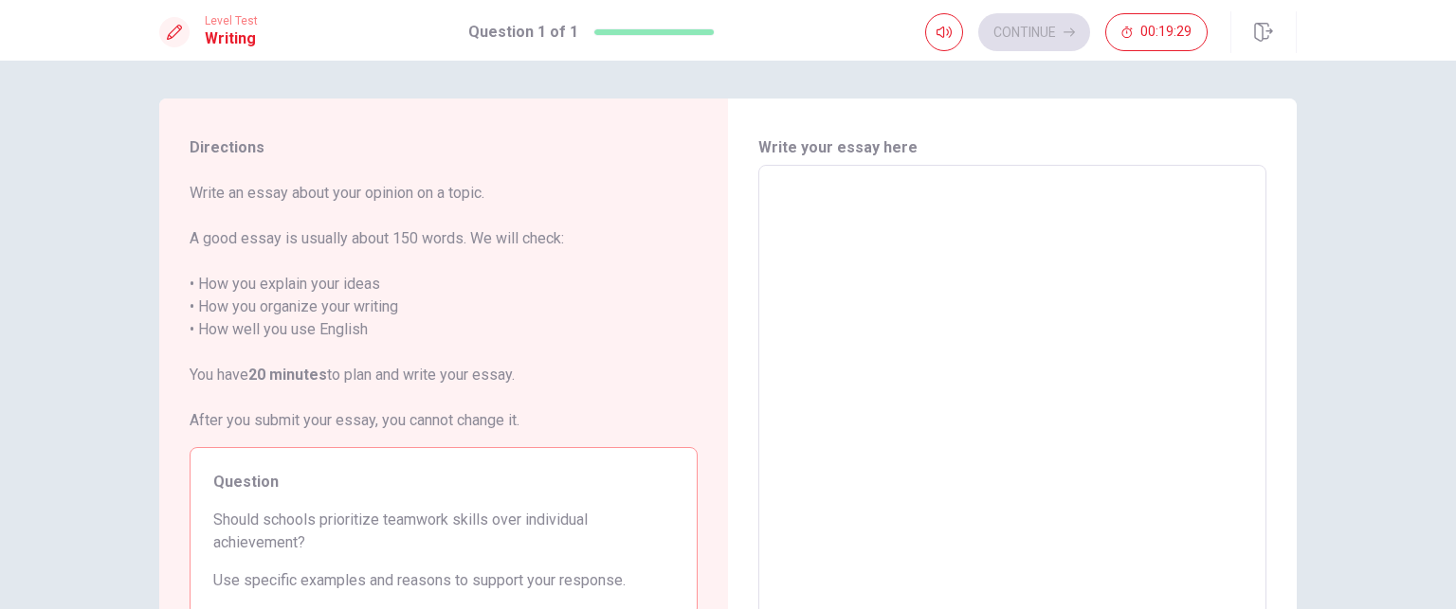
type textarea "t"
type textarea "x"
type textarea "te"
type textarea "x"
type textarea "t"
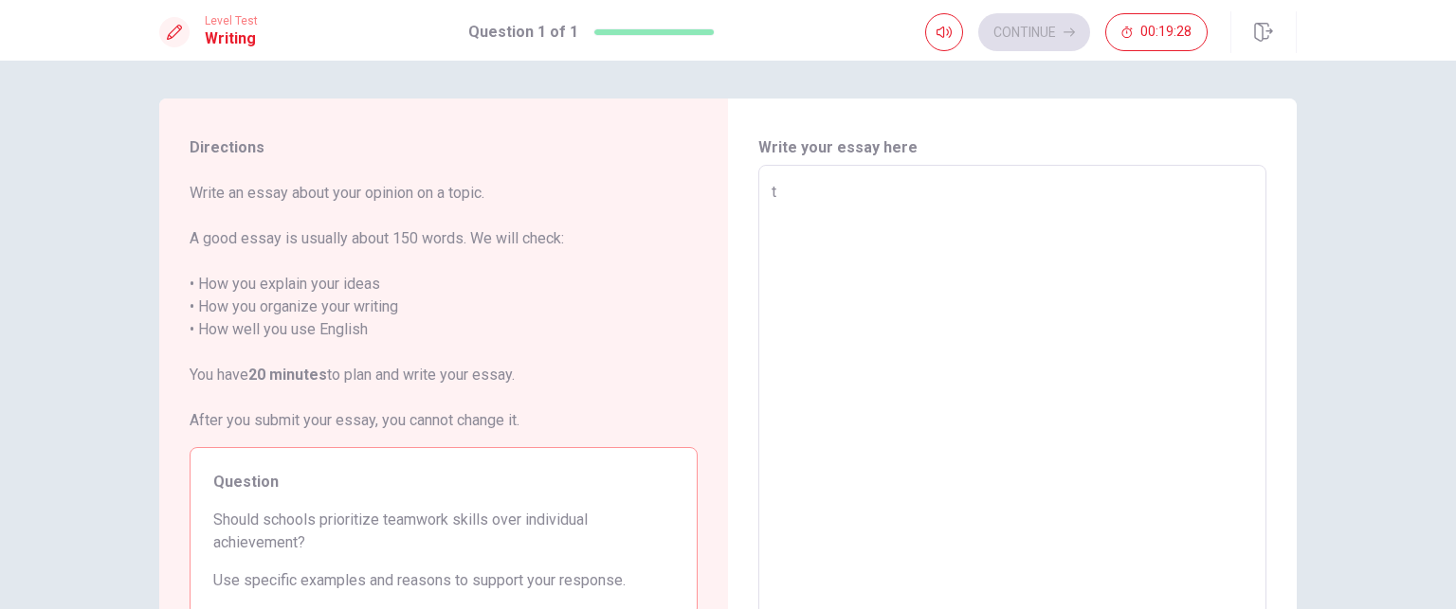
type textarea "x"
type textarea "T"
type textarea "x"
type textarea "Te"
type textarea "x"
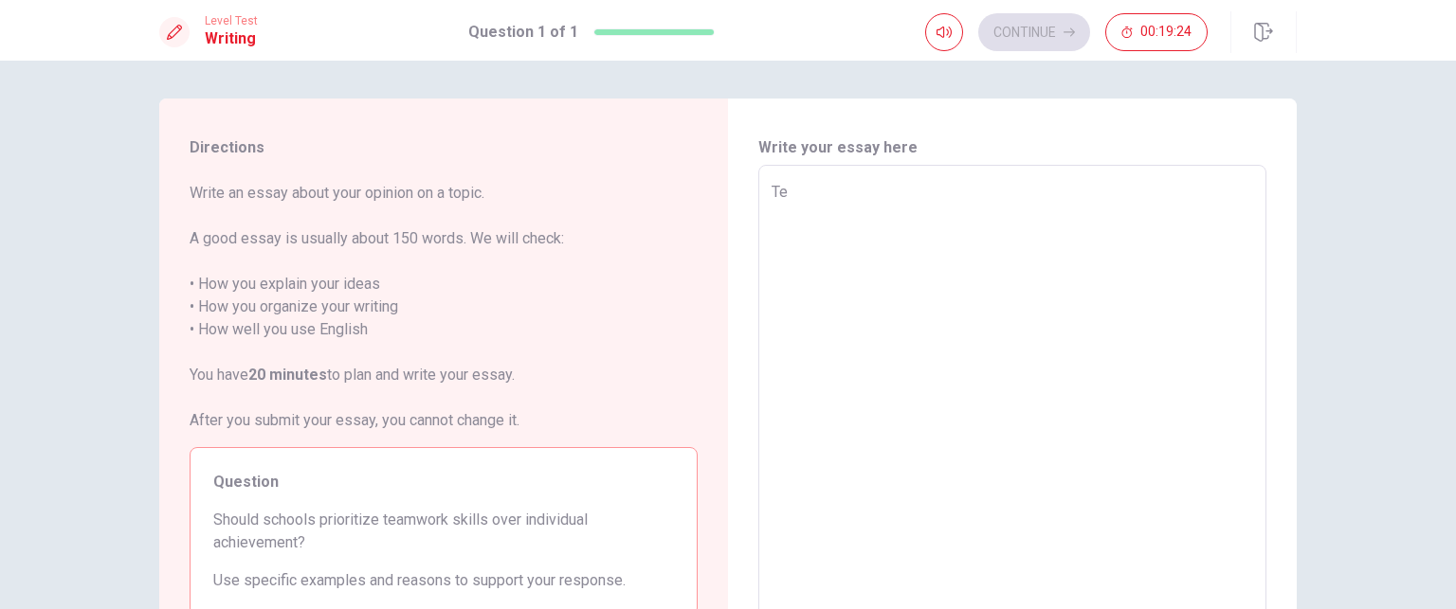
type textarea "Tea"
type textarea "x"
type textarea "Team"
type textarea "x"
type textarea "Teamw"
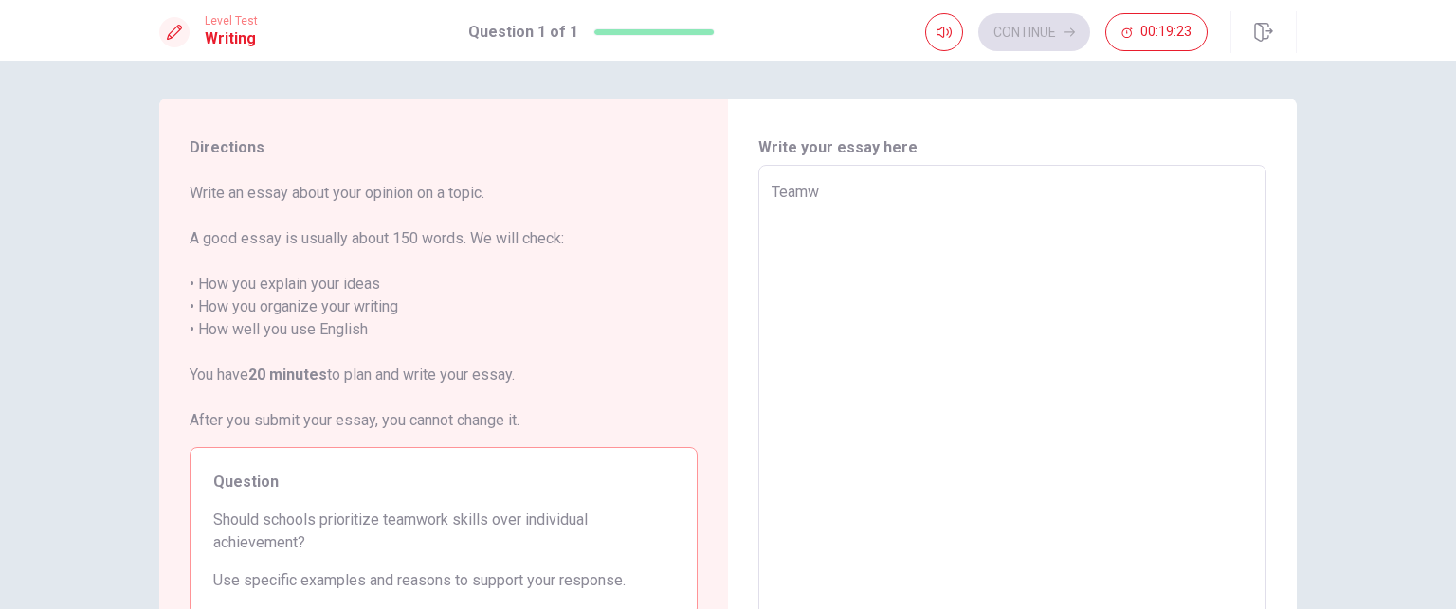
type textarea "x"
type textarea "Teamwo"
type textarea "x"
type textarea "Teamwor"
type textarea "x"
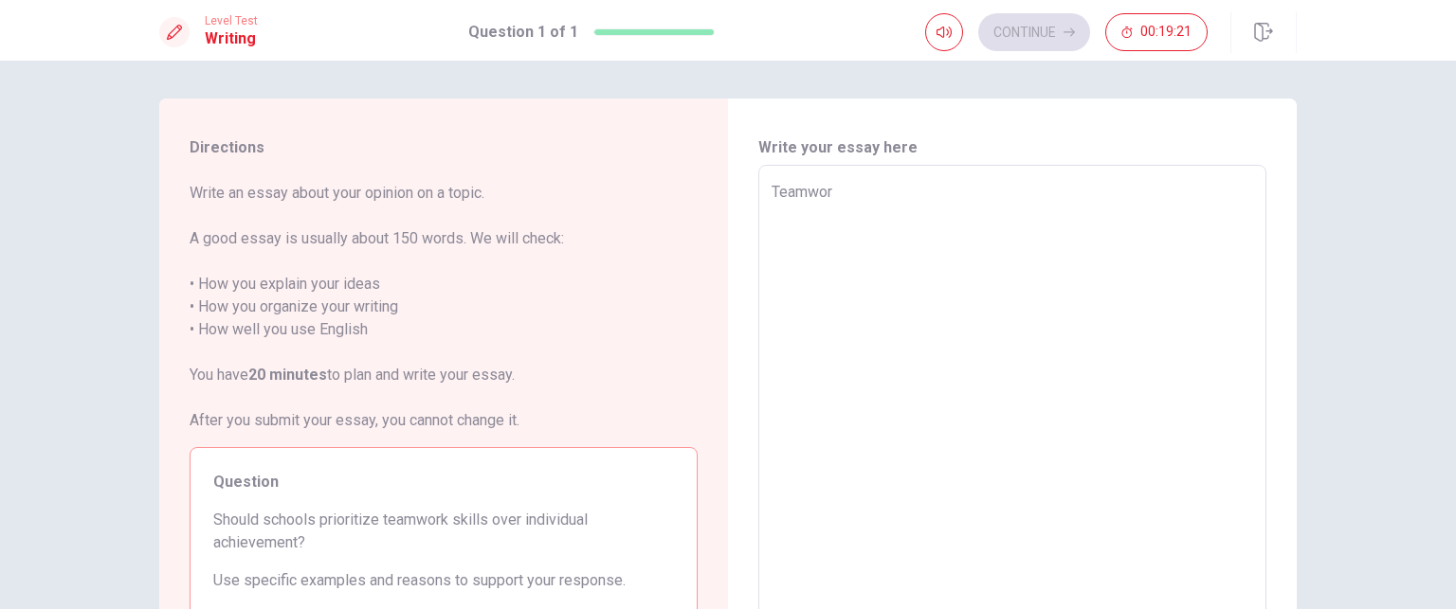
type textarea "Teamwork"
type textarea "x"
type textarea "Teamwork"
type textarea "x"
type textarea "Teamwork s"
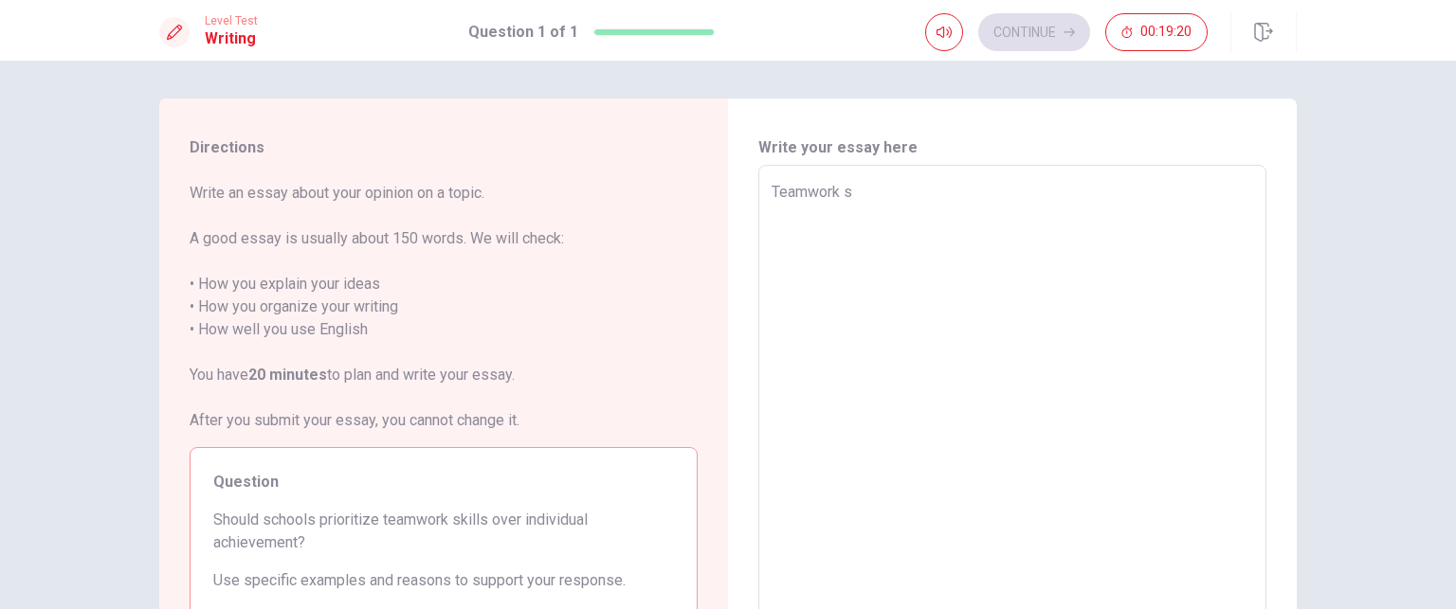
type textarea "x"
type textarea "Teamwork sk"
type textarea "x"
type textarea "Teamwork ski"
type textarea "x"
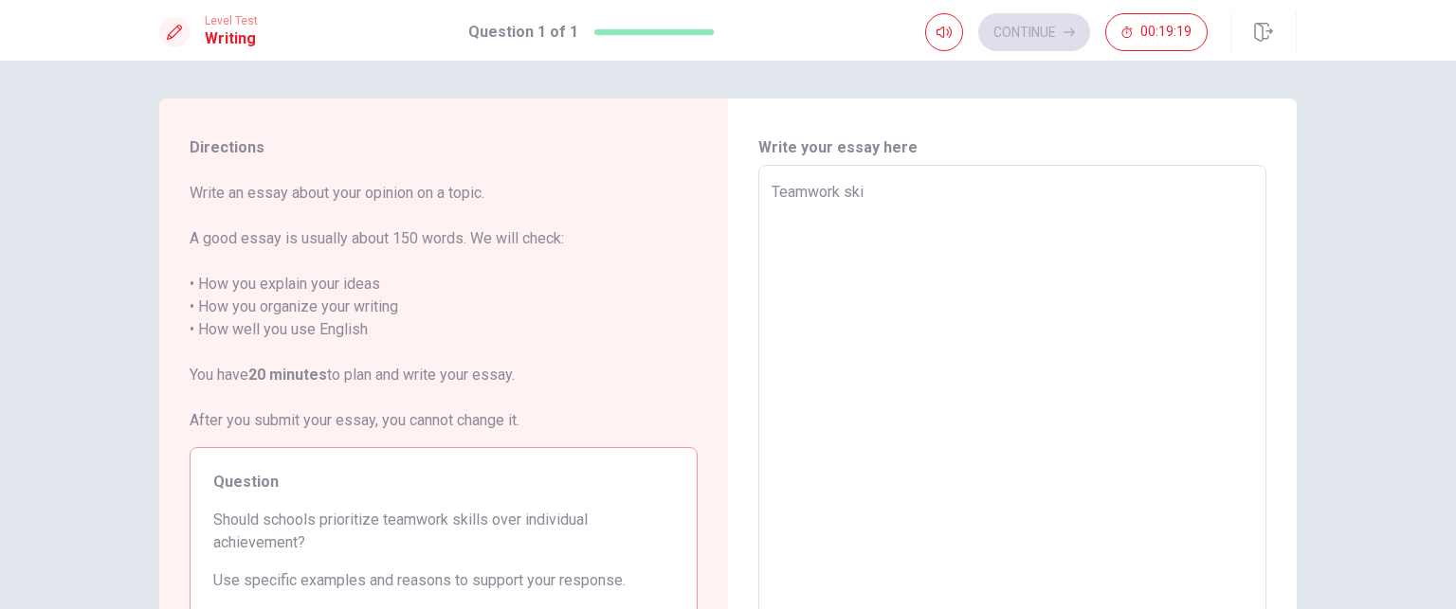
type textarea "Teamwork skil"
type textarea "x"
type textarea "Teamwork skill"
type textarea "x"
type textarea "Teamwork skills"
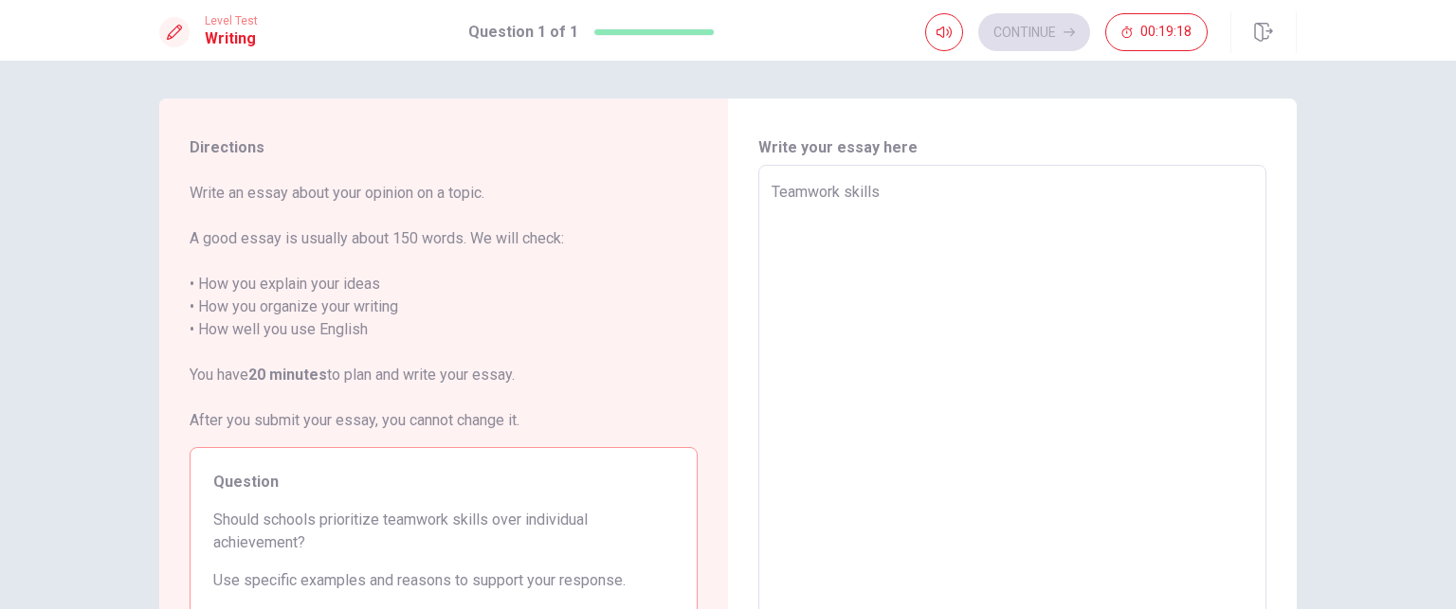
type textarea "x"
type textarea "Teamwork skills"
type textarea "x"
type textarea "Teamwork skills o"
type textarea "x"
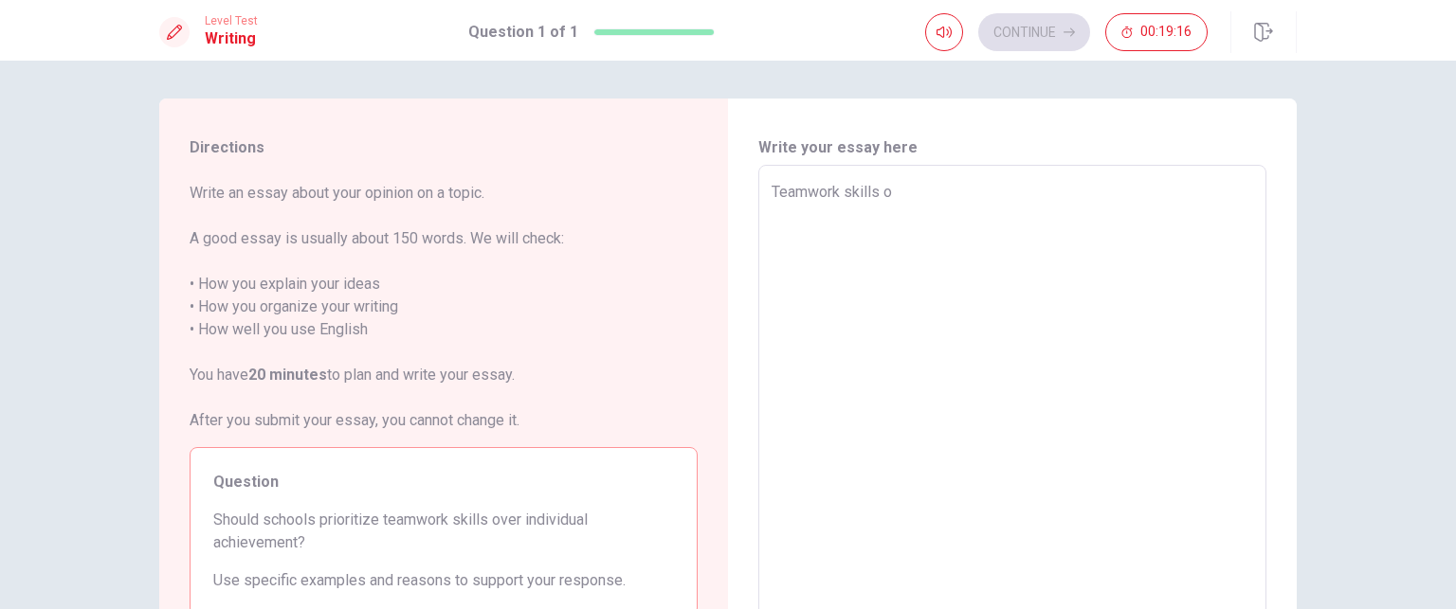
type textarea "Teamwork skills ob"
type textarea "x"
type textarea "Teamwork skills obe"
type textarea "x"
type textarea "Teamwork skills [PERSON_NAME]"
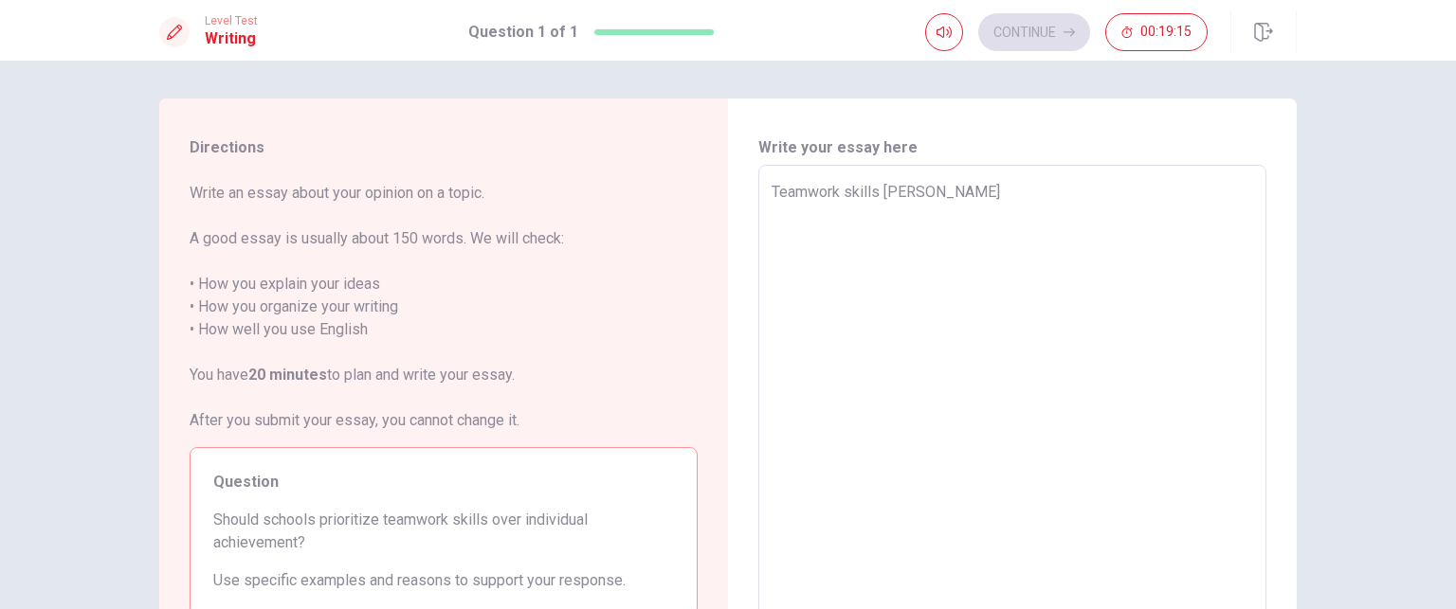
type textarea "x"
type textarea "Teamwork skills [PERSON_NAME]"
type textarea "x"
type textarea "Teamwork skills [PERSON_NAME]"
type textarea "x"
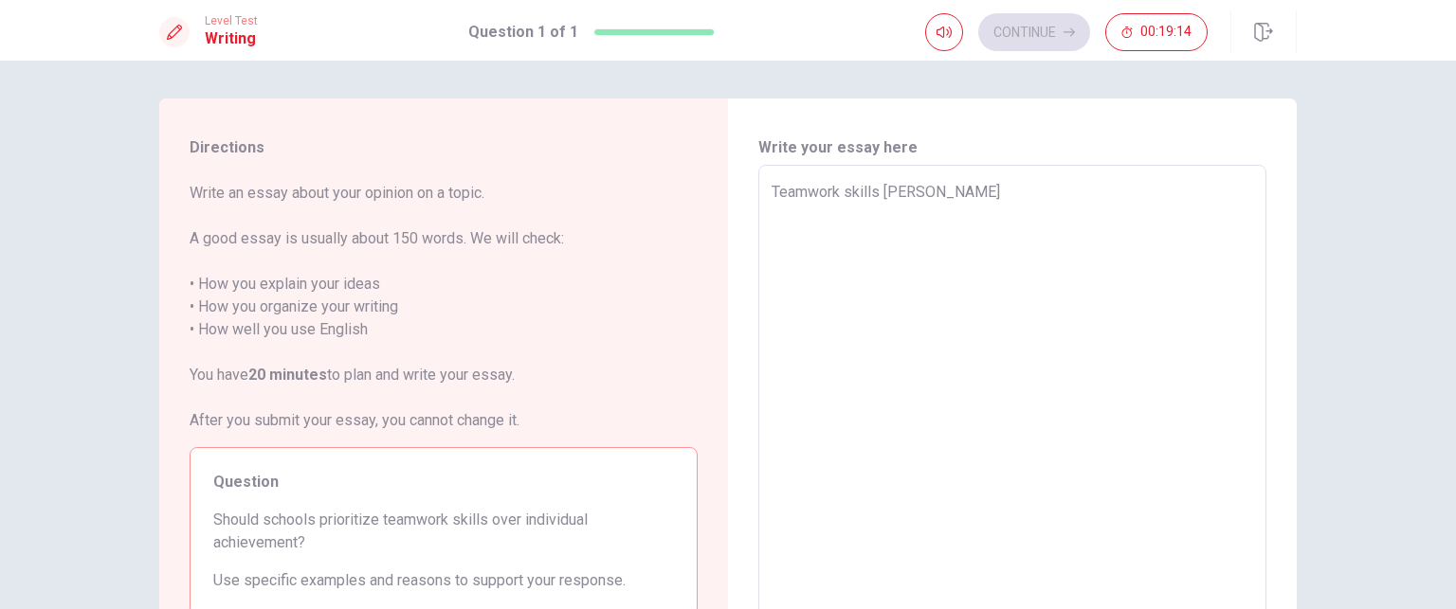
type textarea "Teamwork skills obe"
type textarea "x"
type textarea "Teamwork skills ob"
type textarea "x"
type textarea "Teamwork skills o"
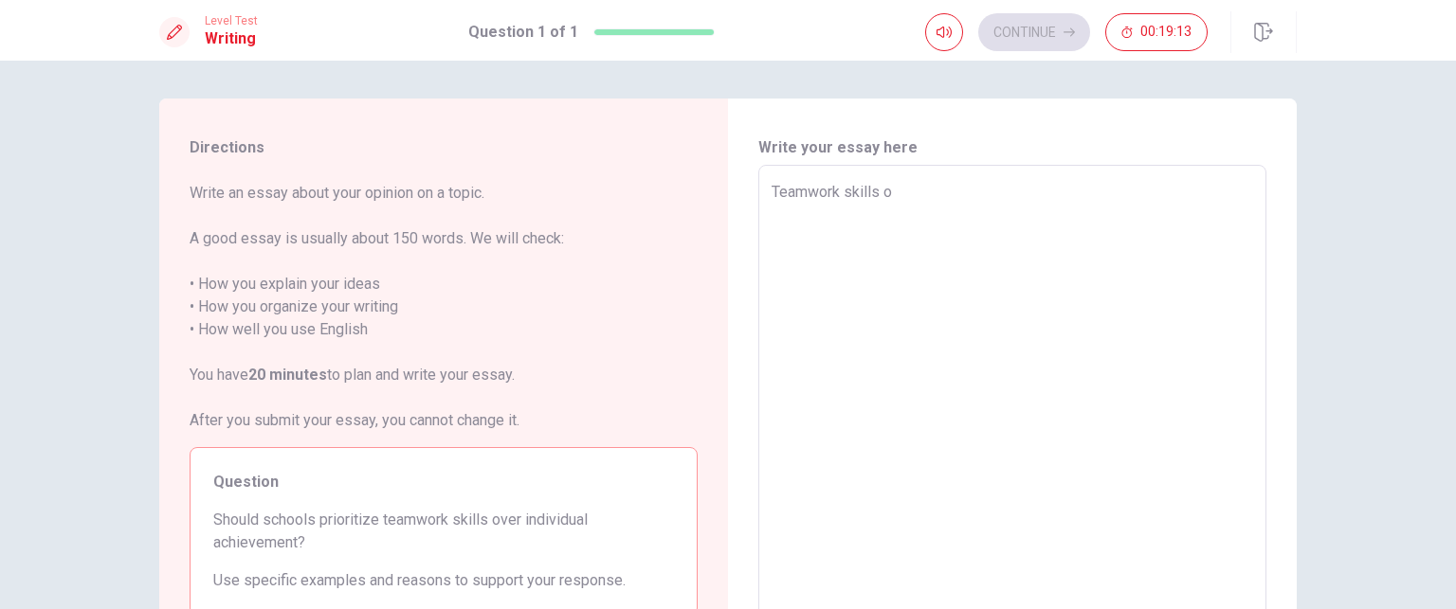
type textarea "x"
type textarea "Teamwork skills ov"
type textarea "x"
type textarea "Teamwork skills ove"
type textarea "x"
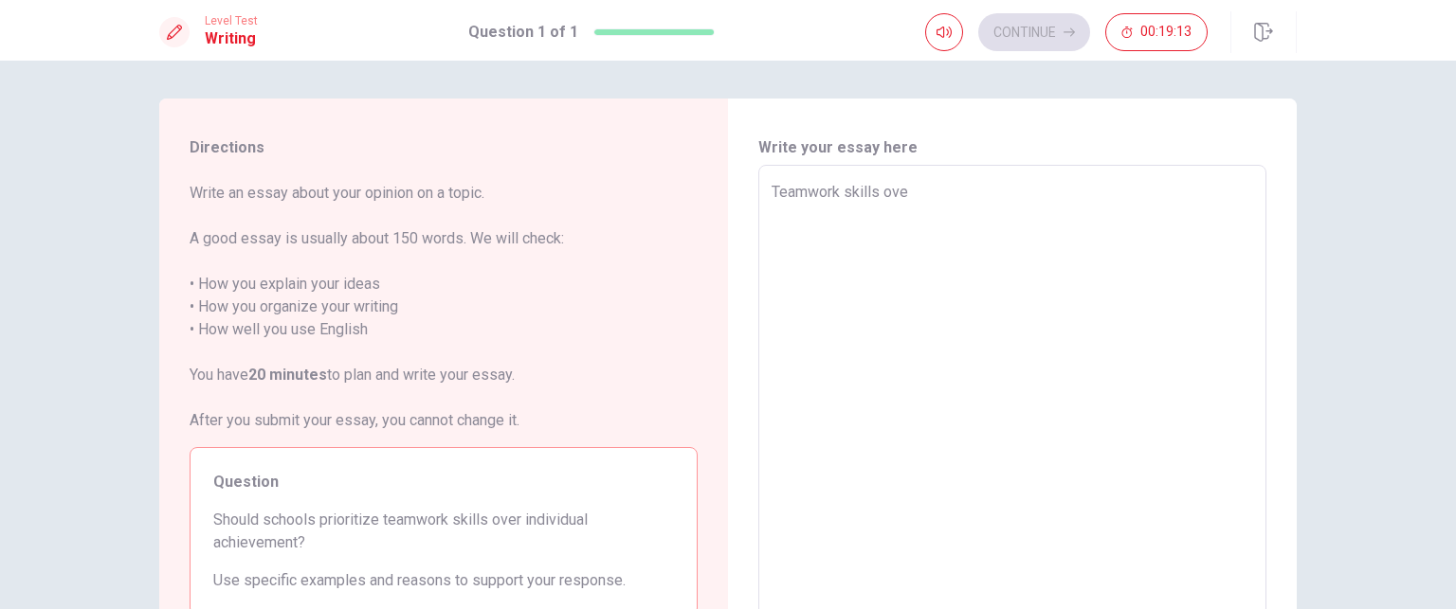
type textarea "Teamwork skills over"
type textarea "x"
type textarea "Teamwork skills over"
type textarea "x"
type textarea "Teamwork skills over i"
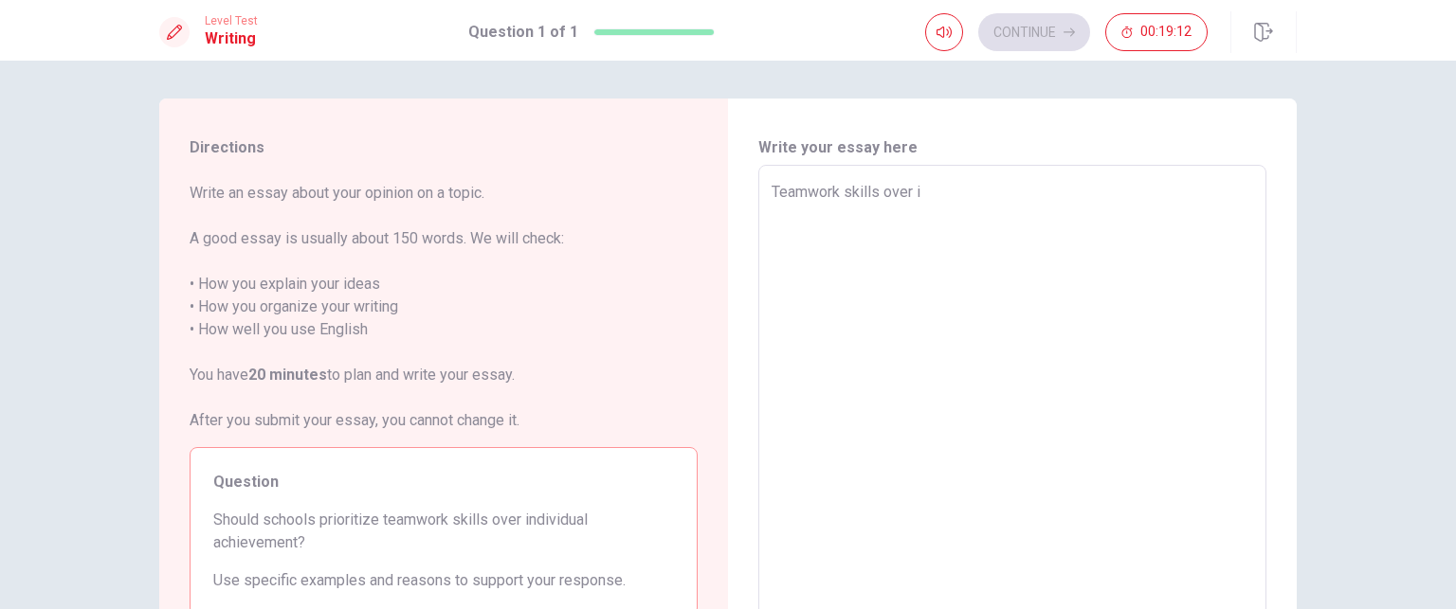
type textarea "x"
type textarea "Teamwork skills over in"
type textarea "x"
type textarea "Teamwork skills over ind"
type textarea "x"
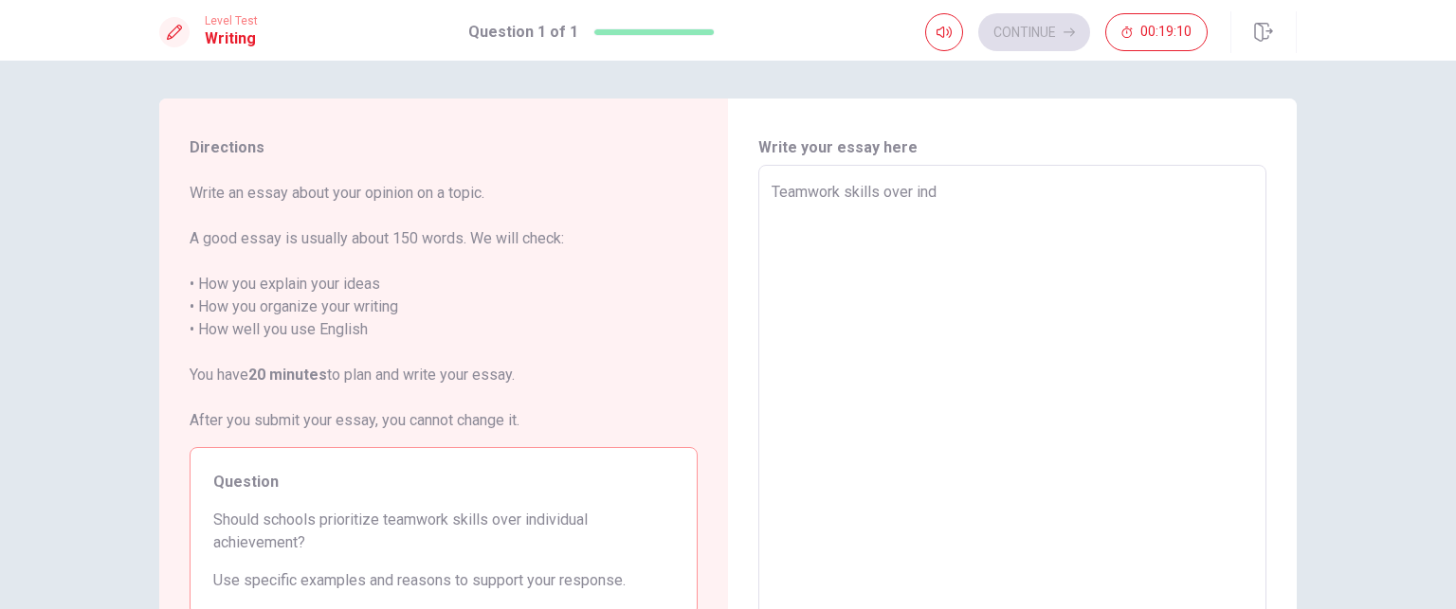
type textarea "Teamwork skills over indi"
type textarea "x"
type textarea "Teamwork skills over indiv"
type textarea "x"
type textarea "Teamwork skills over indivi"
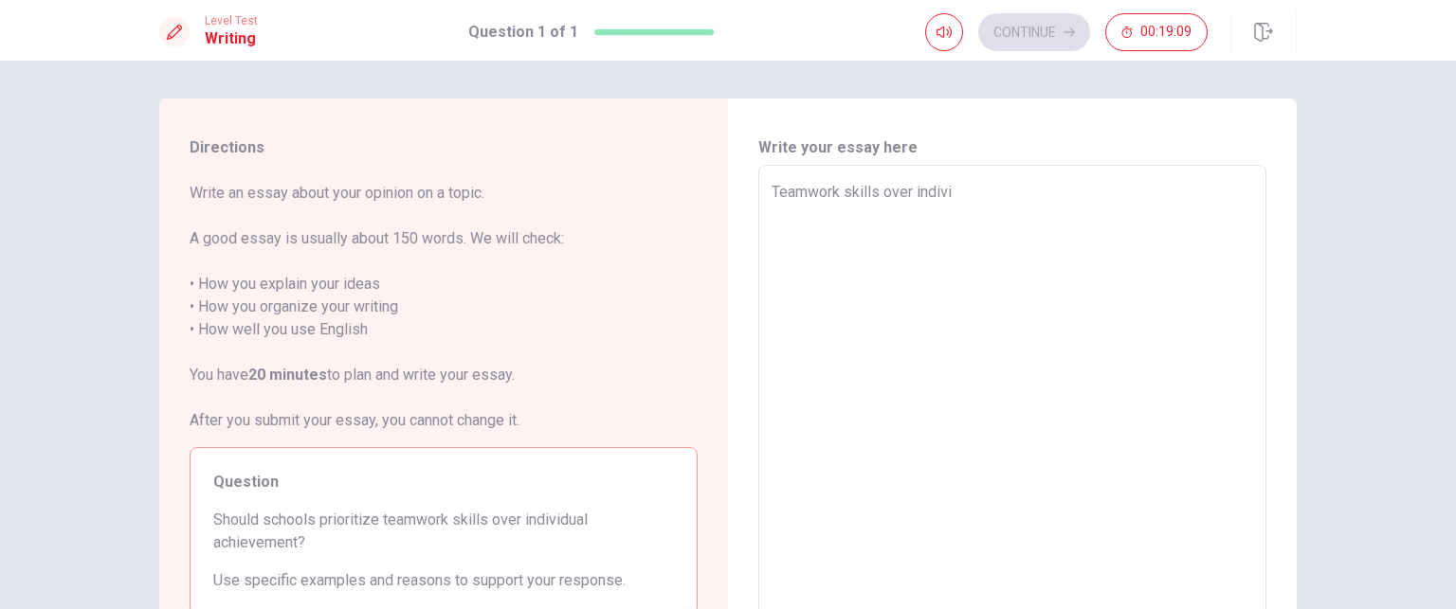
type textarea "x"
type textarea "Teamwork skills over individ"
type textarea "x"
type textarea "Teamwork skills over individu"
type textarea "x"
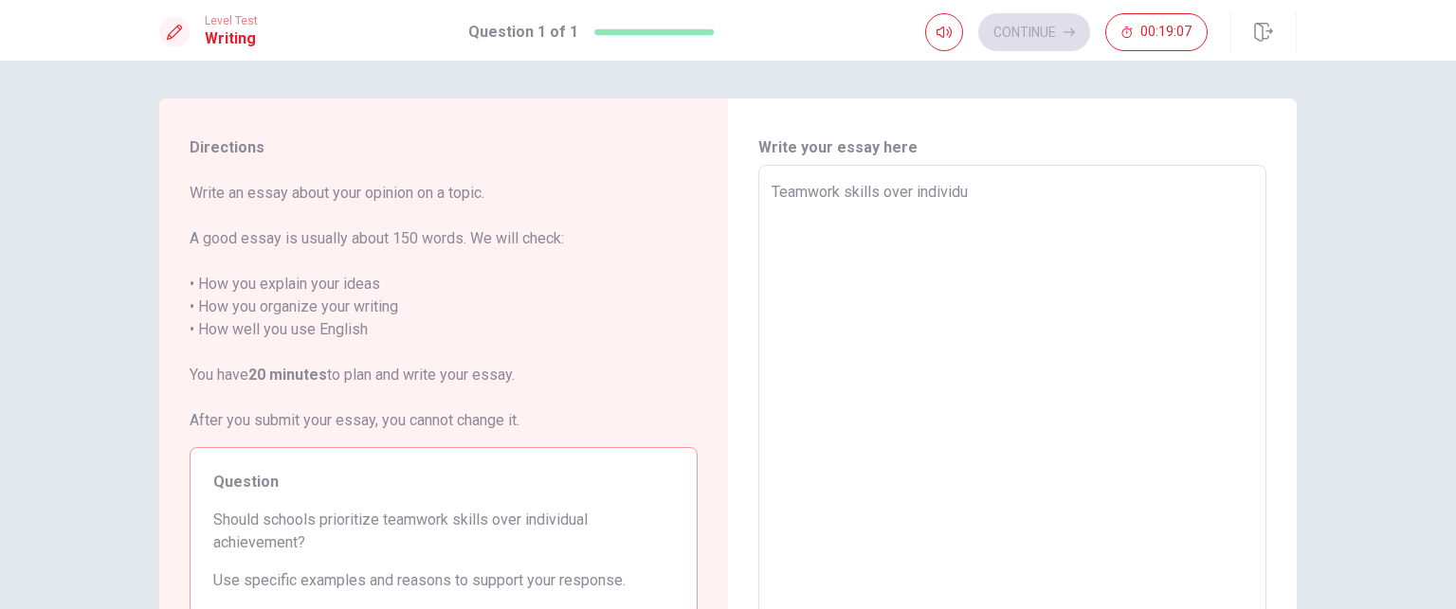
type textarea "Teamwork skills over individua"
type textarea "x"
type textarea "Teamwork skills over individual"
type textarea "x"
type textarea "Teamwork skills over individual"
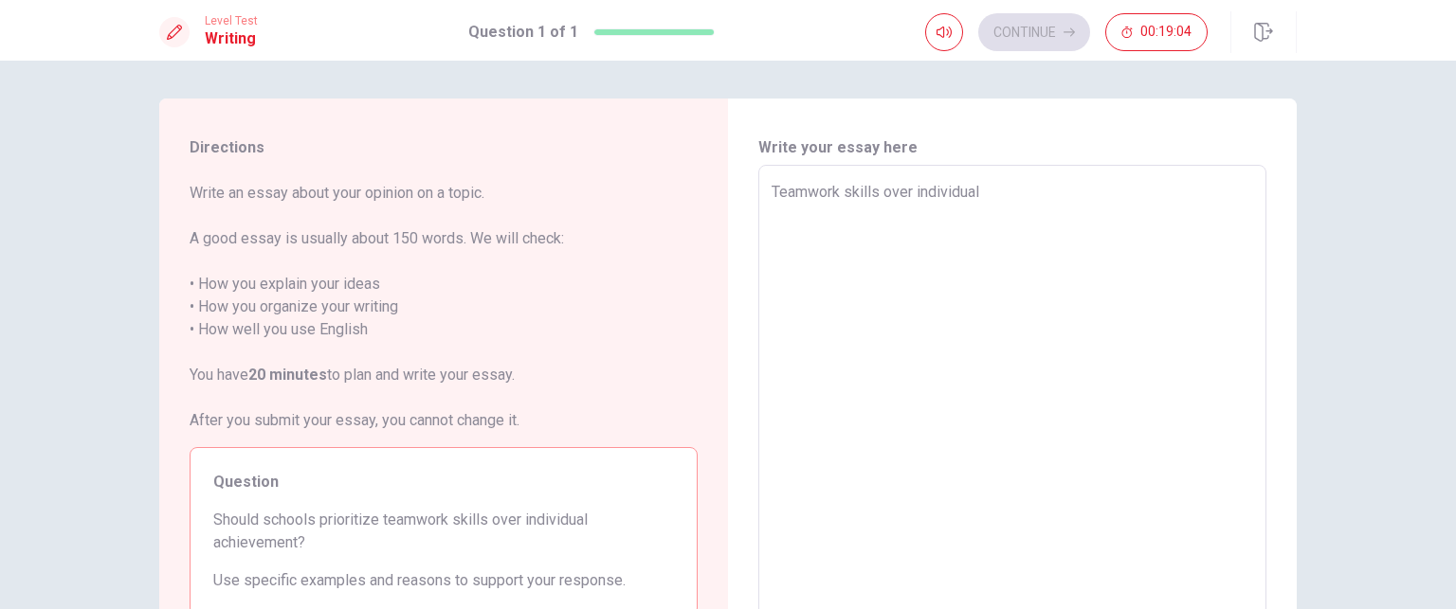
type textarea "x"
type textarea "Teamwork skills over individual a"
type textarea "x"
type textarea "Teamwork skills over individual ac"
type textarea "x"
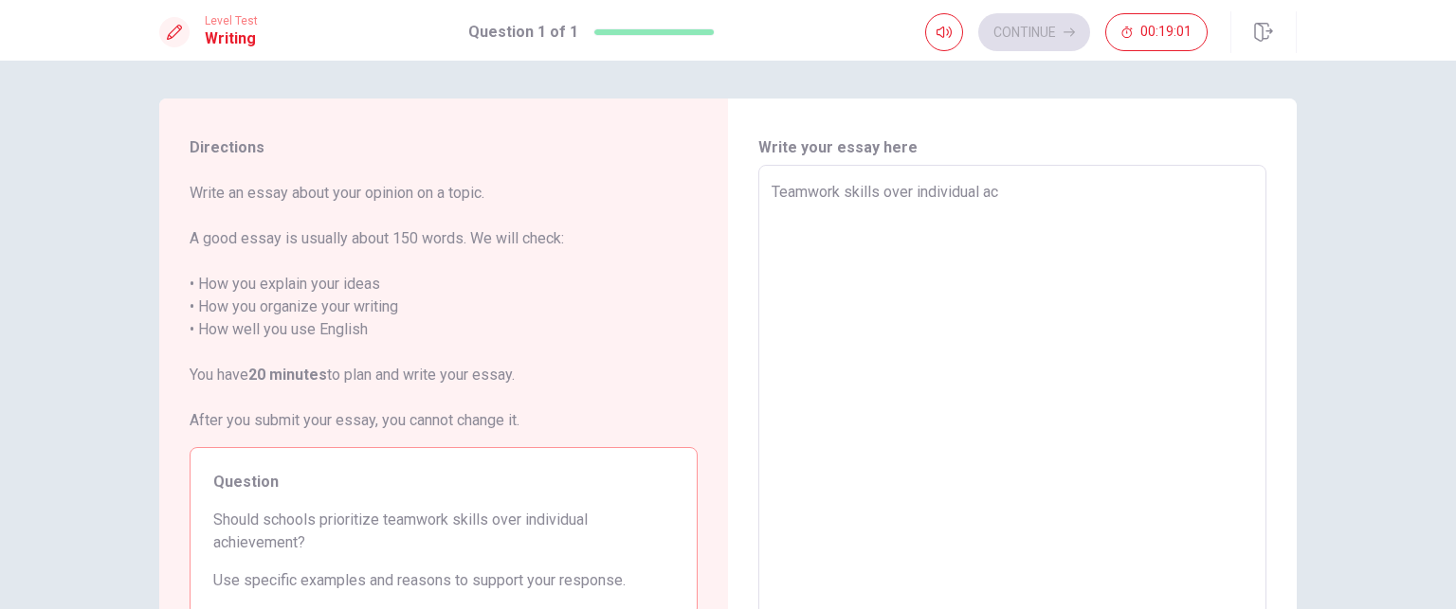
type textarea "Teamwork skills over individual ach"
type textarea "x"
type textarea "Teamwork skills over individual achi"
type textarea "x"
type textarea "Teamwork skills over individual achie"
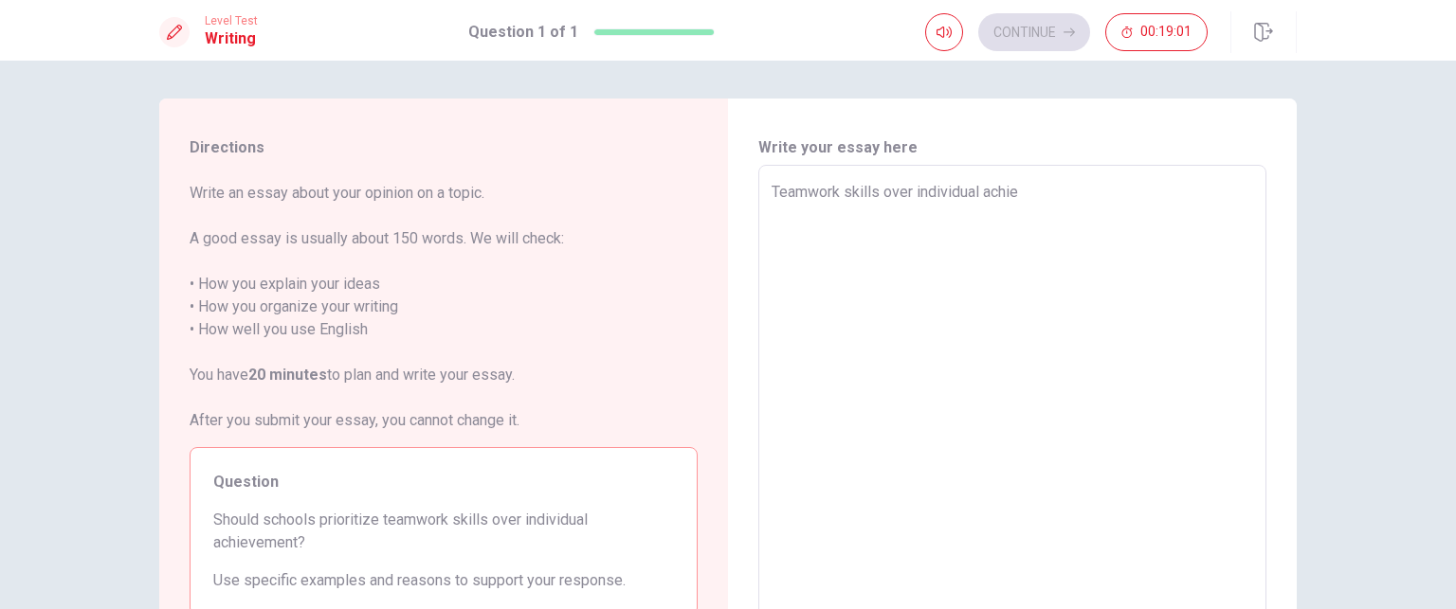
type textarea "x"
type textarea "Teamwork skills over individual achiev"
type textarea "x"
type textarea "Teamwork skills over individual achieve"
type textarea "x"
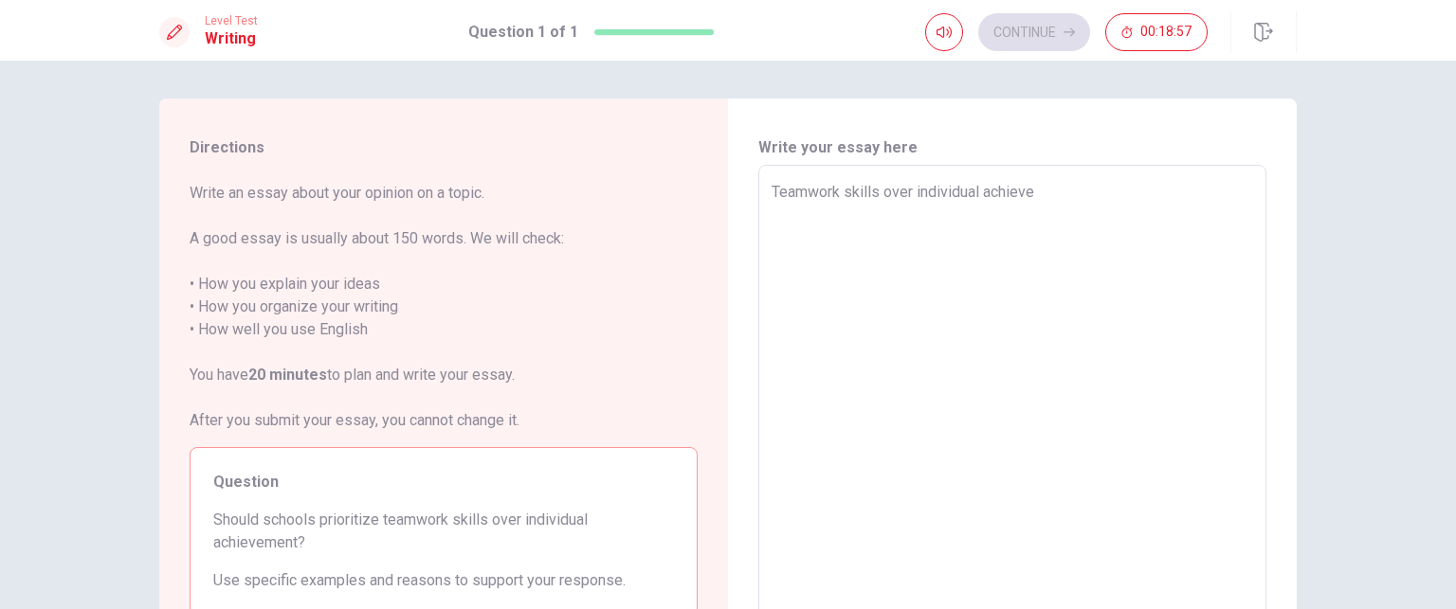
type textarea "Teamwork skills over individual achieven"
type textarea "x"
type textarea "Teamwork skills over individual achieve"
type textarea "x"
type textarea "Teamwork skills over individual achievem"
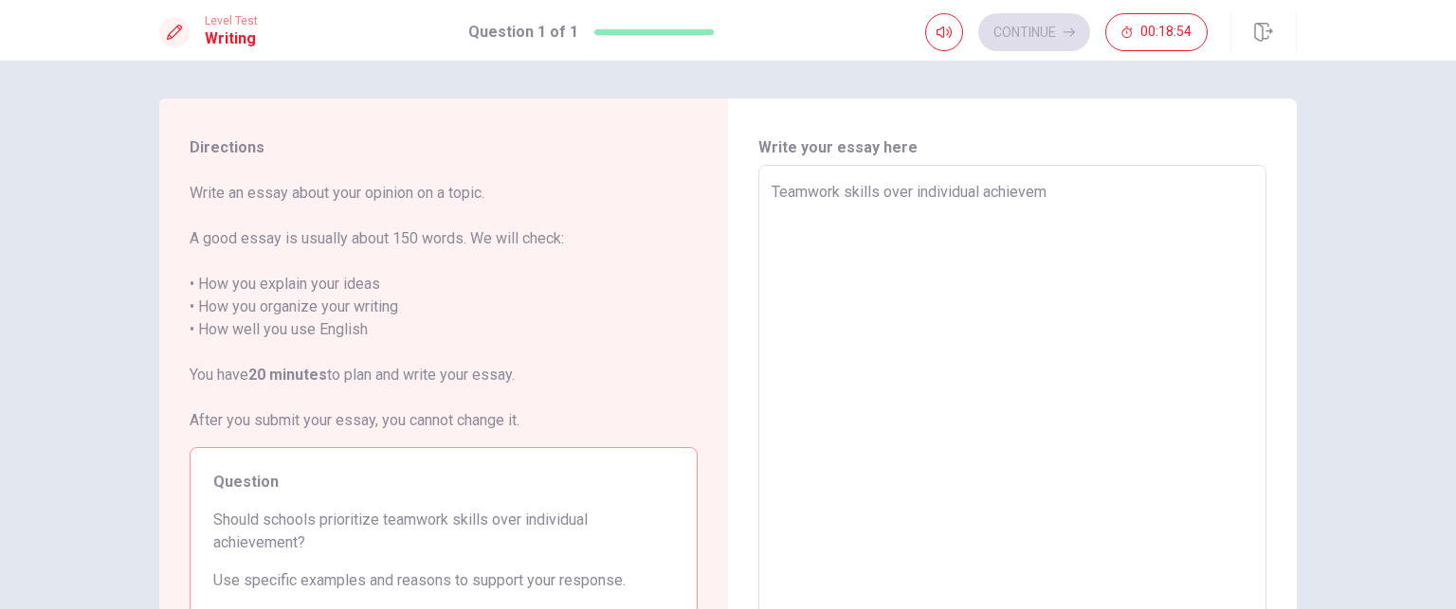
type textarea "x"
type textarea "Teamwork skills over individual achieveme"
type textarea "x"
type textarea "Teamwork skills over individual achievemen"
type textarea "x"
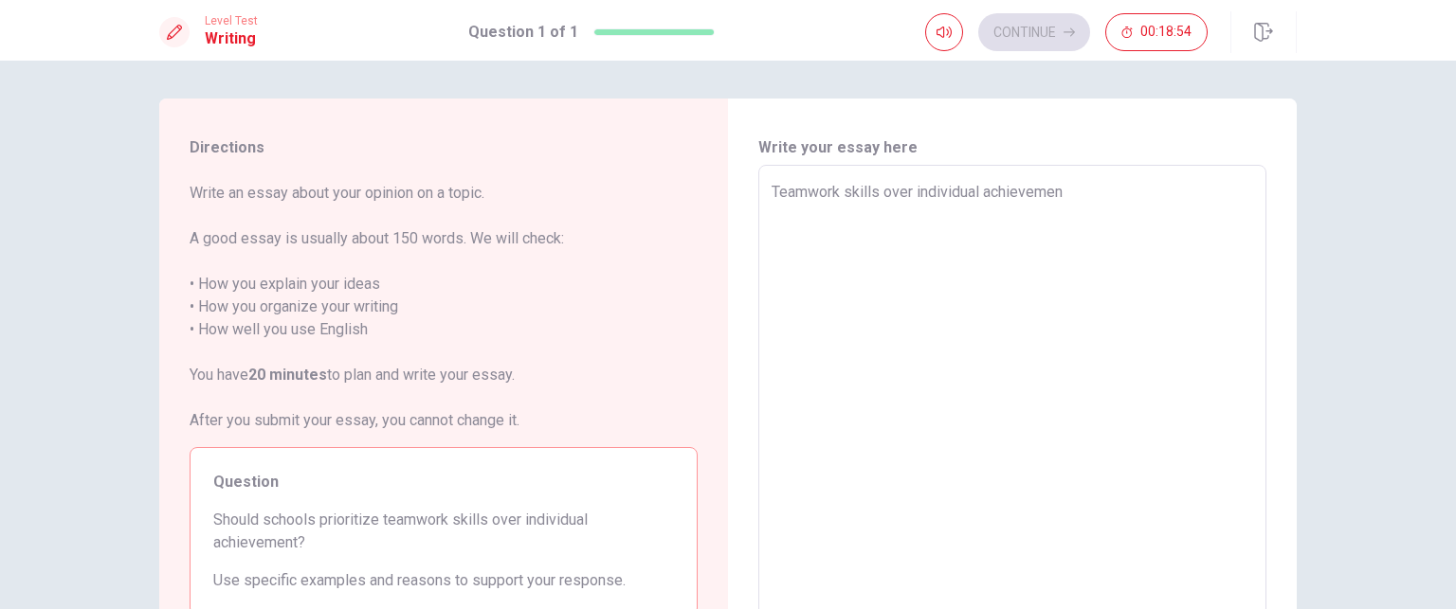
type textarea "Teamwork skills over individual achievement"
type textarea "x"
type textarea "Teamwork skills over individual achievement"
type textarea "x"
type textarea "Teamwork skills over individual achievement i"
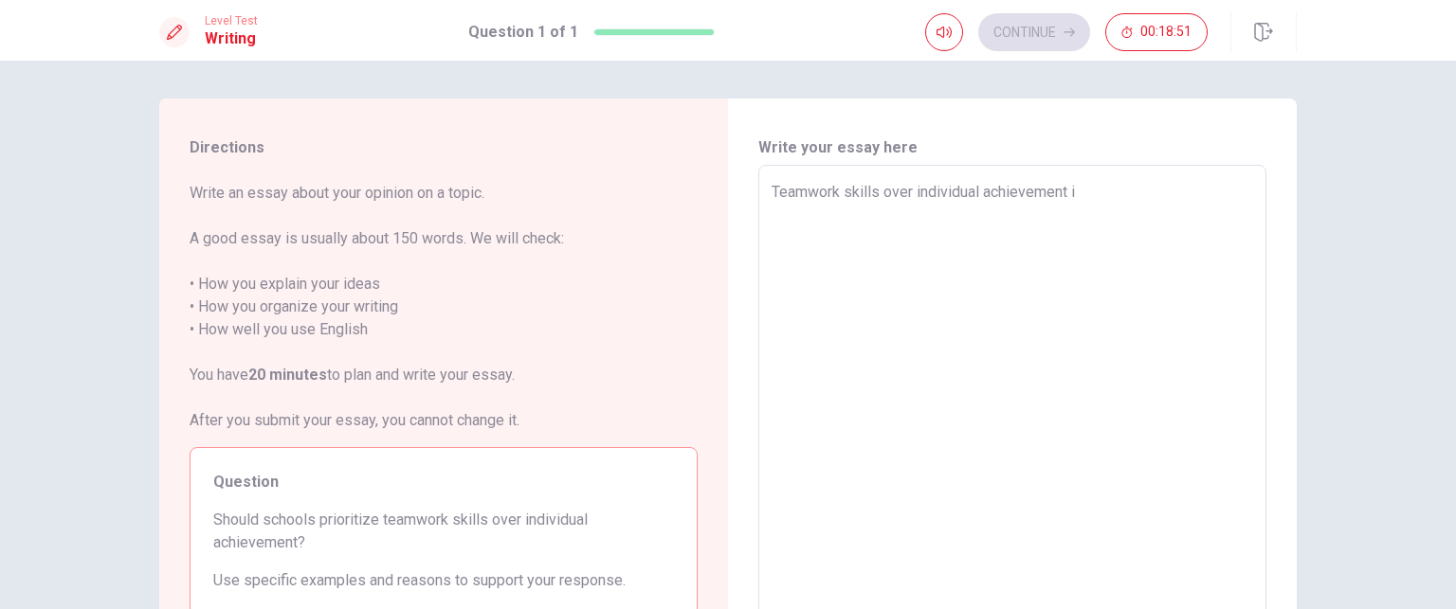
type textarea "x"
type textarea "Teamwork skills over individual achievement is"
type textarea "x"
type textarea "Teamwork skills over individual achievement is"
type textarea "x"
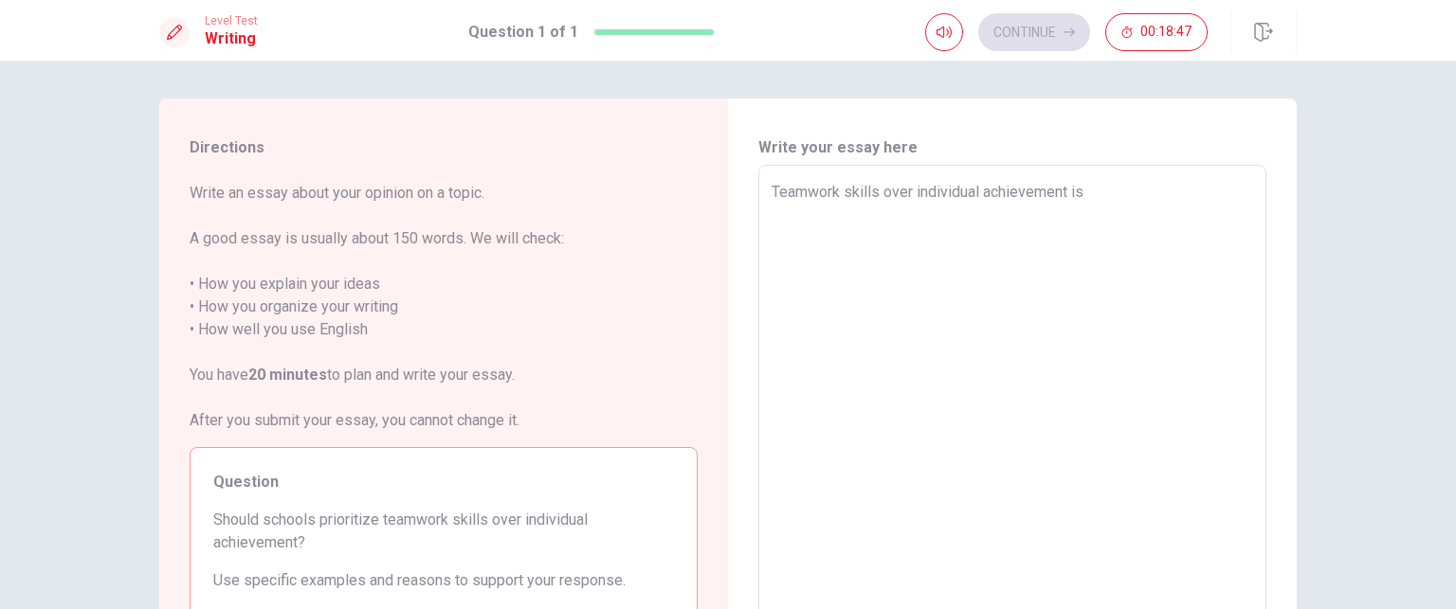
type textarea "Teamwork skills over individual achievement is"
click at [758, 202] on div "Teamwork skills over individual achievement is x ​" at bounding box center [1012, 427] width 508 height 524
click at [772, 189] on textarea "Teamwork skills over individual achievement is" at bounding box center [1013, 427] width 482 height 493
type textarea "x"
type textarea "sTeamwork skills over individual achievement is"
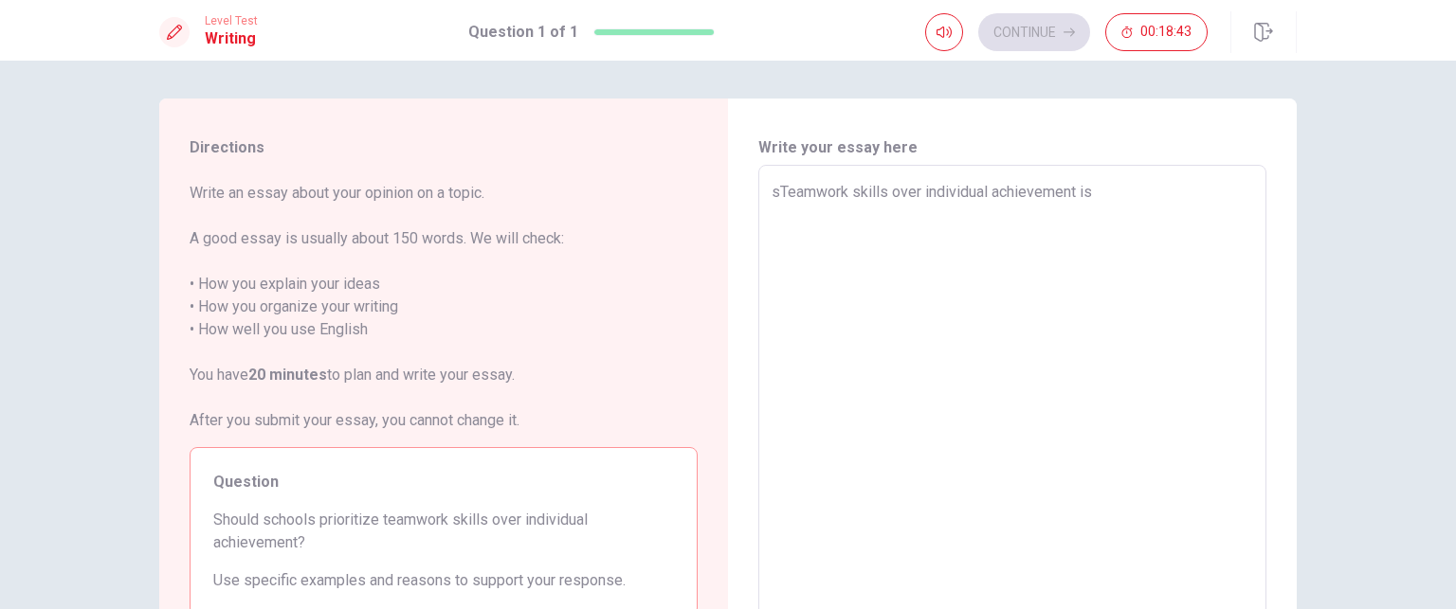
type textarea "x"
type textarea "shTeamwork skills over individual achievement is"
type textarea "x"
type textarea "sTeamwork skills over individual achievement is"
type textarea "x"
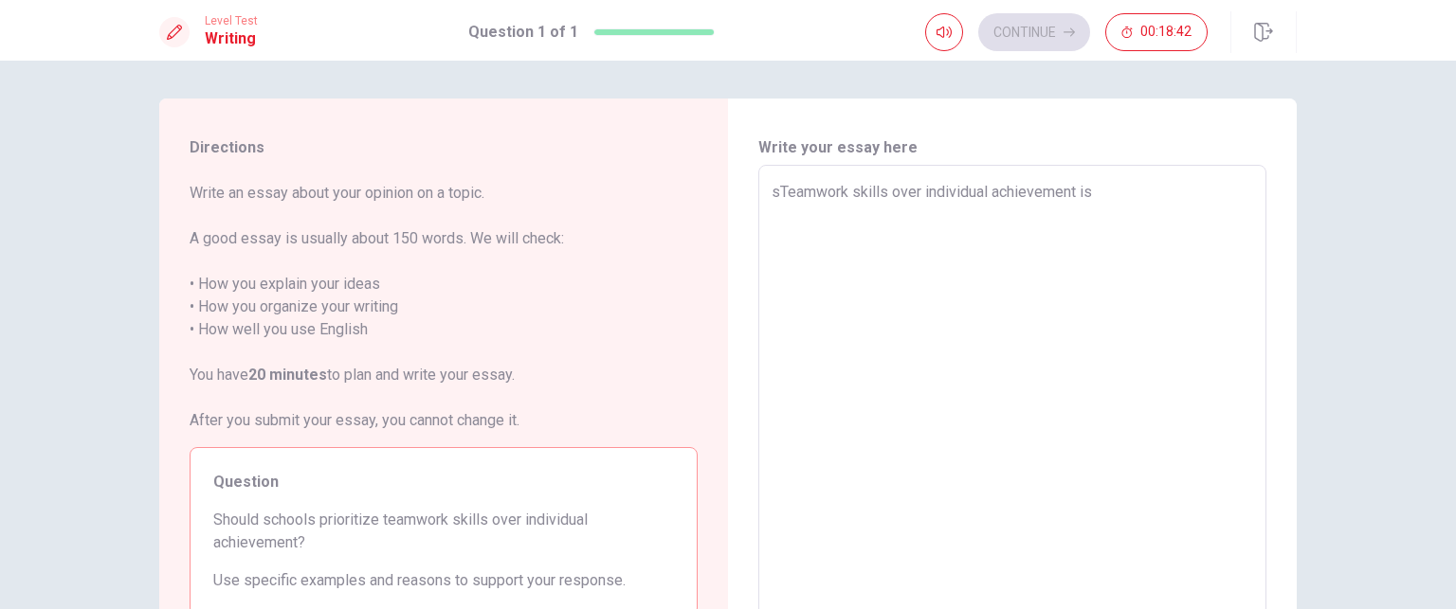
type textarea "Teamwork skills over individual achievement is"
type textarea "x"
type textarea "STeamwork skills over individual achievement is"
type textarea "x"
type textarea "ShTeamwork skills over individual achievement is"
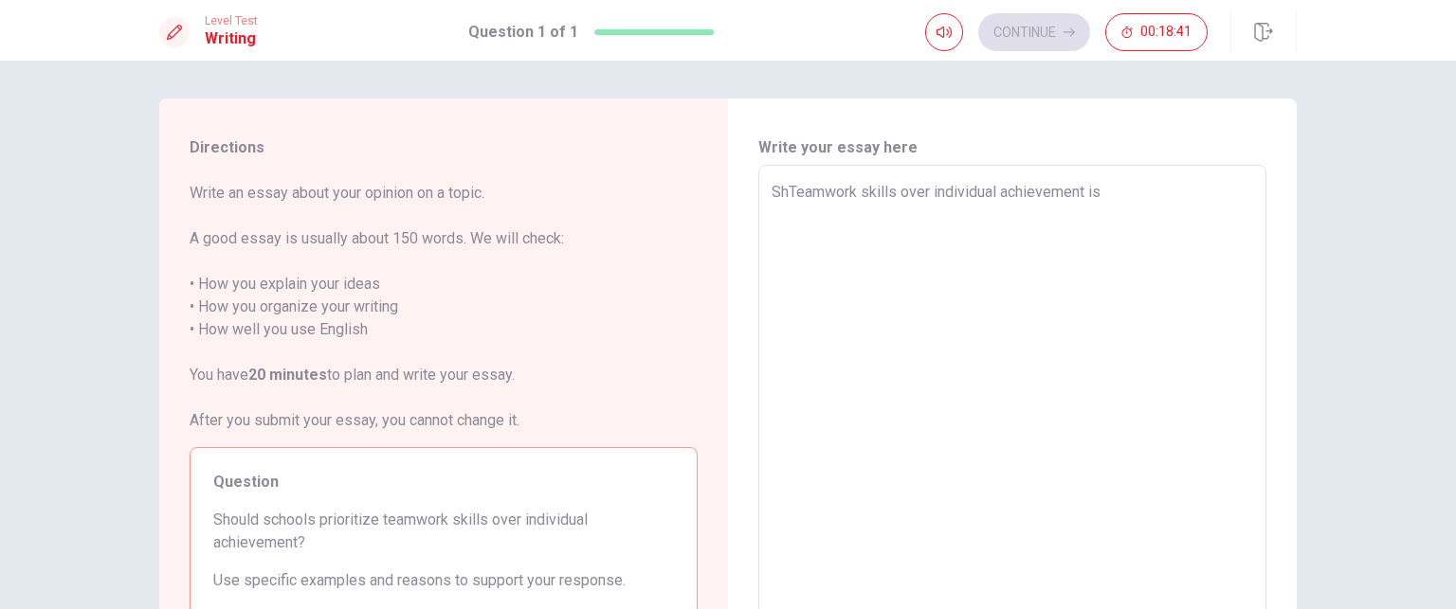
type textarea "x"
type textarea "ShcTeamwork skills over individual achievement is"
type textarea "x"
type textarea "ShTeamwork skills over individual achievement is"
type textarea "x"
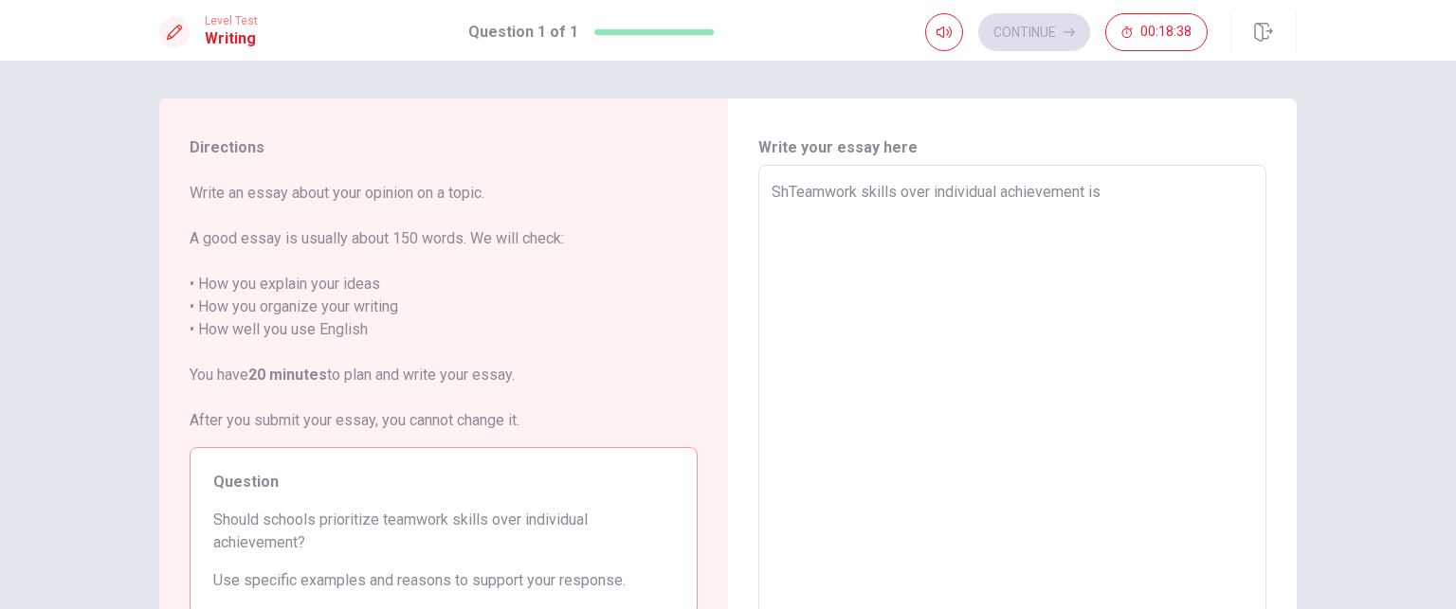
type textarea "STeamwork skills over individual achievement is"
type textarea "x"
type textarea "ScTeamwork skills over individual achievement is"
type textarea "x"
type textarea "SchTeamwork skills over individual achievement is"
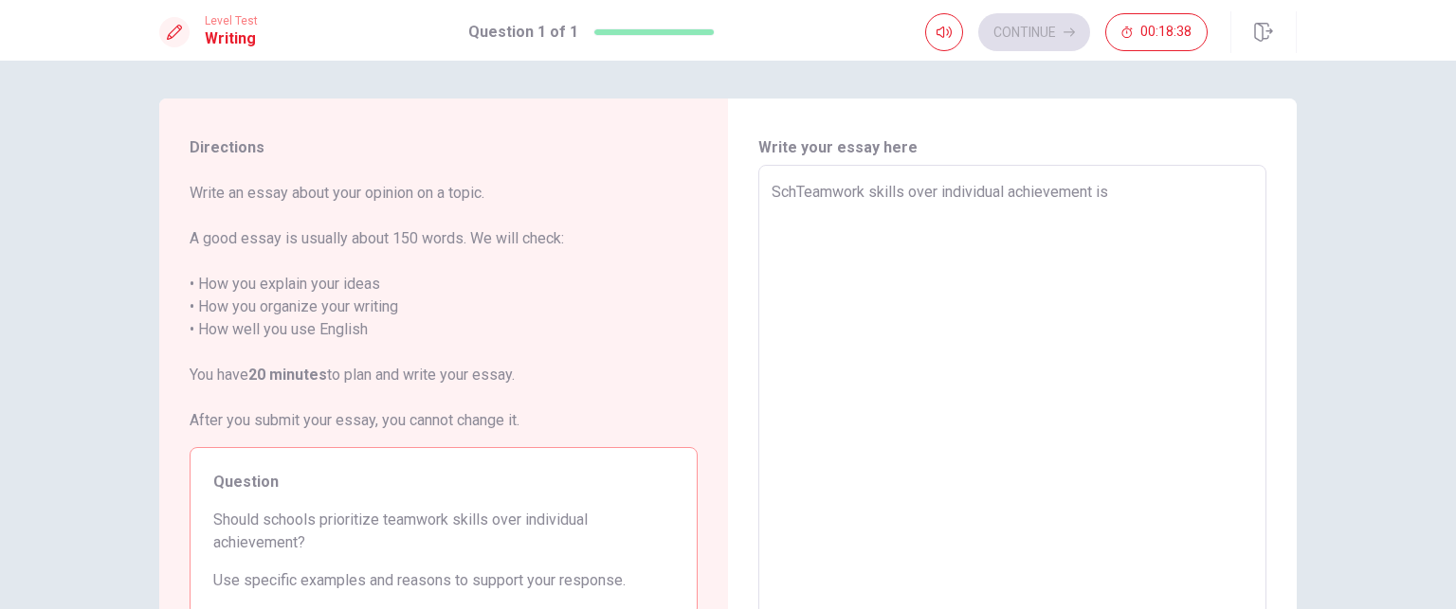
type textarea "x"
type textarea "SchoTeamwork skills over individual achievement is"
type textarea "x"
type textarea "SchooTeamwork skills over individual achievement is"
type textarea "x"
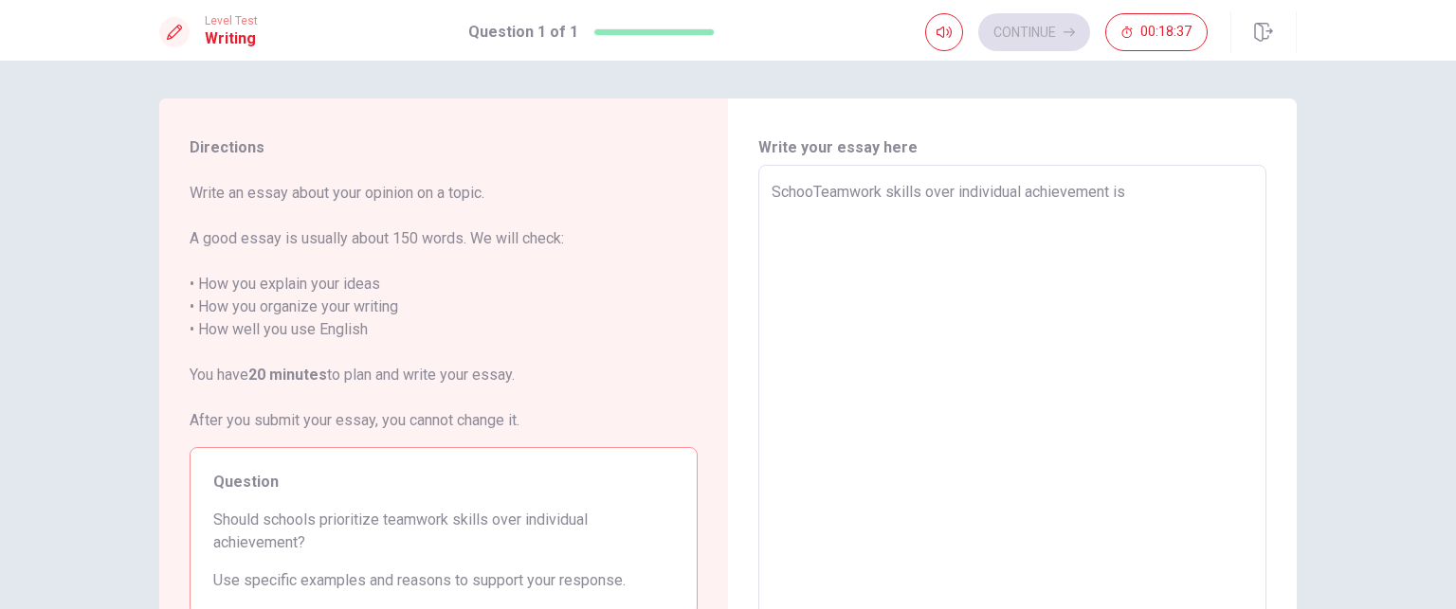
type textarea "SchoolTeamwork skills over individual achievement is"
type textarea "x"
type textarea "School Teamwork skills over individual achievement is"
type textarea "x"
type textarea "School sTeamwork skills over individual achievement is"
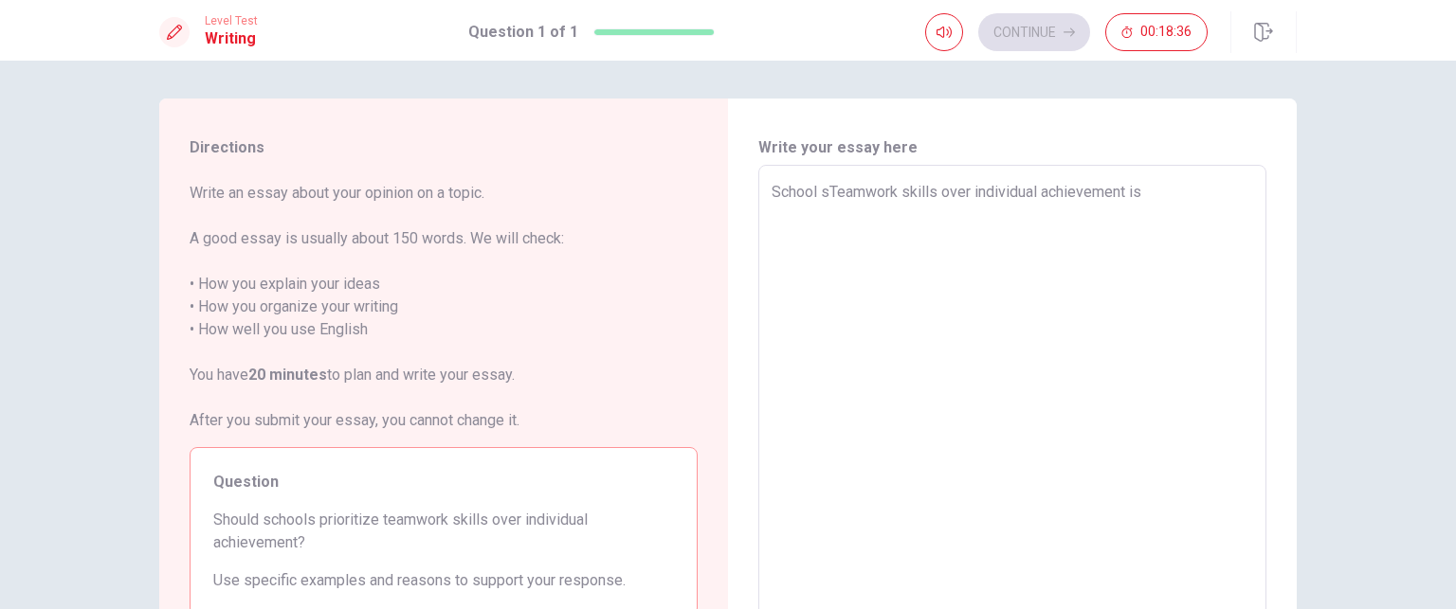
type textarea "x"
type textarea "School shTeamwork skills over individual achievement is"
type textarea "x"
type textarea "School shoTeamwork skills over individual achievement is"
type textarea "x"
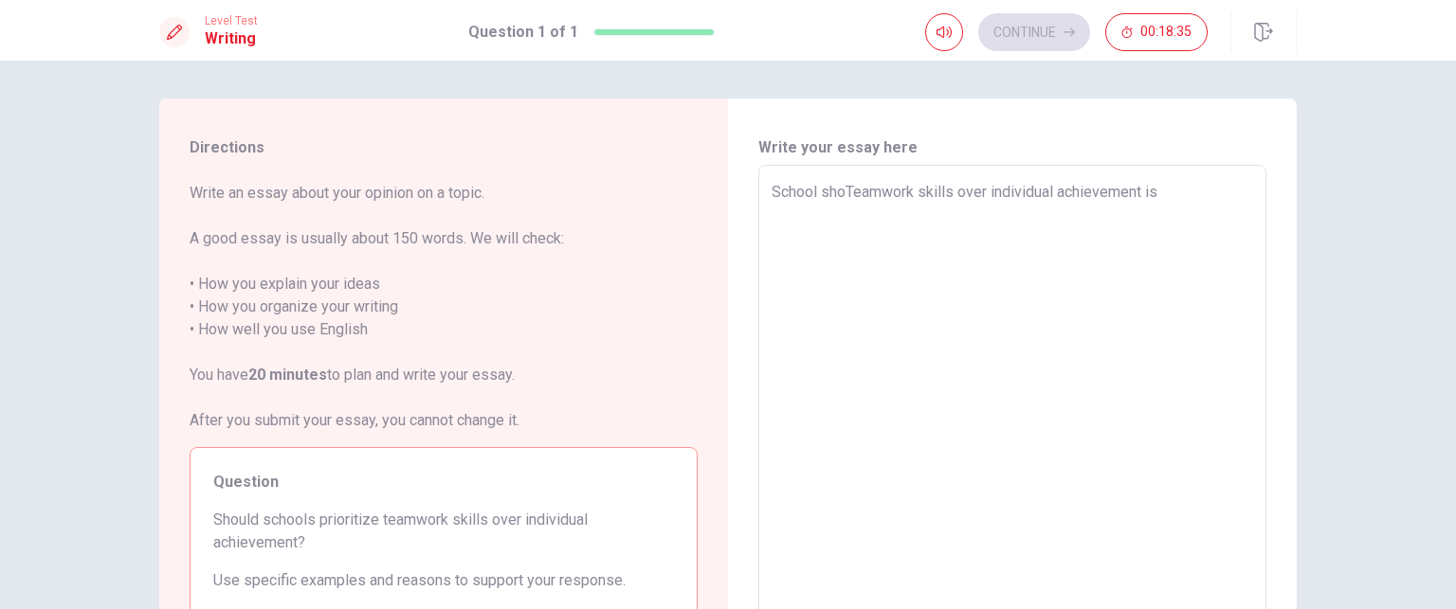
type textarea "School shouTeamwork skills over individual achievement is"
type textarea "x"
type textarea "School shoulTeamwork skills over individual achievement is"
type textarea "x"
type textarea "School shouldTeamwork skills over individual achievement is"
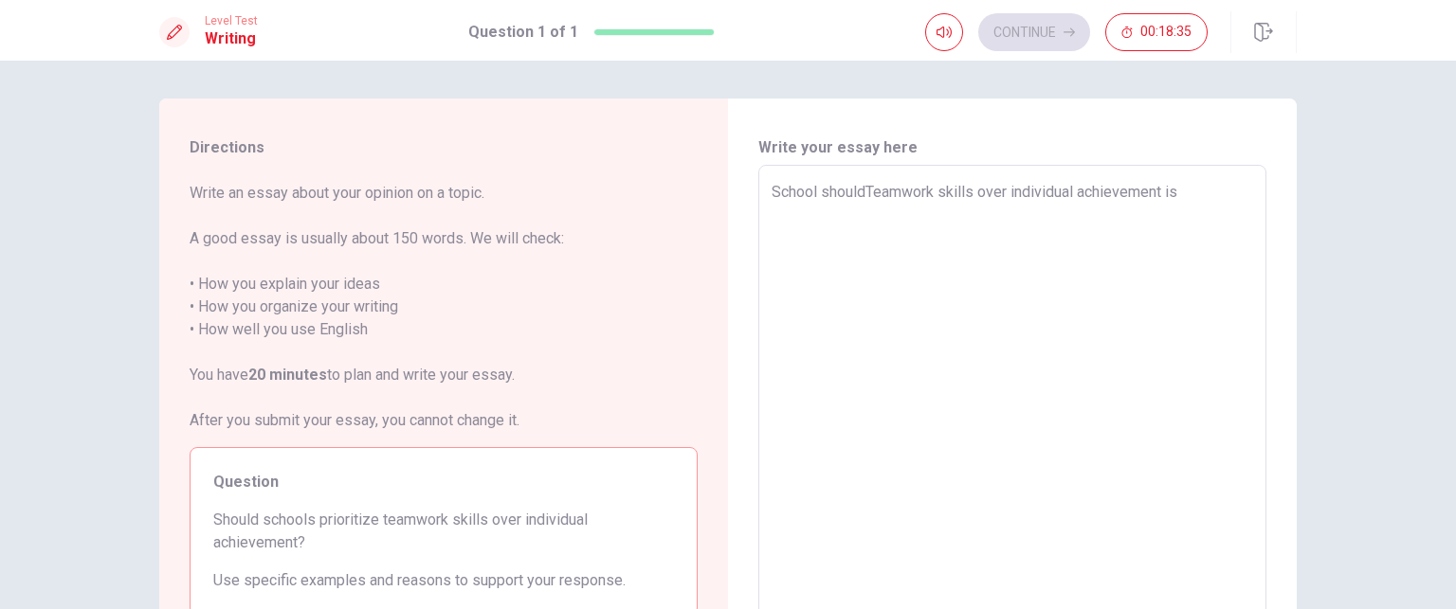
type textarea "x"
type textarea "School should Teamwork skills over individual achievement is"
type textarea "x"
type textarea "School should pTeamwork skills over individual achievement is"
type textarea "x"
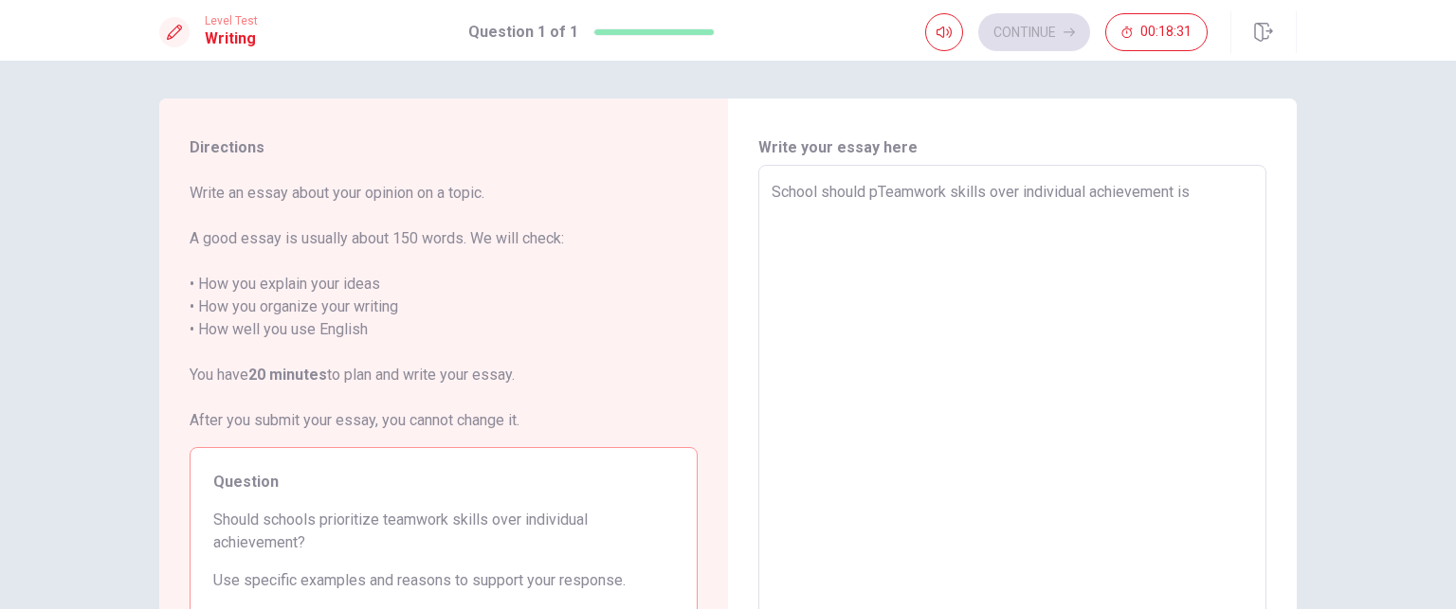
type textarea "School should prTeamwork skills over individual achievement is"
type textarea "x"
type textarea "School should prtTeamwork skills over individual achievement is"
type textarea "x"
type textarea "School should prtoTeamwork skills over individual achievement is"
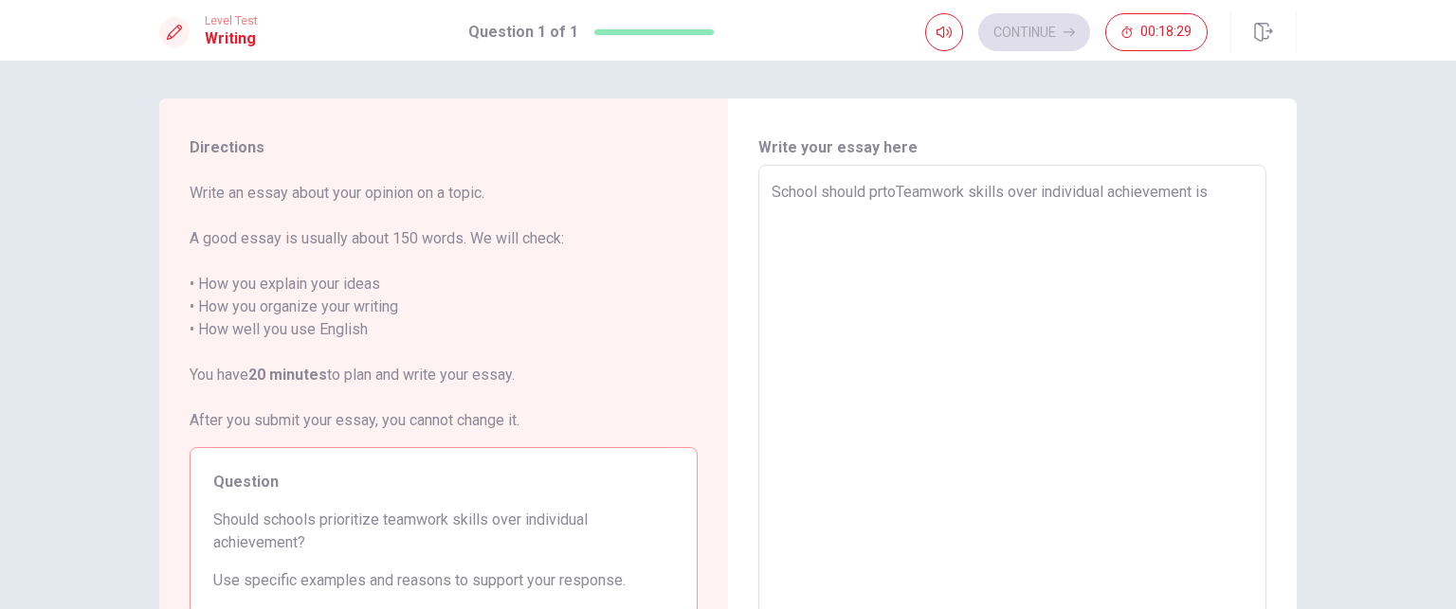
type textarea "x"
type textarea "School should prtTeamwork skills over individual achievement is"
type textarea "x"
type textarea "School should prTeamwork skills over individual achievement is"
type textarea "x"
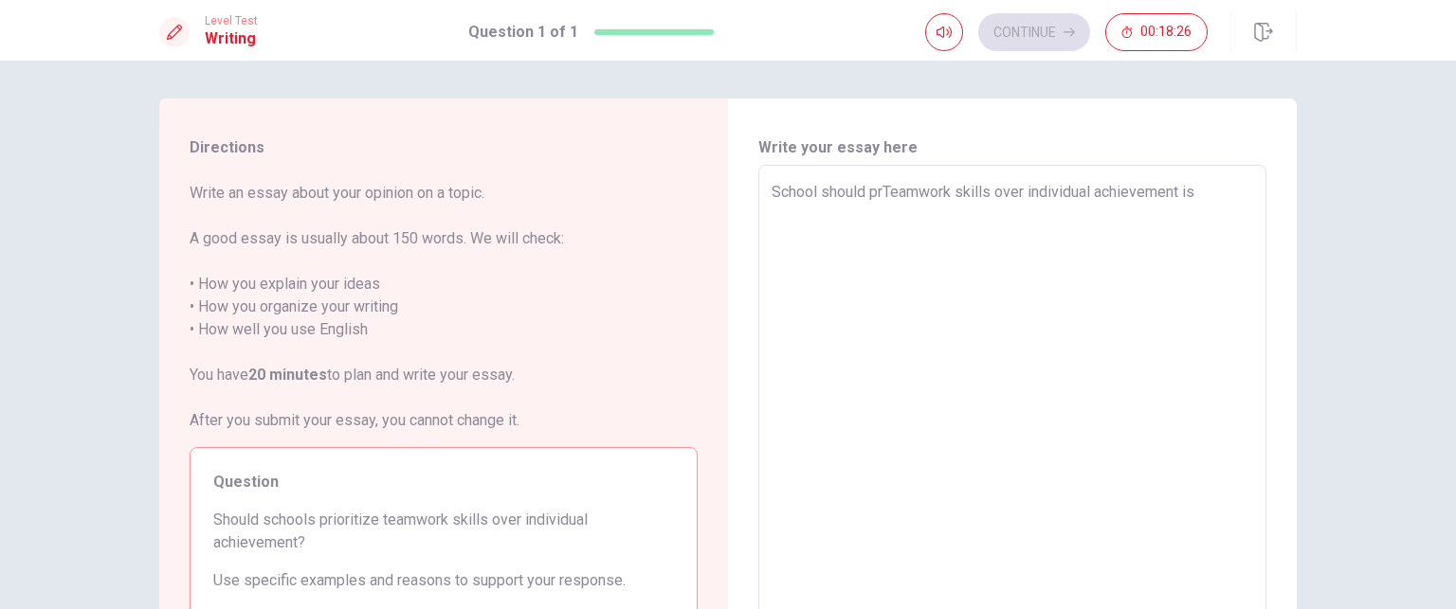
type textarea "School should prrTeamwork skills over individual achievement is"
type textarea "x"
type textarea "School should prTeamwork skills over individual achievement is"
type textarea "x"
type textarea "School should priTeamwork skills over individual achievement is"
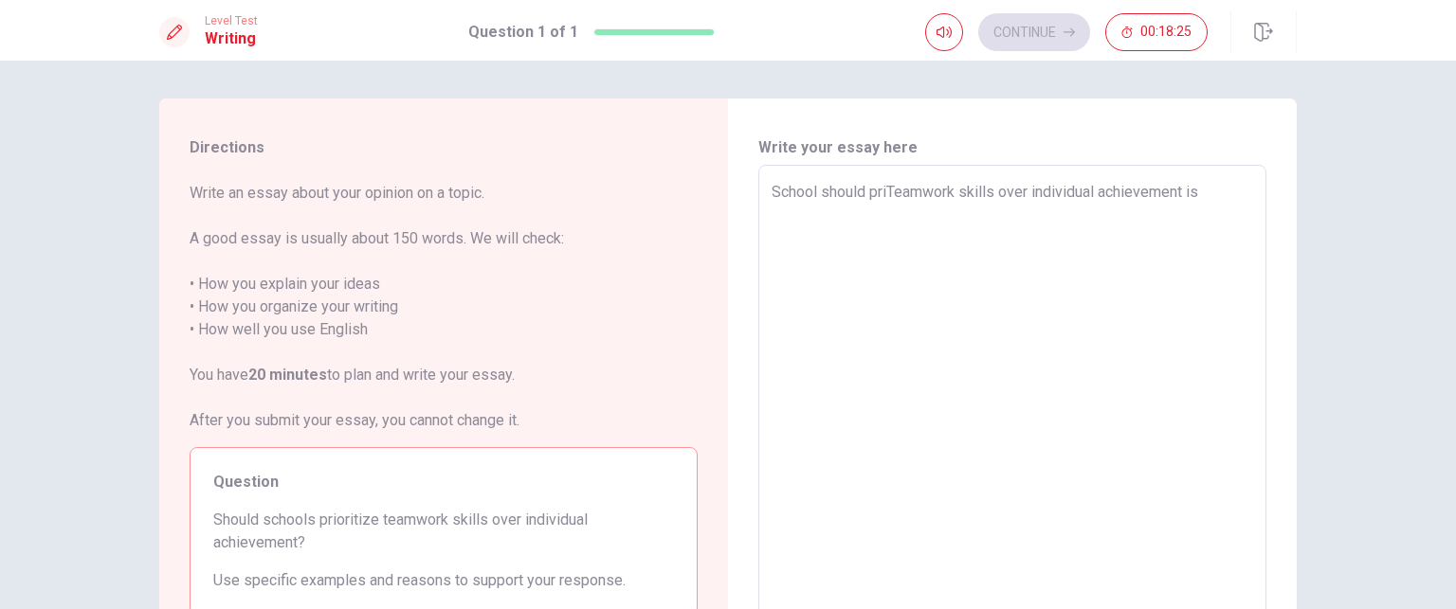
type textarea "x"
type textarea "School should prioTeamwork skills over individual achievement is"
type textarea "x"
type textarea "School should priorTeamwork skills over individual achievement is"
type textarea "x"
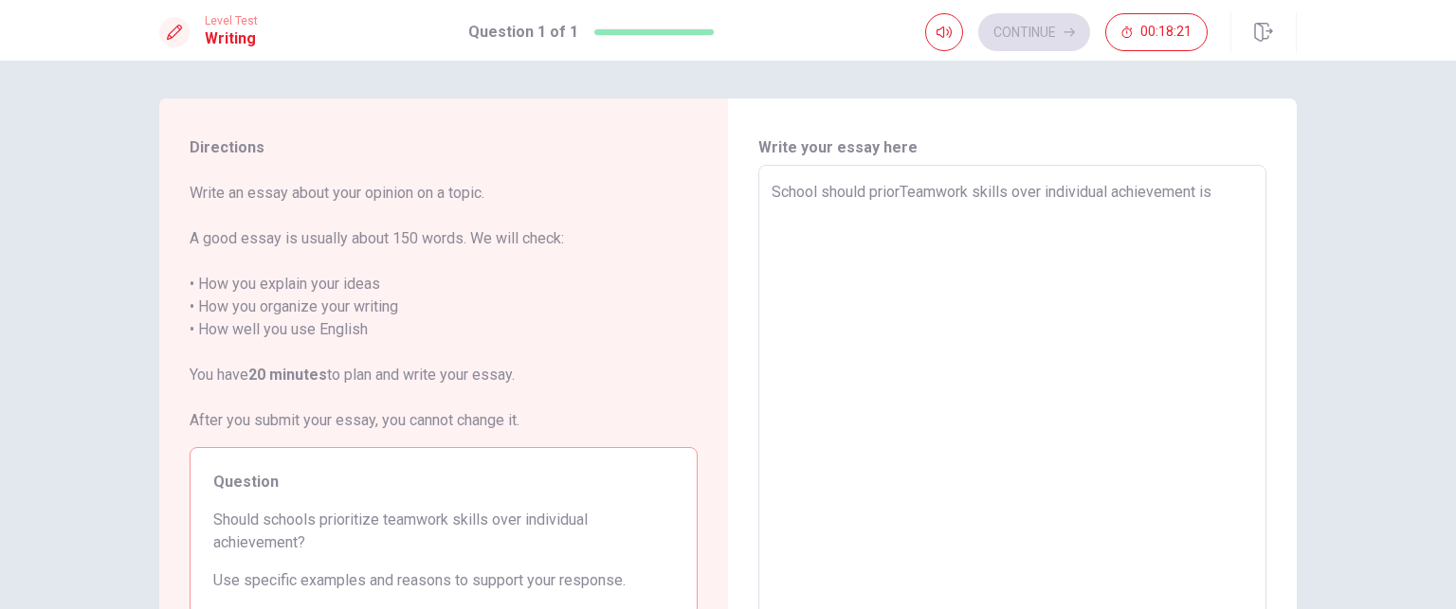
type textarea "School should prioriTeamwork skills over individual achievement is"
type textarea "x"
type textarea "School should prioritTeamwork skills over individual achievement is"
type textarea "x"
type textarea "School should prioritiTeamwork skills over individual achievement is"
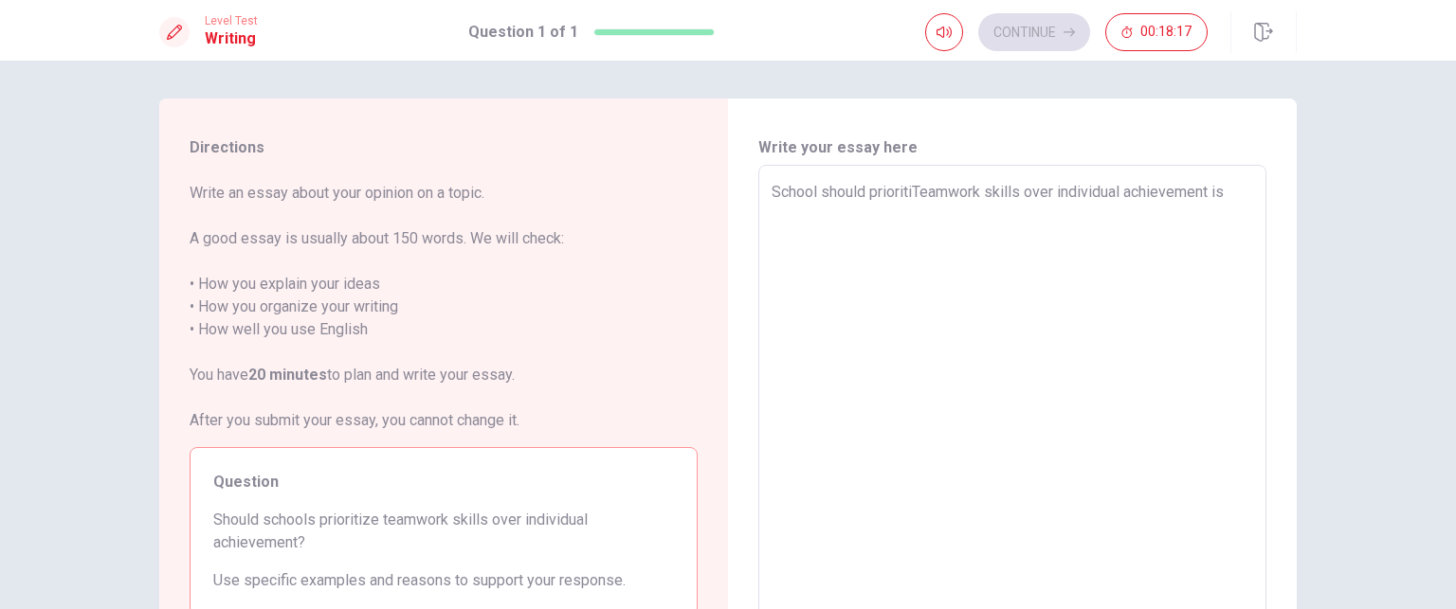
type textarea "x"
type textarea "School should prioritizTeamwork skills over individual achievement is"
type textarea "x"
type textarea "School should prioritizeTeamwork skills over individual achievement is"
type textarea "x"
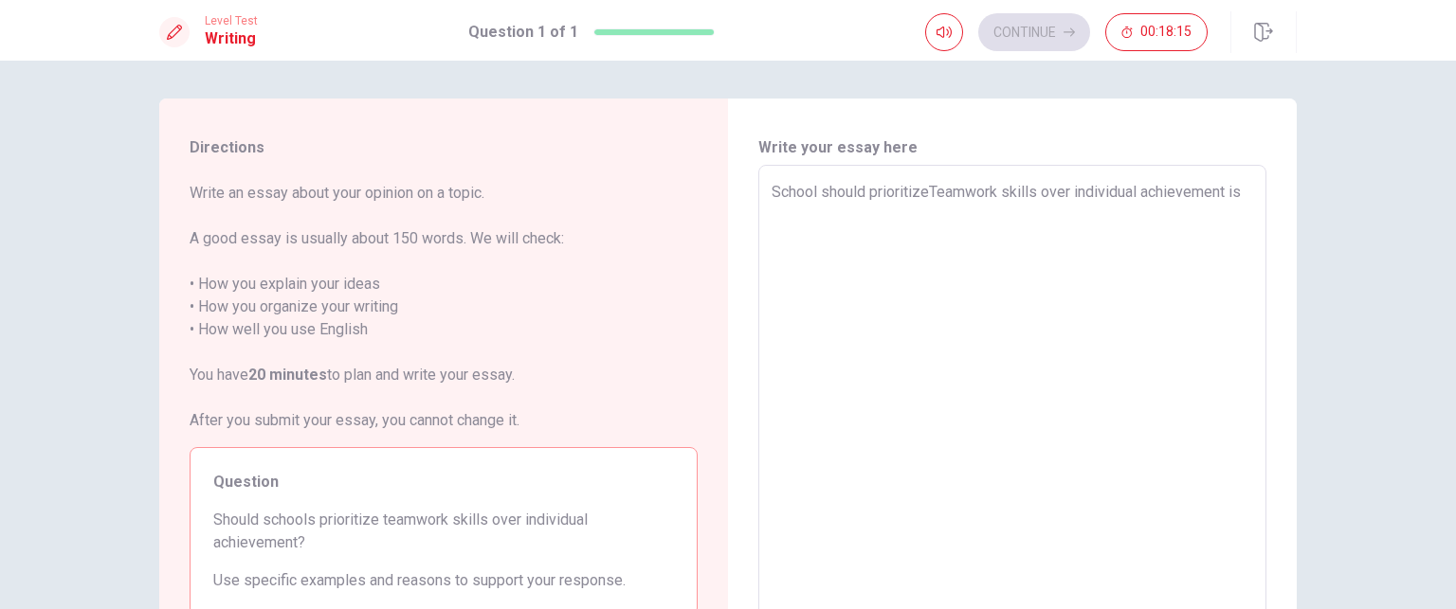
type textarea "School should prioritize Teamwork skills over individual achievement is"
type textarea "x"
click at [1256, 200] on div "School should prioritize teamwork skills over individual achievement is x ​" at bounding box center [1012, 427] width 508 height 524
click at [1254, 188] on div "School should prioritize teamwork skills over individual achievement is x ​" at bounding box center [1012, 427] width 508 height 524
click at [1247, 191] on textarea "School should prioritize teamwork skills over individual achievement is" at bounding box center [1013, 427] width 482 height 493
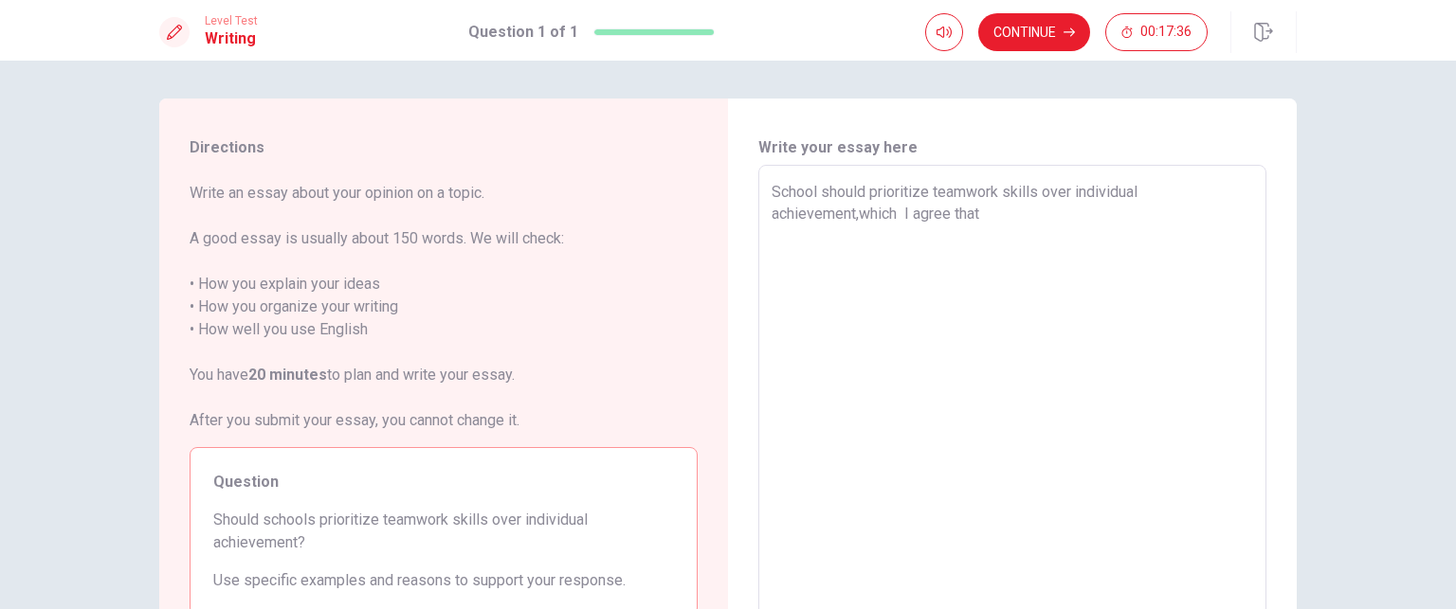
click at [990, 210] on textarea "School should prioritize teamwork skills over individual achievement,which I ag…" at bounding box center [1013, 427] width 482 height 493
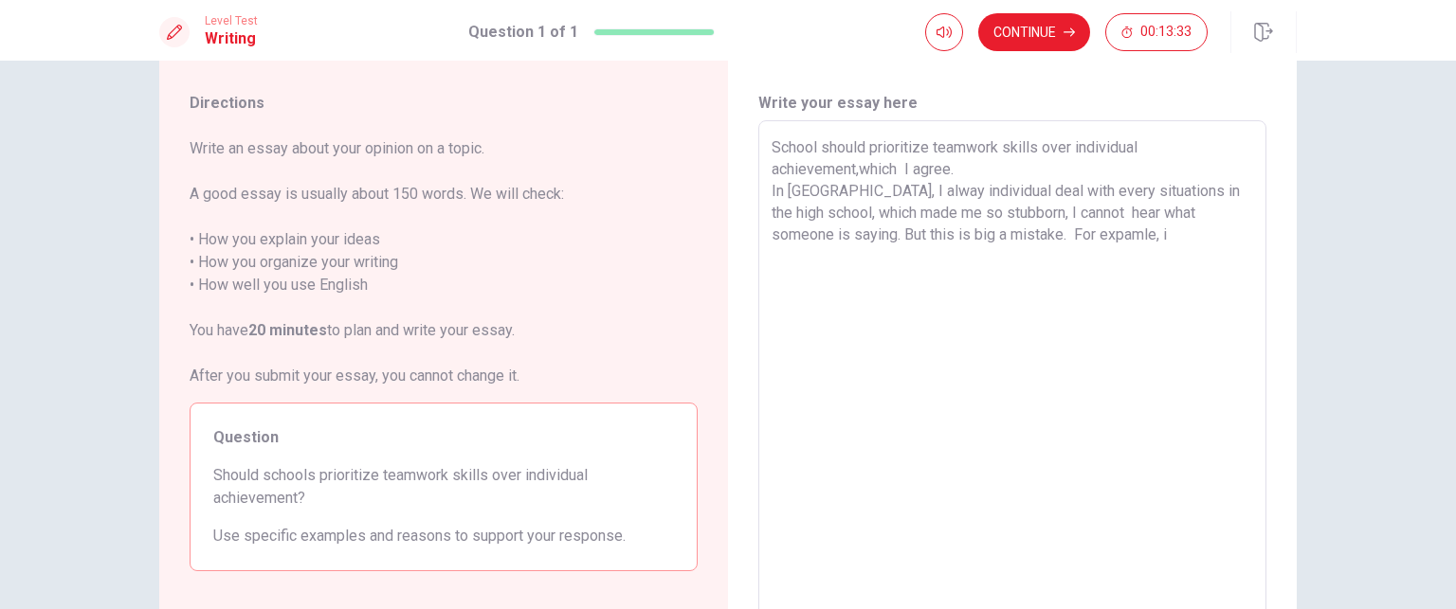
scroll to position [44, 0]
click at [807, 264] on textarea "School should prioritize teamwork skills over individual achievement,which I ag…" at bounding box center [1013, 383] width 482 height 493
click at [1090, 230] on textarea "School should prioritize teamwork skills over individual achievement,which I ag…" at bounding box center [1013, 383] width 482 height 493
click at [813, 263] on textarea "School should prioritize teamwork skills over individual achievement,which I ag…" at bounding box center [1013, 383] width 482 height 493
click at [953, 257] on textarea "School should prioritize teamwork skills over individual achievement,which I ag…" at bounding box center [1013, 383] width 482 height 493
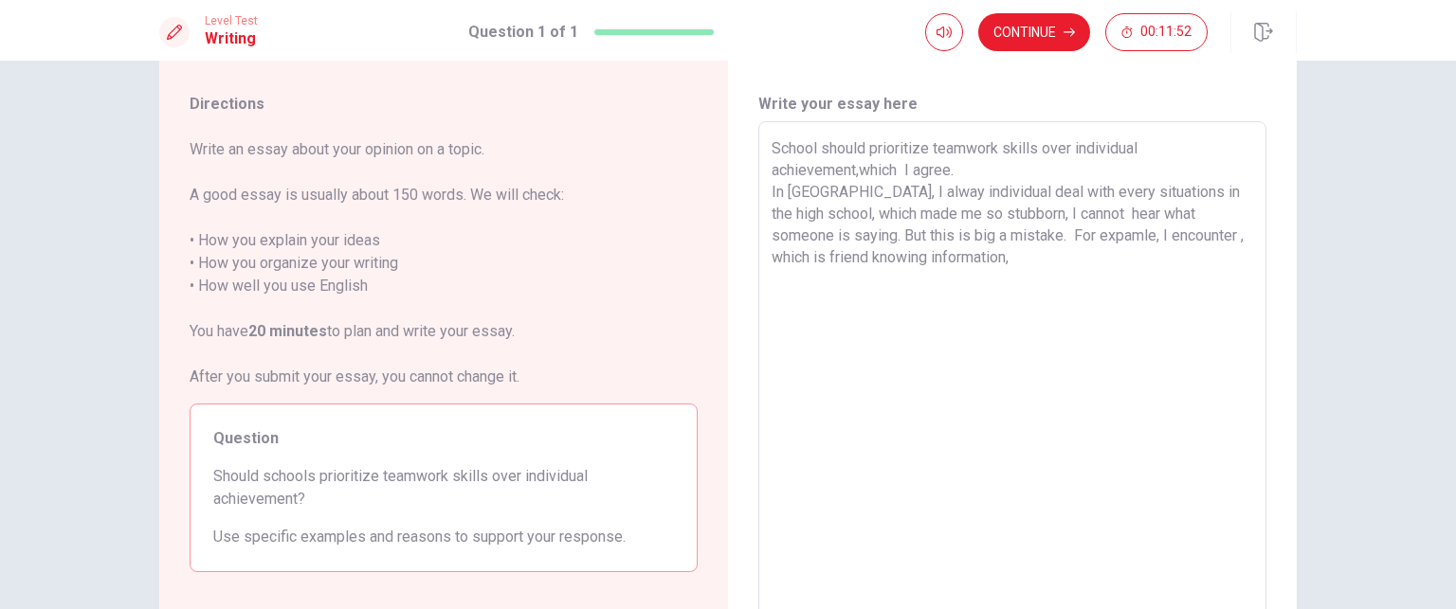
click at [1161, 233] on textarea "School should prioritize teamwork skills over individual achievement,which I ag…" at bounding box center [1013, 383] width 482 height 493
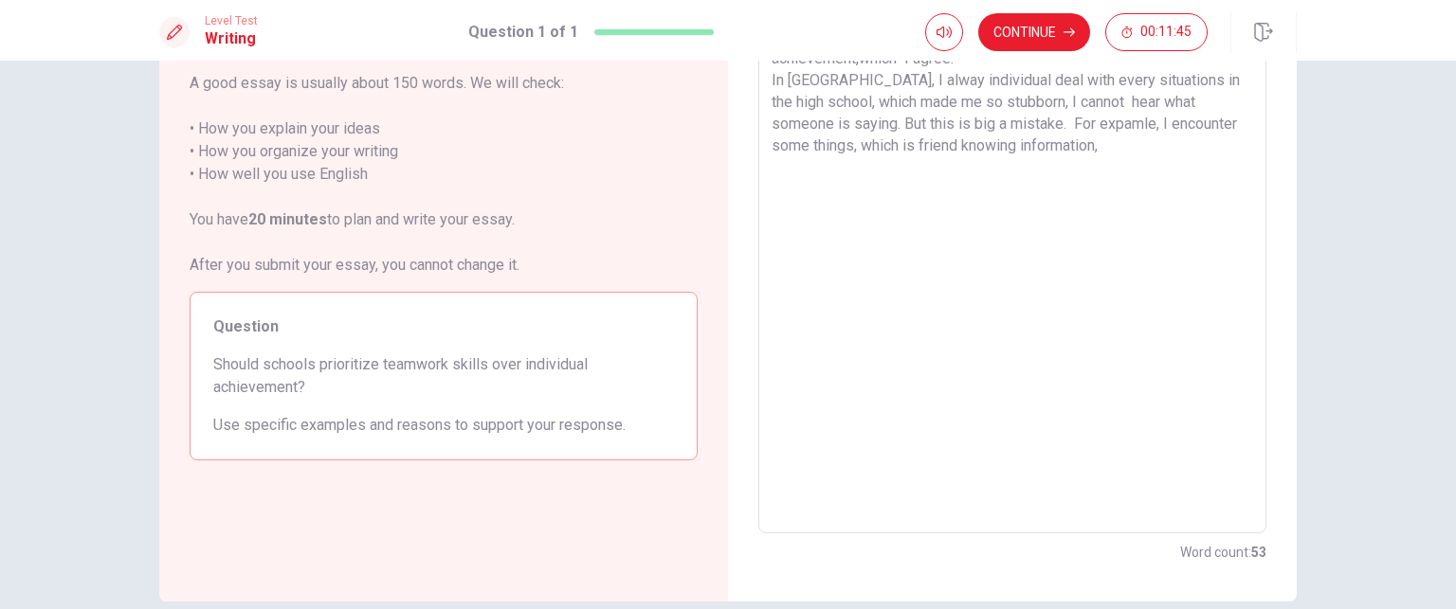
scroll to position [155, 0]
click at [1062, 146] on textarea "School should prioritize teamwork skills over individual achievement,which I ag…" at bounding box center [1013, 273] width 482 height 493
click at [1180, 143] on textarea "School should prioritize teamwork skills over individual achievement,which I ag…" at bounding box center [1013, 273] width 482 height 493
click at [1168, 143] on textarea "School should prioritize teamwork skills over individual achievement,which I ag…" at bounding box center [1013, 273] width 482 height 493
click at [1173, 143] on textarea "School should prioritize teamwork skills over individual achievement,which I ag…" at bounding box center [1013, 273] width 482 height 493
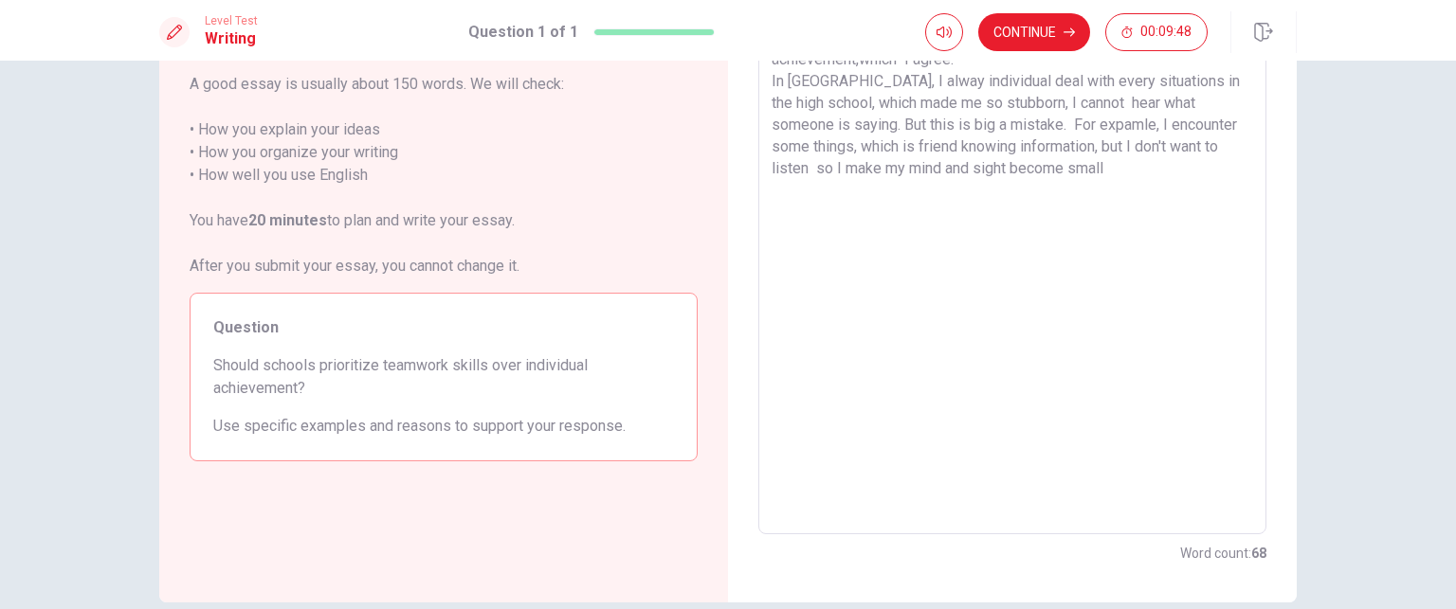
click at [1080, 164] on textarea "School should prioritize teamwork skills over individual achievement,which I ag…" at bounding box center [1013, 273] width 482 height 493
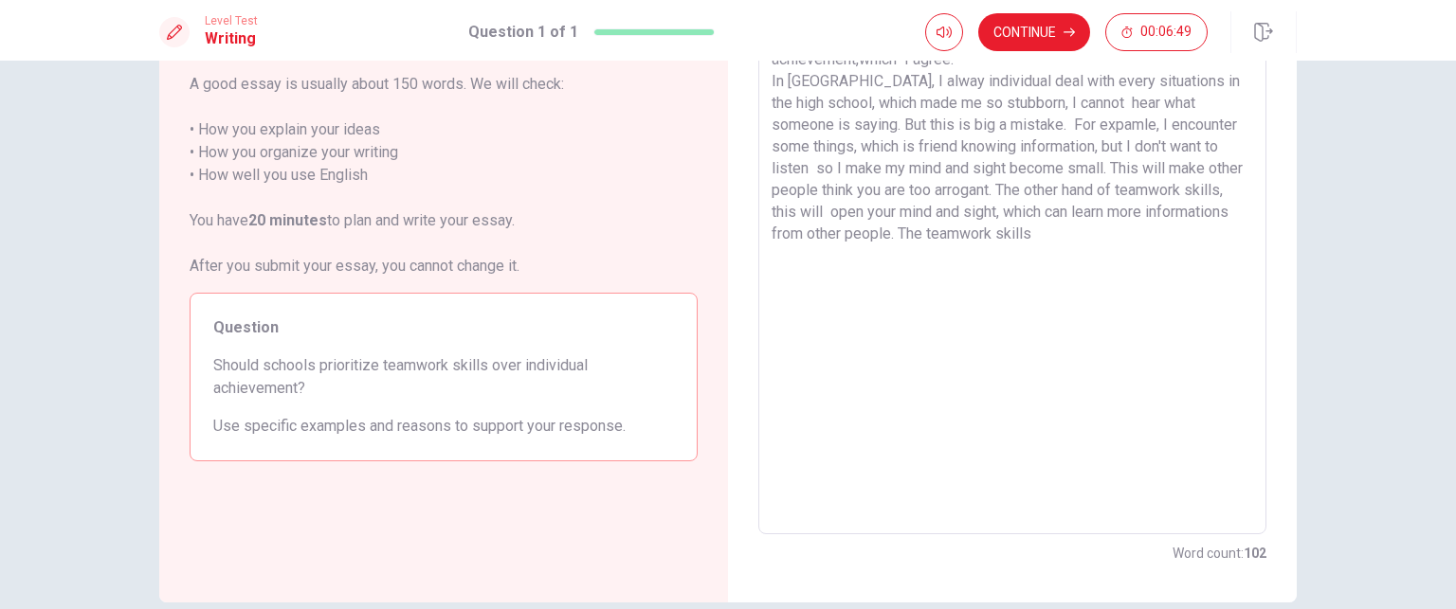
click at [1106, 245] on textarea "School should prioritize teamwork skills over individual achievement,which I ag…" at bounding box center [1013, 273] width 482 height 493
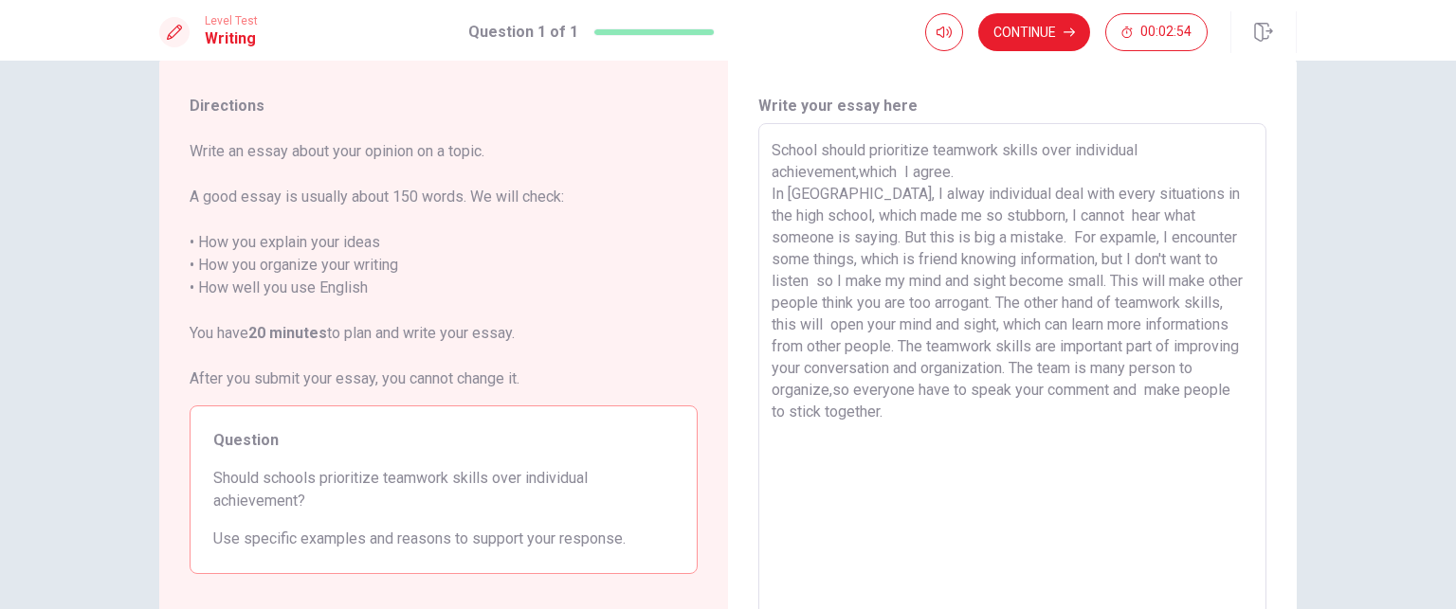
scroll to position [0, 0]
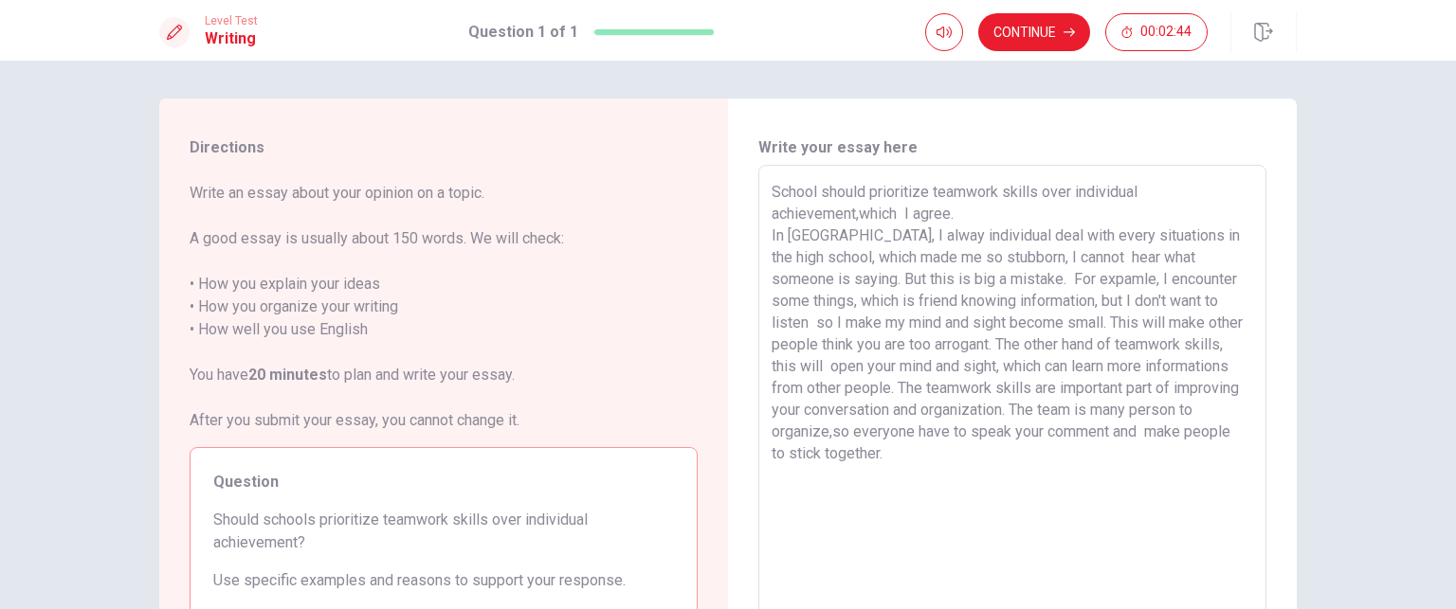
drag, startPoint x: 850, startPoint y: 215, endPoint x: 952, endPoint y: 209, distance: 101.6
click at [952, 209] on textarea "School should prioritize teamwork skills over individual achievement,which I ag…" at bounding box center [1013, 427] width 482 height 493
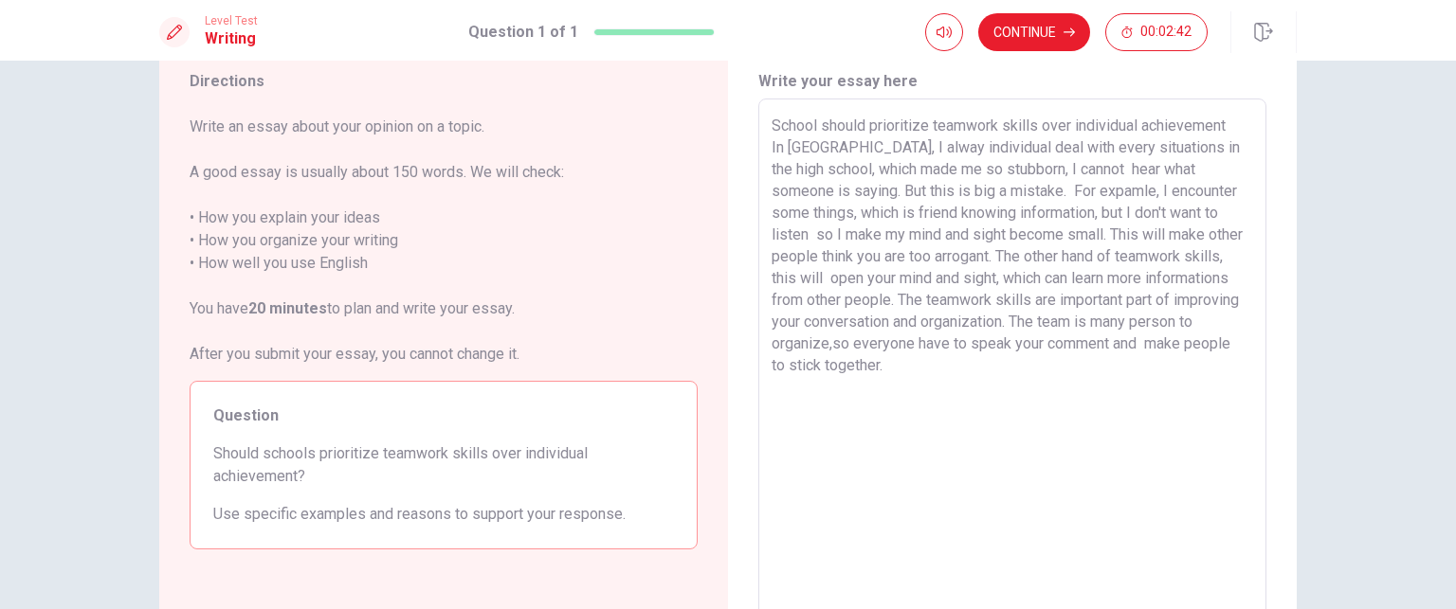
scroll to position [38, 0]
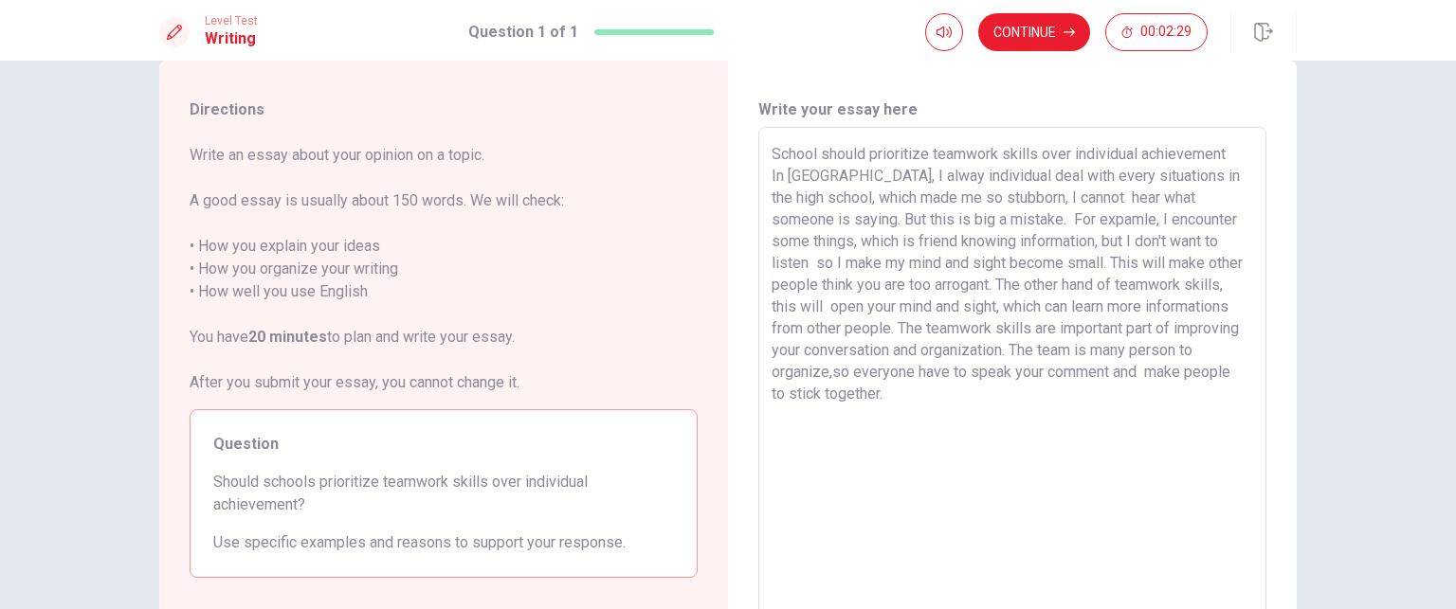
drag, startPoint x: 811, startPoint y: 200, endPoint x: 1119, endPoint y: 173, distance: 309.2
click at [1119, 173] on textarea "School should prioritize teamwork skills over individual achievement In [GEOGRA…" at bounding box center [1013, 389] width 482 height 493
click at [1066, 221] on textarea "School should prioritize teamwork skills over individual achievement In [GEOGRA…" at bounding box center [1013, 389] width 482 height 493
click at [1175, 220] on textarea "School should prioritize teamwork skills over individual achievement In [GEOGRA…" at bounding box center [1013, 389] width 482 height 493
click at [1171, 222] on textarea "School should prioritize teamwork skills over individual achievement In [GEOGRA…" at bounding box center [1013, 389] width 482 height 493
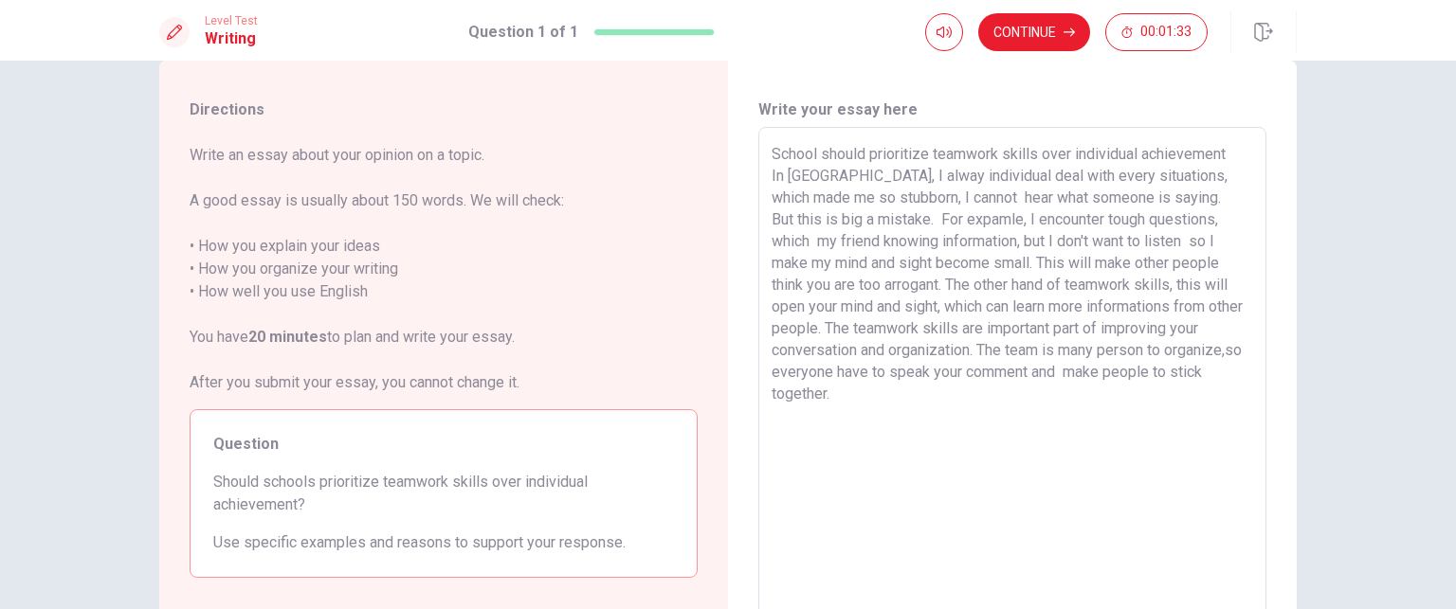
click at [826, 243] on textarea "School should prioritize teamwork skills over individual achievement In [GEOGRA…" at bounding box center [1013, 389] width 482 height 493
click at [809, 241] on textarea "School should prioritize teamwork skills over individual achievement In [GEOGRA…" at bounding box center [1013, 389] width 482 height 493
drag, startPoint x: 872, startPoint y: 239, endPoint x: 946, endPoint y: 238, distance: 73.9
click at [946, 238] on textarea "School should prioritize teamwork skills over individual achievement In [GEOGRA…" at bounding box center [1013, 389] width 482 height 493
click at [863, 261] on textarea "School should prioritize teamwork skills over individual achievement In [GEOGRA…" at bounding box center [1013, 389] width 482 height 493
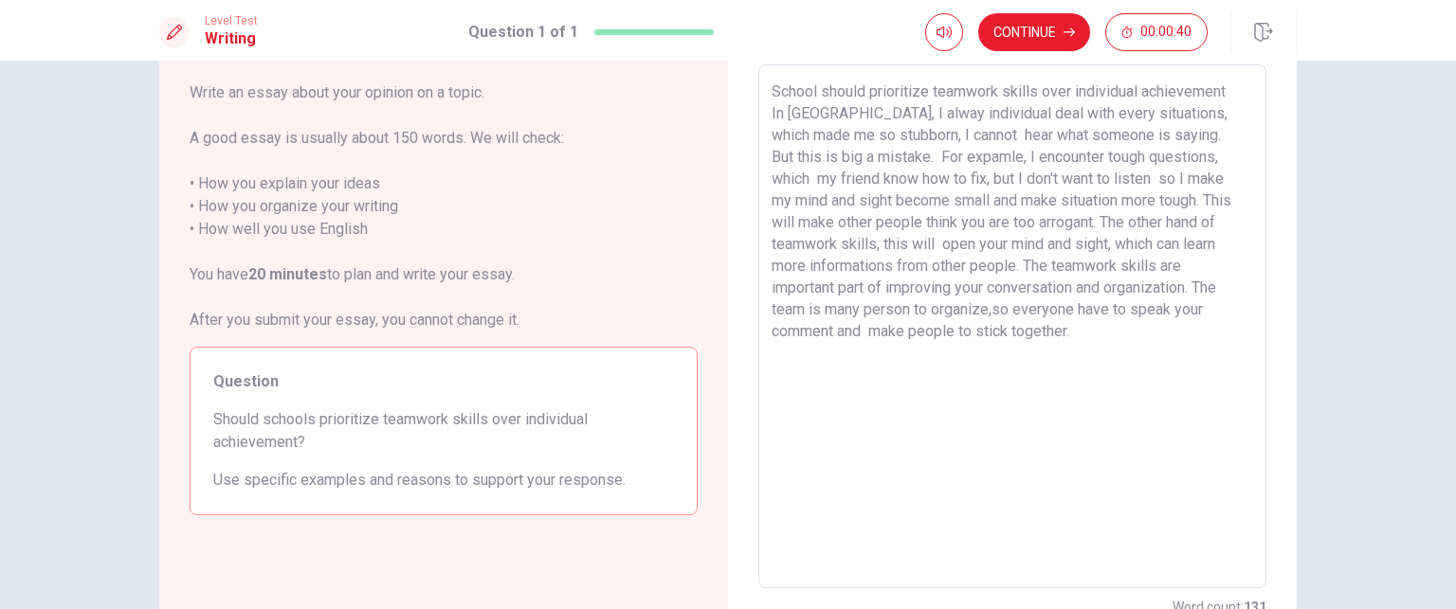
scroll to position [94, 0]
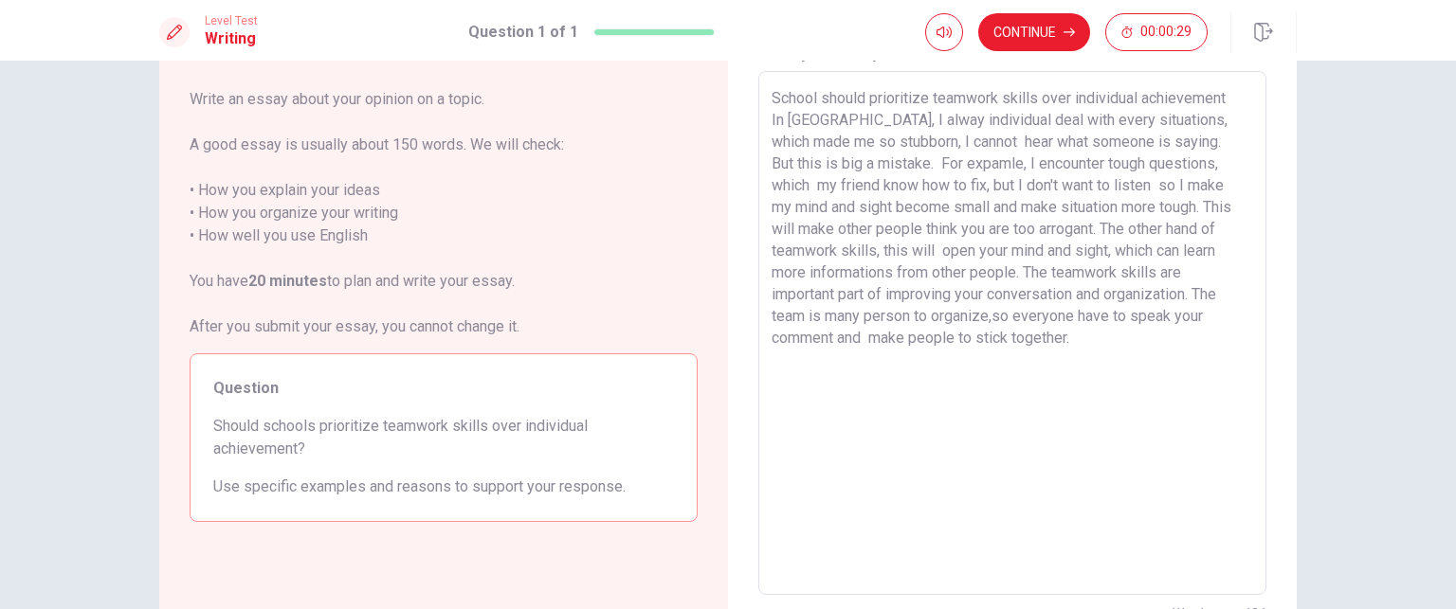
click at [891, 317] on textarea "School should prioritize teamwork skills over individual achievement In [GEOGRA…" at bounding box center [1013, 333] width 482 height 493
click at [896, 318] on textarea "School should prioritize teamwork skills over individual achievement In [GEOGRA…" at bounding box center [1013, 333] width 482 height 493
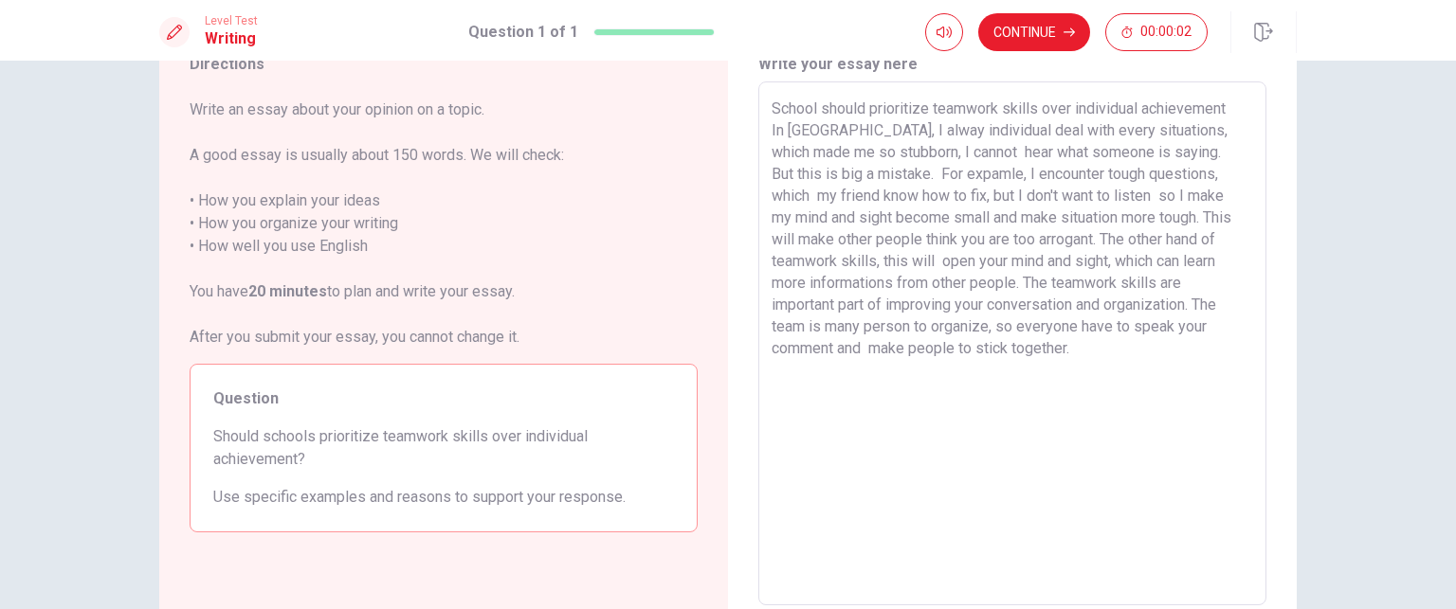
scroll to position [80, 0]
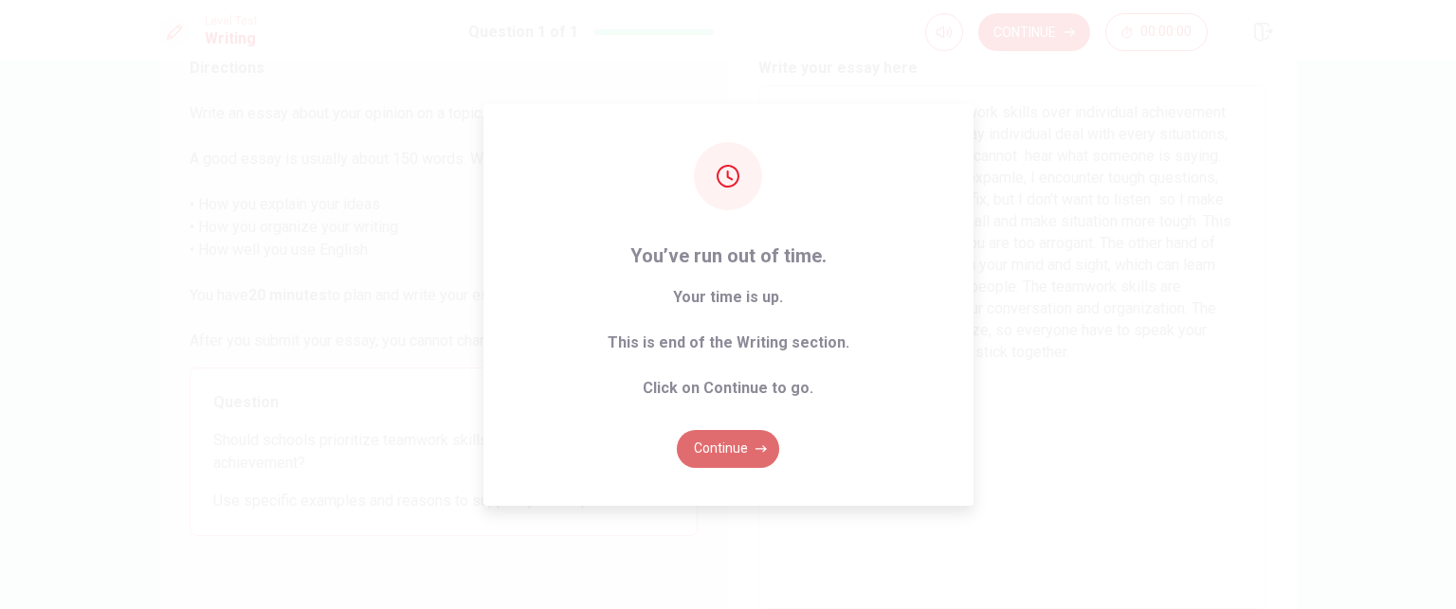
click at [755, 439] on button "Continue" at bounding box center [728, 449] width 102 height 38
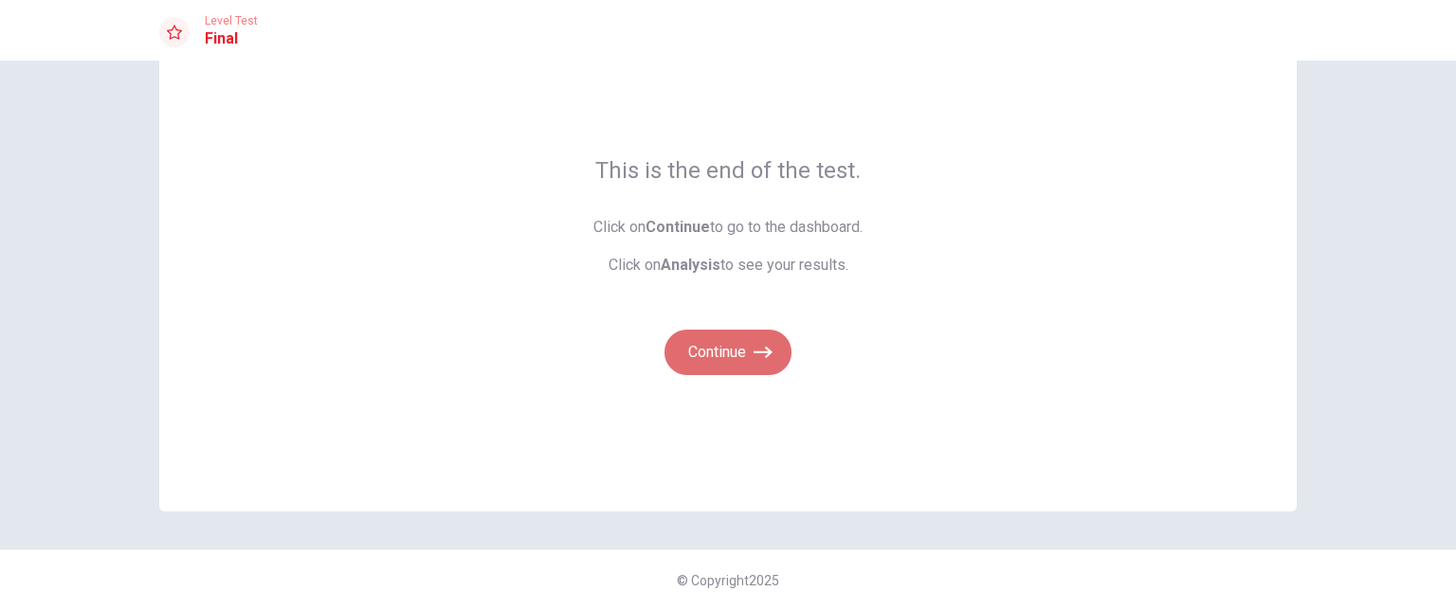
click at [750, 341] on button "Continue" at bounding box center [727, 352] width 127 height 45
